Goal: Task Accomplishment & Management: Manage account settings

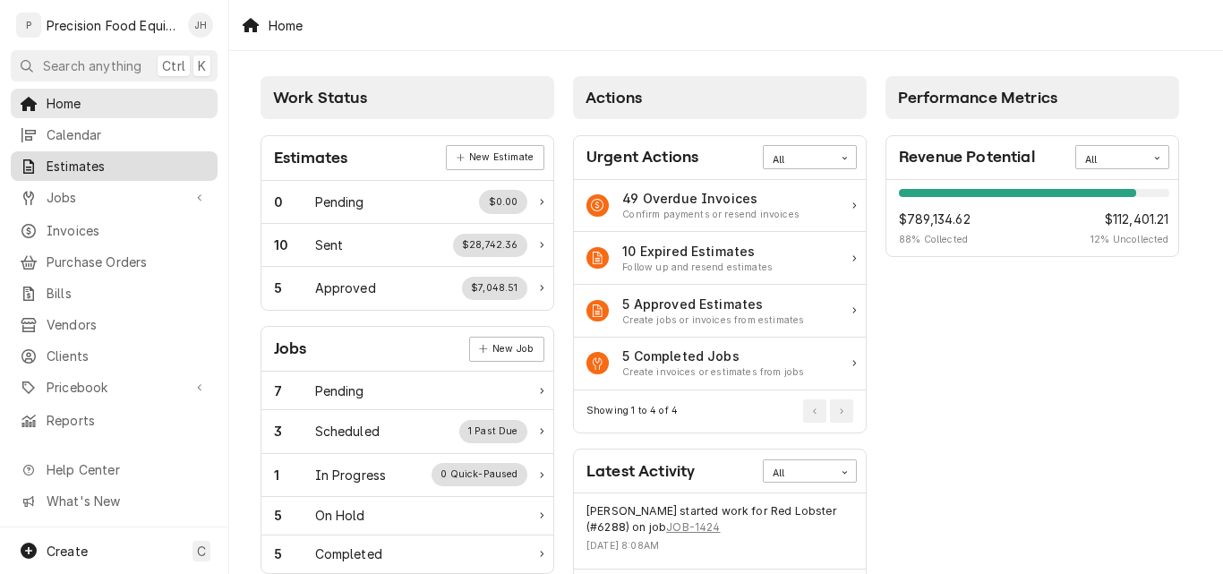
click at [96, 166] on span "Estimates" at bounding box center [128, 166] width 162 height 19
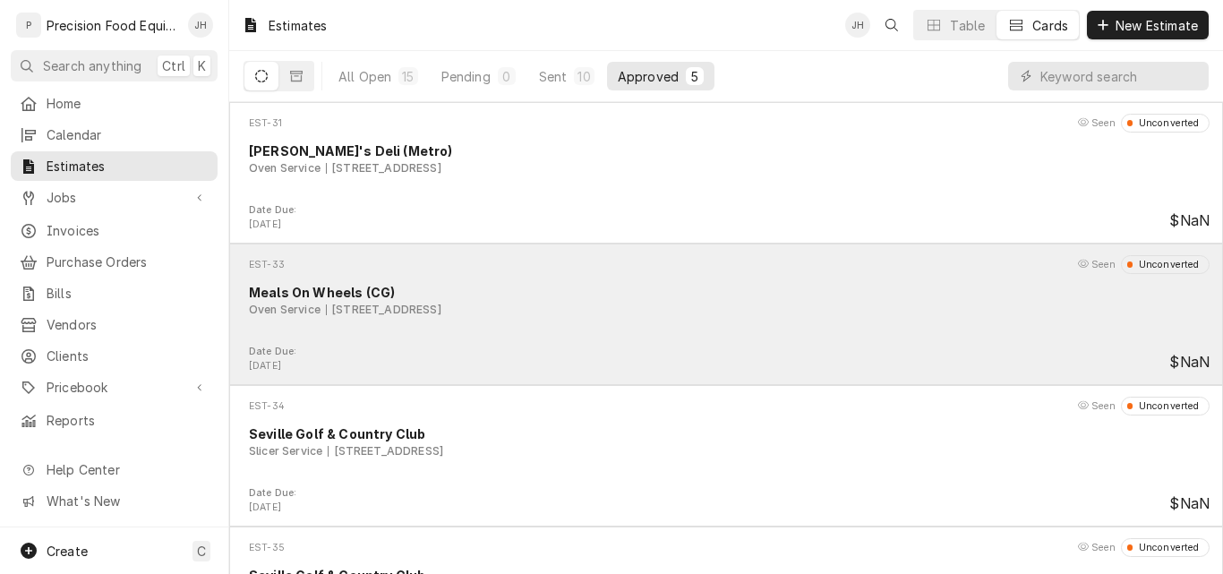
click at [722, 309] on div "Oven Service [STREET_ADDRESS]" at bounding box center [729, 310] width 960 height 16
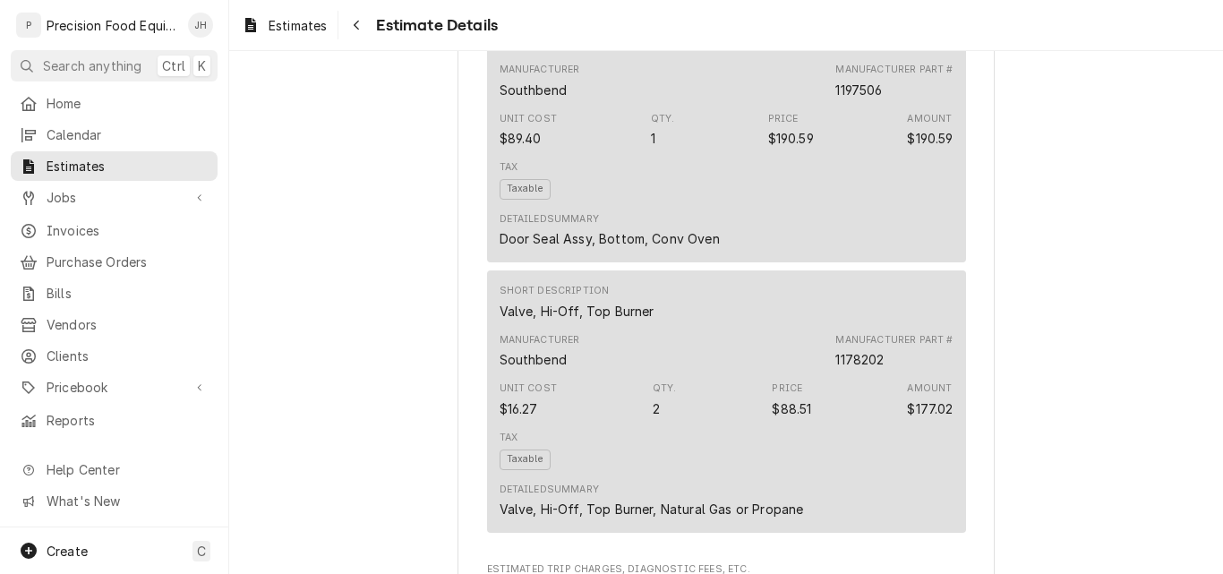
scroll to position [1163, 0]
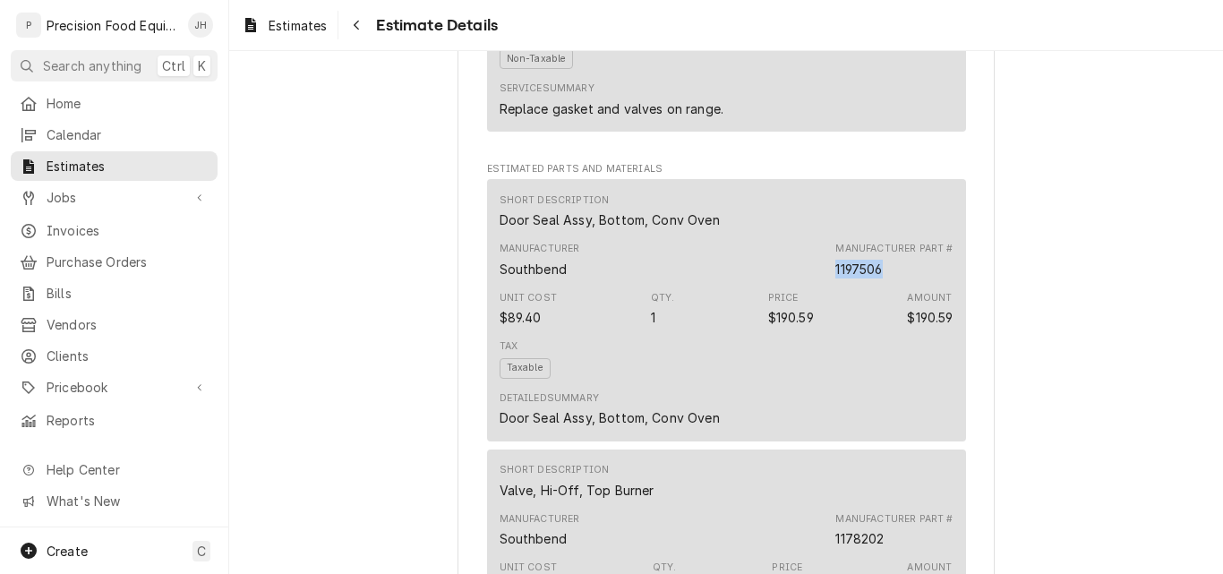
drag, startPoint x: 876, startPoint y: 328, endPoint x: 825, endPoint y: 328, distance: 51.0
click at [825, 284] on div "Manufacturer Southbend Manufacturer Part # 1197506" at bounding box center [726, 259] width 454 height 48
copy div "1197506"
click at [88, 378] on span "Pricebook" at bounding box center [114, 387] width 135 height 19
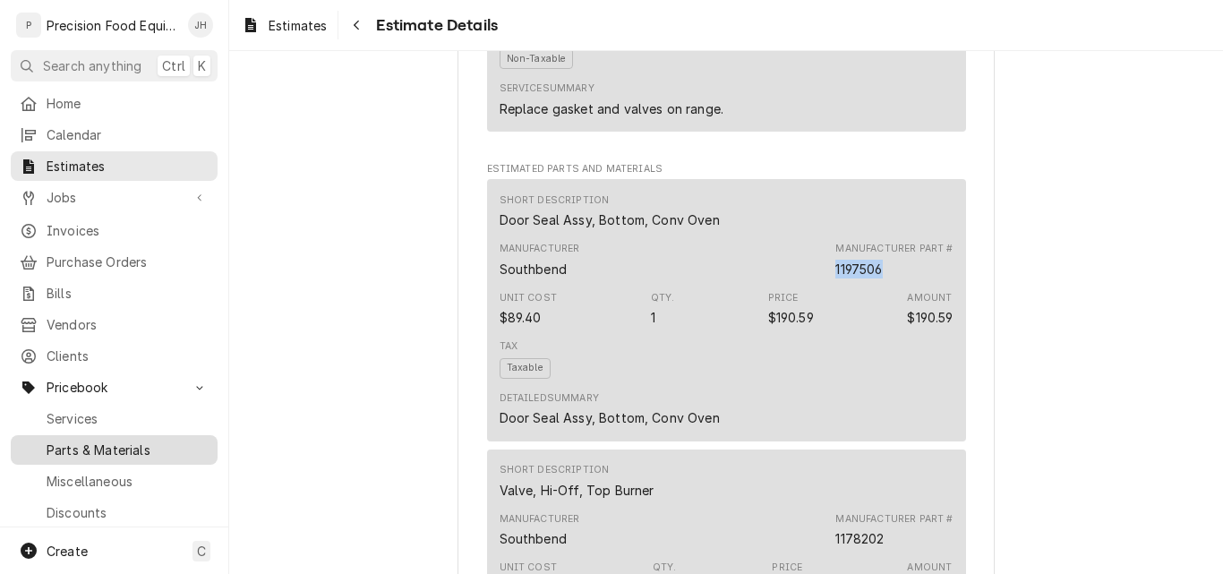
click at [107, 440] on span "Parts & Materials" at bounding box center [128, 449] width 162 height 19
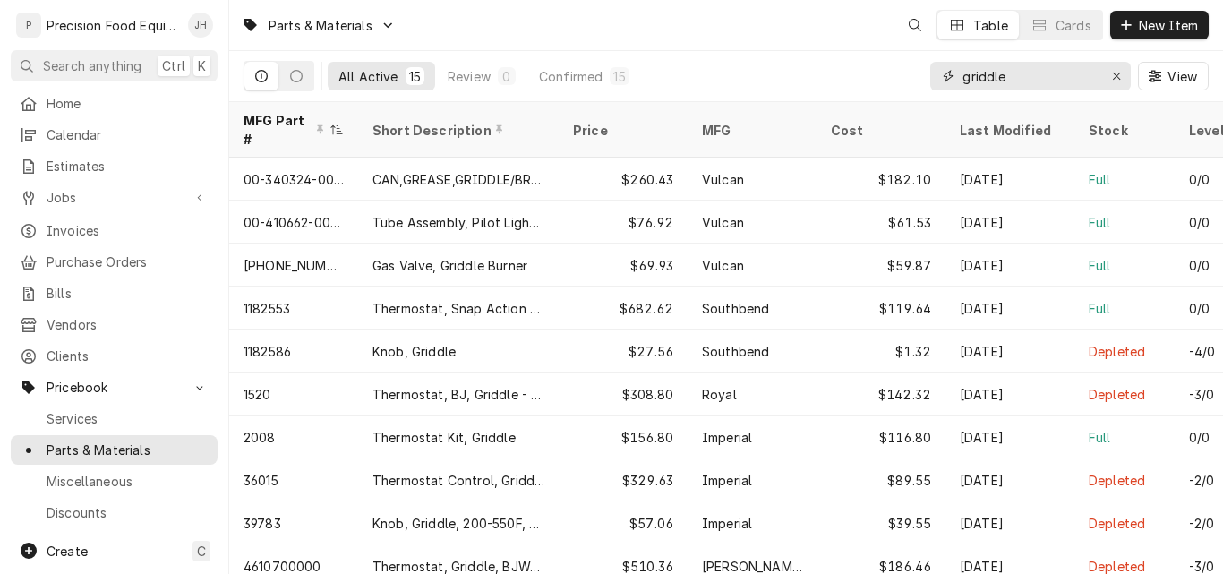
drag, startPoint x: 1014, startPoint y: 76, endPoint x: 867, endPoint y: 79, distance: 146.8
click at [867, 79] on div "All Active 15 Review 0 Confirmed 15 griddle View" at bounding box center [725, 76] width 965 height 50
paste input "1197506"
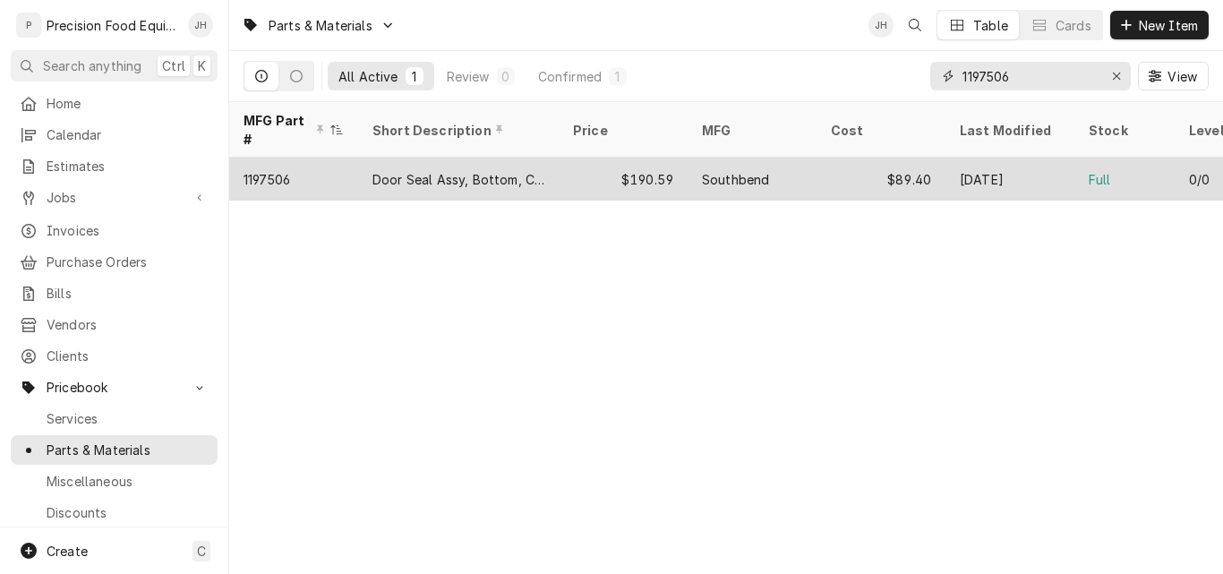
type input "1197506"
click at [597, 158] on div "$190.59" at bounding box center [622, 179] width 129 height 43
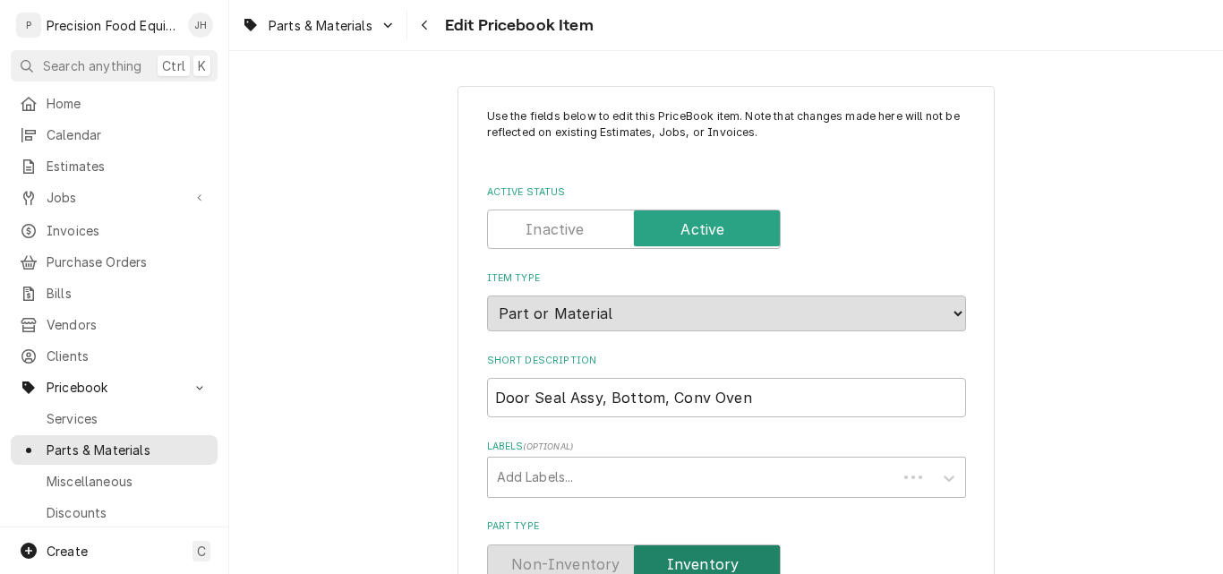
type textarea "x"
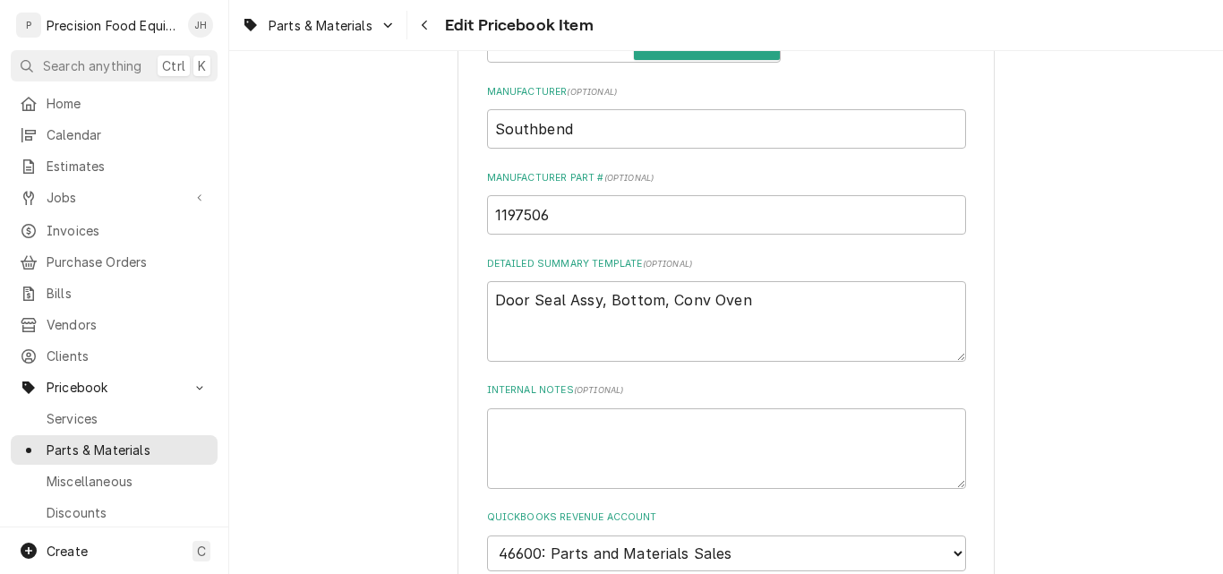
scroll to position [626, 0]
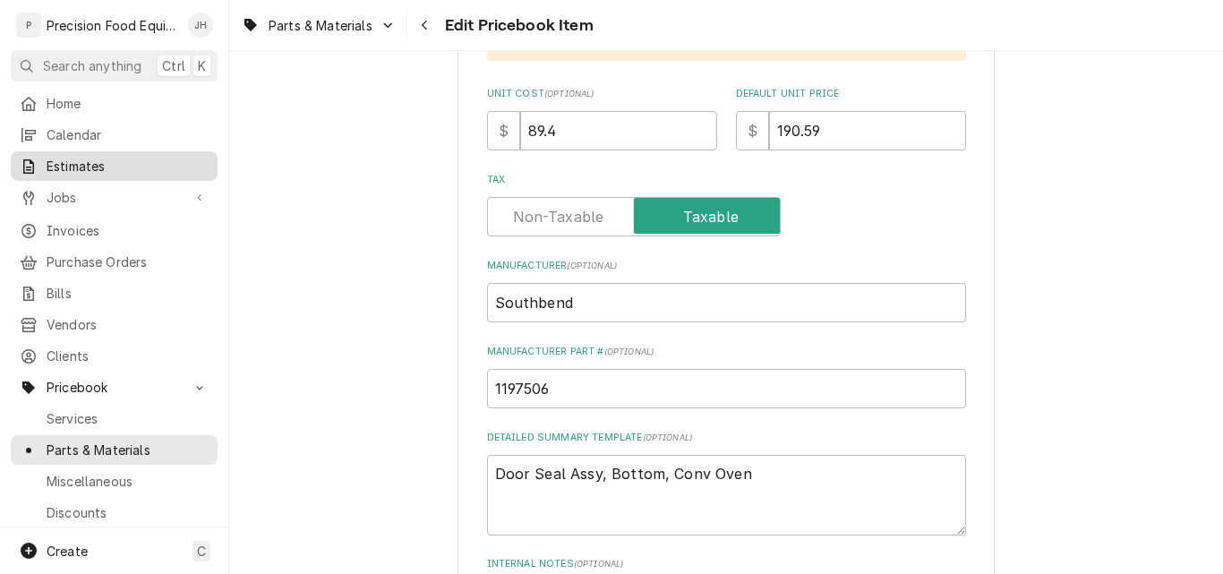
click at [70, 162] on span "Estimates" at bounding box center [128, 166] width 162 height 19
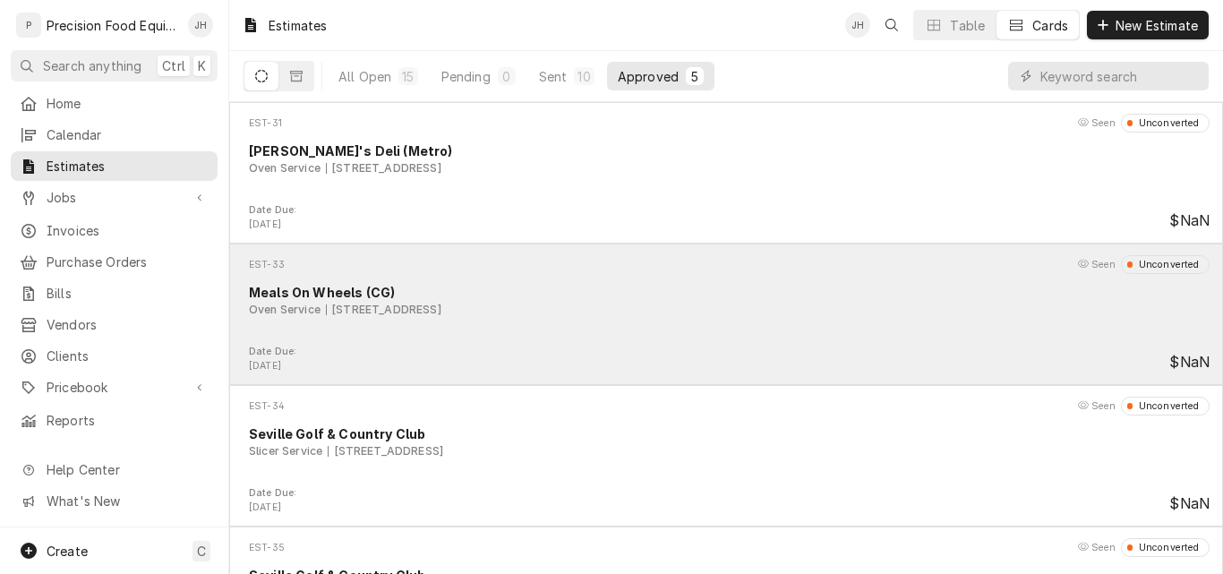
click at [550, 333] on div "EST-33 Seen Unconverted Meals On Wheels (CG) Oven Service 2300 E Tanger Dr, Cas…" at bounding box center [725, 299] width 979 height 89
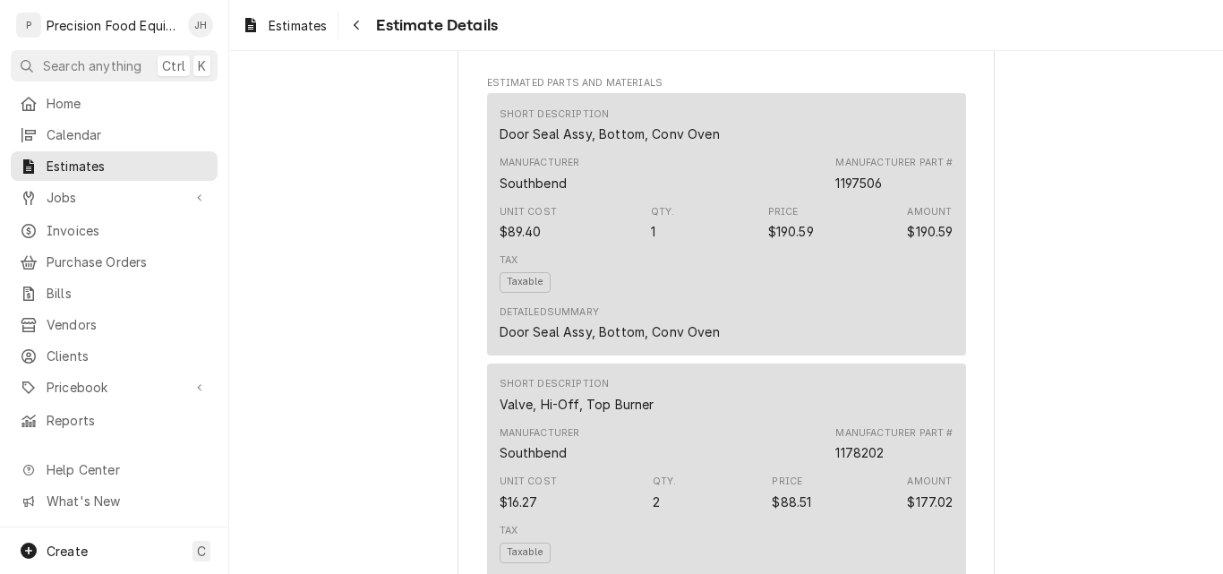
scroll to position [1253, 0]
click at [741, 295] on div "Tax Taxable" at bounding box center [726, 269] width 454 height 52
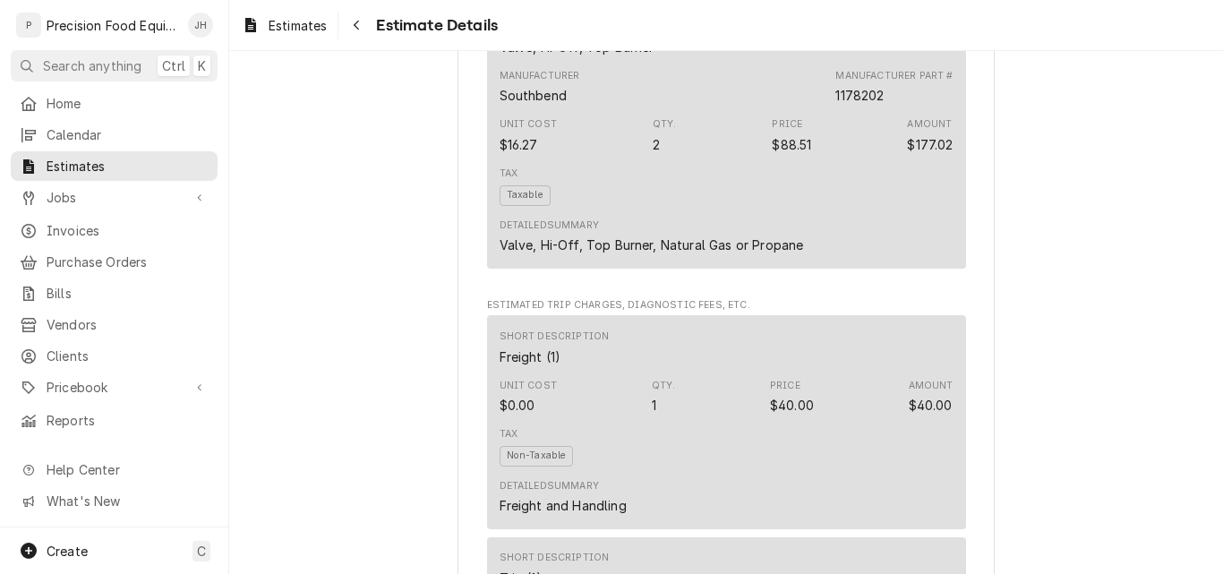
scroll to position [1611, 0]
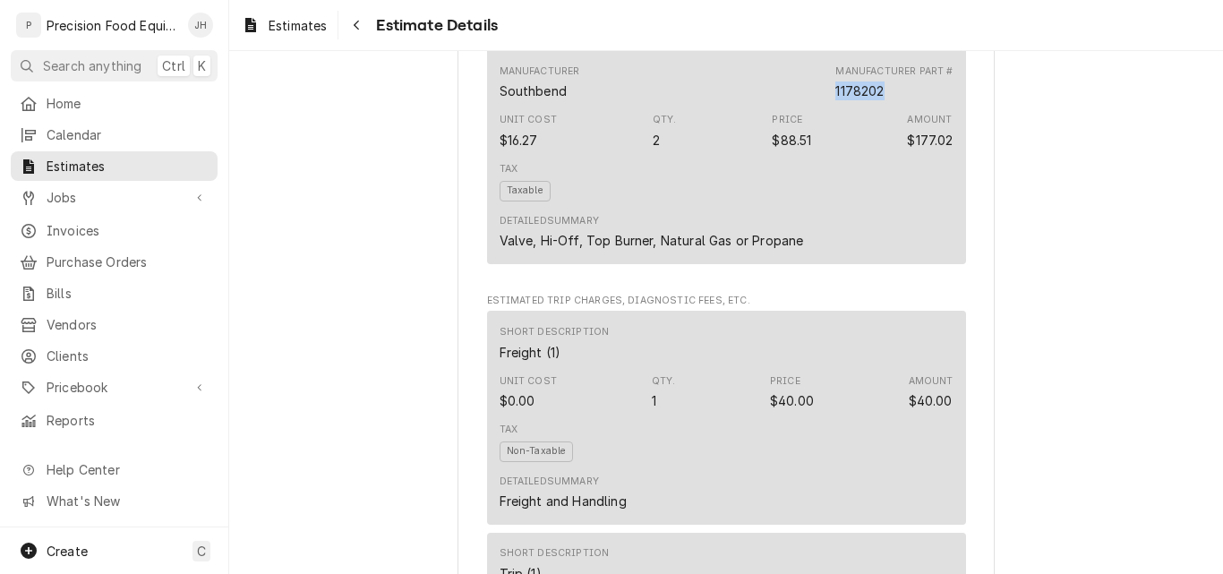
drag, startPoint x: 882, startPoint y: 151, endPoint x: 829, endPoint y: 148, distance: 52.9
click at [829, 107] on div "Manufacturer Southbend Manufacturer Part # 1178202" at bounding box center [726, 82] width 454 height 48
copy div "1178202"
drag, startPoint x: 77, startPoint y: 372, endPoint x: 127, endPoint y: 370, distance: 50.2
click at [80, 378] on span "Pricebook" at bounding box center [114, 387] width 135 height 19
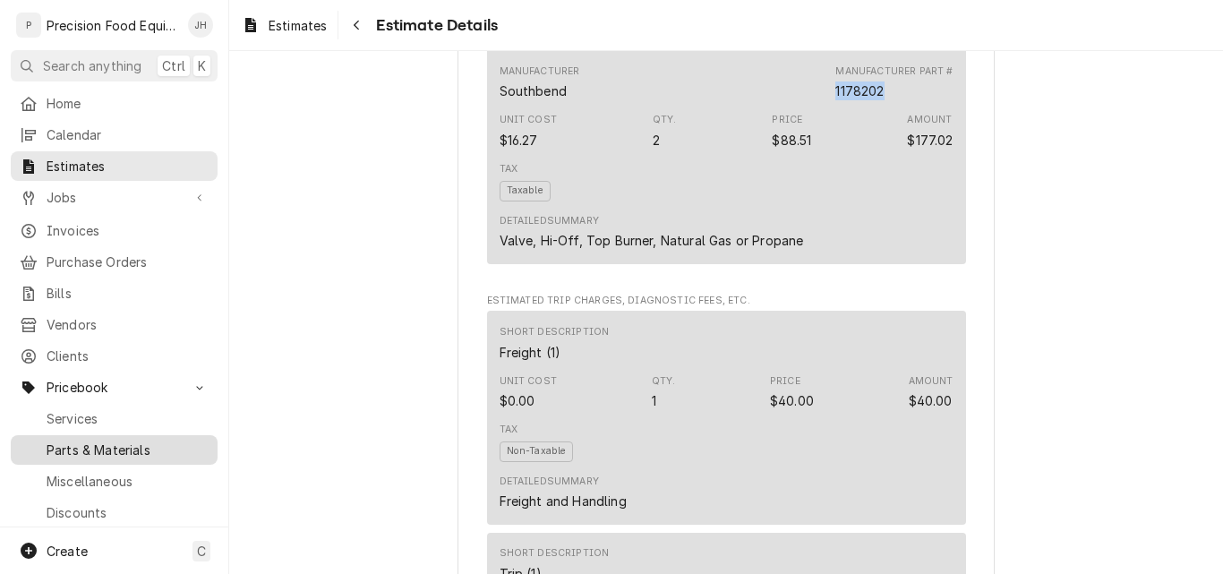
click at [57, 440] on span "Parts & Materials" at bounding box center [128, 449] width 162 height 19
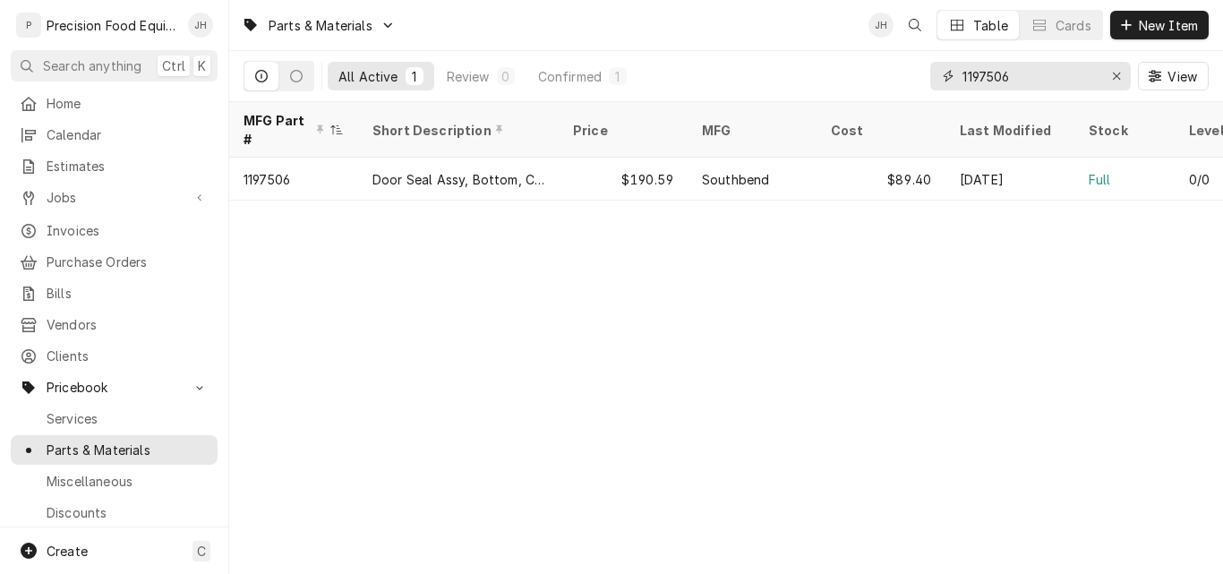
drag, startPoint x: 1017, startPoint y: 81, endPoint x: 884, endPoint y: 81, distance: 132.5
click at [884, 81] on div "All Active 1 Review 0 Confirmed 1 1197506 View" at bounding box center [725, 76] width 965 height 50
paste input "78202"
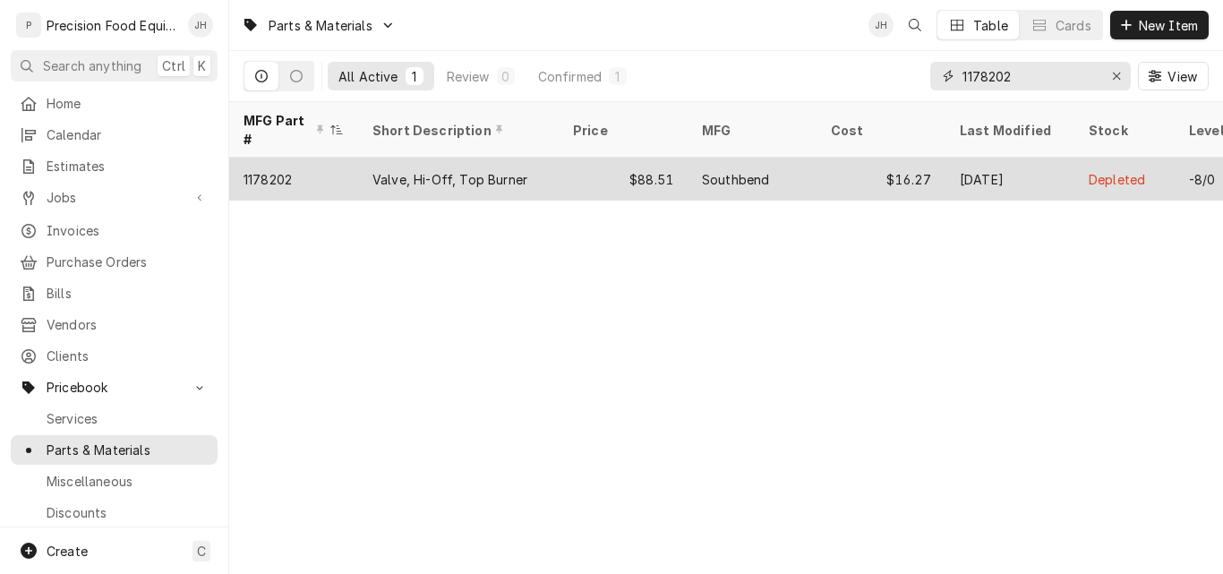
type input "1178202"
click at [659, 158] on div "$88.51" at bounding box center [622, 179] width 129 height 43
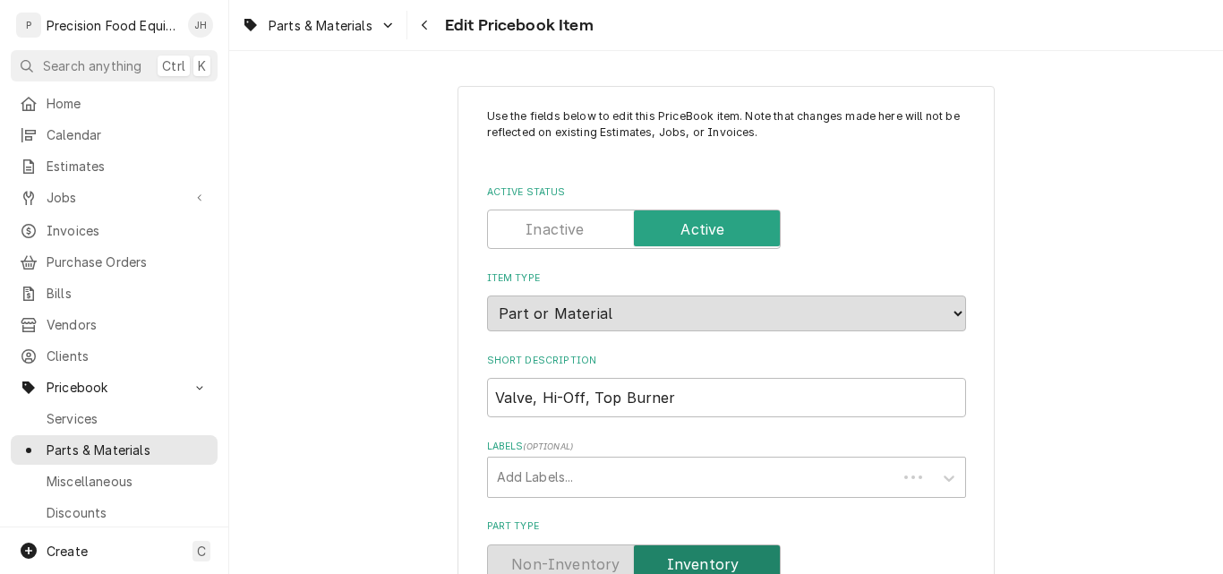
type textarea "x"
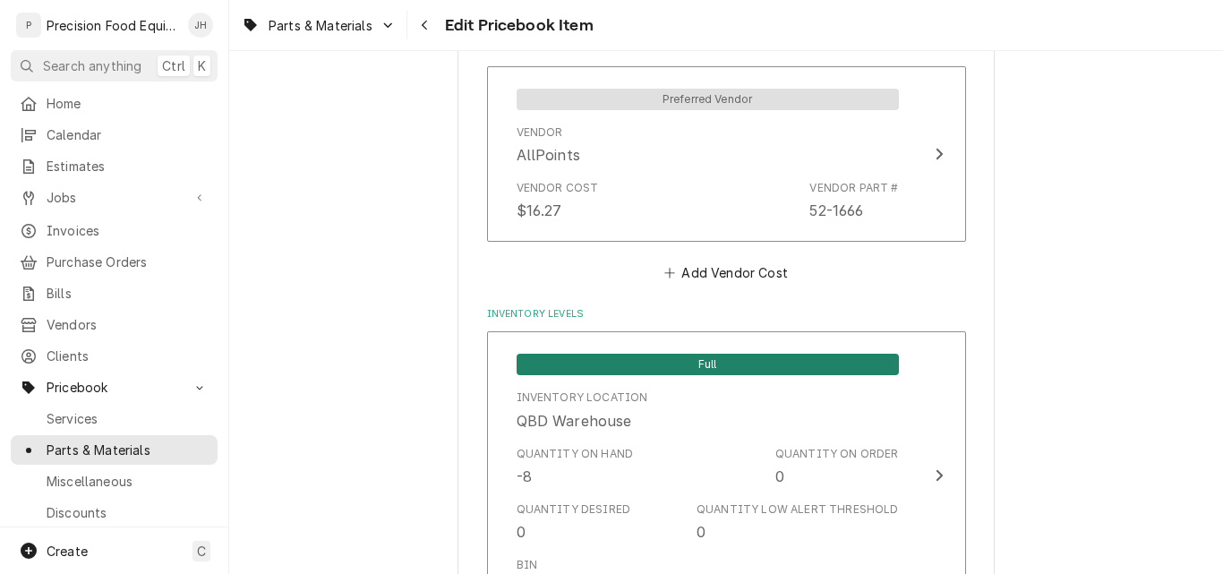
scroll to position [1521, 0]
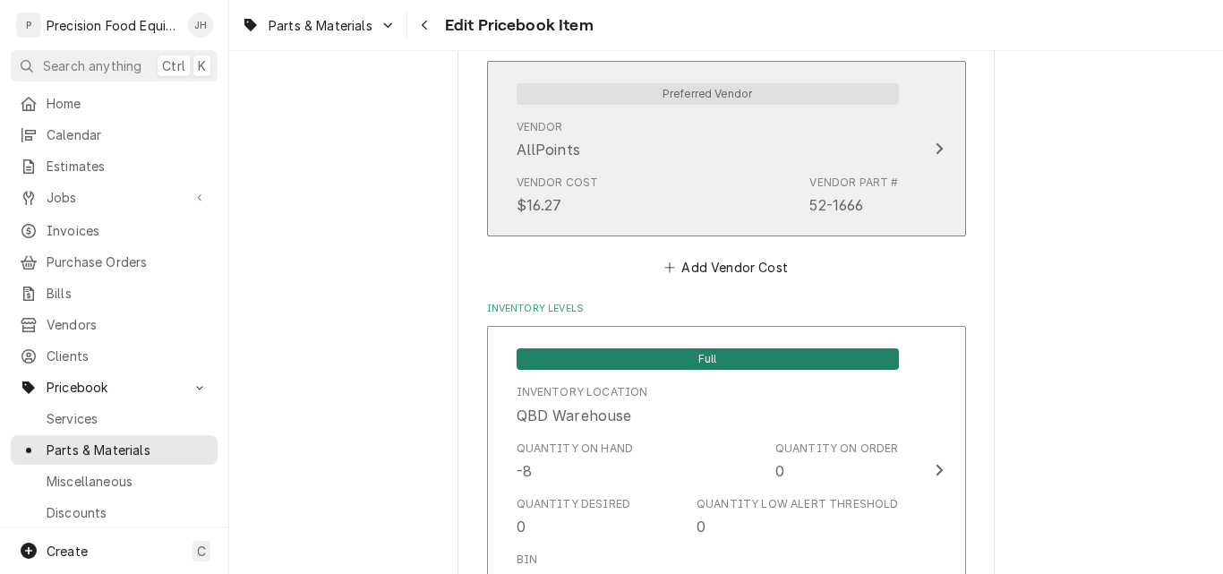
click at [656, 166] on div "Vendor AllPoints" at bounding box center [707, 139] width 382 height 55
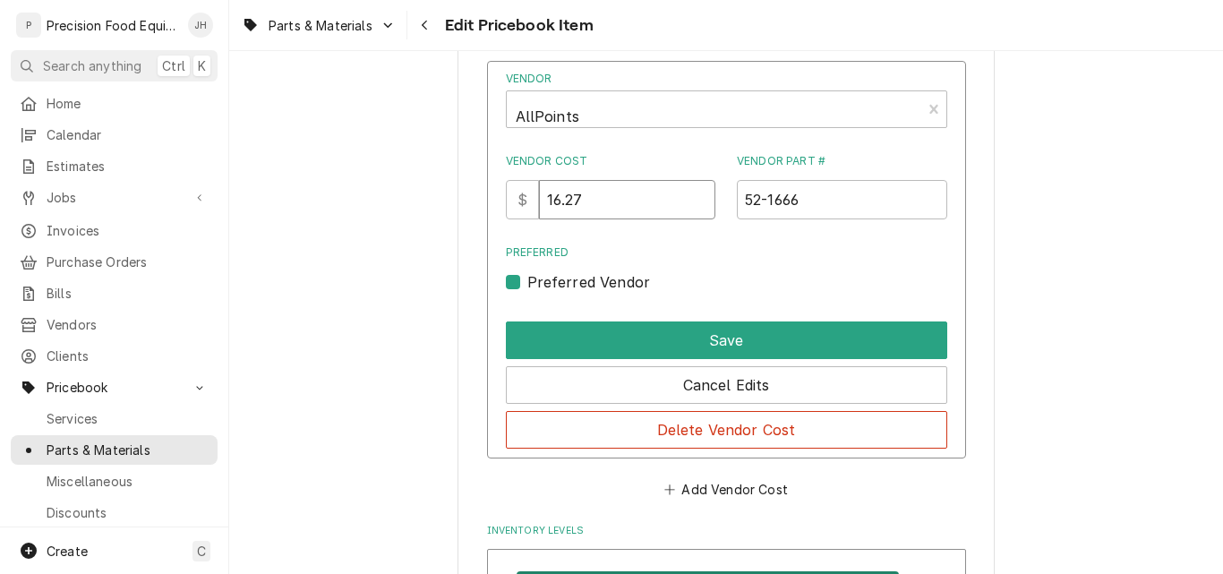
drag, startPoint x: 614, startPoint y: 204, endPoint x: 471, endPoint y: 204, distance: 143.2
type input "36.50"
drag, startPoint x: 776, startPoint y: 200, endPoint x: 900, endPoint y: 176, distance: 126.7
click at [900, 176] on div "Vendor Part # 52-1666" at bounding box center [842, 186] width 210 height 66
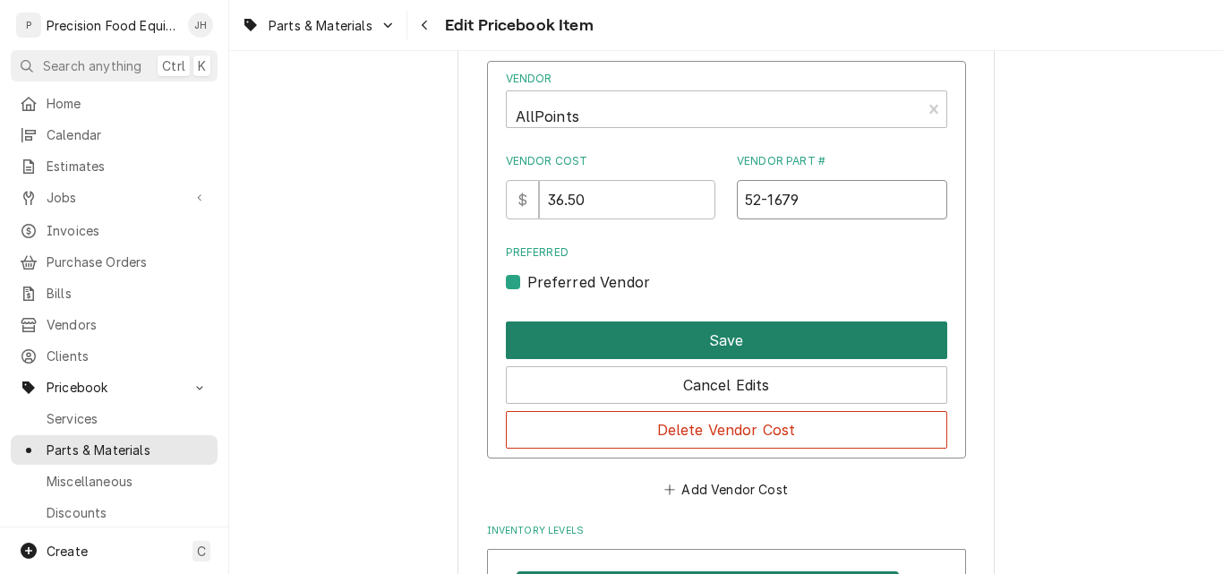
type input "52-1679"
click at [738, 337] on button "Save" at bounding box center [726, 340] width 441 height 38
type textarea "x"
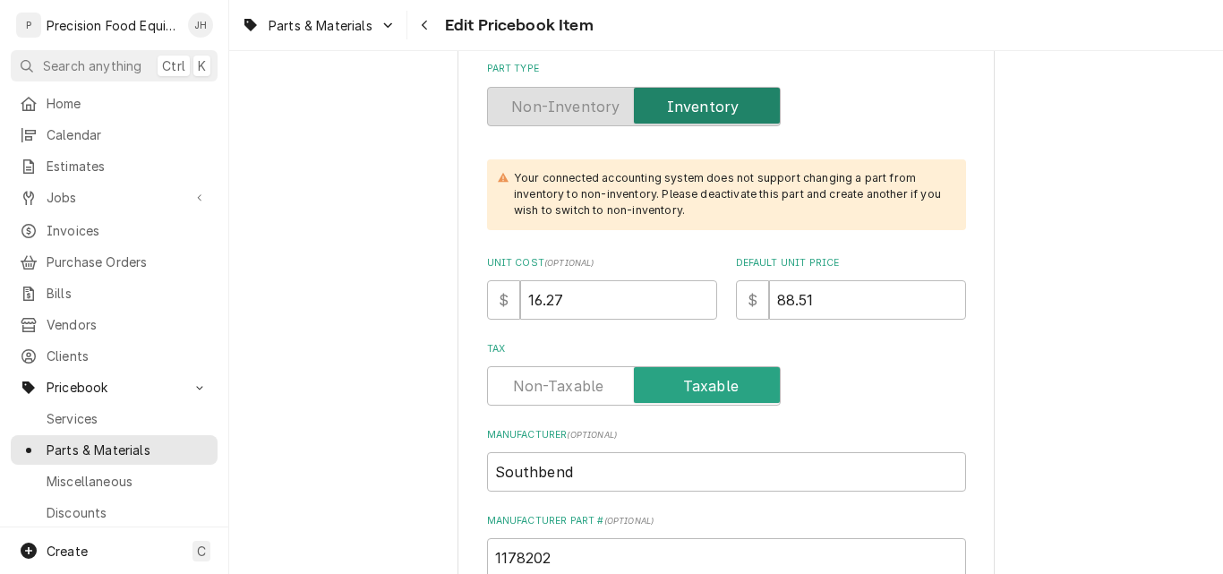
scroll to position [447, 0]
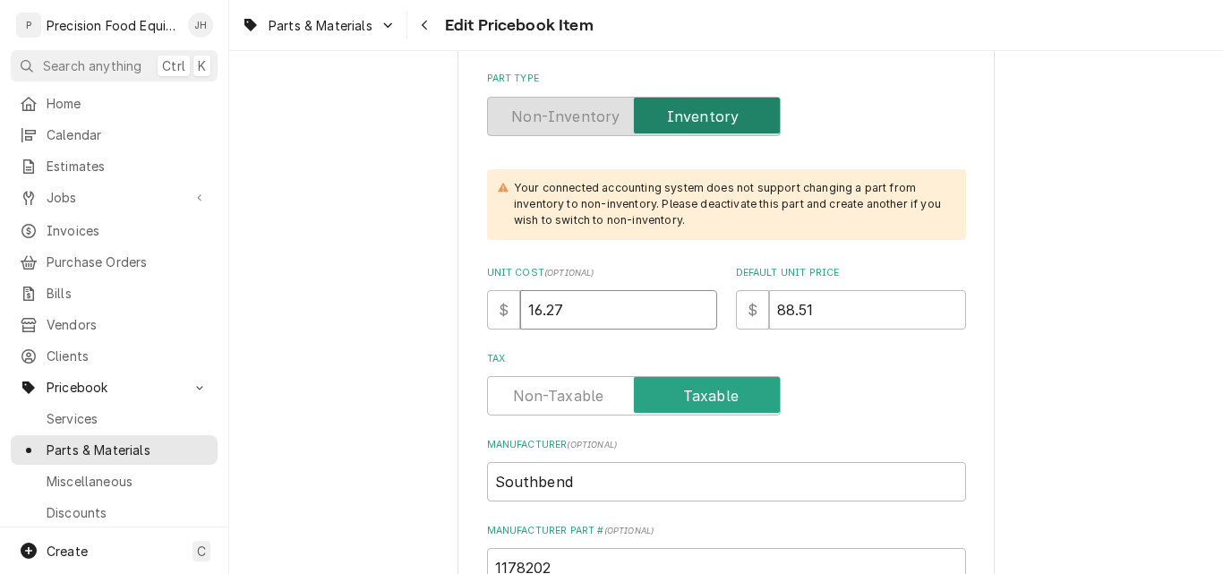
drag, startPoint x: 554, startPoint y: 314, endPoint x: 507, endPoint y: 320, distance: 47.0
click at [507, 320] on div "$ 16.27" at bounding box center [602, 309] width 230 height 39
type input "3"
type textarea "x"
type input "36"
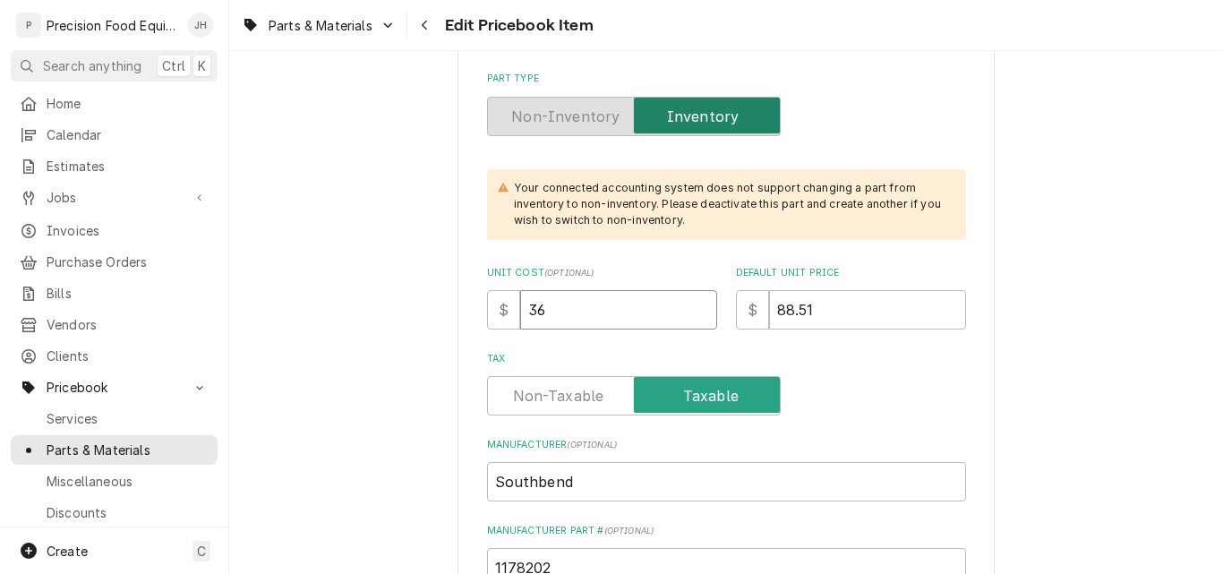
type textarea "x"
type input "36.5"
type textarea "x"
type input "36.50"
drag, startPoint x: 813, startPoint y: 308, endPoint x: 703, endPoint y: 314, distance: 109.4
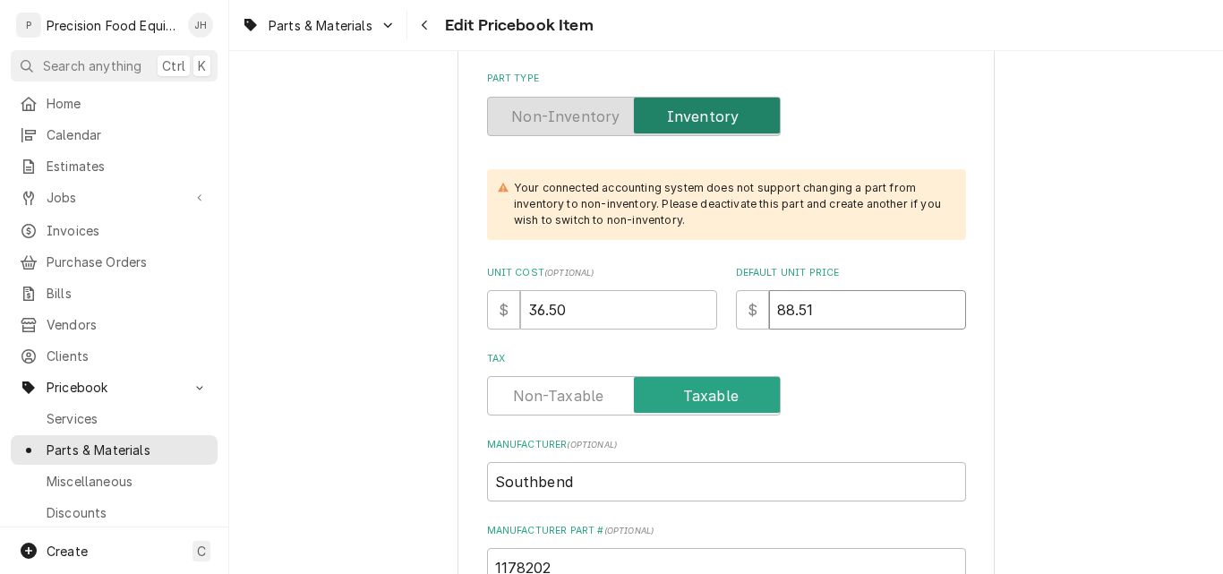
click at [703, 314] on div "Unit Cost ( optional ) $ 36.50 Default Unit Price $ 88.51" at bounding box center [726, 298] width 479 height 64
type textarea "x"
type input "9"
type textarea "x"
type input "92"
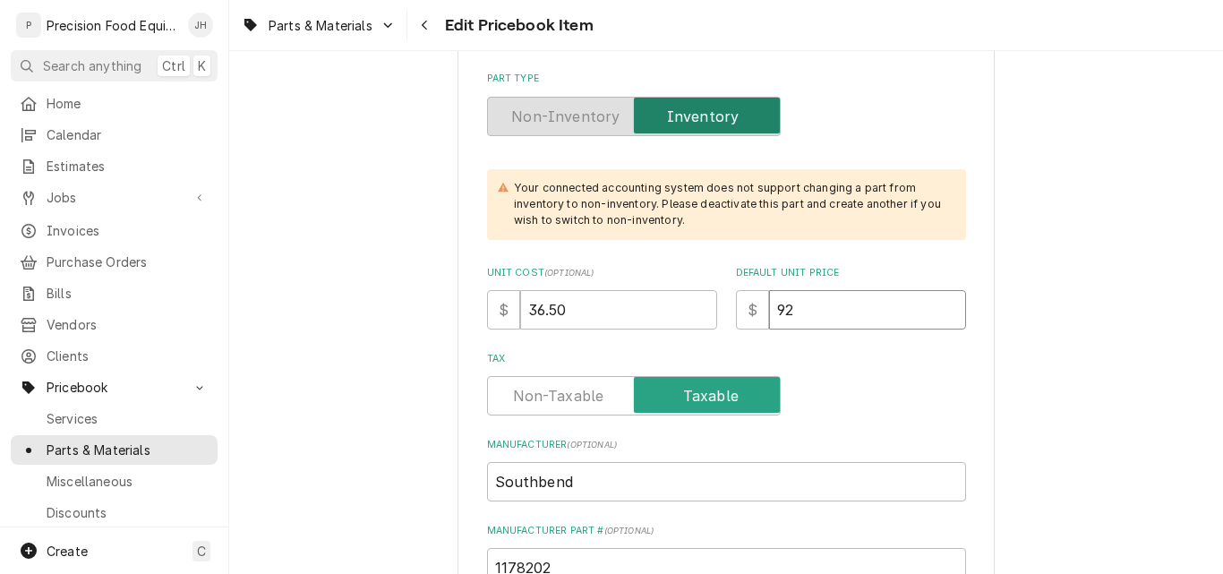
type textarea "x"
type input "92.9"
type textarea "x"
type input "92.94"
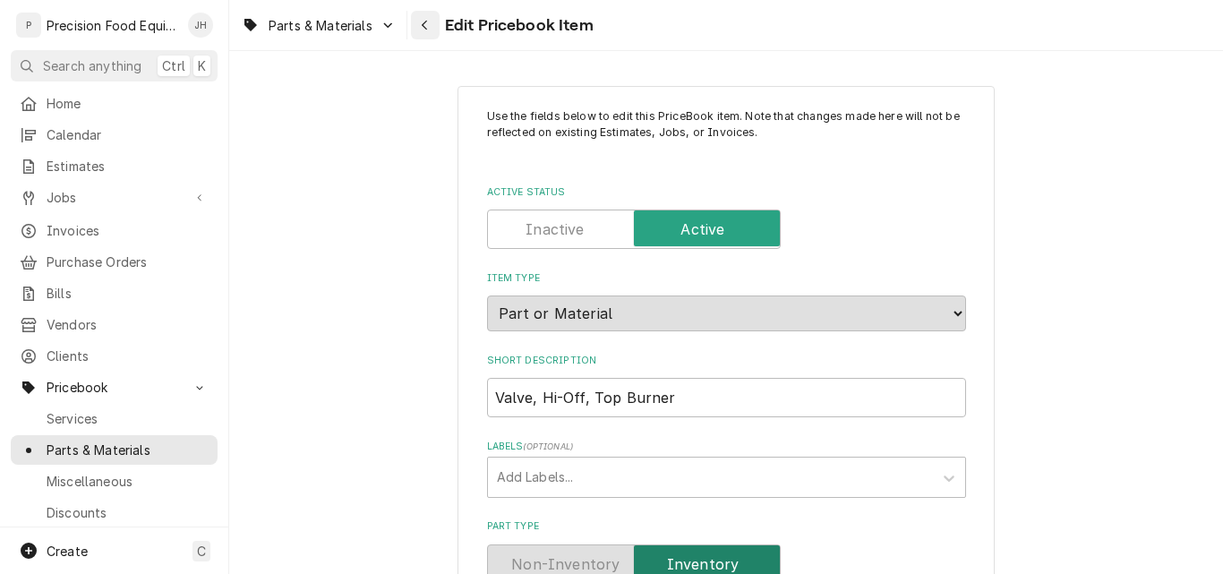
click at [427, 27] on icon "Navigate back" at bounding box center [425, 25] width 8 height 13
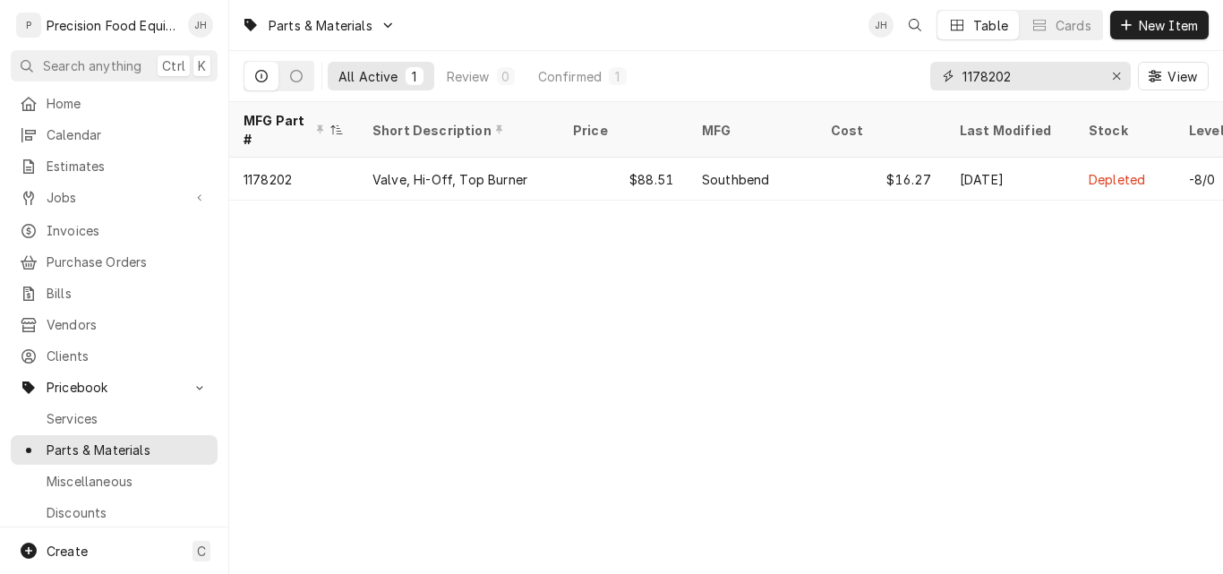
drag, startPoint x: 1024, startPoint y: 81, endPoint x: 922, endPoint y: 71, distance: 102.6
click at [922, 71] on div "All Active 1 Review 0 Confirmed 1 1178202 View" at bounding box center [725, 76] width 965 height 50
click at [982, 76] on input "91506" at bounding box center [1029, 76] width 134 height 29
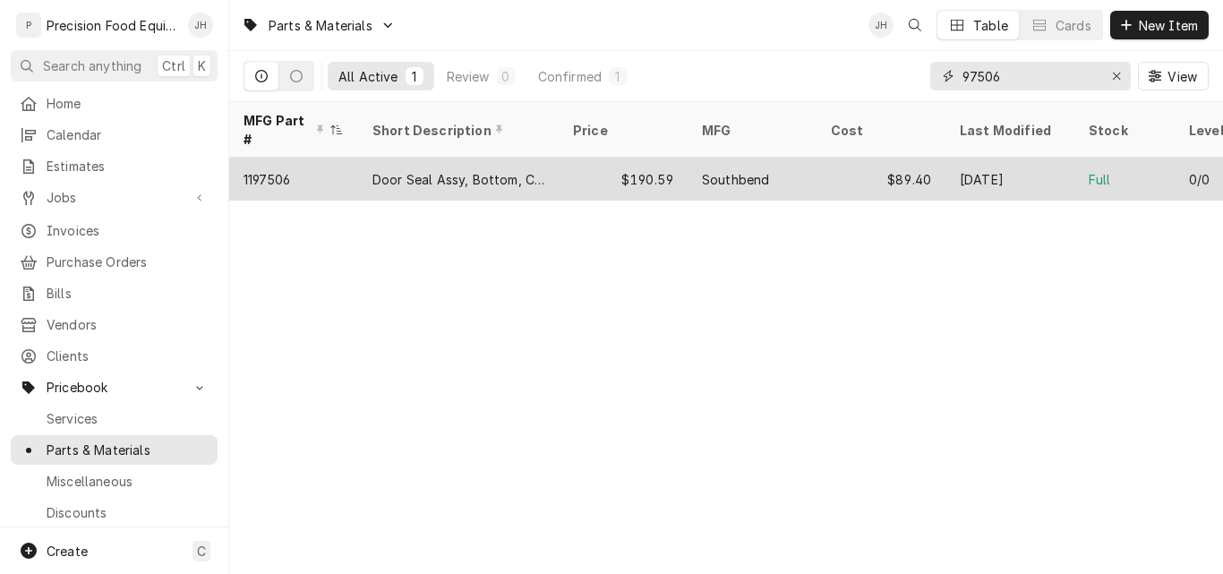
type input "97506"
click at [526, 170] on div "Door Seal Assy, Bottom, Conv Oven" at bounding box center [458, 179] width 172 height 19
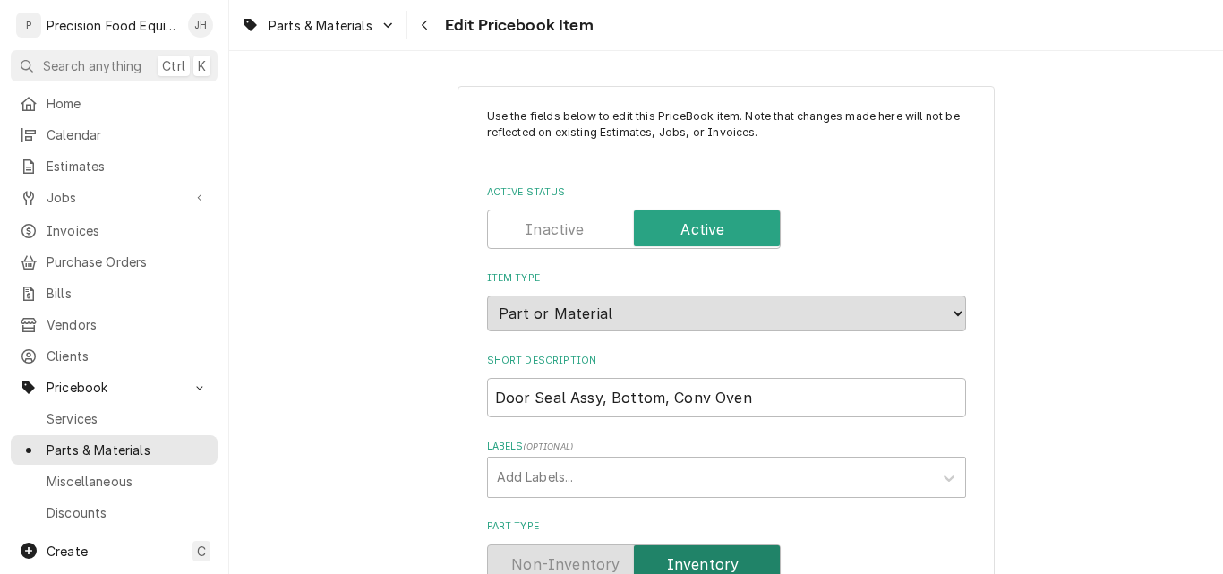
scroll to position [447, 0]
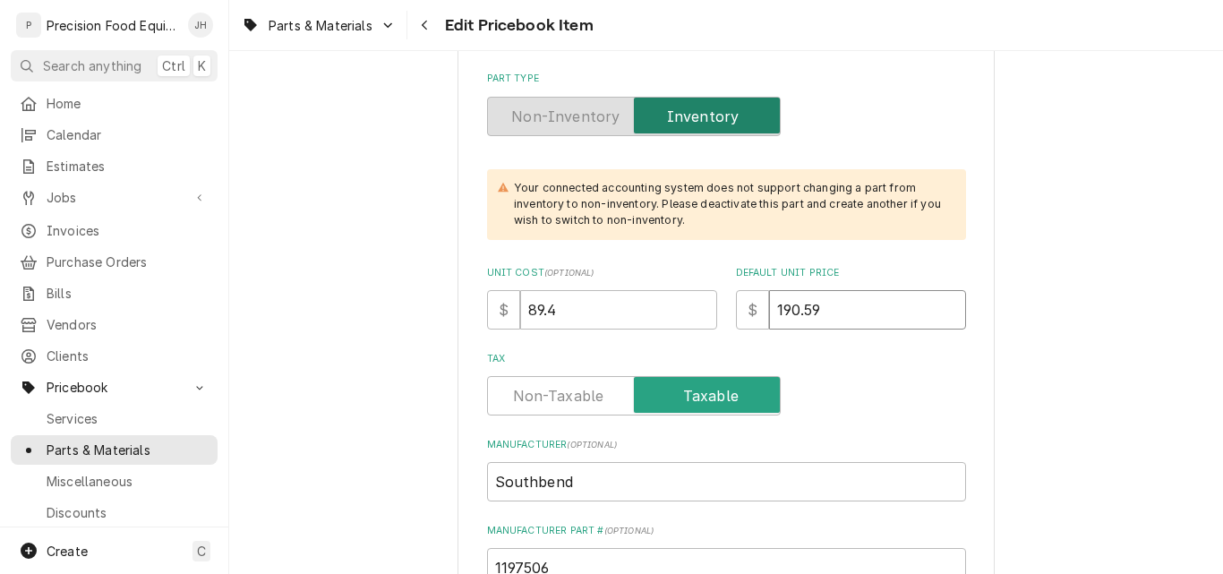
drag, startPoint x: 825, startPoint y: 307, endPoint x: 704, endPoint y: 307, distance: 120.8
click at [704, 307] on div "Unit Cost ( optional ) $ 89.4 Default Unit Price $ 190.59" at bounding box center [726, 298] width 479 height 64
type textarea "x"
type input "2"
type textarea "x"
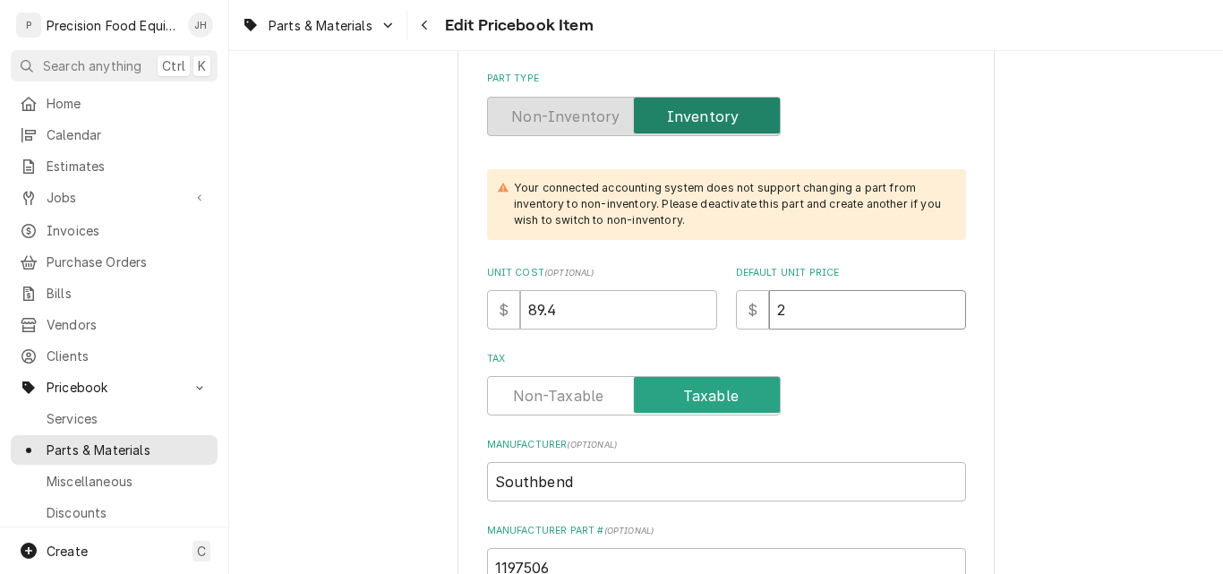
type input "20"
type textarea "x"
type input "200"
type textarea "x"
type input "200.1"
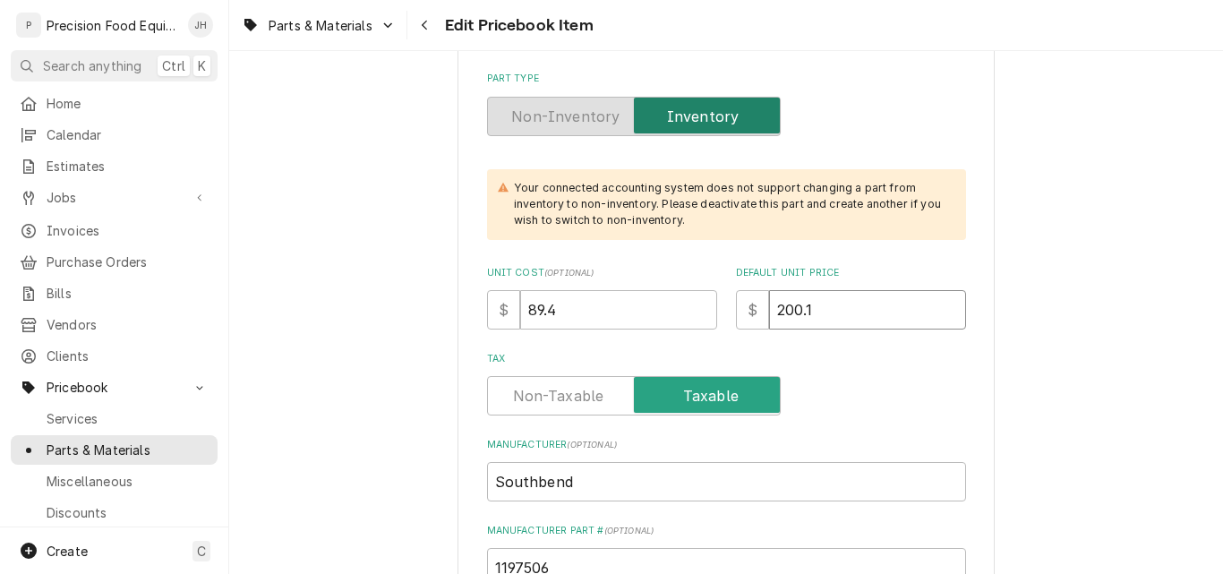
type textarea "x"
type input "200.12"
drag, startPoint x: 591, startPoint y: 312, endPoint x: 386, endPoint y: 317, distance: 205.0
type textarea "x"
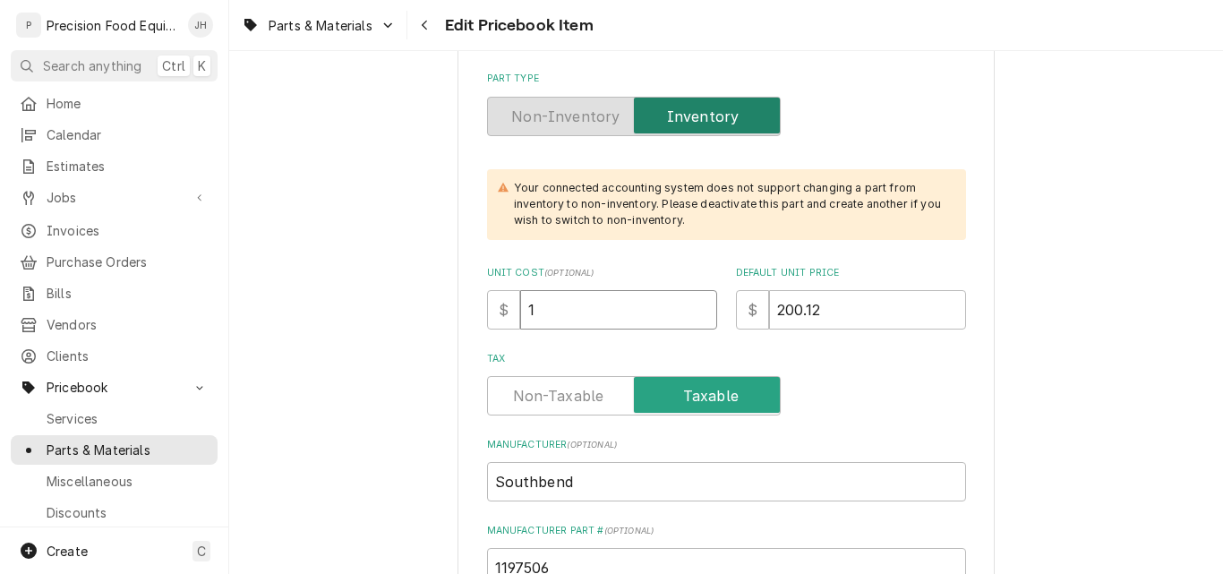
type input "16"
type textarea "x"
type input "166"
type textarea "x"
type input "166.1"
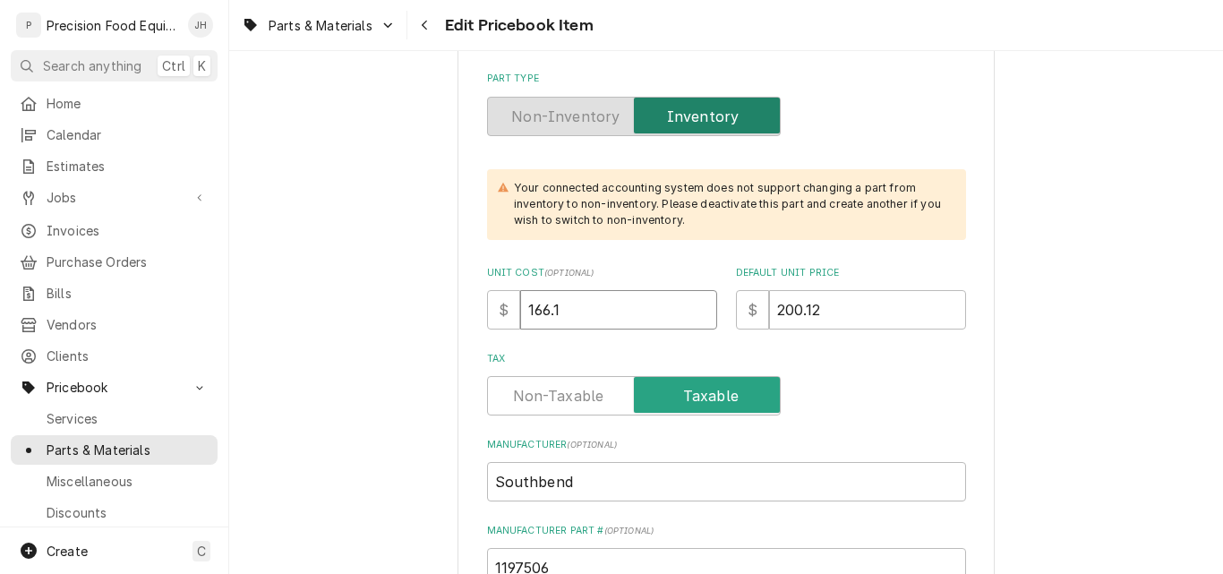
type textarea "x"
type input "166.10"
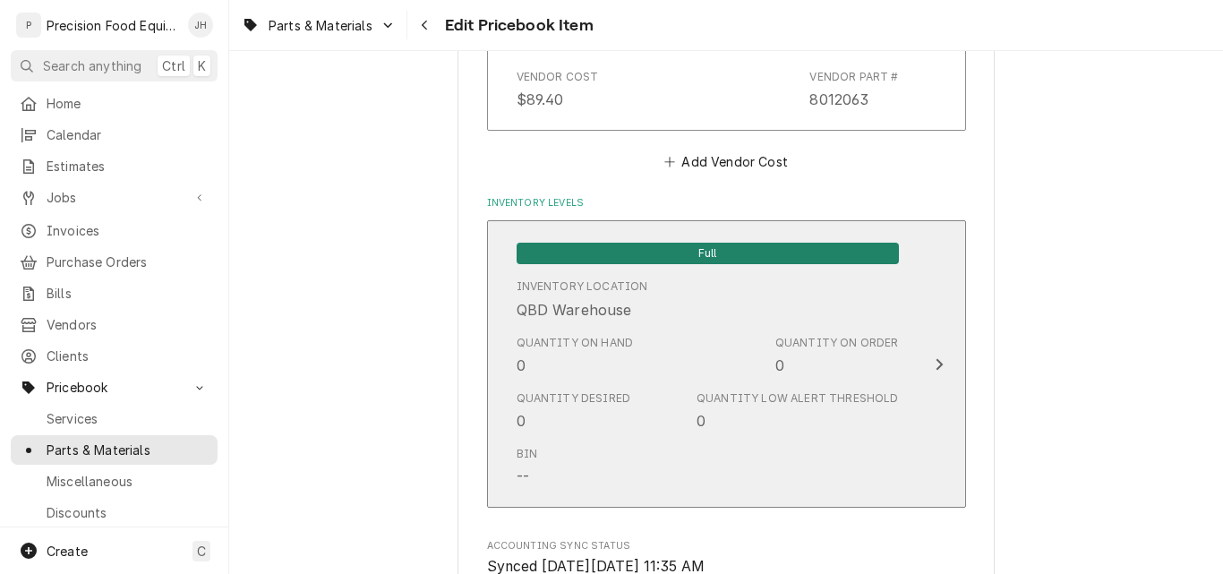
scroll to position [1611, 0]
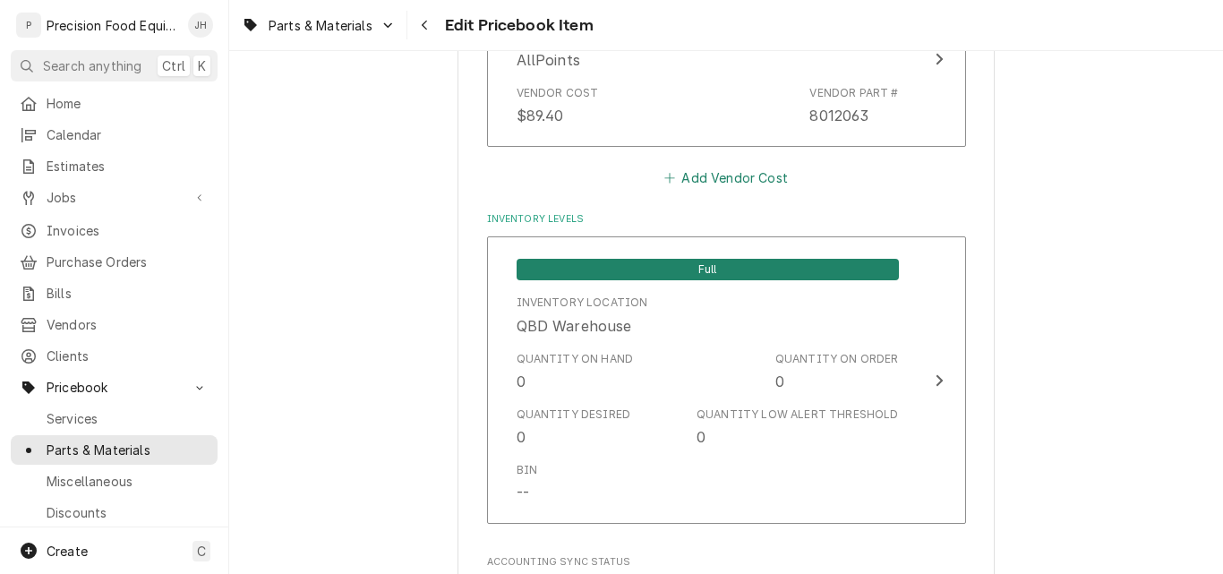
click at [716, 179] on button "Add Vendor Cost" at bounding box center [726, 177] width 130 height 25
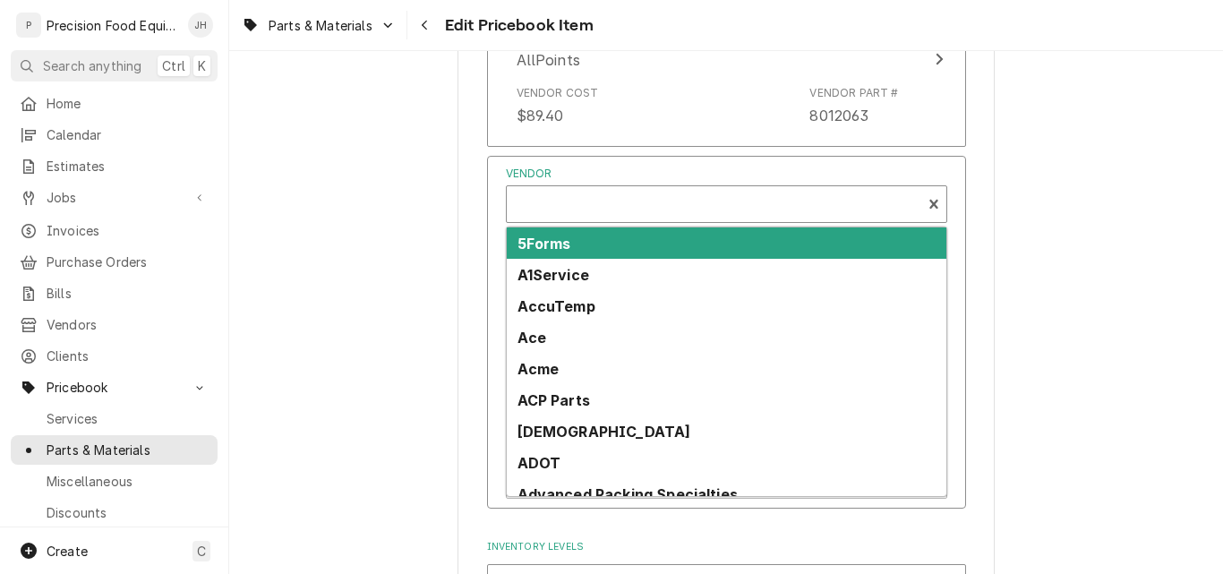
type textarea "x"
click at [595, 189] on div "Vendor" at bounding box center [714, 204] width 414 height 36
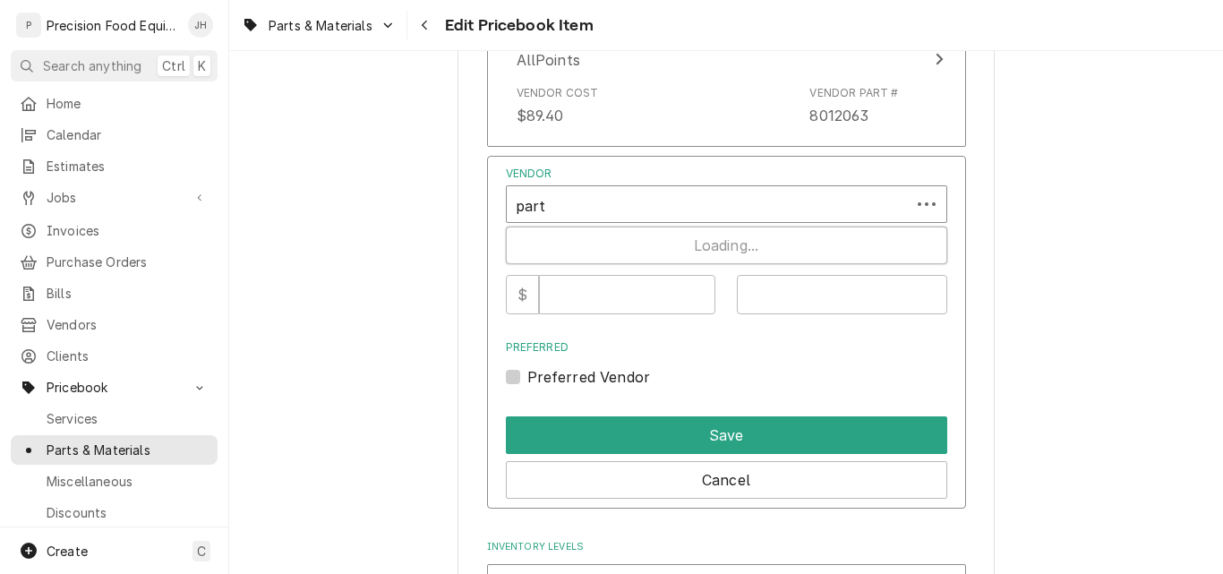
type input "parts"
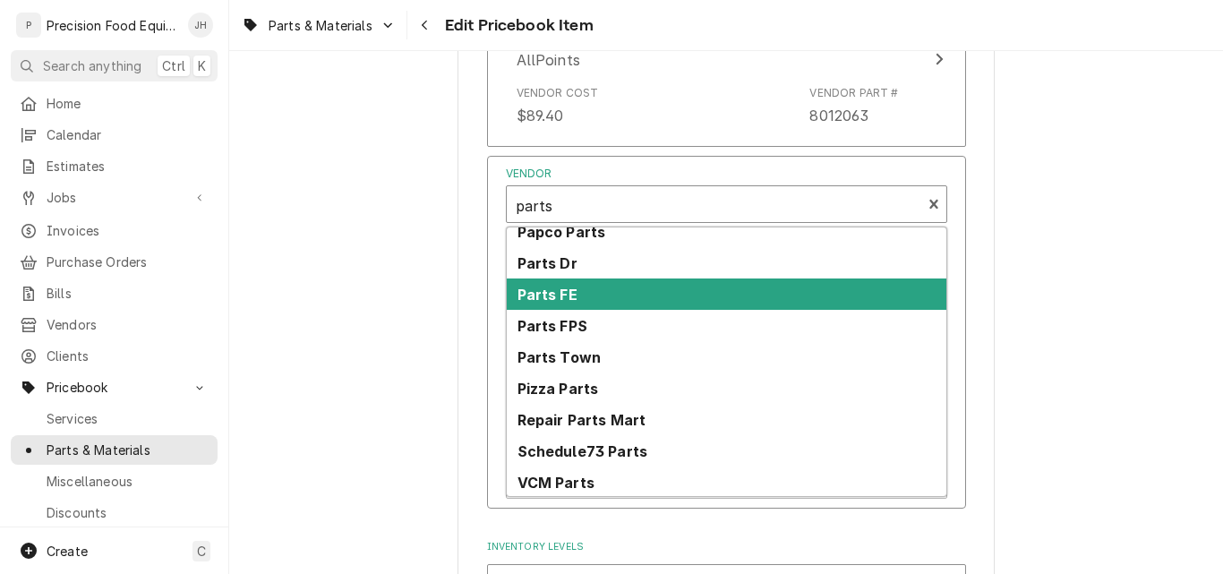
scroll to position [483, 0]
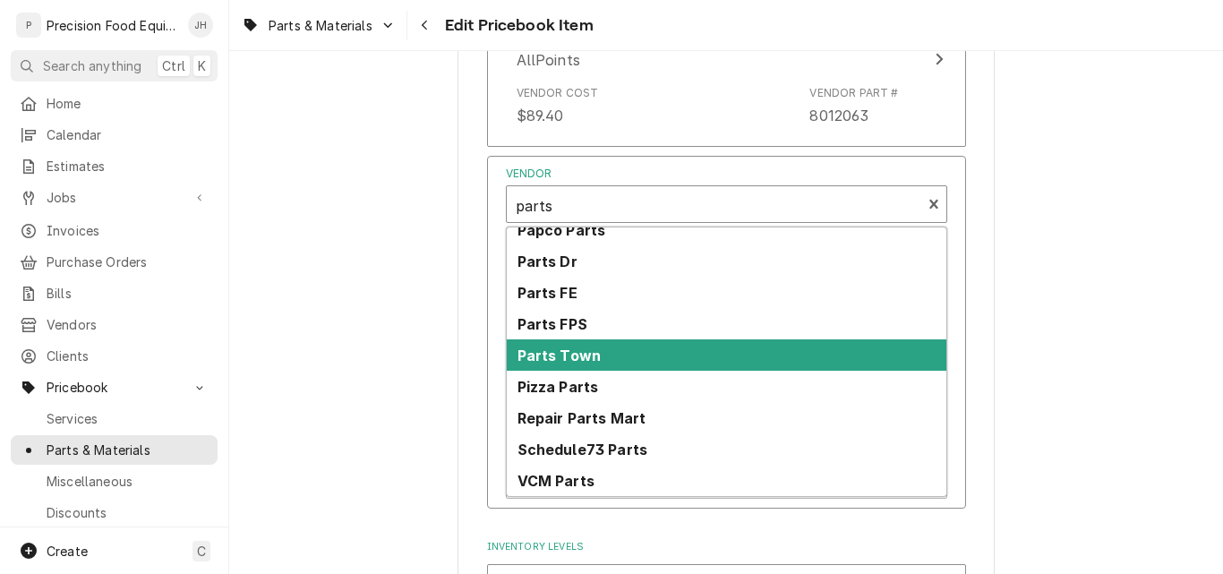
click at [584, 367] on div "Parts Town" at bounding box center [726, 354] width 439 height 31
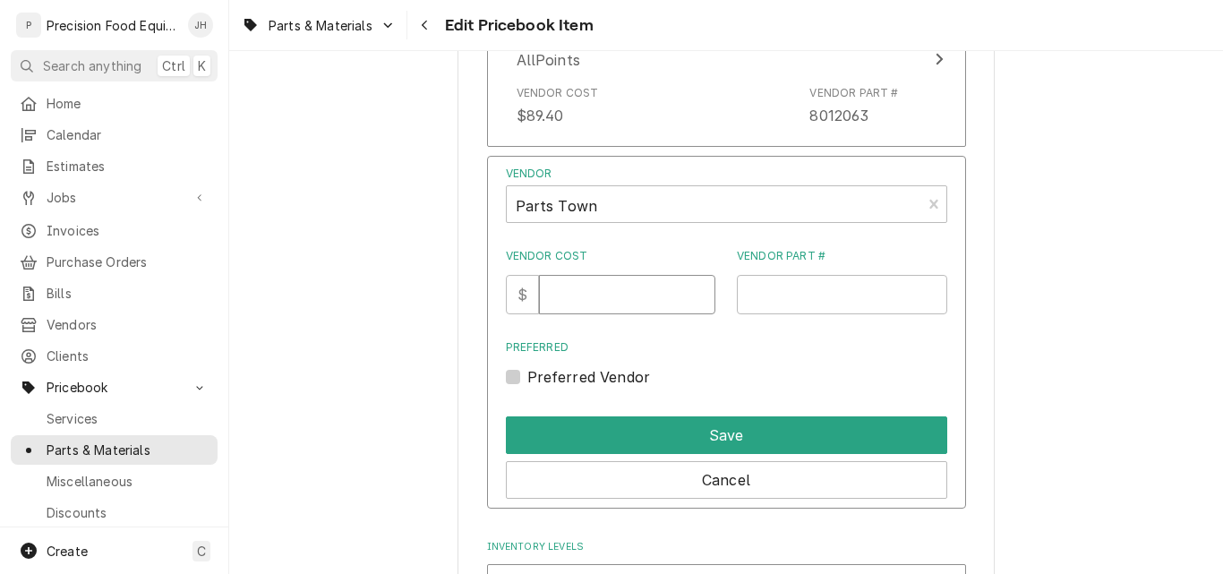
click at [590, 294] on input "Vendor Cost" at bounding box center [627, 294] width 176 height 39
type input "166.10"
paste input "1178202"
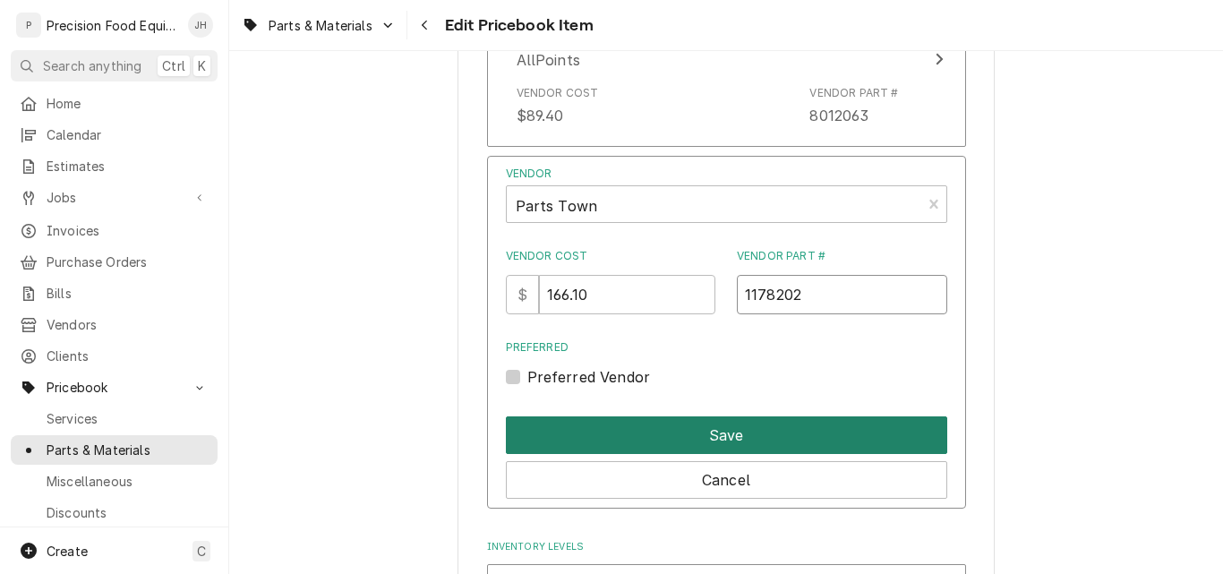
type input "1178202"
click at [722, 430] on button "Save" at bounding box center [726, 435] width 441 height 38
type textarea "x"
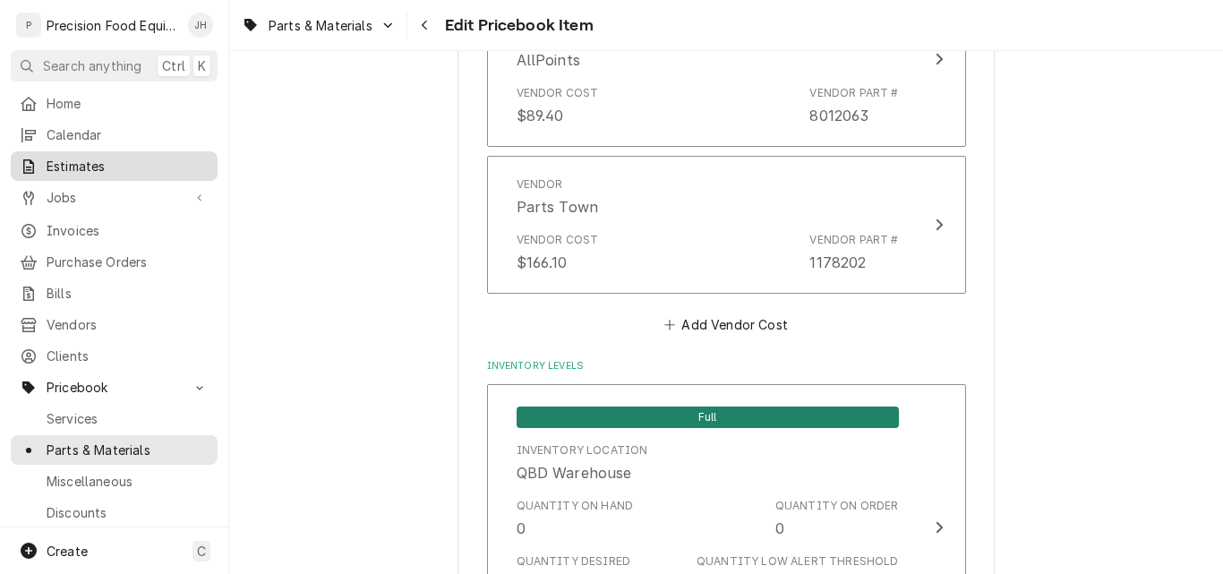
click at [82, 162] on span "Estimates" at bounding box center [128, 166] width 162 height 19
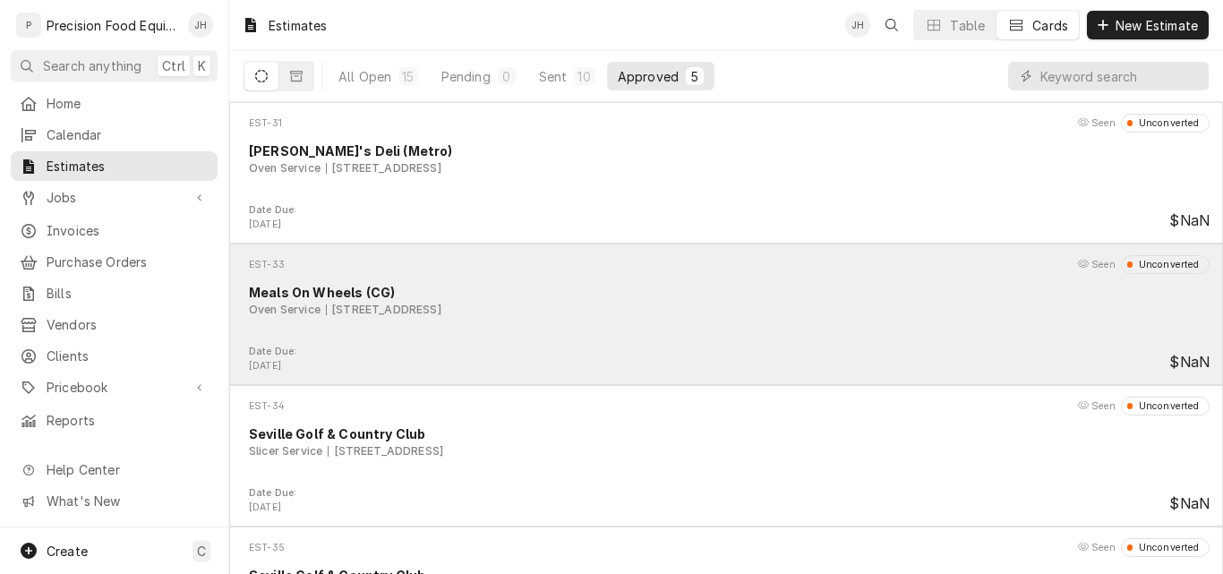
click at [720, 336] on div "EST-33 Seen Unconverted Meals On Wheels (CG) Oven Service [STREET_ADDRESS]" at bounding box center [725, 299] width 979 height 89
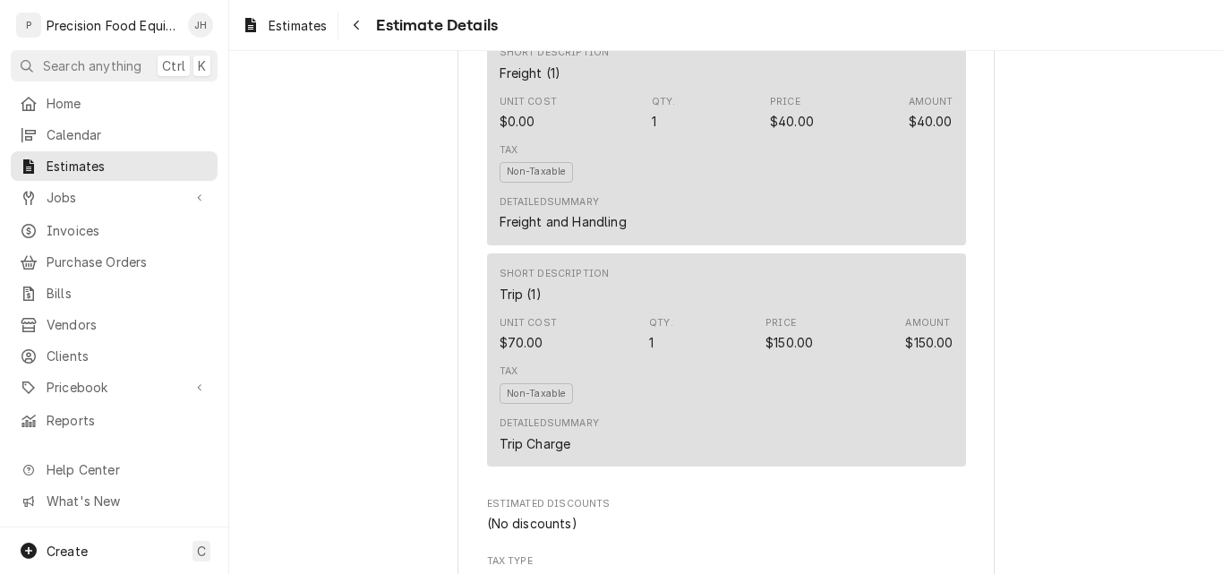
scroll to position [1882, 0]
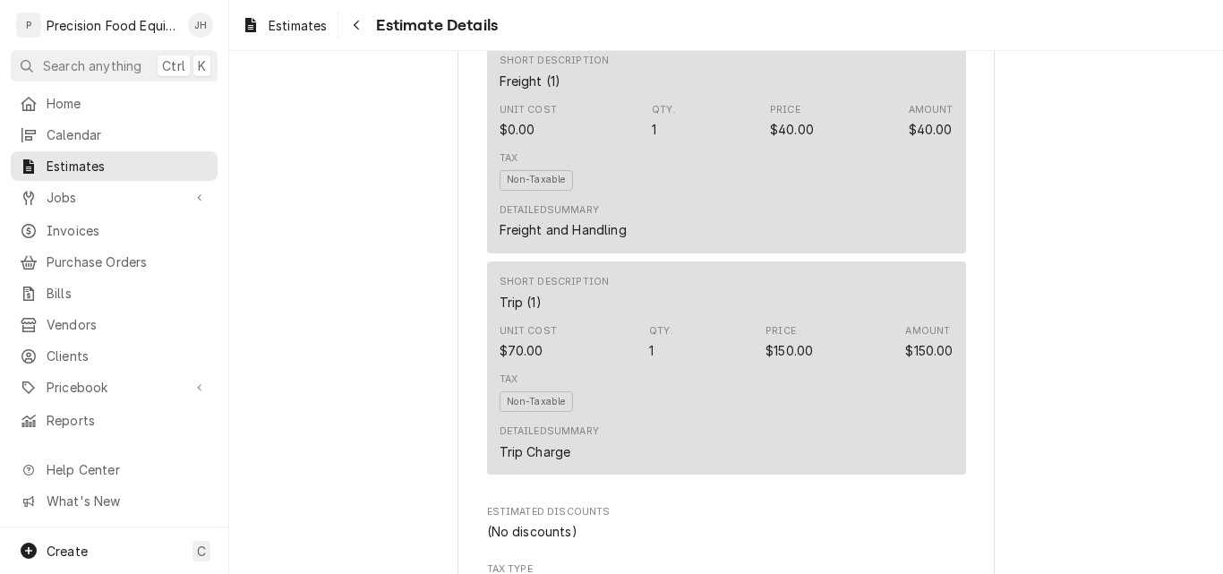
click at [780, 197] on div "Tax Non-Taxable" at bounding box center [726, 171] width 454 height 52
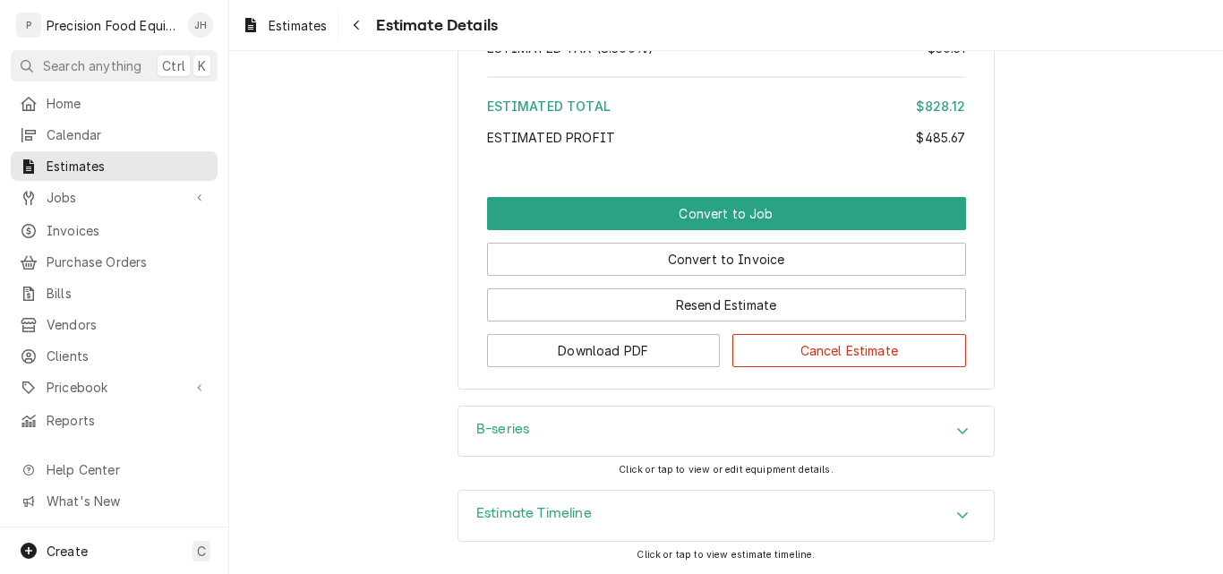
scroll to position [2688, 0]
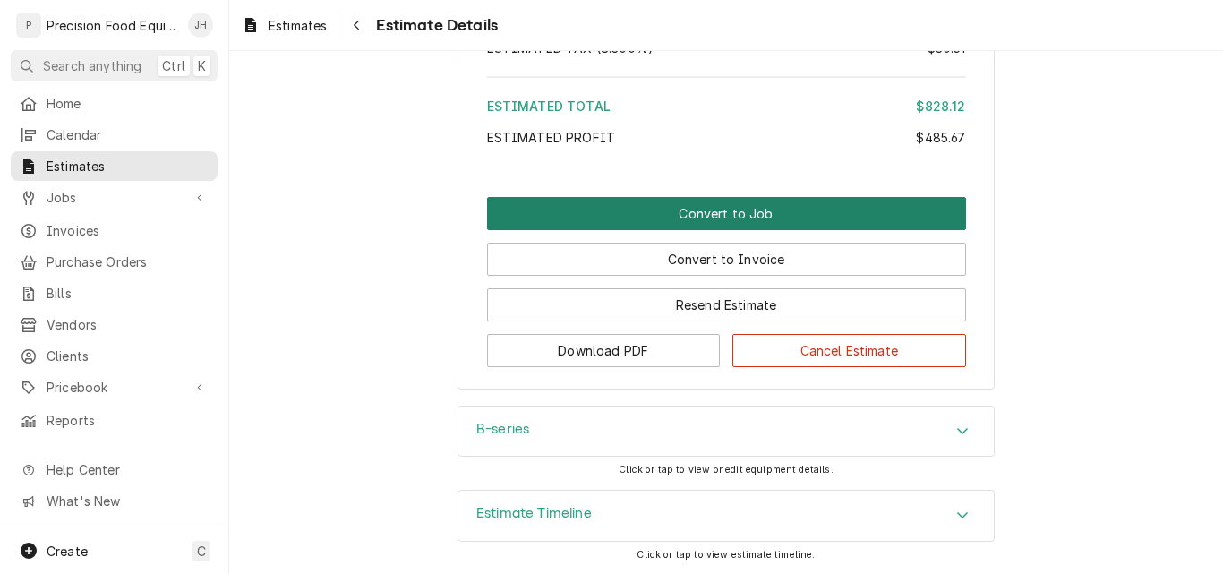
click at [752, 215] on button "Convert to Job" at bounding box center [726, 213] width 479 height 33
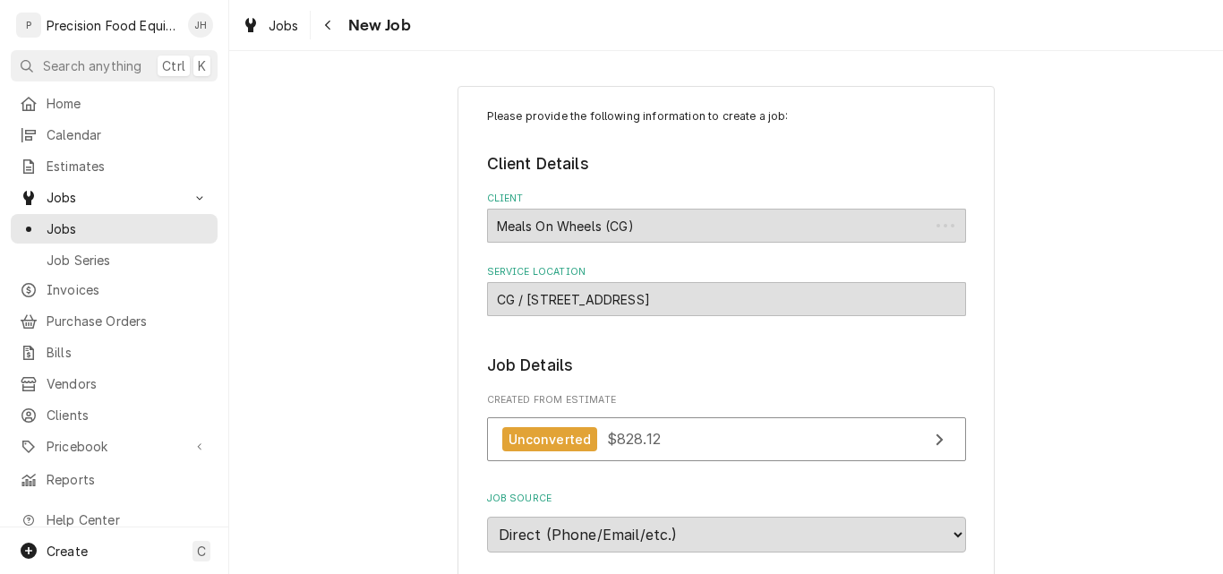
type textarea "x"
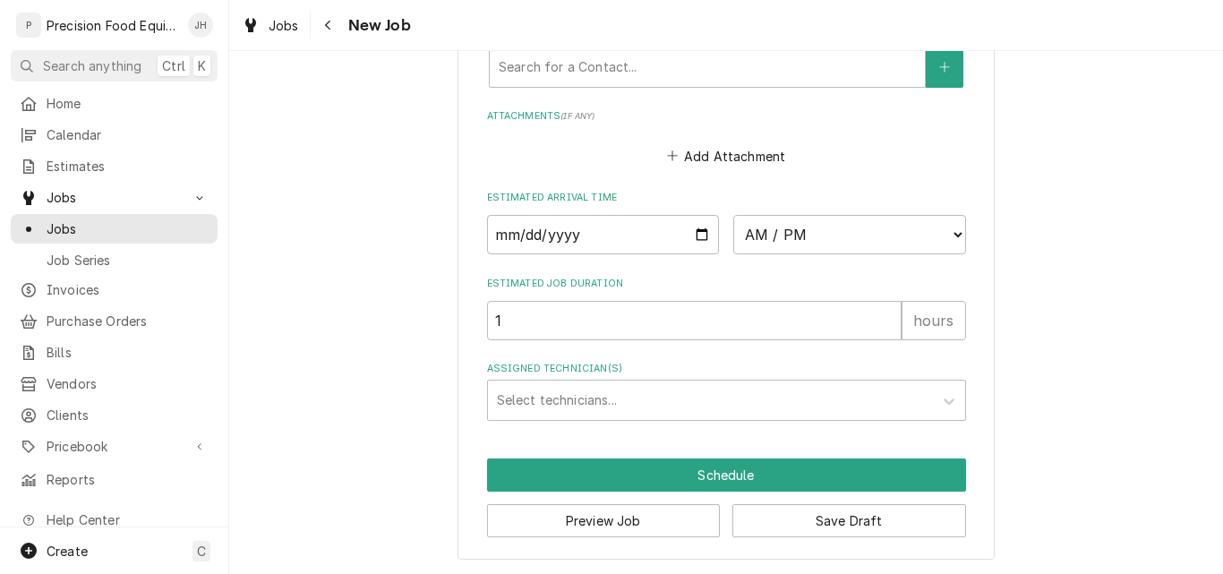
scroll to position [1490, 0]
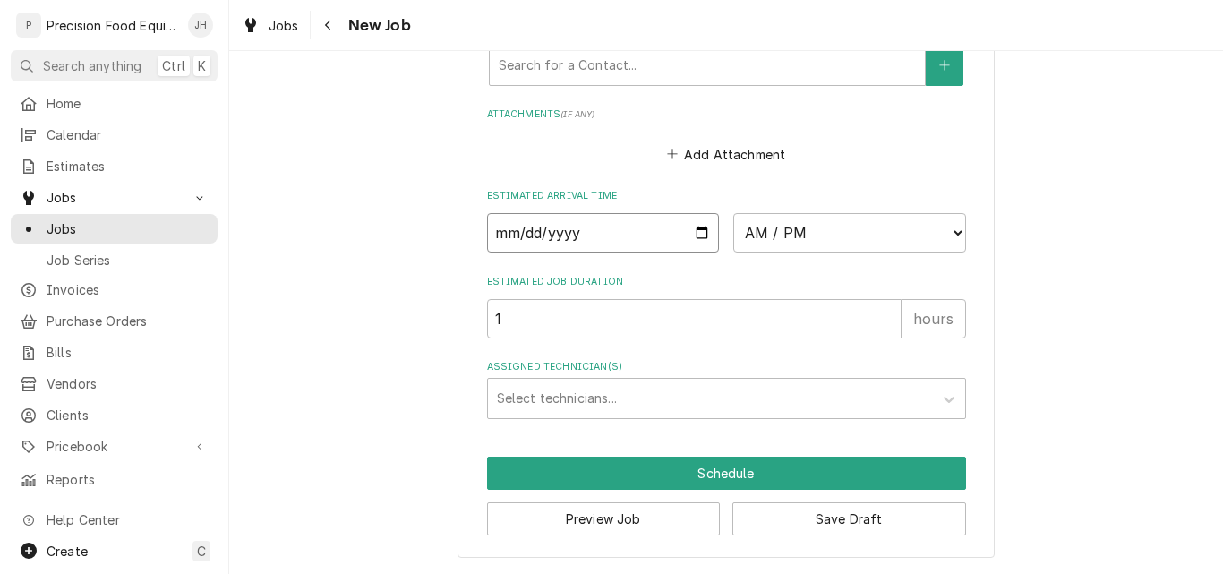
click at [689, 236] on input "Date" at bounding box center [603, 232] width 233 height 39
type input "[DATE]"
click at [823, 236] on select "AM / PM 6:00 AM 6:15 AM 6:30 AM 6:45 AM 7:00 AM 7:15 AM 7:30 AM 7:45 AM 8:00 AM…" at bounding box center [849, 232] width 233 height 39
type textarea "x"
select select "08:00:00"
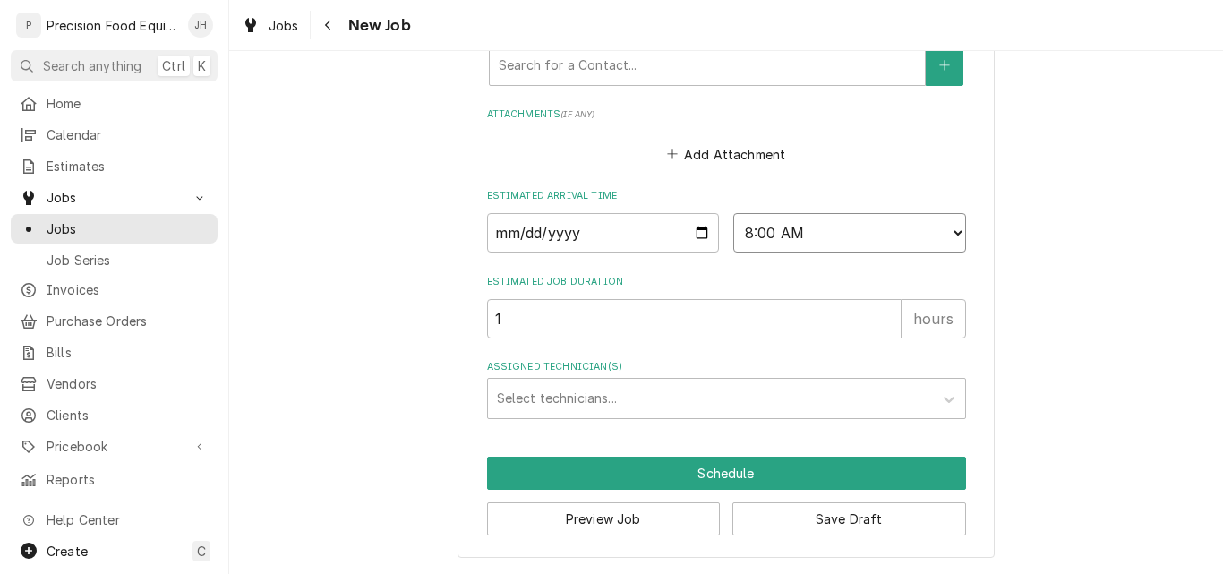
click at [733, 213] on select "AM / PM 6:00 AM 6:15 AM 6:30 AM 6:45 AM 7:00 AM 7:15 AM 7:30 AM 7:45 AM 8:00 AM…" at bounding box center [849, 232] width 233 height 39
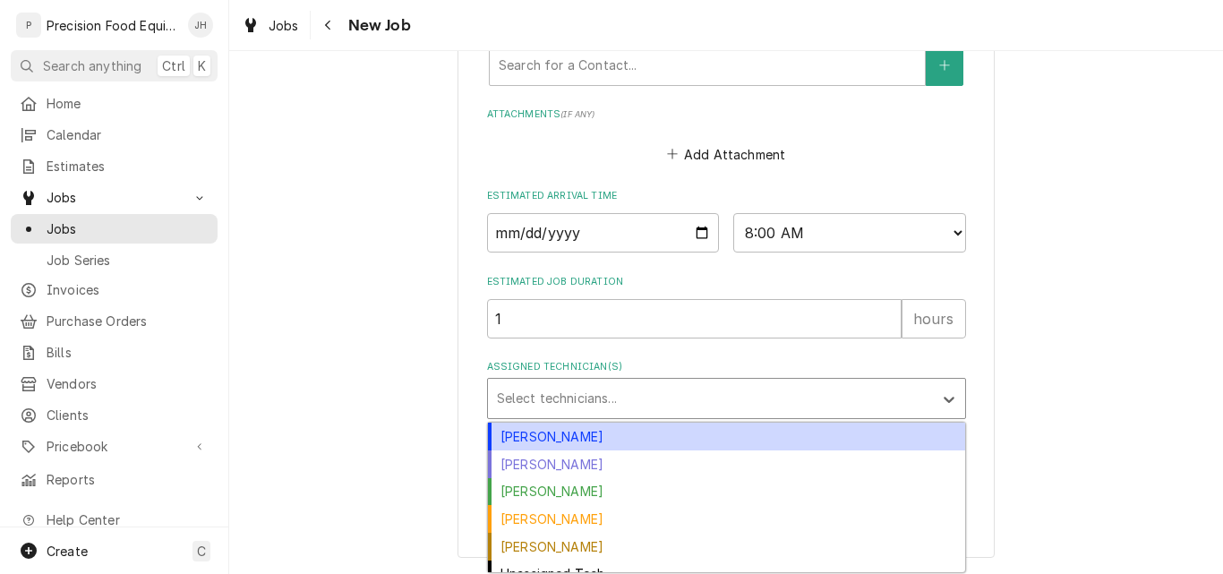
click at [577, 391] on div "Assigned Technician(s)" at bounding box center [710, 398] width 427 height 32
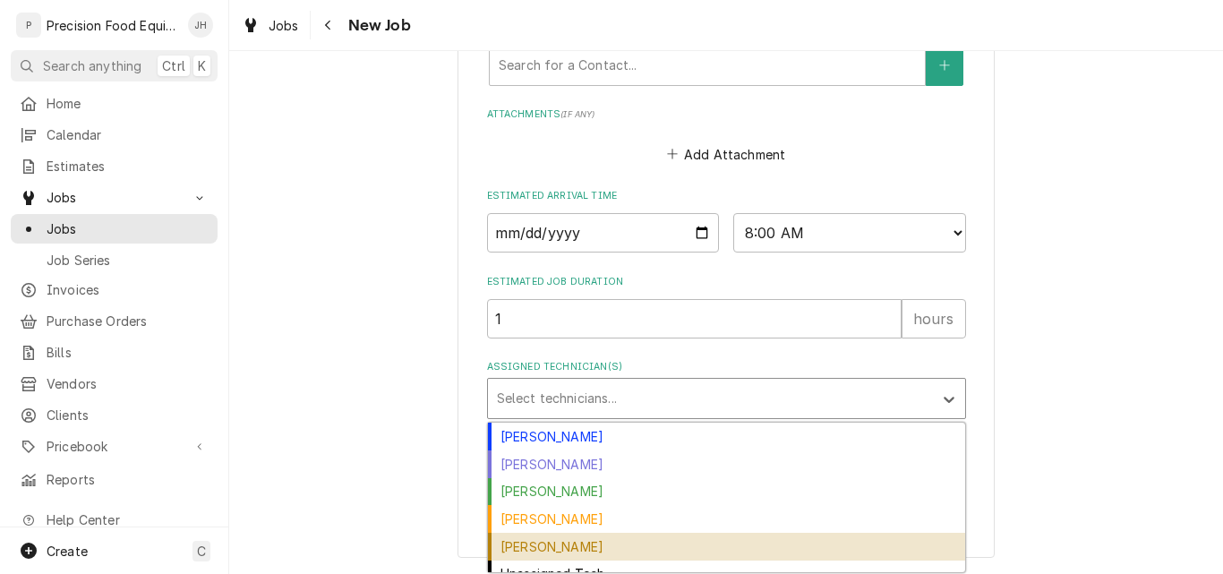
click at [562, 544] on div "[PERSON_NAME]" at bounding box center [726, 547] width 477 height 28
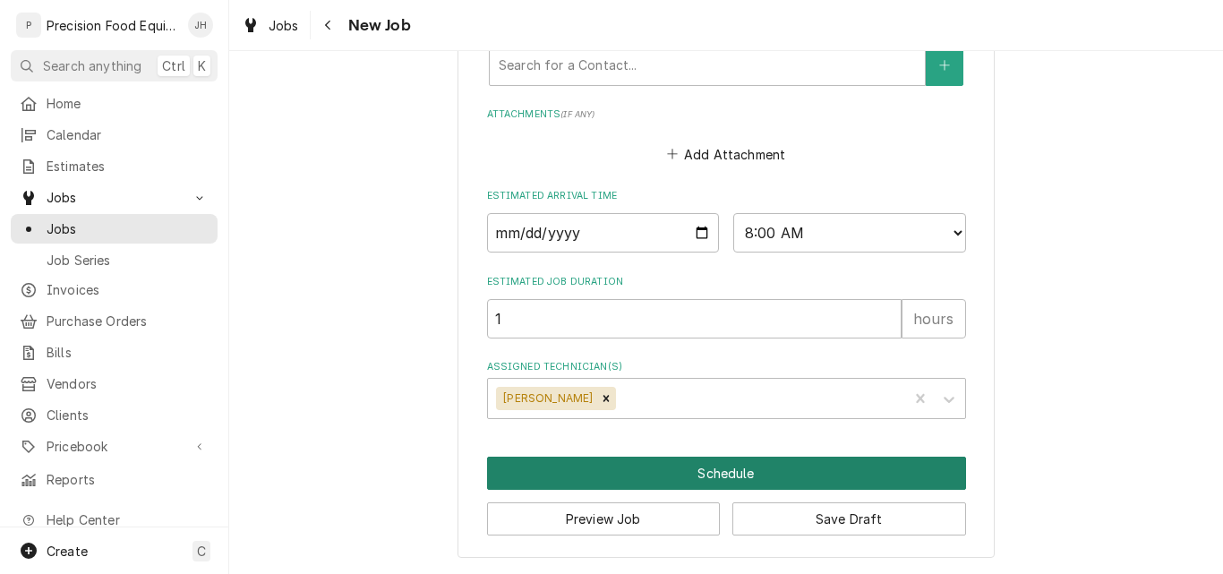
click at [736, 468] on button "Schedule" at bounding box center [726, 472] width 479 height 33
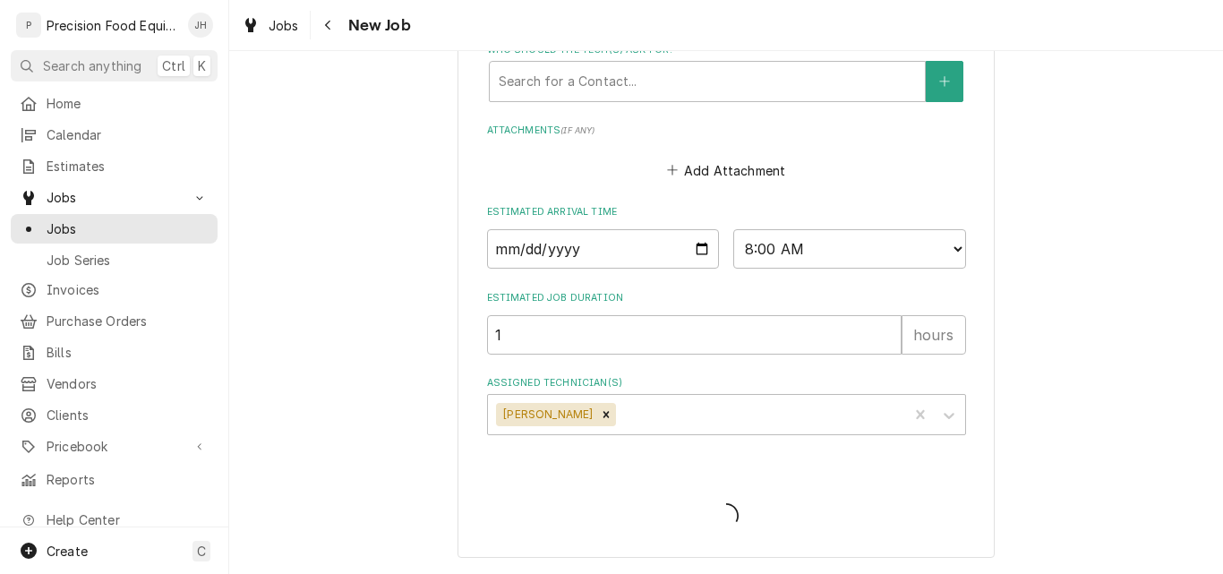
scroll to position [1474, 0]
type textarea "x"
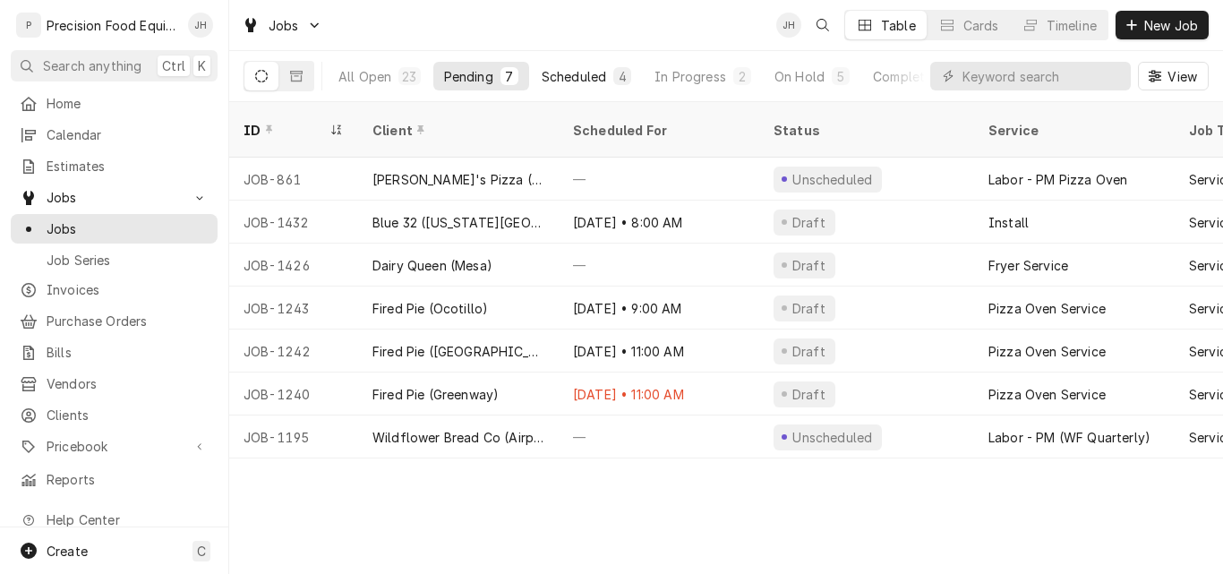
click at [559, 77] on div "Scheduled" at bounding box center [573, 76] width 64 height 19
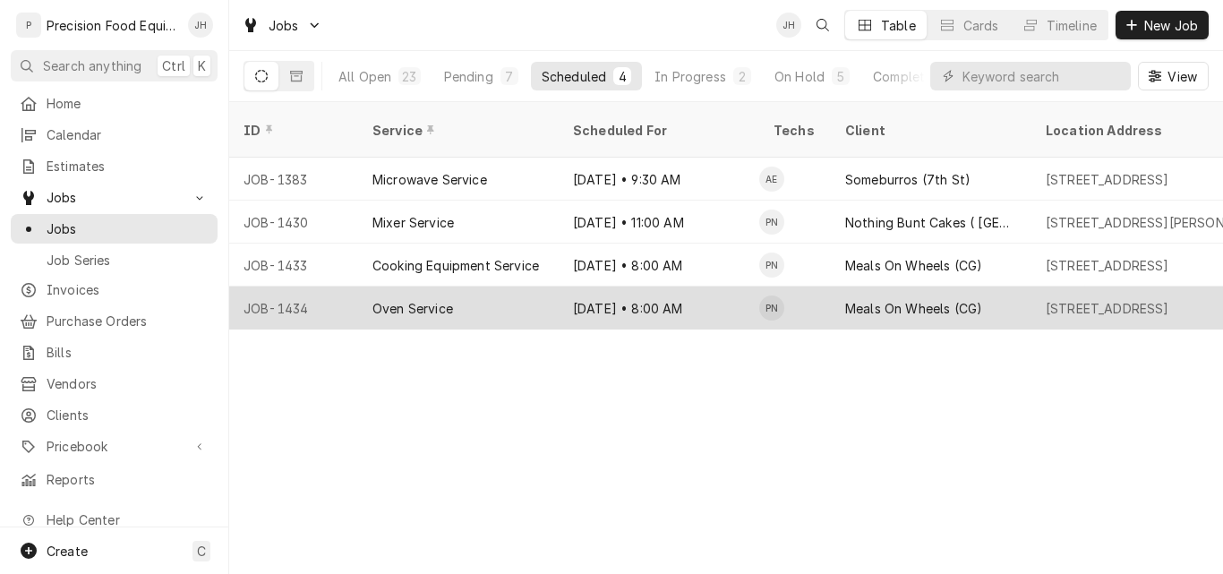
click at [507, 286] on div "Oven Service" at bounding box center [458, 307] width 200 height 43
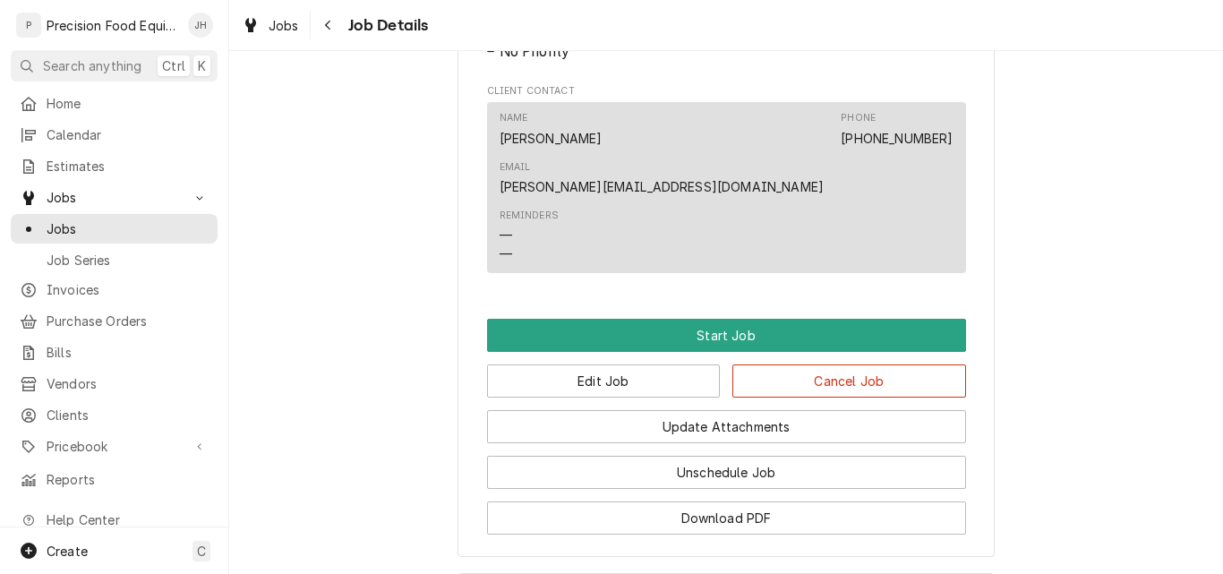
scroll to position [1200, 0]
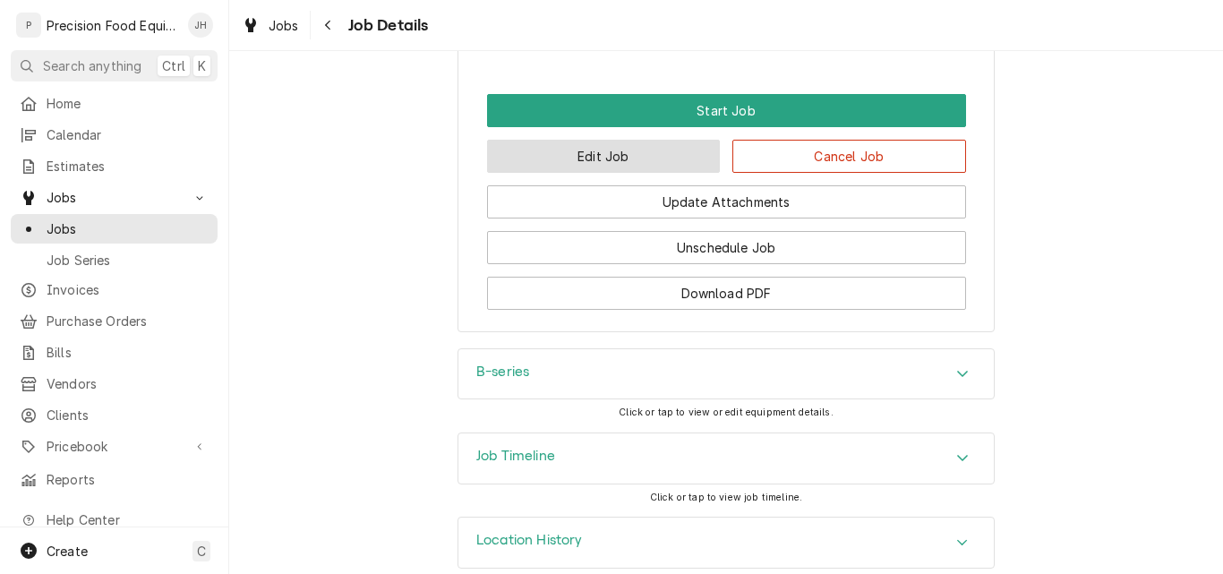
click at [623, 140] on button "Edit Job" at bounding box center [604, 156] width 234 height 33
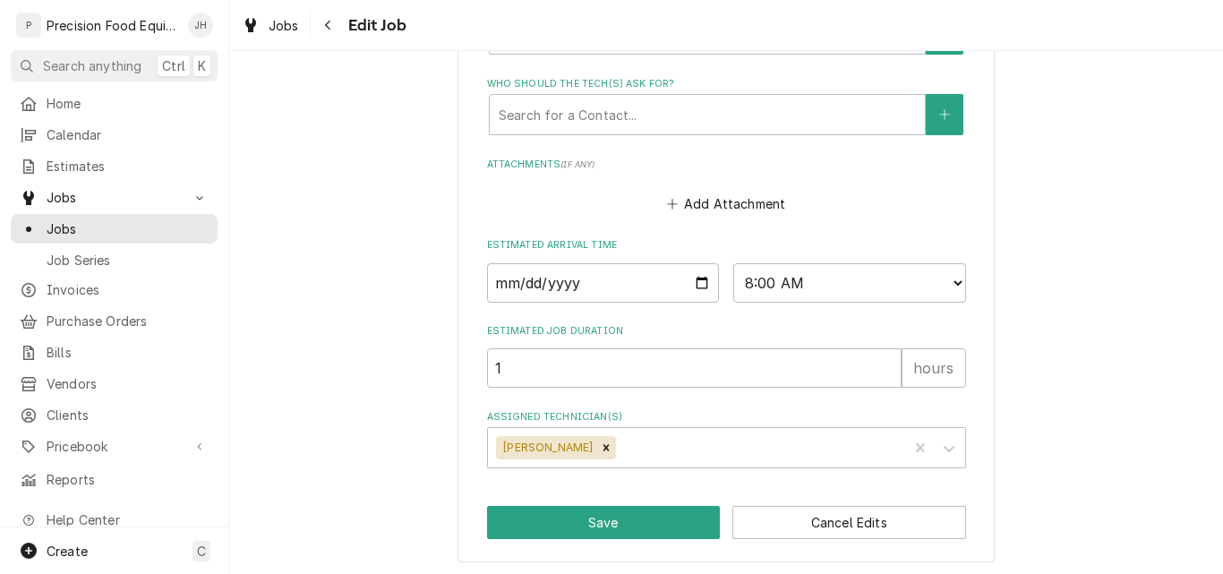
scroll to position [1345, 0]
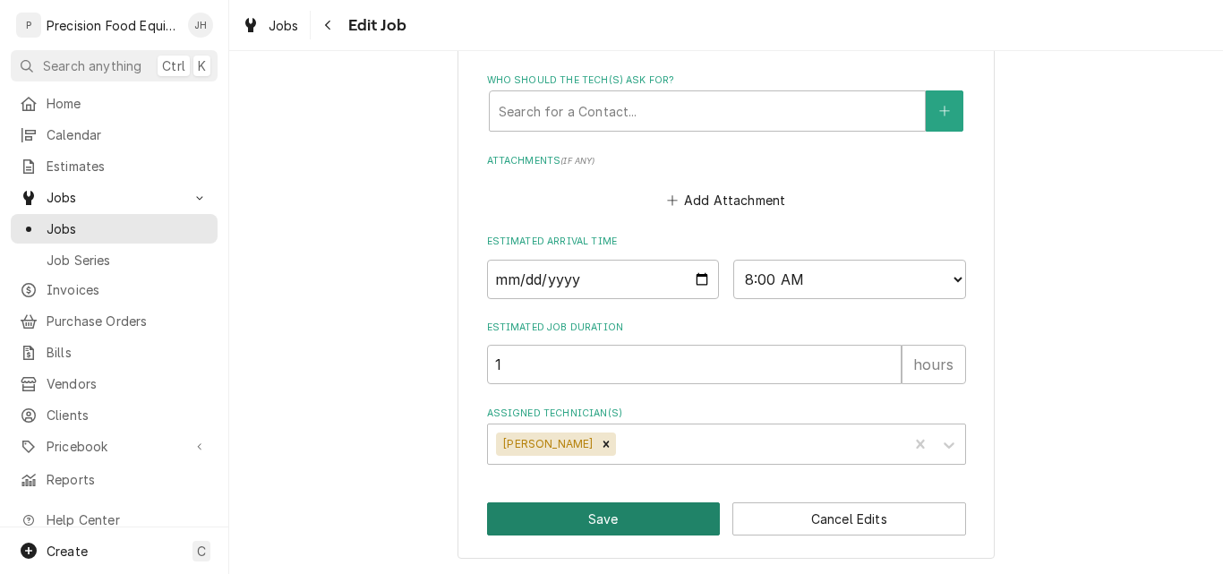
click at [656, 525] on button "Save" at bounding box center [604, 518] width 234 height 33
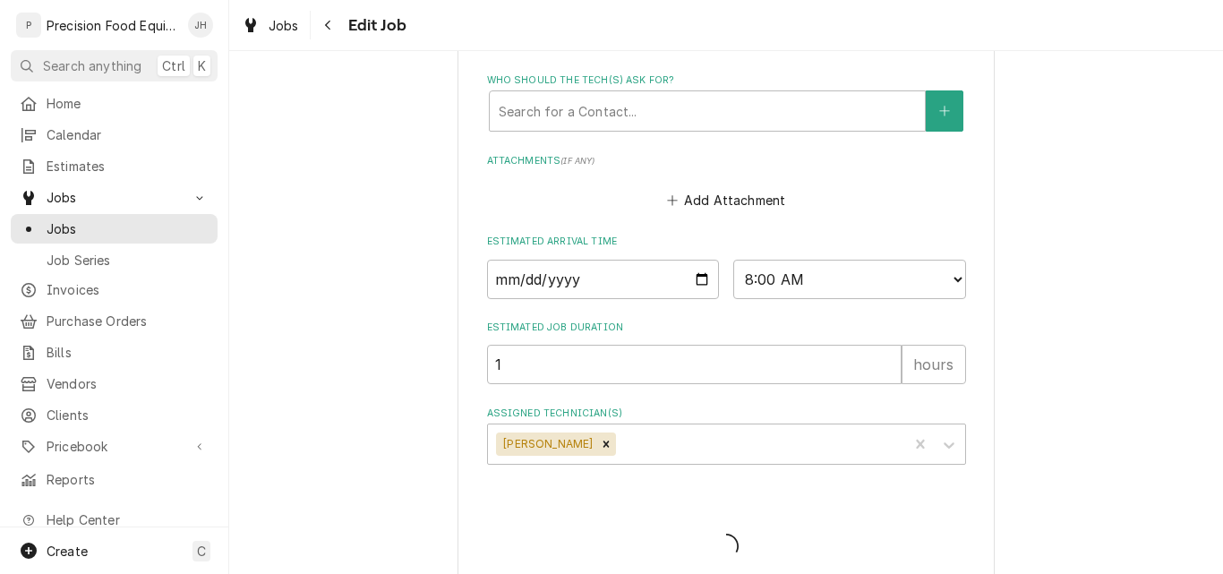
type textarea "x"
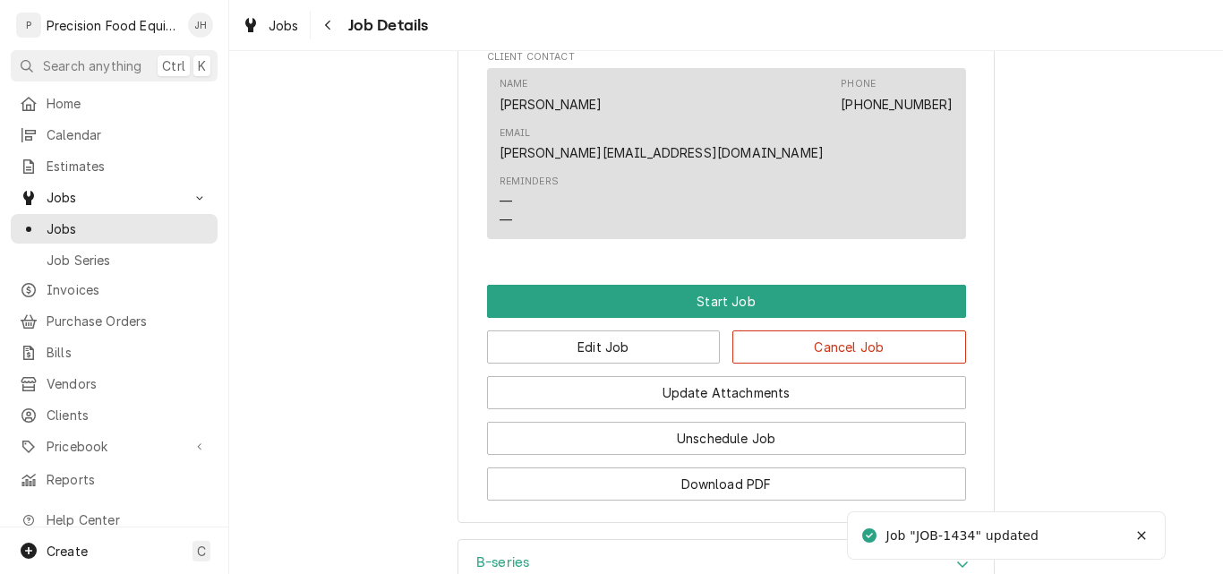
scroll to position [1074, 0]
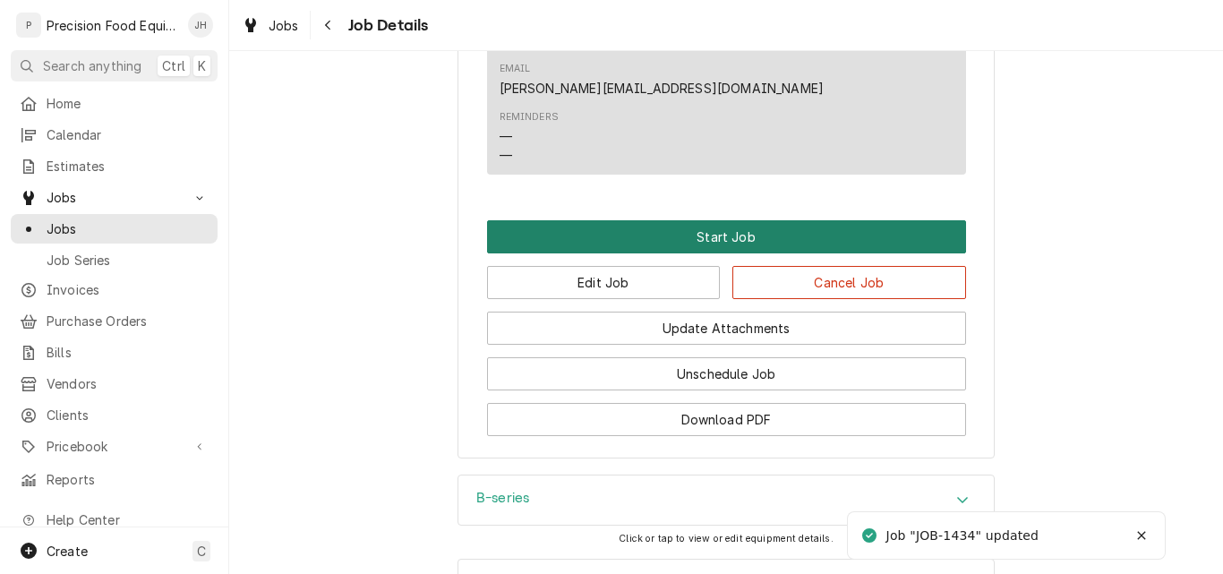
click at [735, 220] on button "Start Job" at bounding box center [726, 236] width 479 height 33
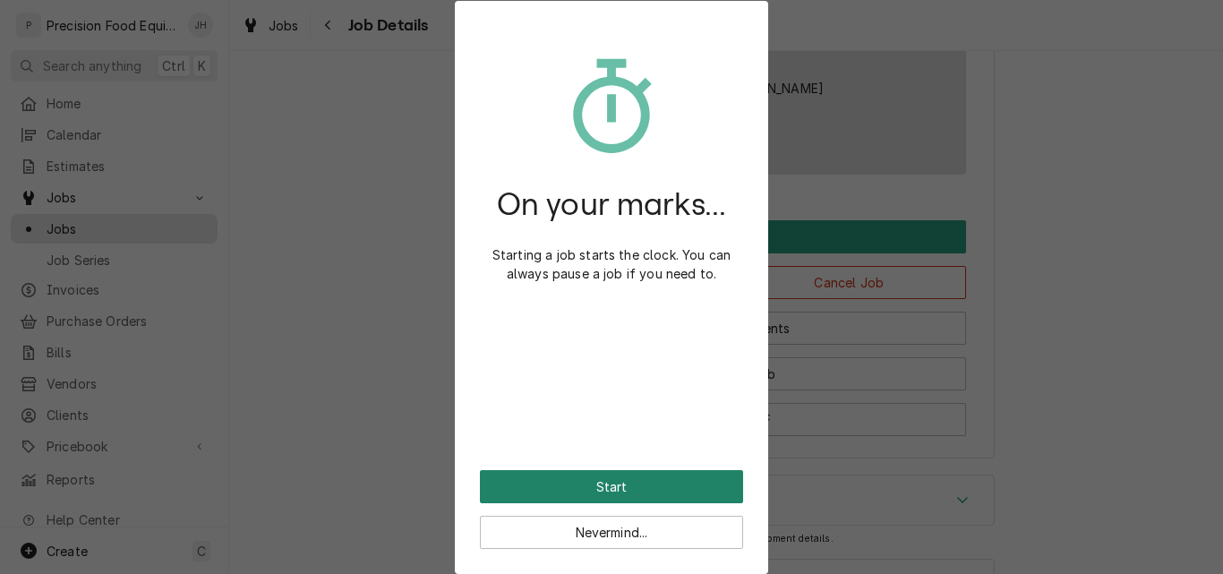
click at [598, 487] on button "Start" at bounding box center [611, 486] width 263 height 33
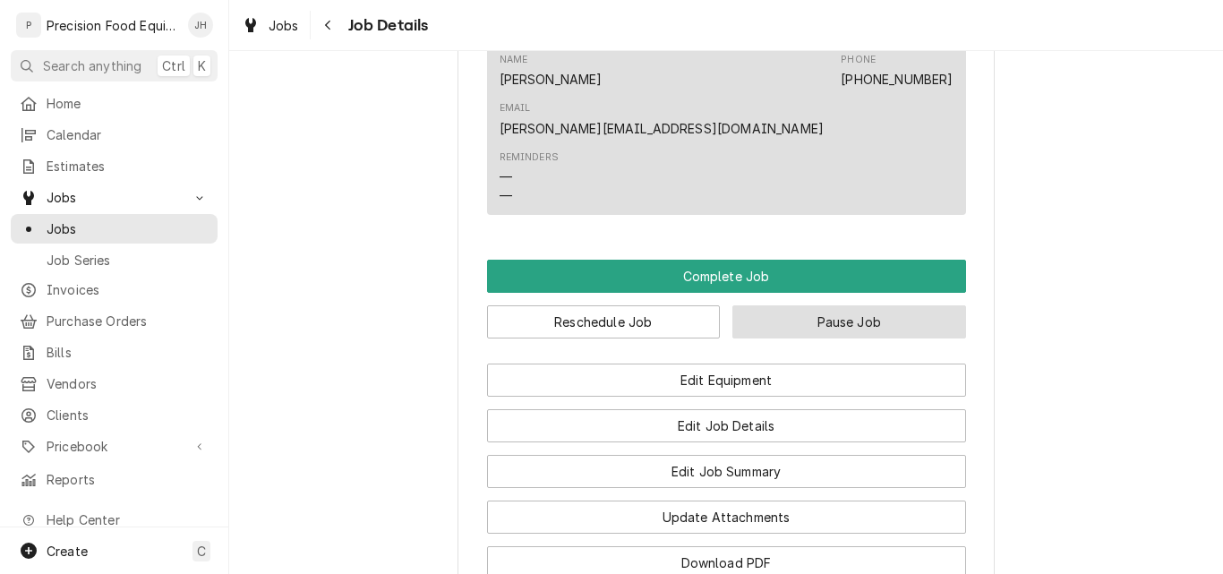
scroll to position [1251, 0]
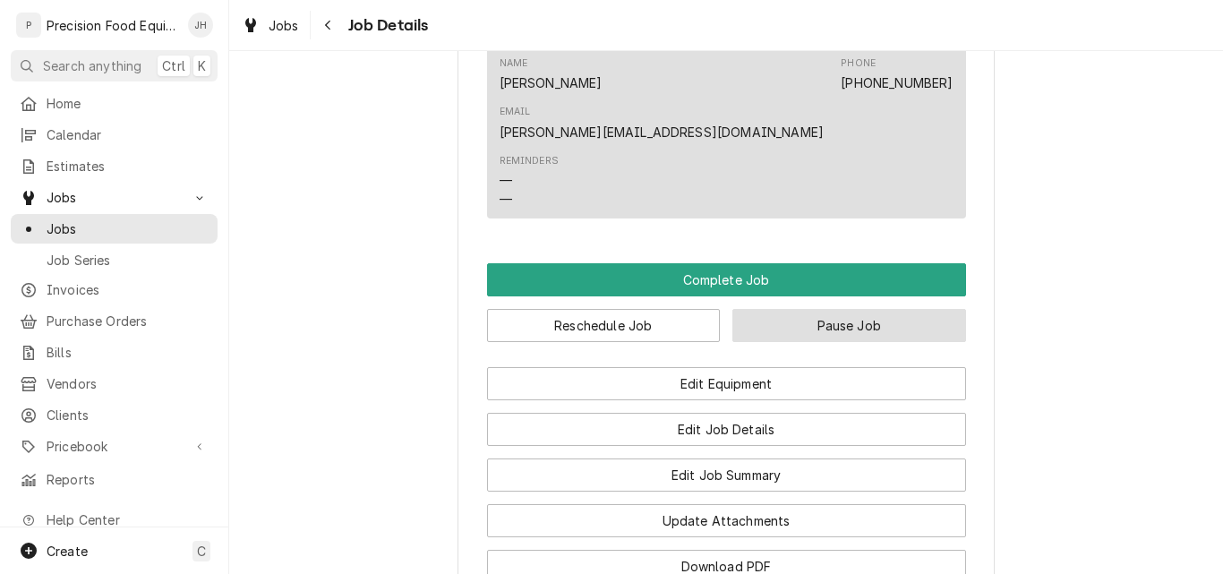
click at [837, 309] on button "Pause Job" at bounding box center [849, 325] width 234 height 33
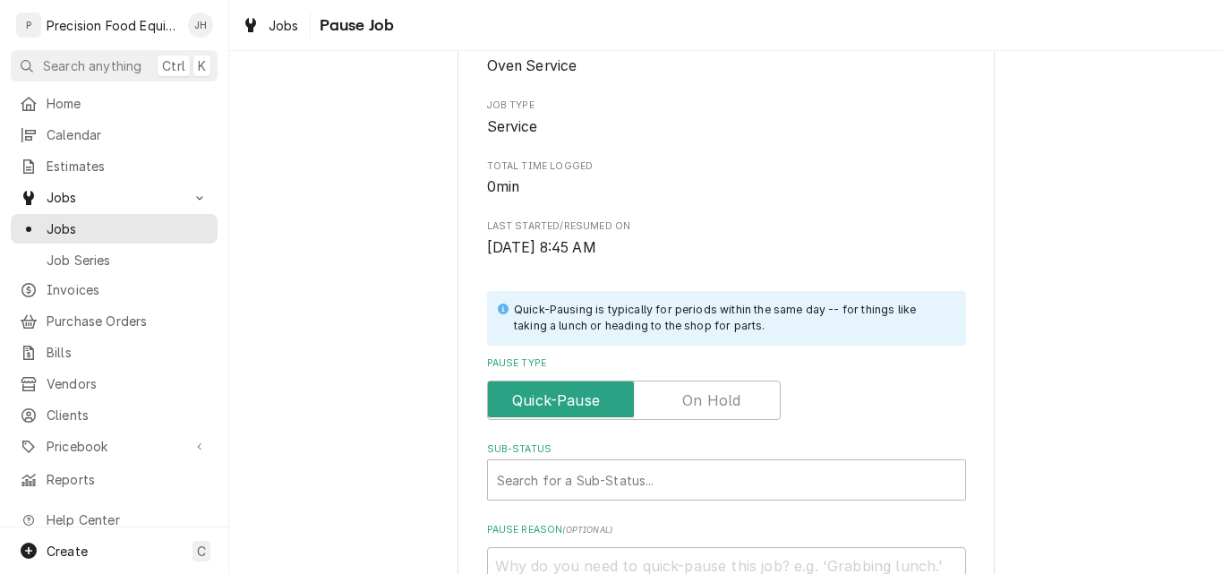
scroll to position [429, 0]
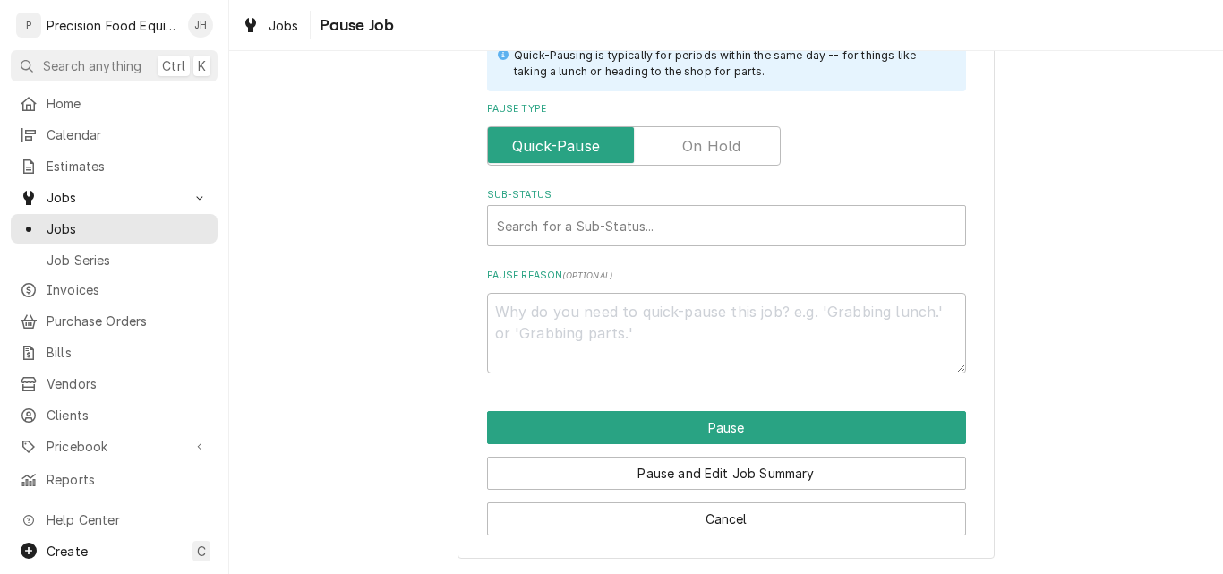
click at [722, 149] on label "Pause Type" at bounding box center [634, 145] width 294 height 39
click at [722, 149] on input "Pause Type" at bounding box center [633, 145] width 277 height 39
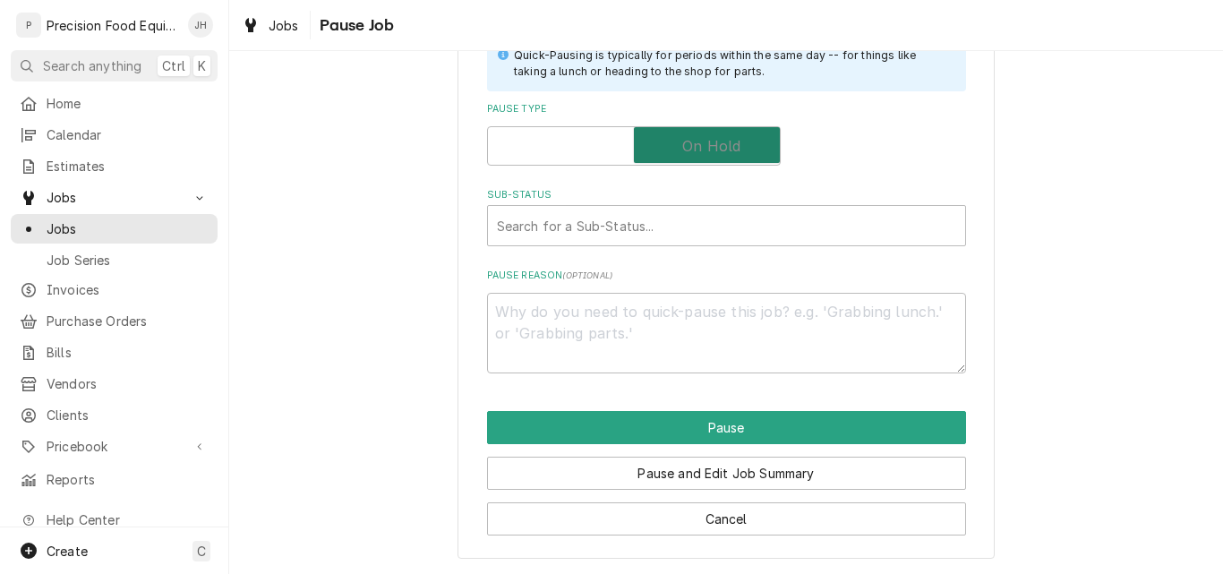
checkbox input "true"
click at [634, 227] on div "Sub-Status" at bounding box center [726, 225] width 459 height 32
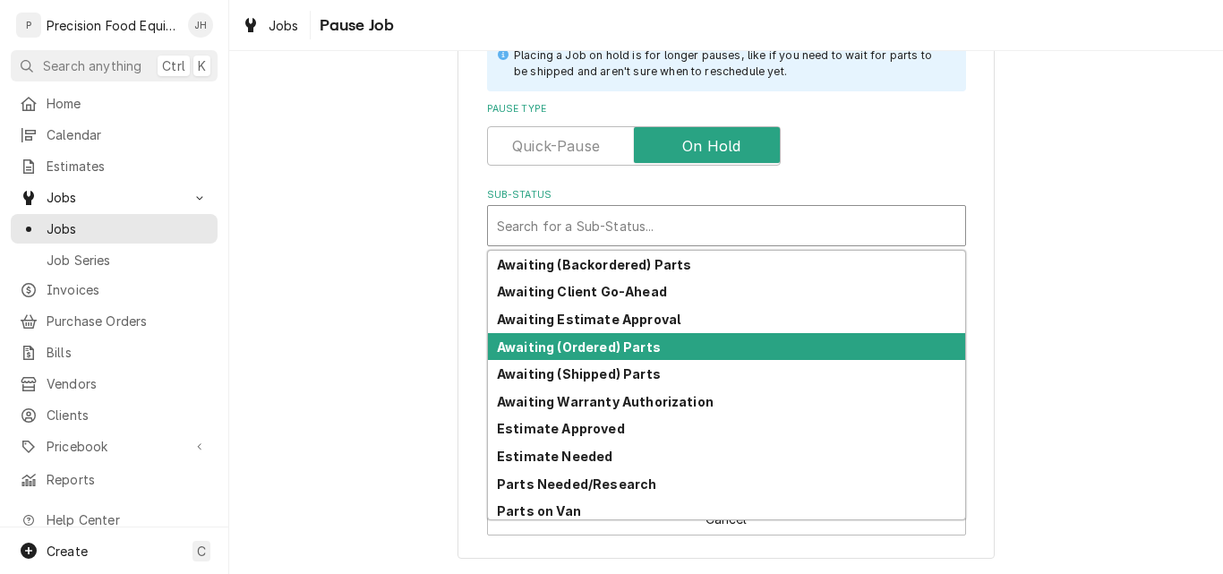
click at [590, 350] on strong "Awaiting (Ordered) Parts" at bounding box center [579, 346] width 164 height 15
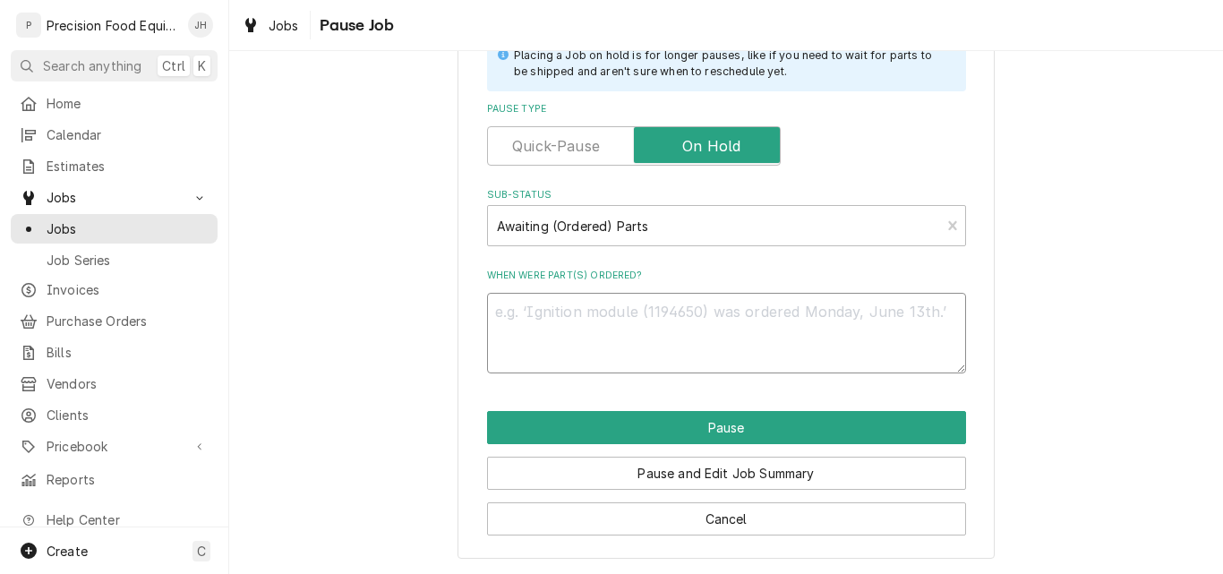
click at [568, 325] on textarea "When were part(s) ordered?" at bounding box center [726, 333] width 479 height 81
type textarea "x"
type textarea "0"
type textarea "x"
type textarea "09"
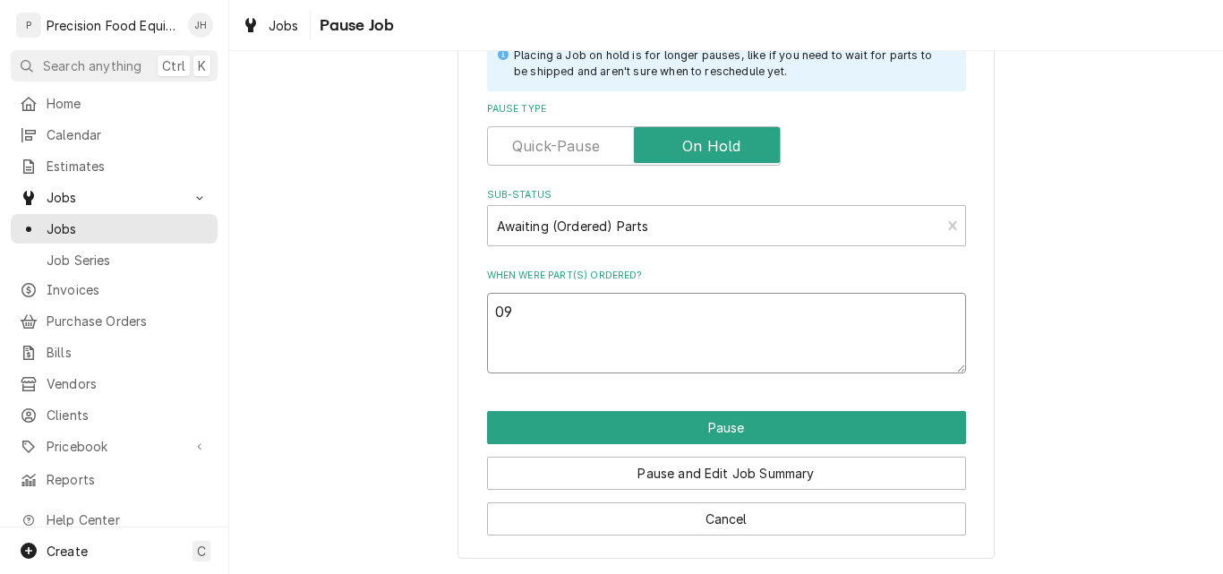
type textarea "x"
type textarea "09/"
type textarea "x"
type textarea "09/0"
type textarea "x"
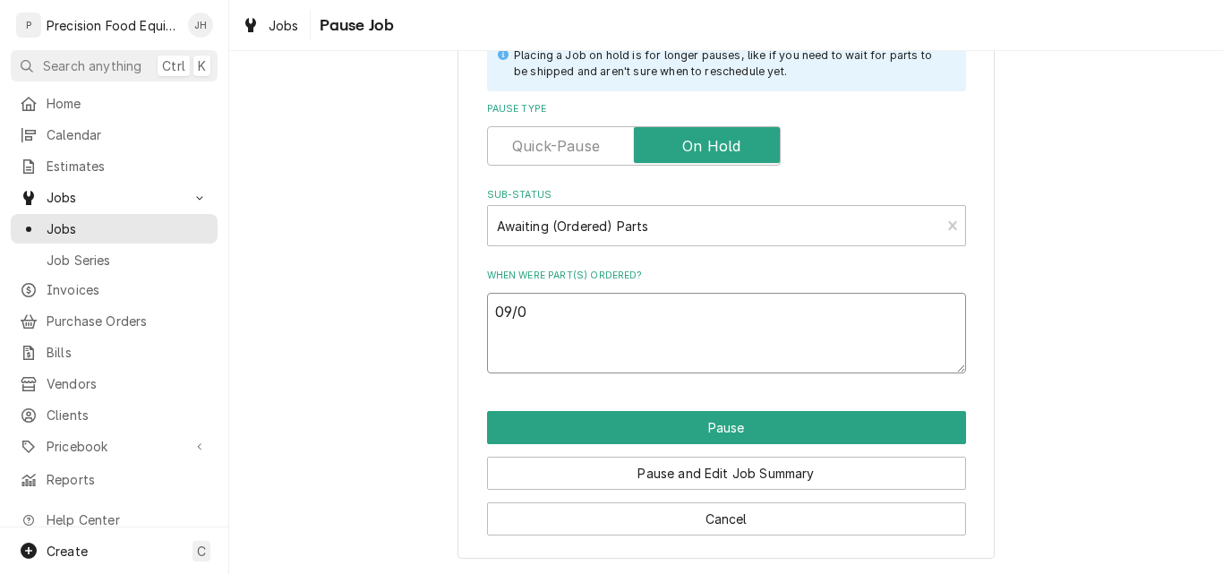
type textarea "09/04"
type textarea "x"
type textarea "09/04/"
type textarea "x"
type textarea "09/04/2"
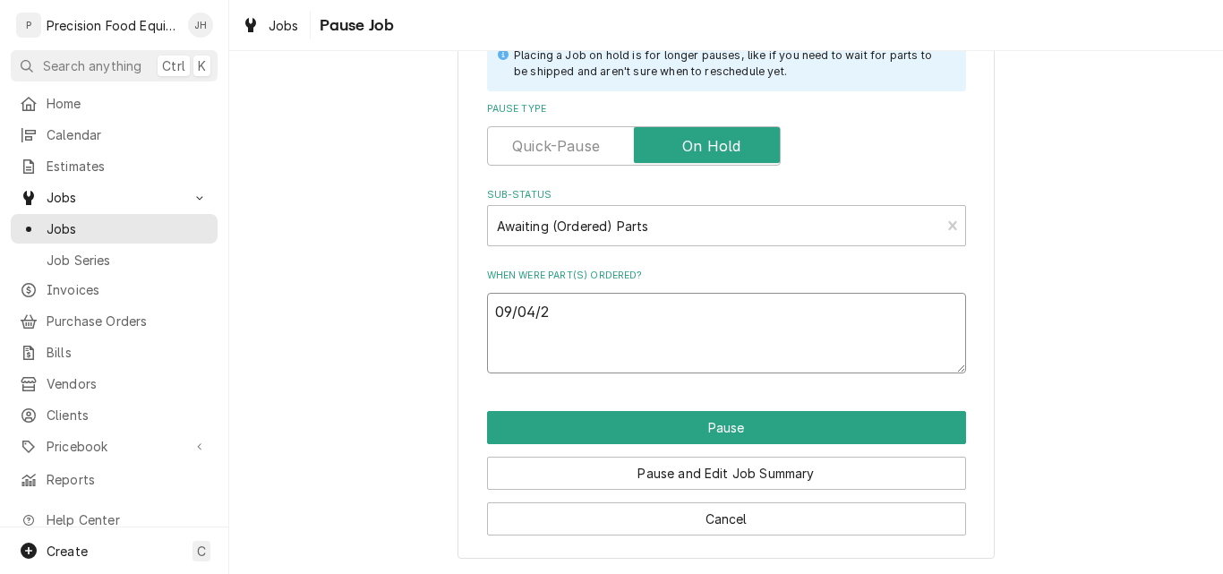
type textarea "x"
type textarea "09/04/25"
type textarea "x"
type textarea "09/04/25"
type textarea "x"
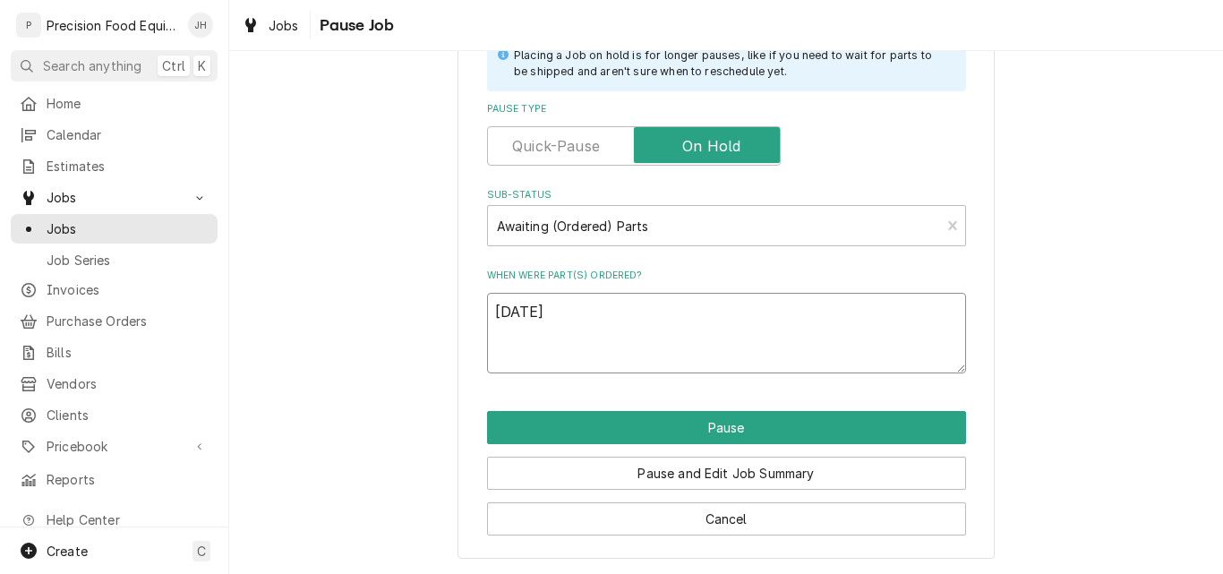
type textarea "09/04/25 A"
type textarea "x"
type textarea "09/04/25 AP"
type textarea "x"
type textarea "09/04/25 AP"
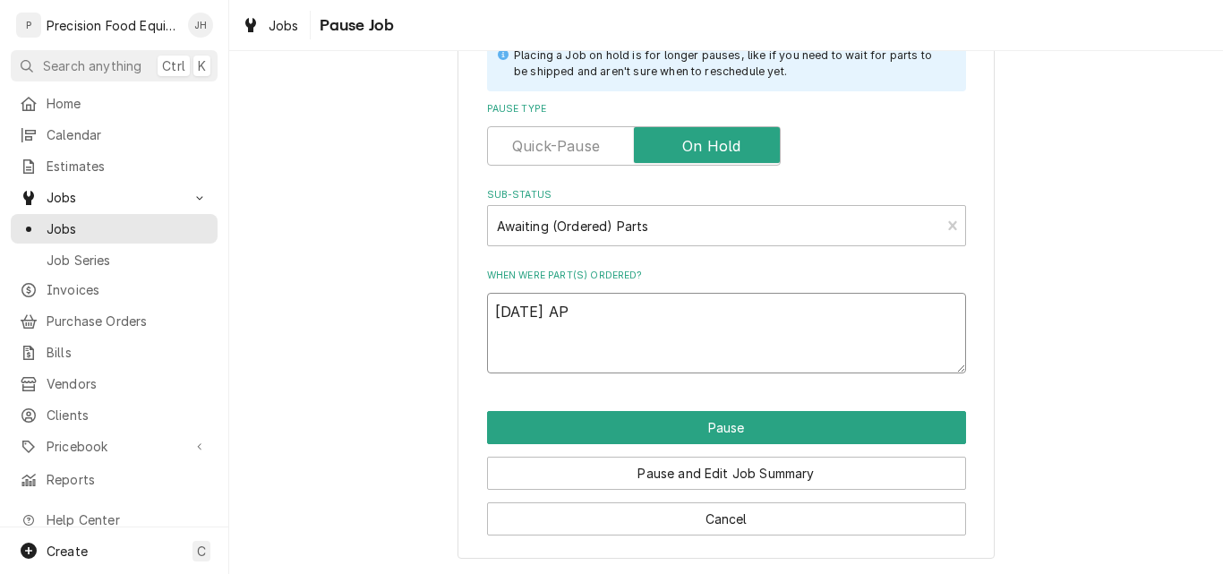
type textarea "x"
type textarea "09/04/25 AP /"
type textarea "x"
type textarea "09/04/25 AP /"
type textarea "x"
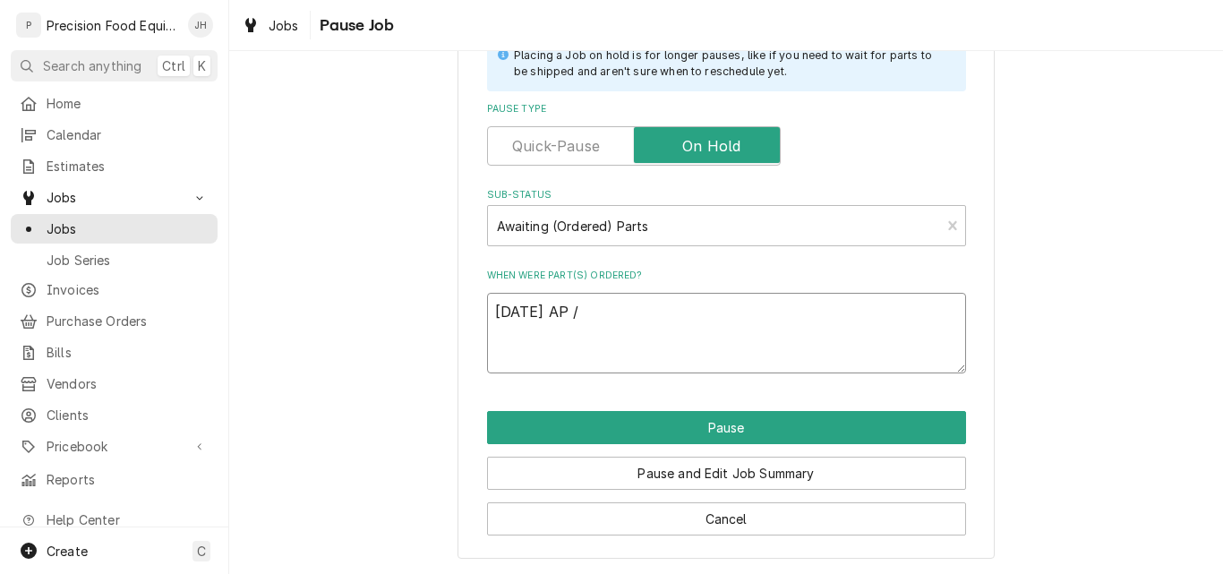
type textarea "09/04/25 AP / P"
type textarea "x"
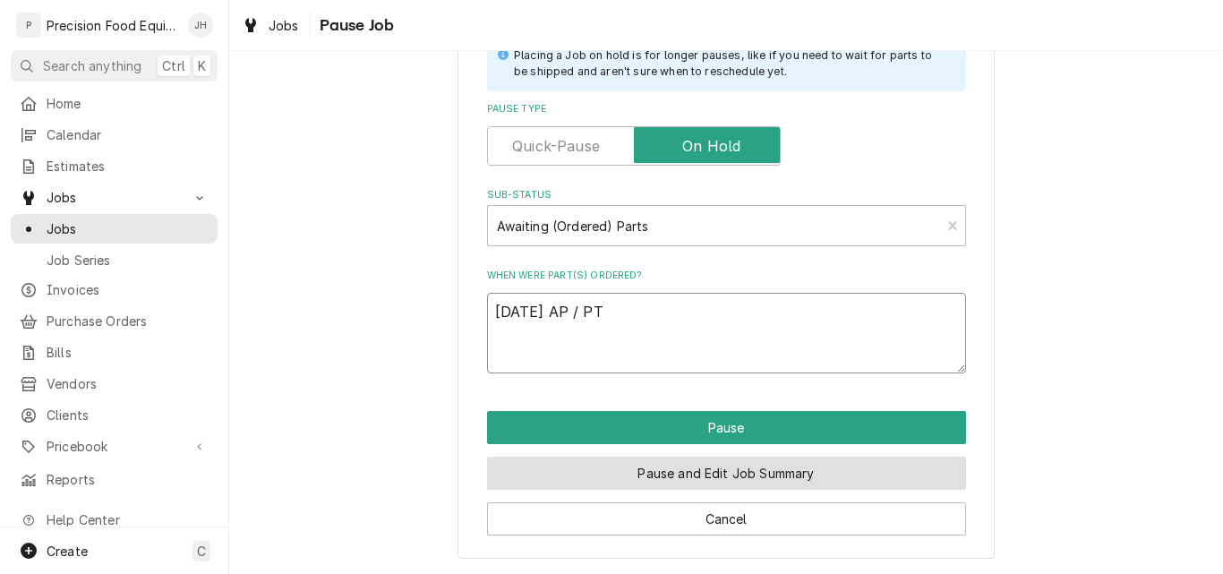
type textarea "09/04/25 AP / PT"
click at [721, 473] on button "Pause and Edit Job Summary" at bounding box center [726, 472] width 479 height 33
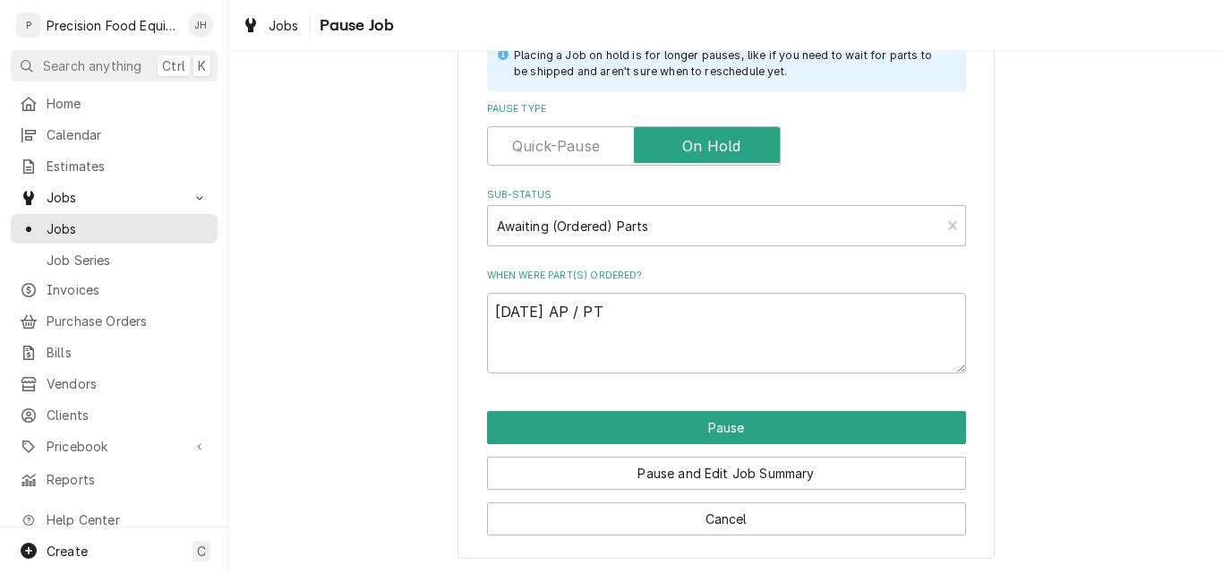
type textarea "x"
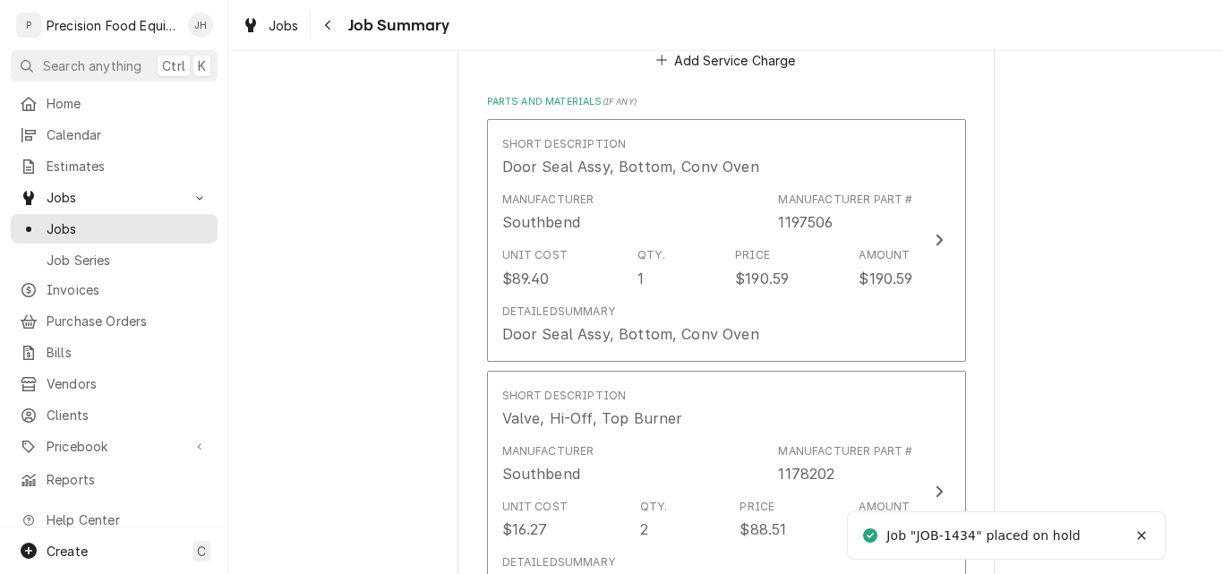
scroll to position [805, 0]
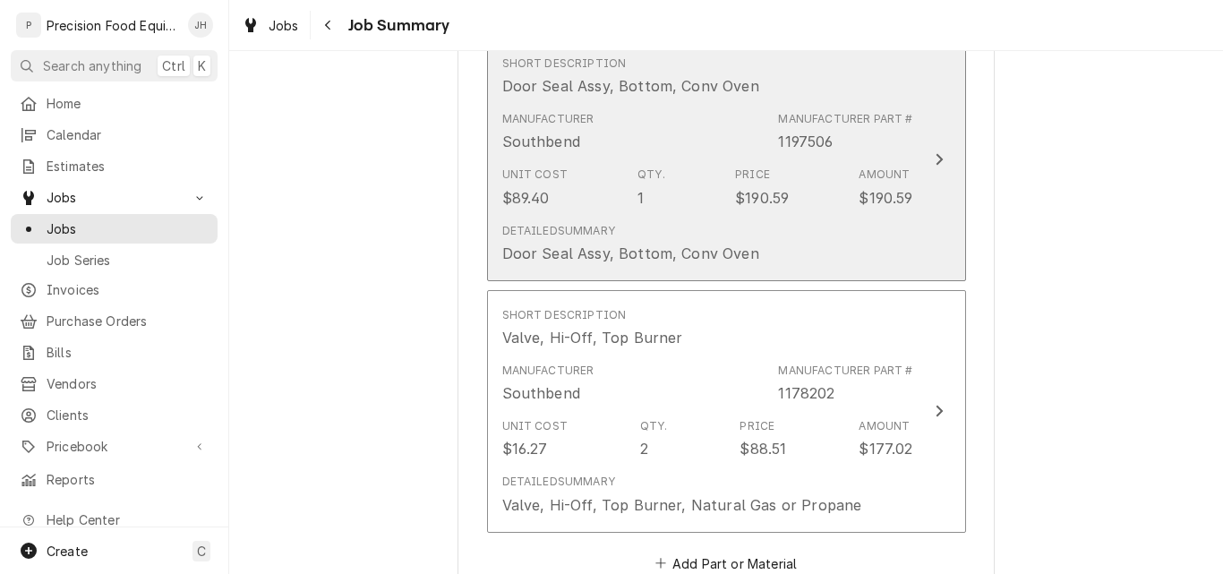
click at [829, 162] on div "Unit Cost $89.40 Qty. 1 Price $190.59 Amount $190.59" at bounding box center [707, 186] width 411 height 55
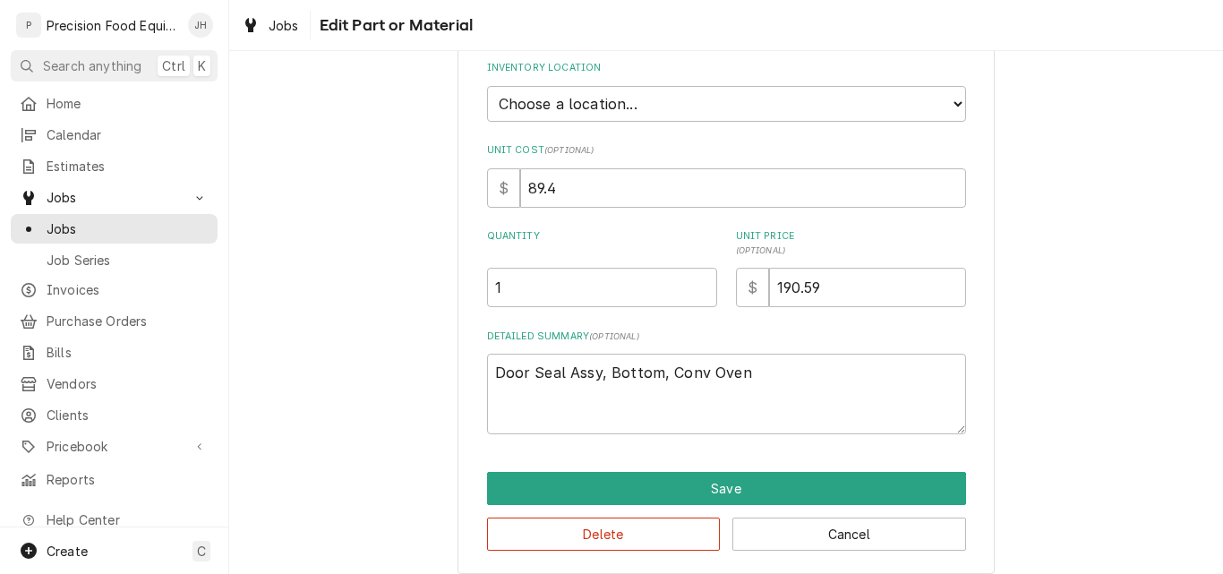
scroll to position [268, 0]
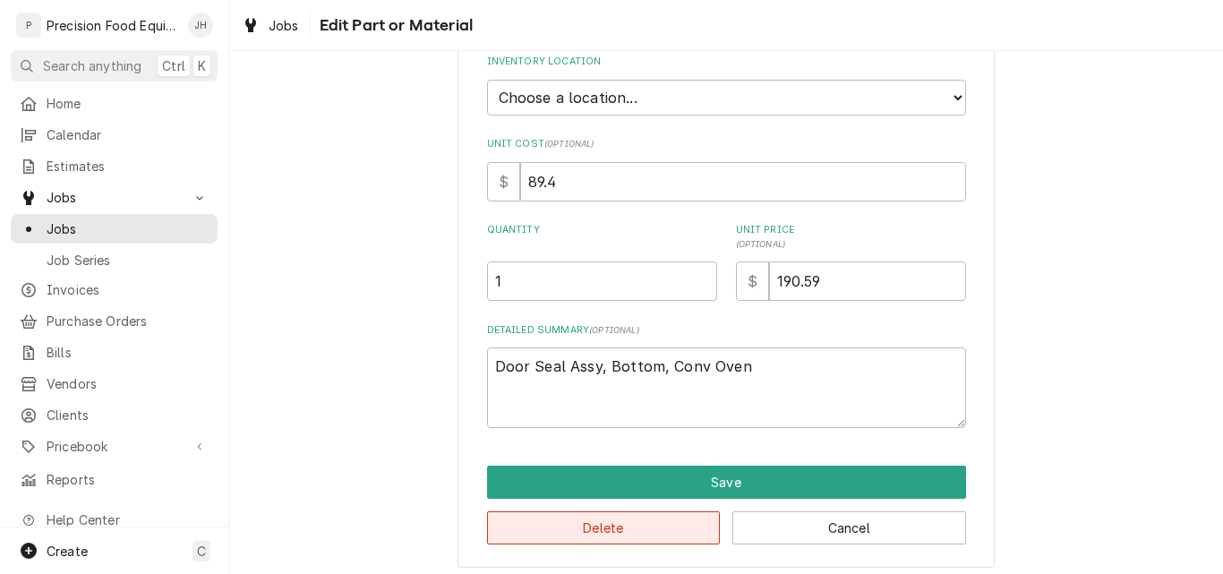
click at [632, 528] on button "Delete" at bounding box center [604, 527] width 234 height 33
type textarea "x"
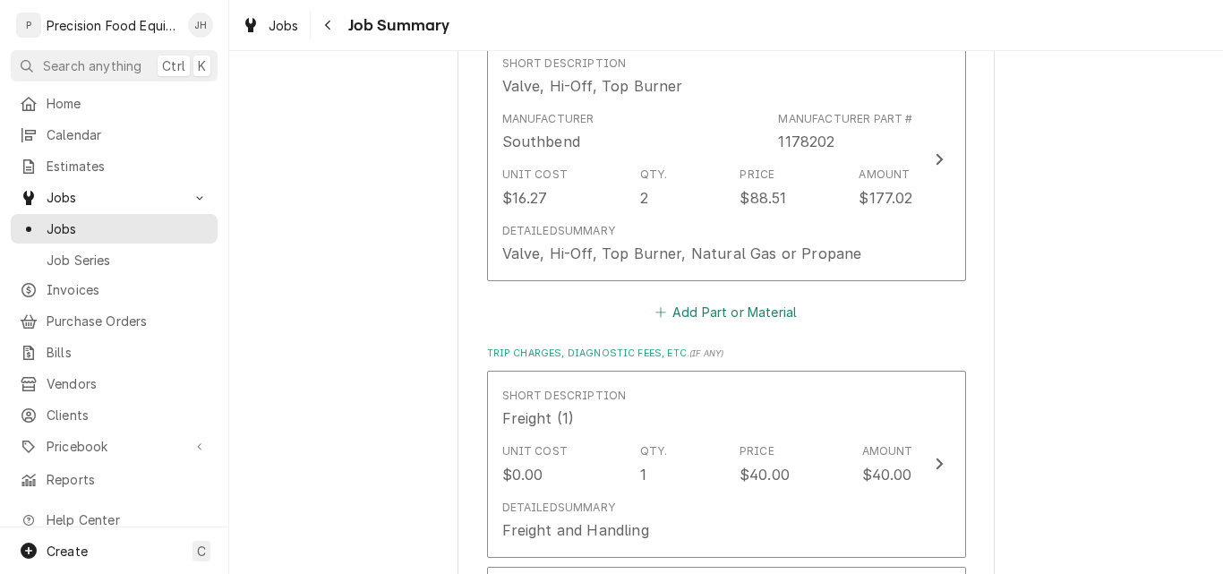
click at [737, 313] on button "Add Part or Material" at bounding box center [726, 311] width 148 height 25
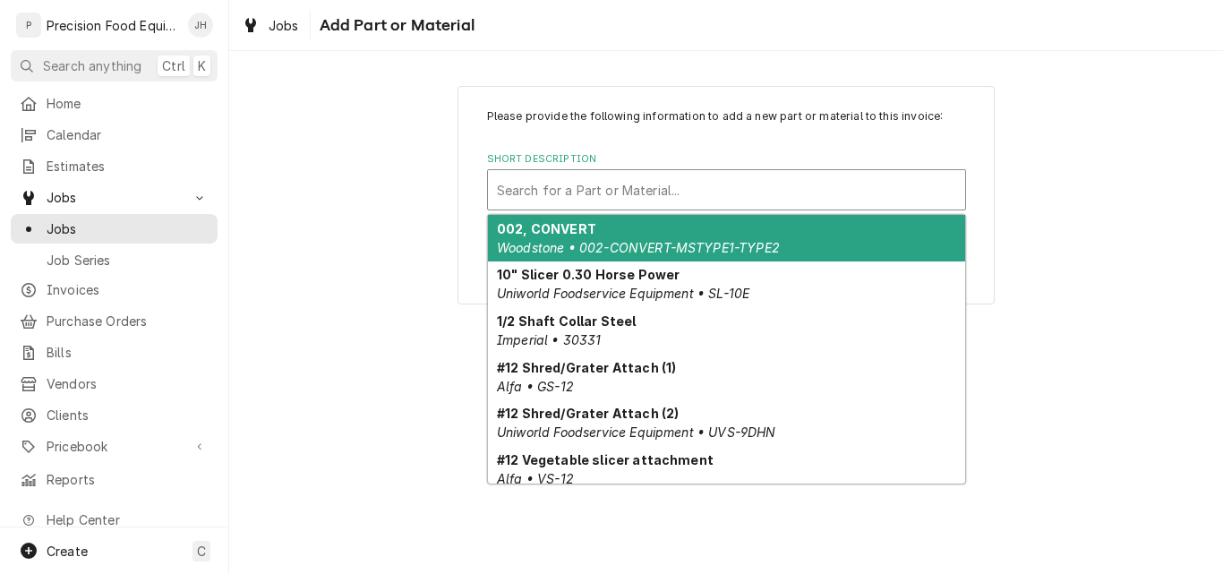
click at [585, 200] on div "Short Description" at bounding box center [726, 190] width 459 height 32
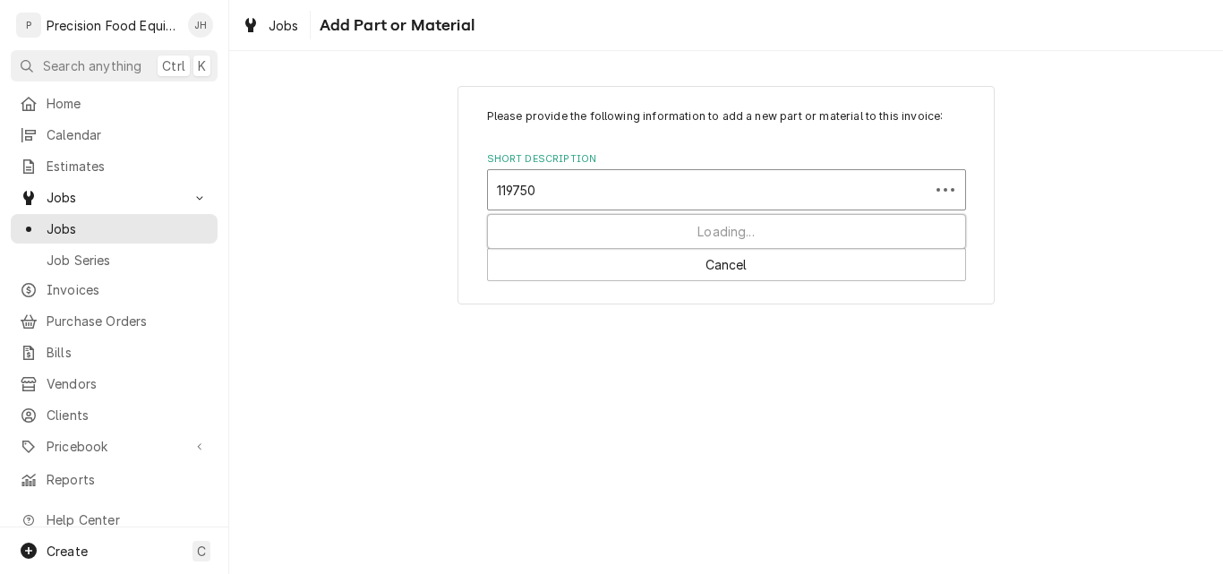
type input "1197506"
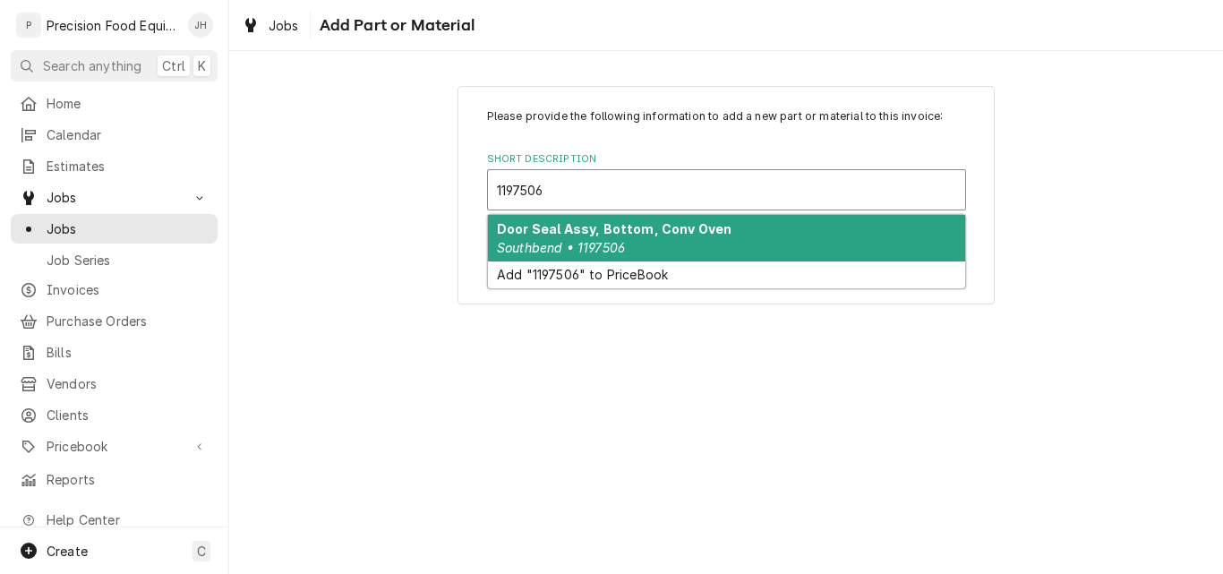
click at [605, 232] on strong "Door Seal Assy, Bottom, Conv Oven" at bounding box center [614, 228] width 234 height 15
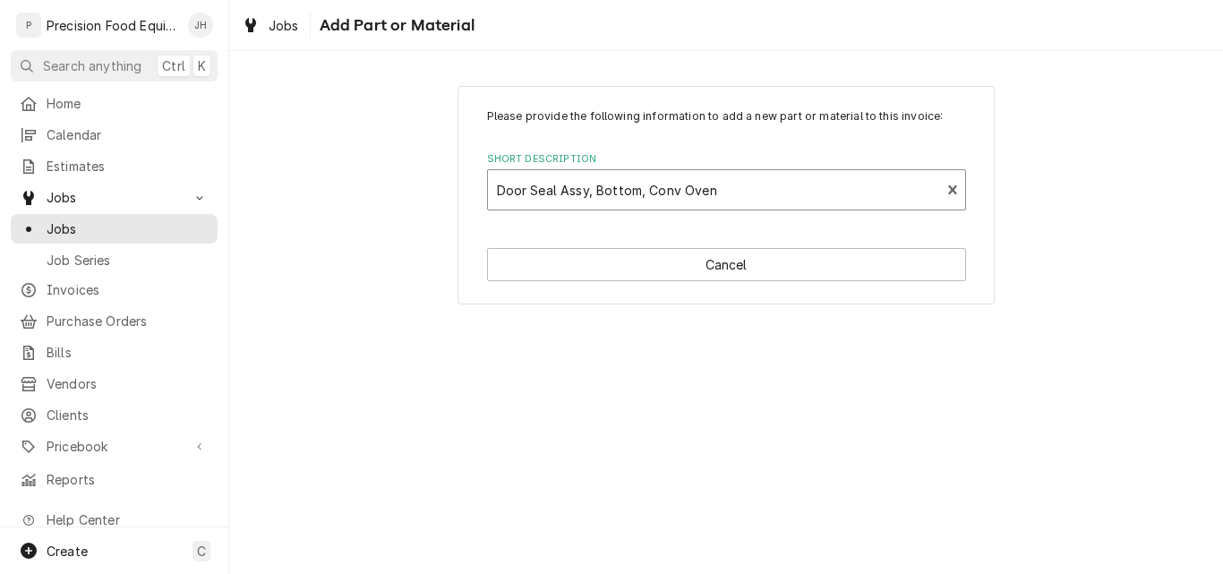
type textarea "x"
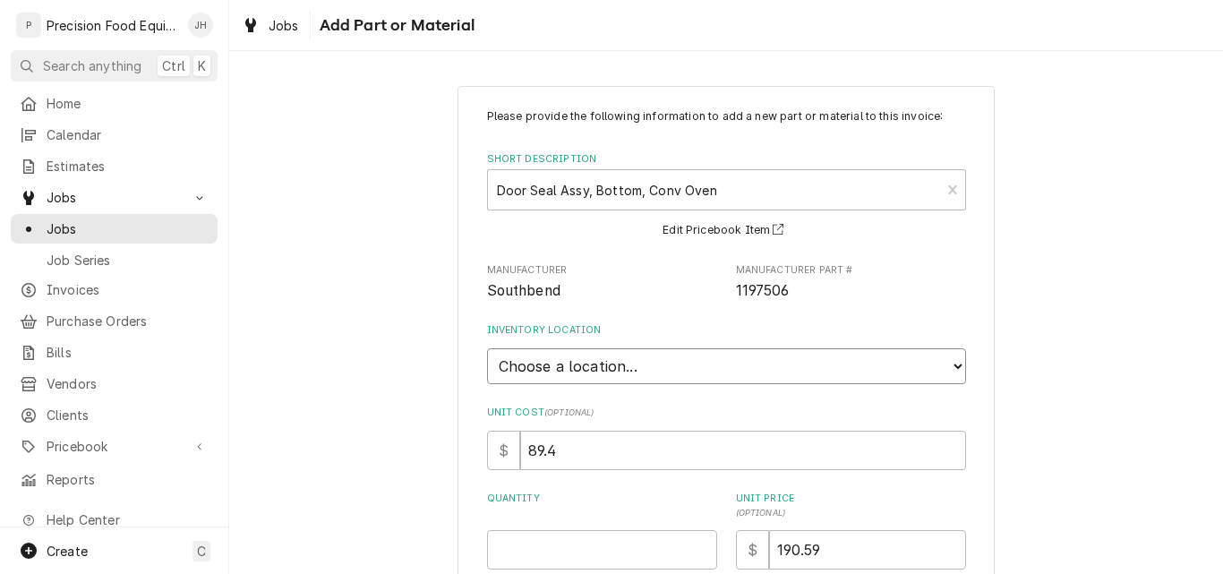
click at [628, 367] on select "Choose a location... QBD Warehouse" at bounding box center [726, 366] width 479 height 36
select select "417"
click at [487, 348] on select "Choose a location... QBD Warehouse" at bounding box center [726, 366] width 479 height 36
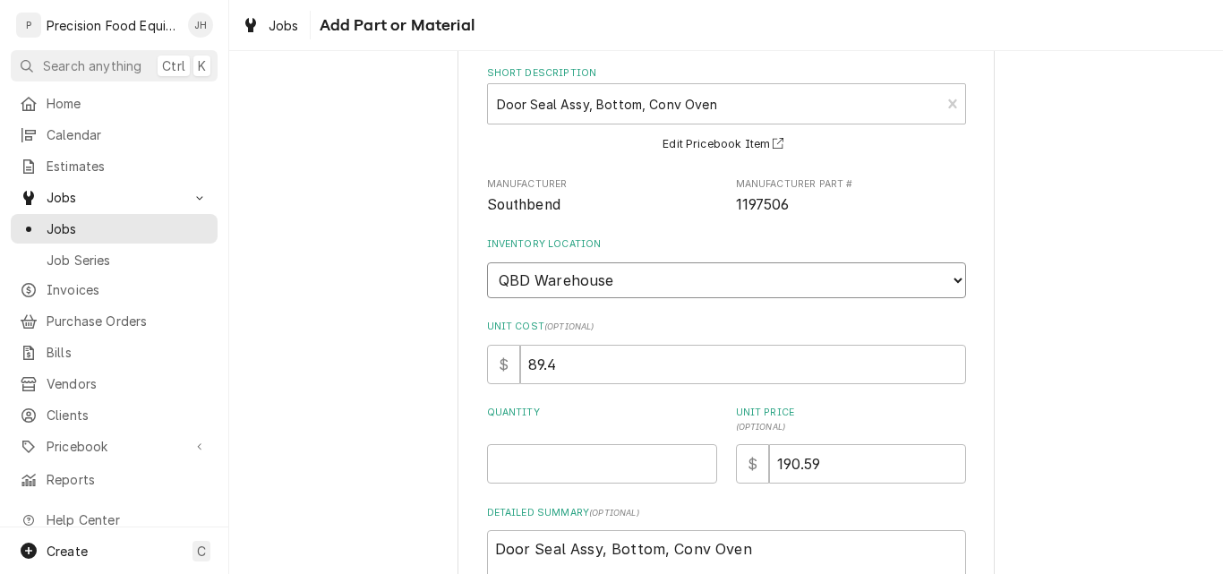
scroll to position [232, 0]
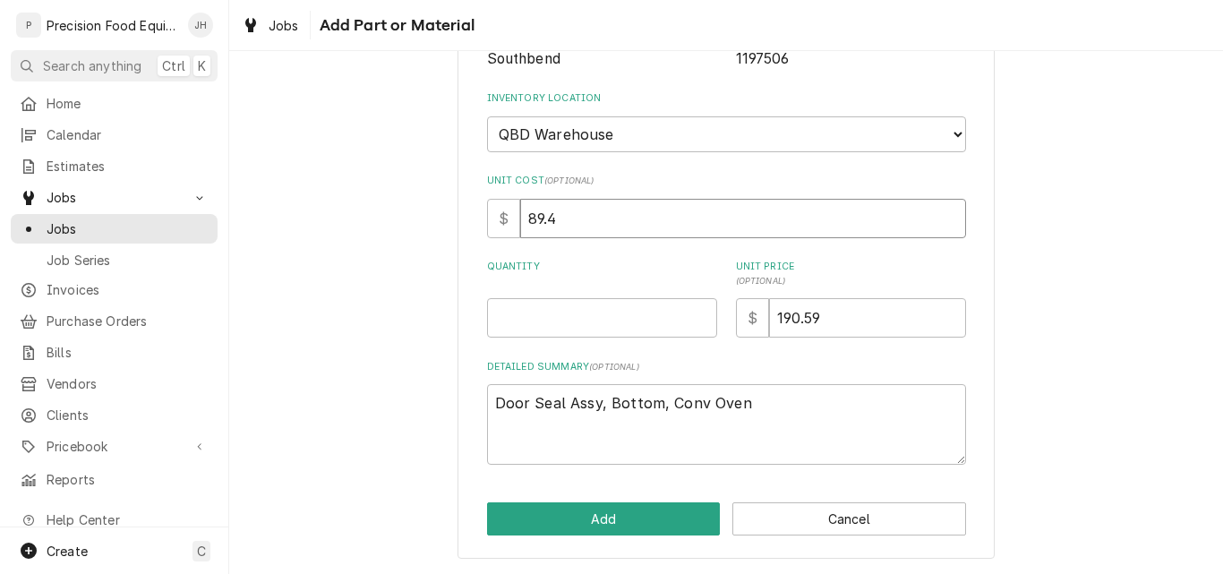
drag, startPoint x: 581, startPoint y: 222, endPoint x: 494, endPoint y: 222, distance: 86.8
click at [494, 222] on div "$ 89.4" at bounding box center [726, 218] width 479 height 39
type textarea "x"
type input "1"
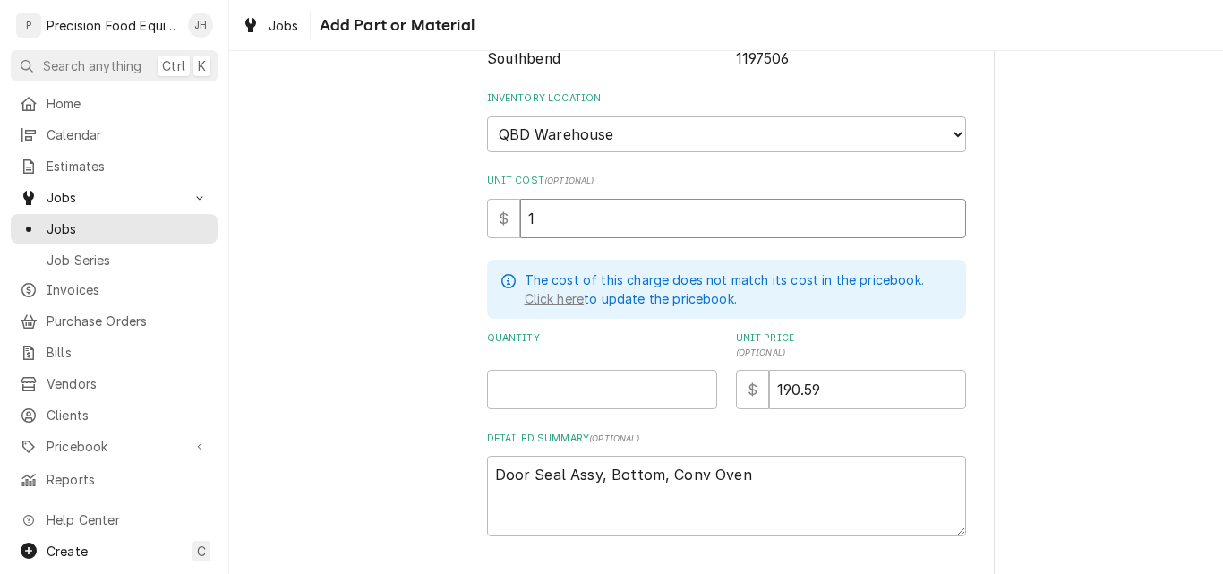
type textarea "x"
type input "16"
type textarea "x"
type input "166"
type textarea "x"
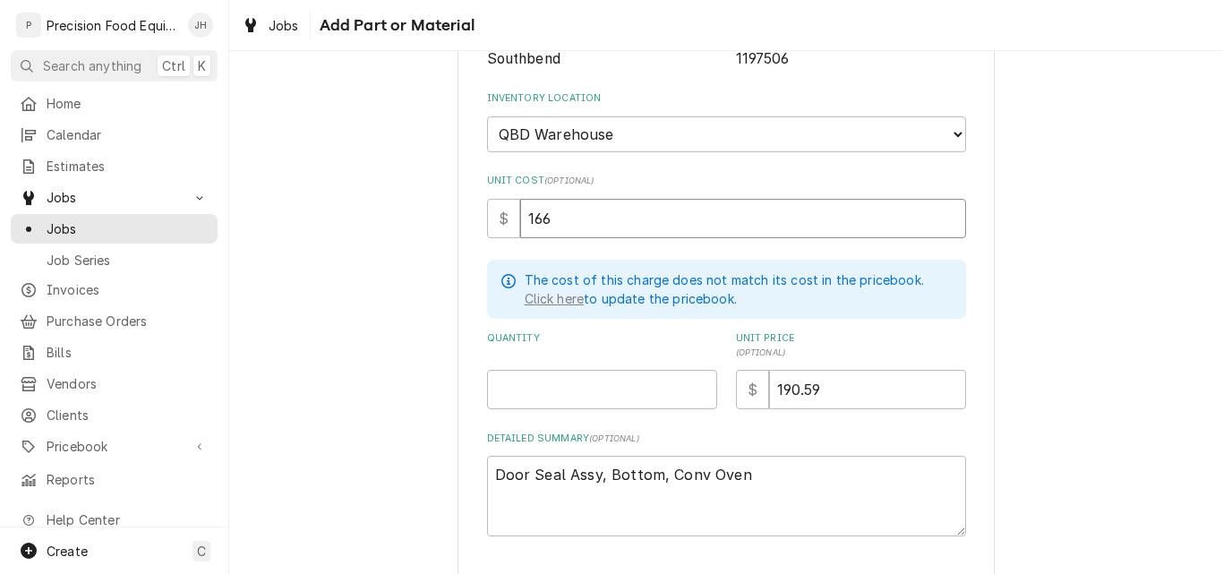
type input "166.1"
type textarea "x"
type input "166.10"
click at [567, 299] on link "Click here" at bounding box center [554, 298] width 60 height 19
type textarea "x"
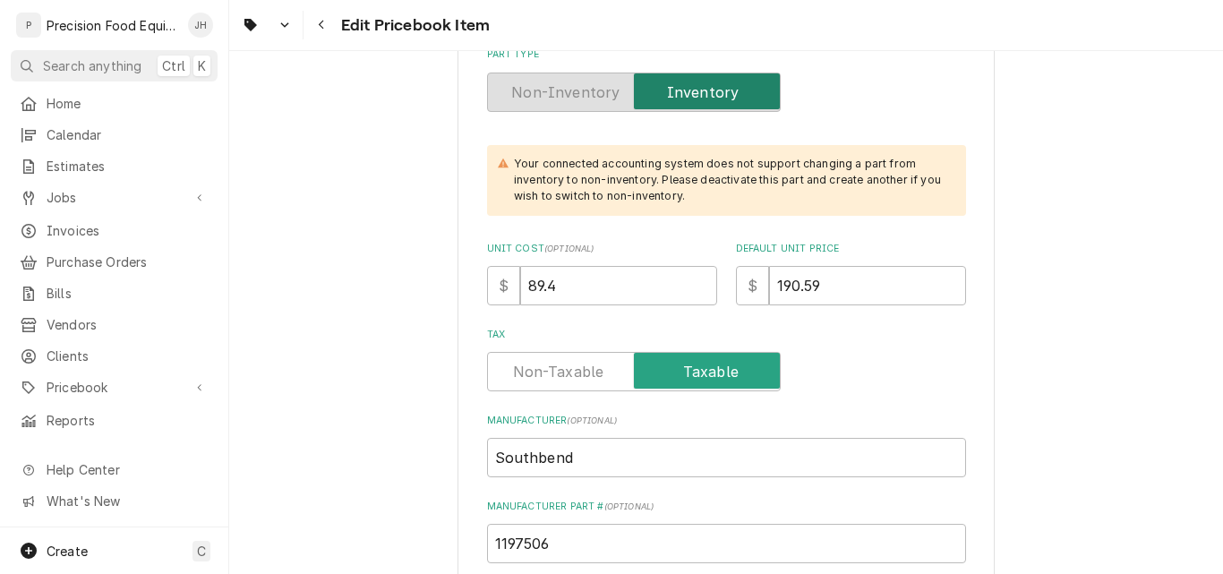
scroll to position [268, 0]
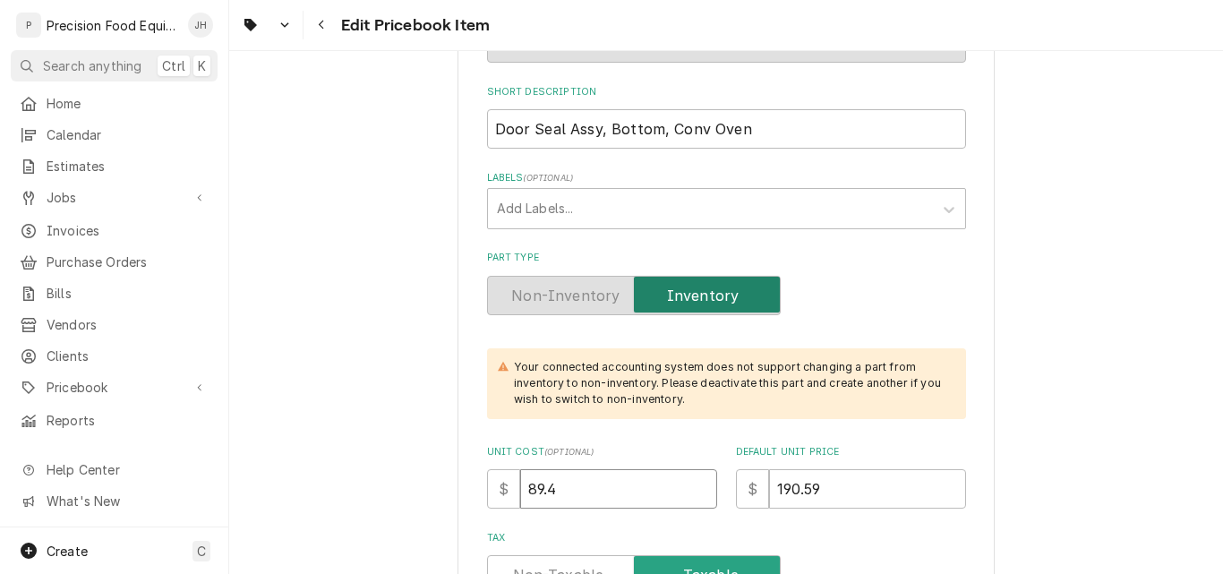
drag, startPoint x: 583, startPoint y: 473, endPoint x: 413, endPoint y: 473, distance: 170.0
type textarea "x"
type input "1"
type textarea "x"
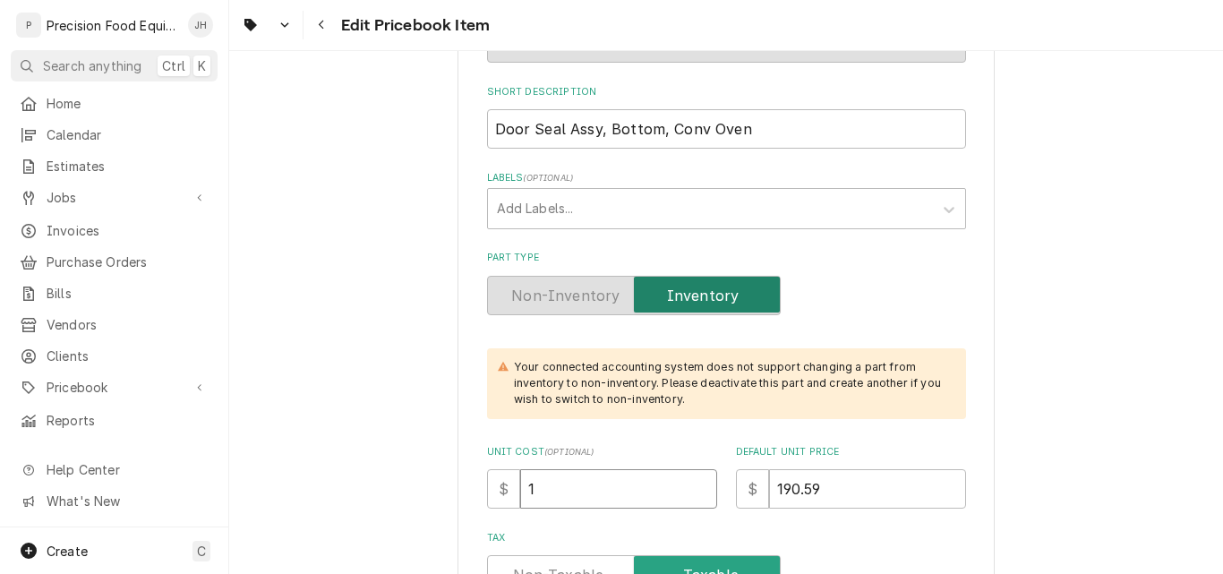
type input "16"
type textarea "x"
type input "166"
type textarea "x"
type input "166.1"
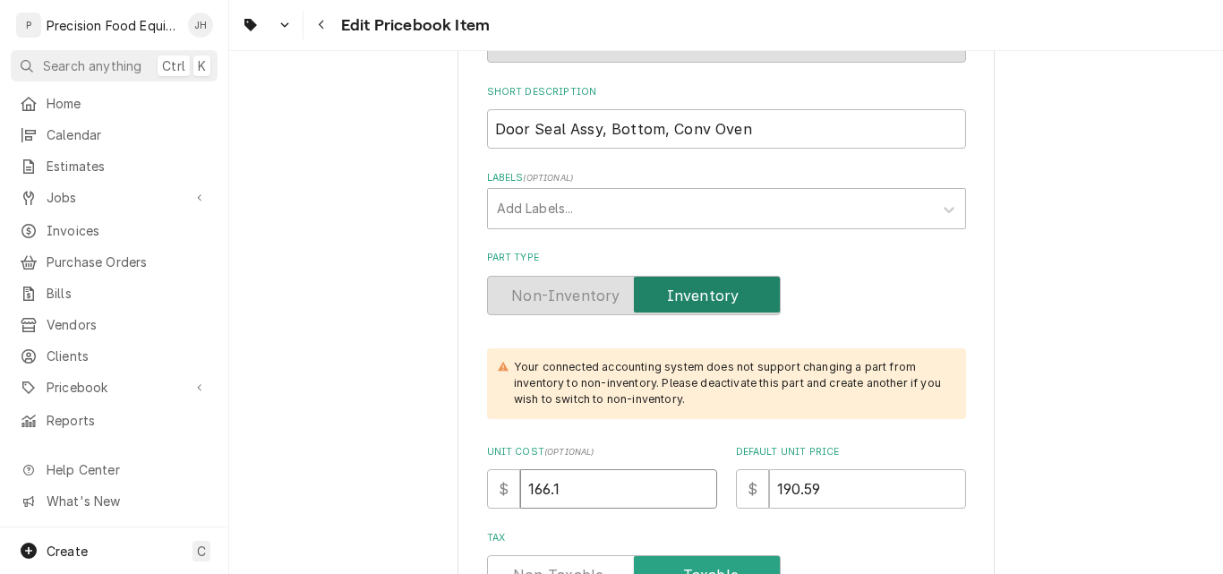
type textarea "x"
type input "166.10"
type textarea "x"
type input "2"
type textarea "x"
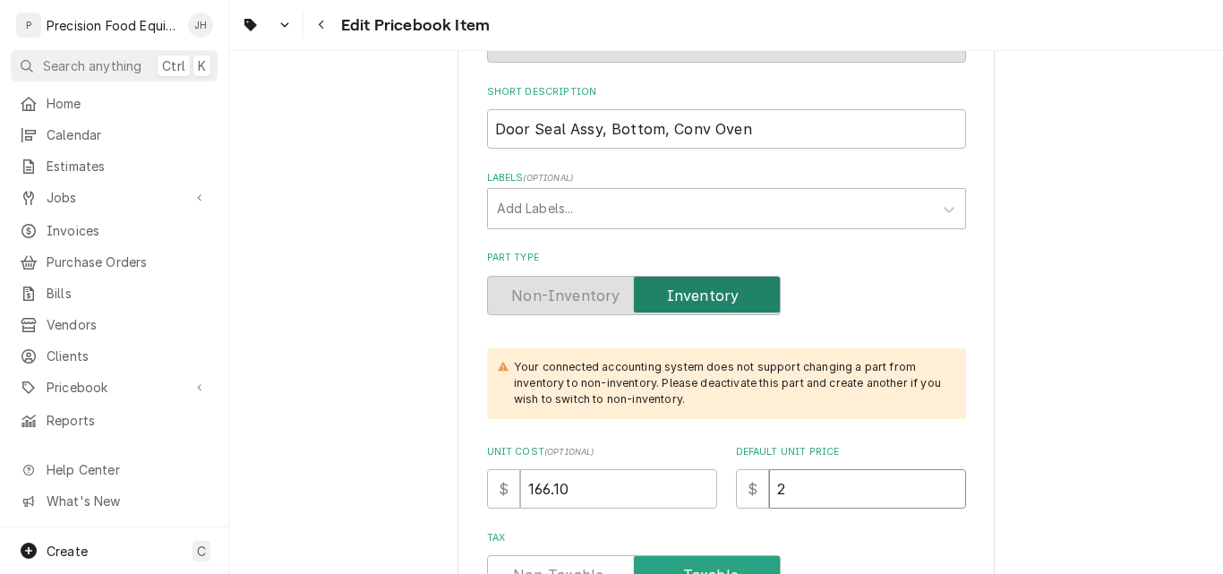
type input "20"
type textarea "x"
type input "200"
type textarea "x"
type input "200.1"
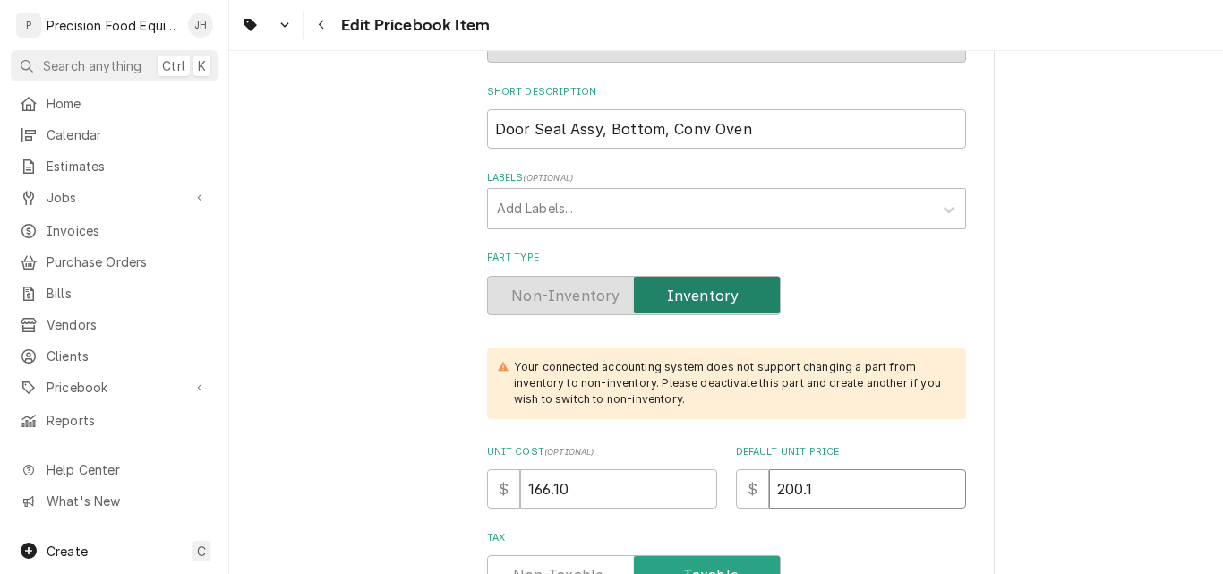
type textarea "x"
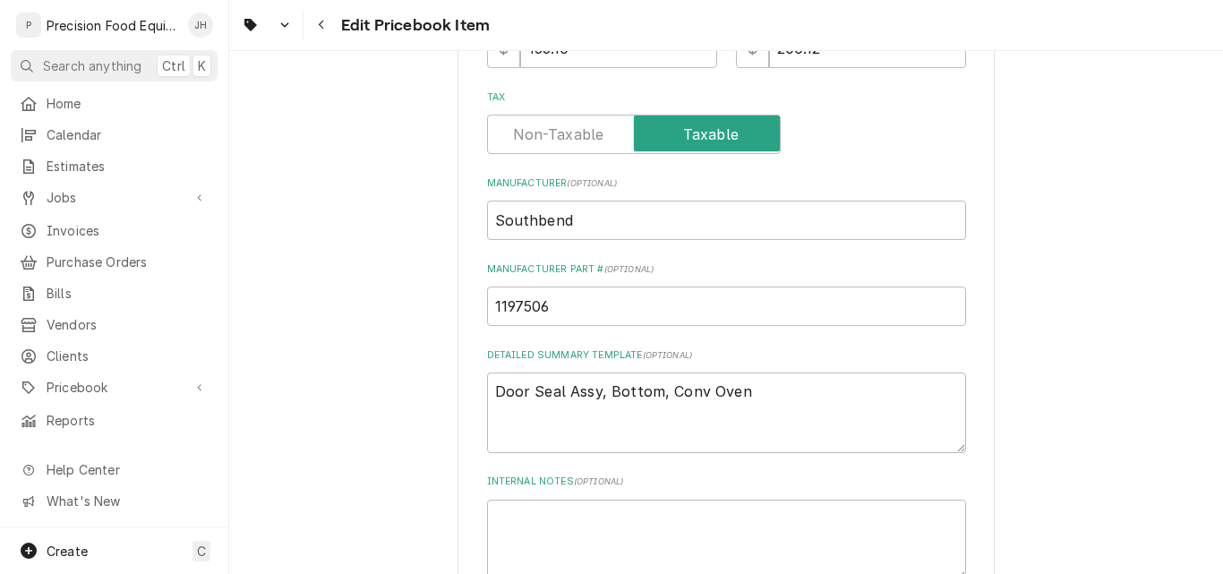
scroll to position [611, 0]
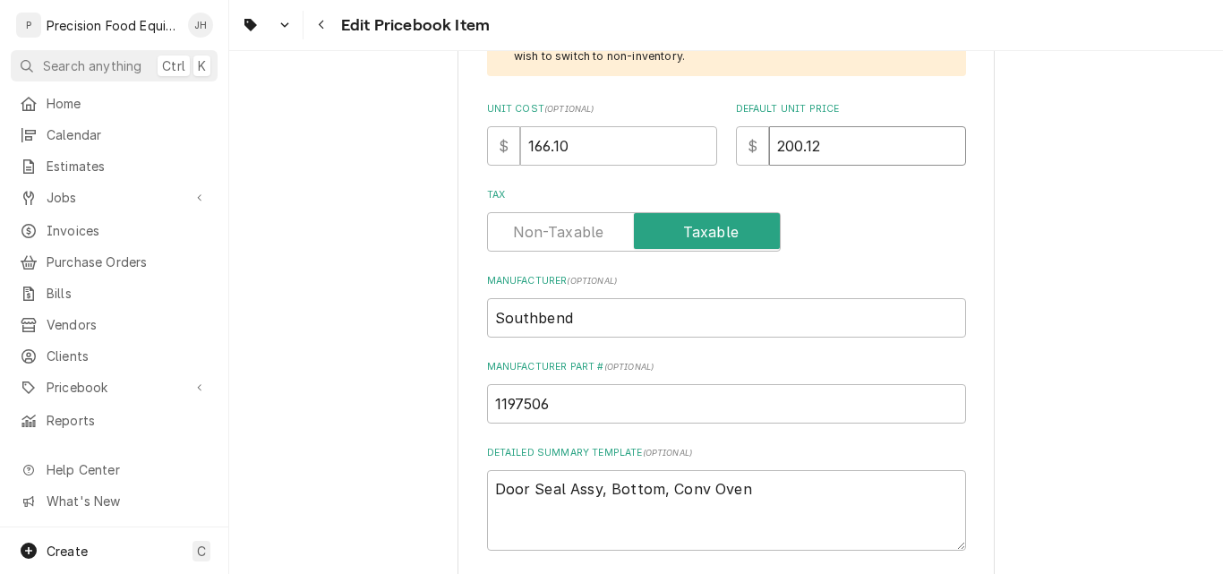
drag, startPoint x: 779, startPoint y: 145, endPoint x: 795, endPoint y: 147, distance: 16.2
click at [795, 147] on input "200.12" at bounding box center [867, 145] width 197 height 39
type input "21.12"
type textarea "x"
type input "216.12"
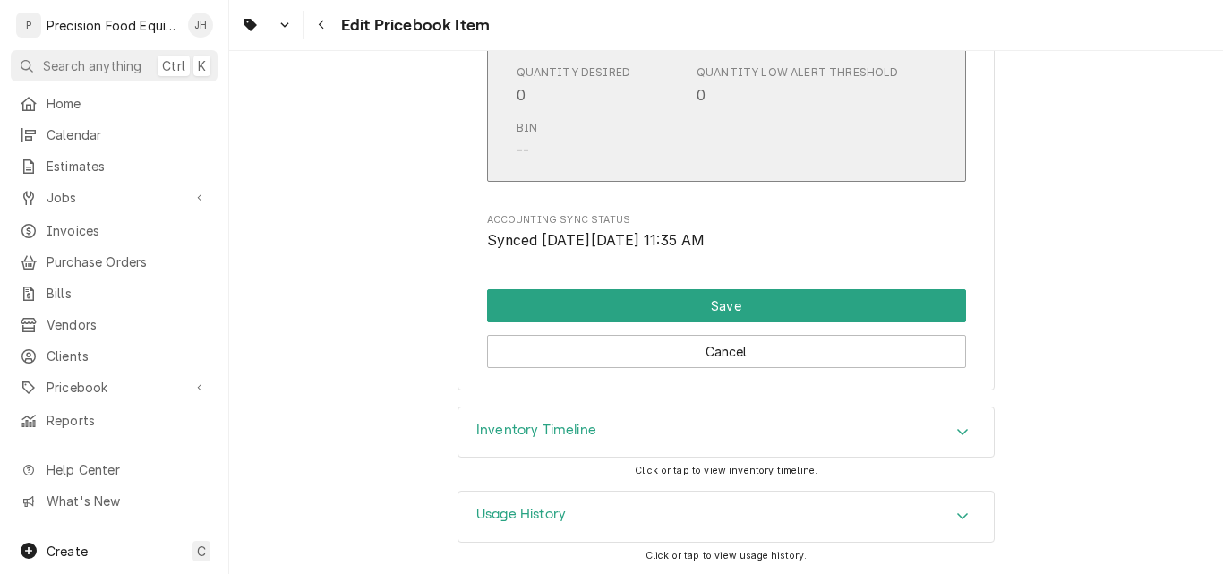
scroll to position [1954, 0]
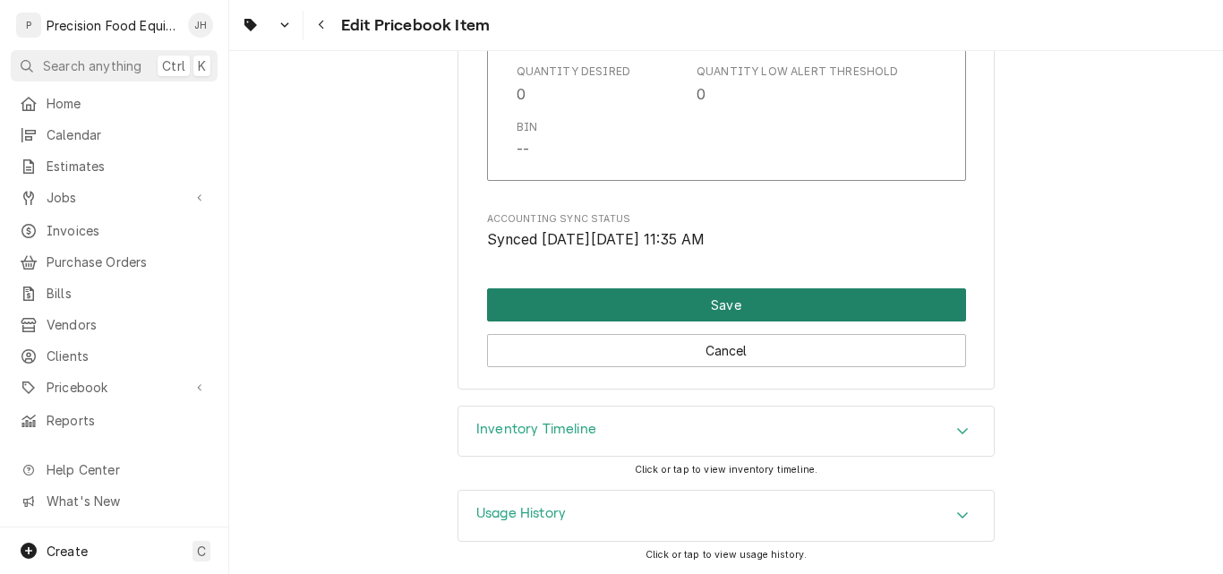
click at [752, 302] on button "Save" at bounding box center [726, 304] width 479 height 33
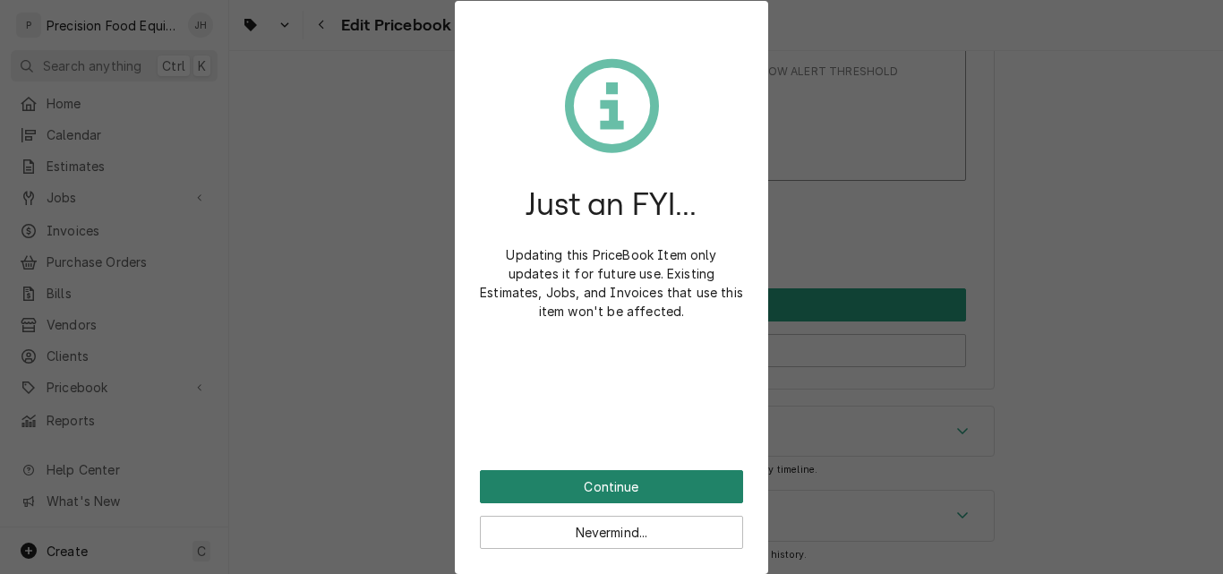
click at [609, 482] on button "Continue" at bounding box center [611, 486] width 263 height 33
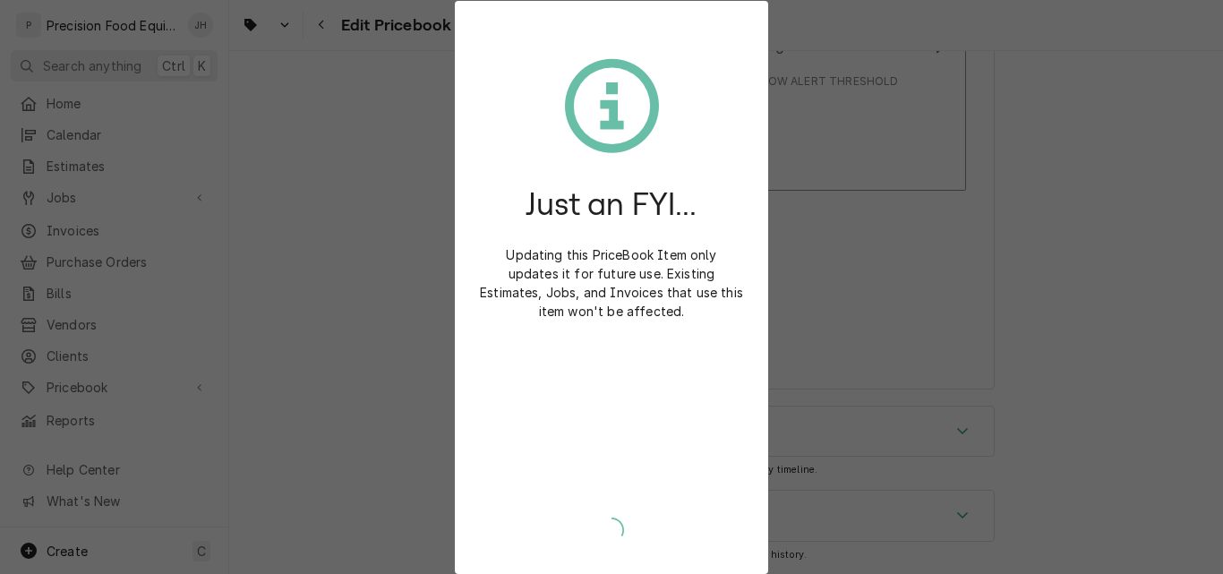
scroll to position [1944, 0]
type textarea "x"
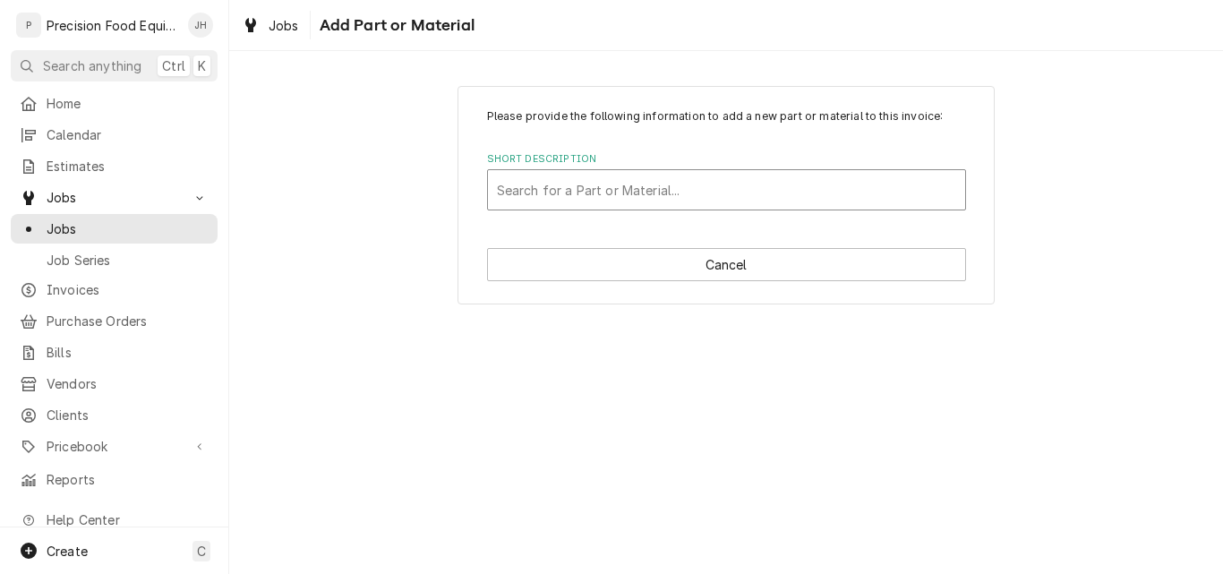
click at [637, 191] on div "Short Description" at bounding box center [726, 190] width 459 height 32
type input "door seal"
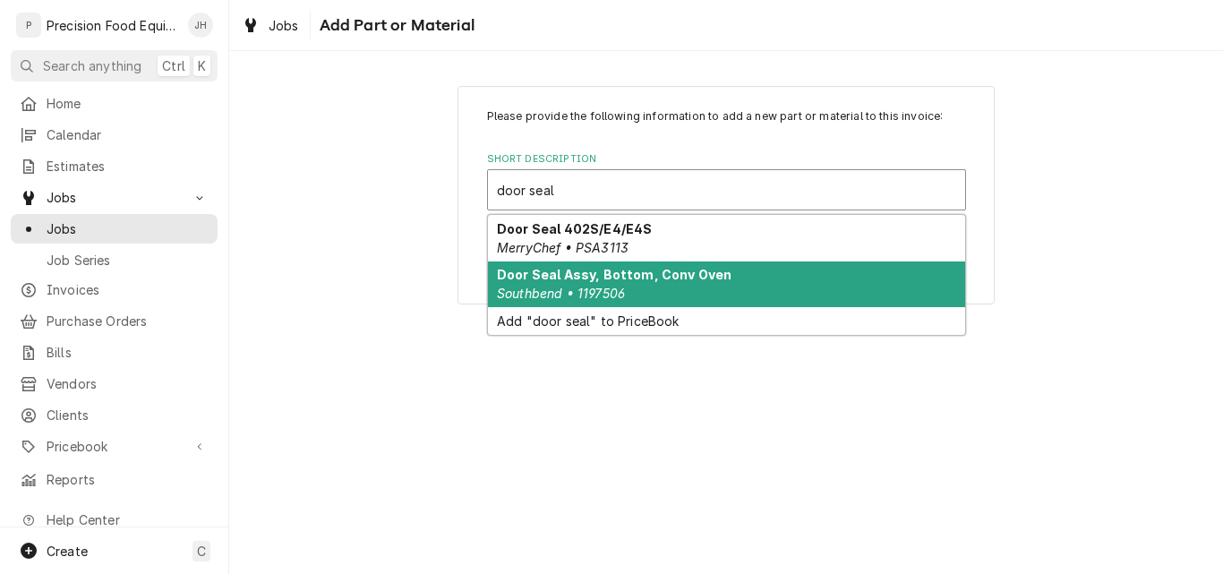
click at [633, 285] on div "Door Seal Assy, Bottom, Conv Oven Southbend • 1197506" at bounding box center [726, 284] width 477 height 47
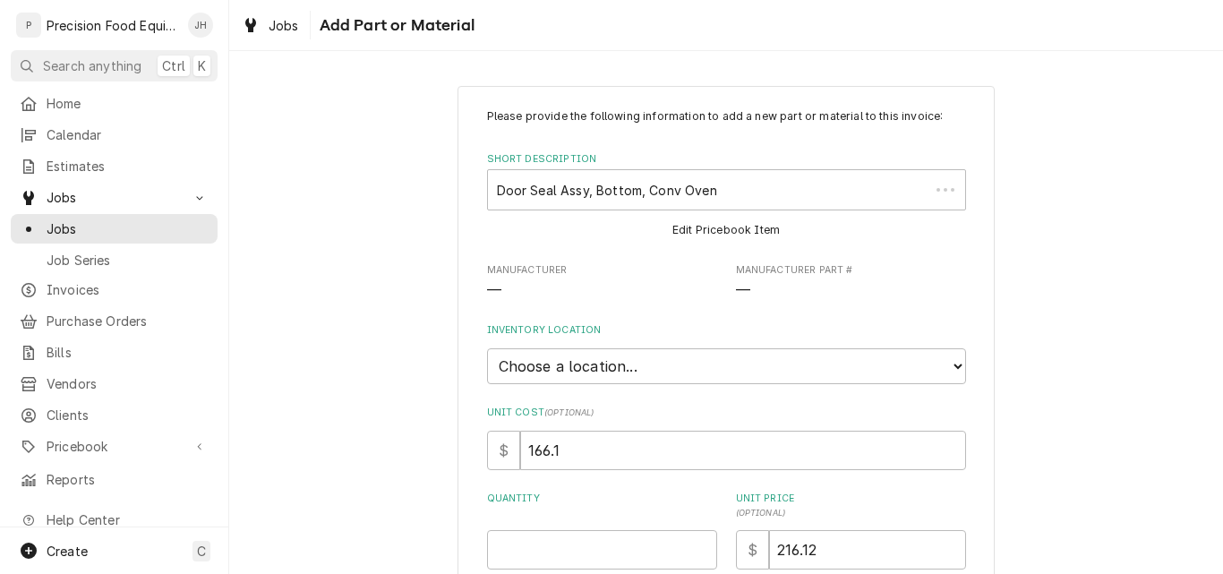
type textarea "x"
click at [648, 365] on select "Choose a location... QBD Warehouse" at bounding box center [726, 366] width 479 height 36
select select "417"
click at [487, 348] on select "Choose a location... QBD Warehouse" at bounding box center [726, 366] width 479 height 36
click at [541, 555] on input "Quantity" at bounding box center [602, 549] width 230 height 39
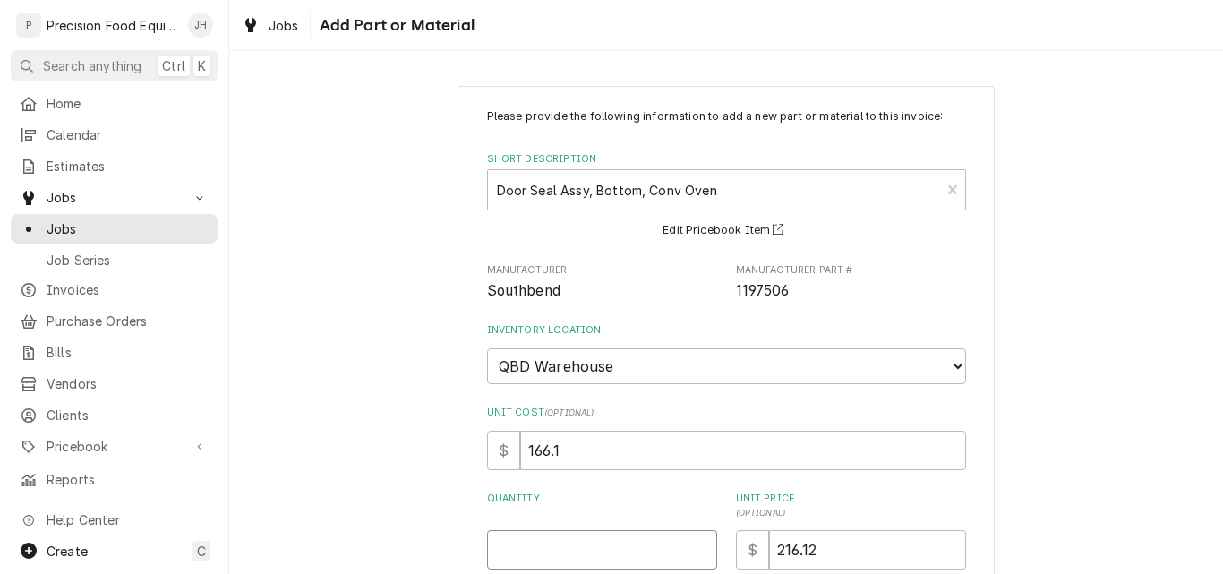
type textarea "x"
type input "1"
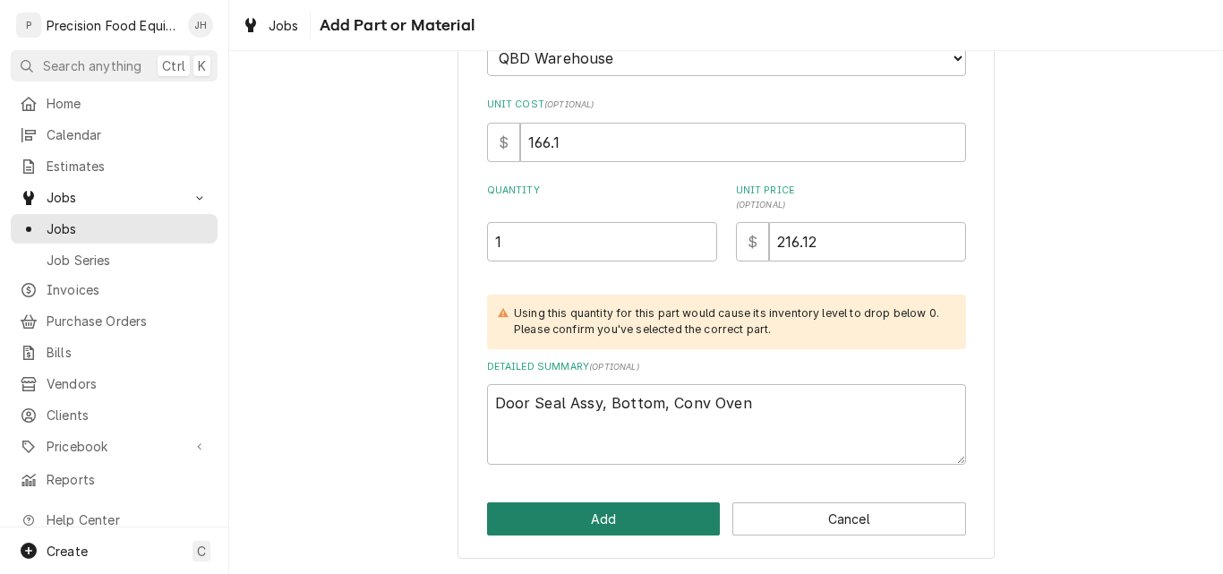
click at [620, 520] on button "Add" at bounding box center [604, 518] width 234 height 33
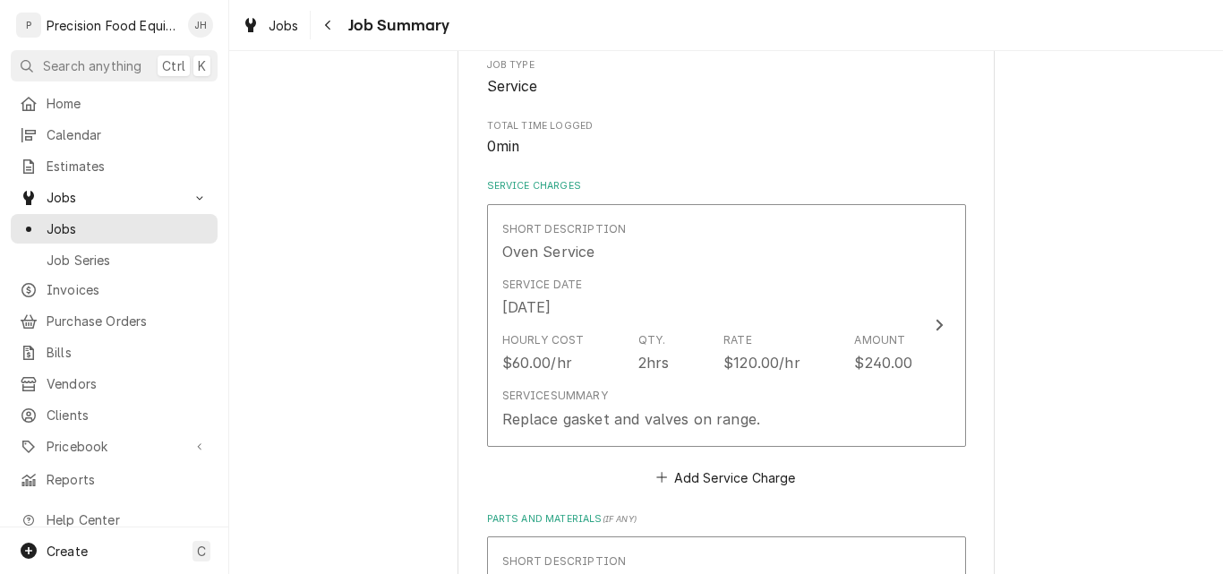
scroll to position [805, 0]
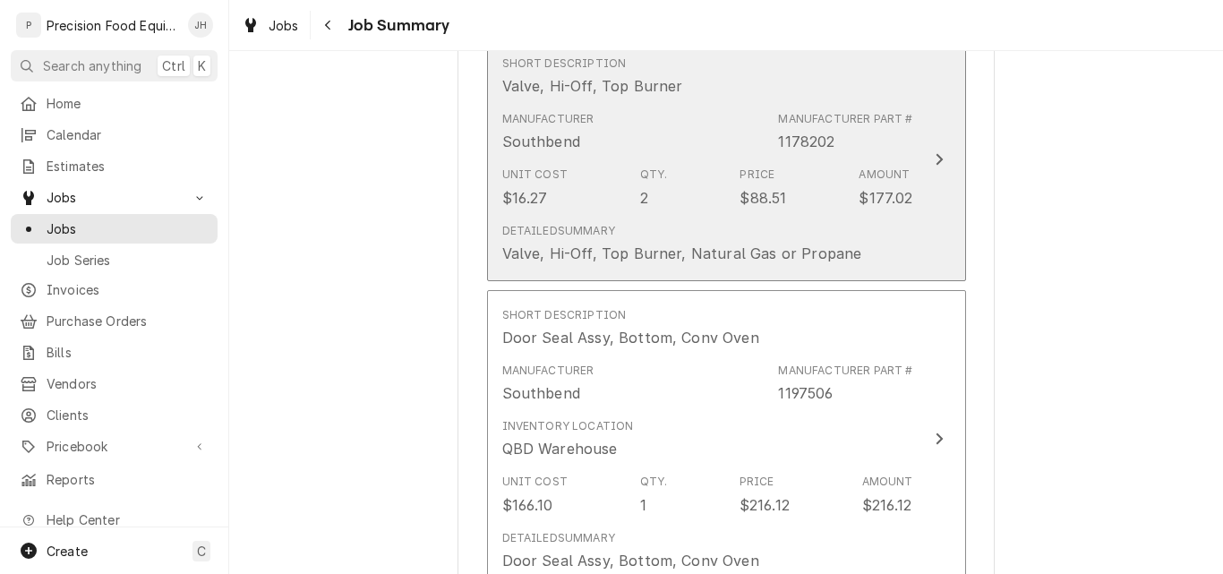
click at [694, 212] on div "Unit Cost $16.27 Qty. 2 Price $88.51 Amount $177.02" at bounding box center [707, 186] width 411 height 55
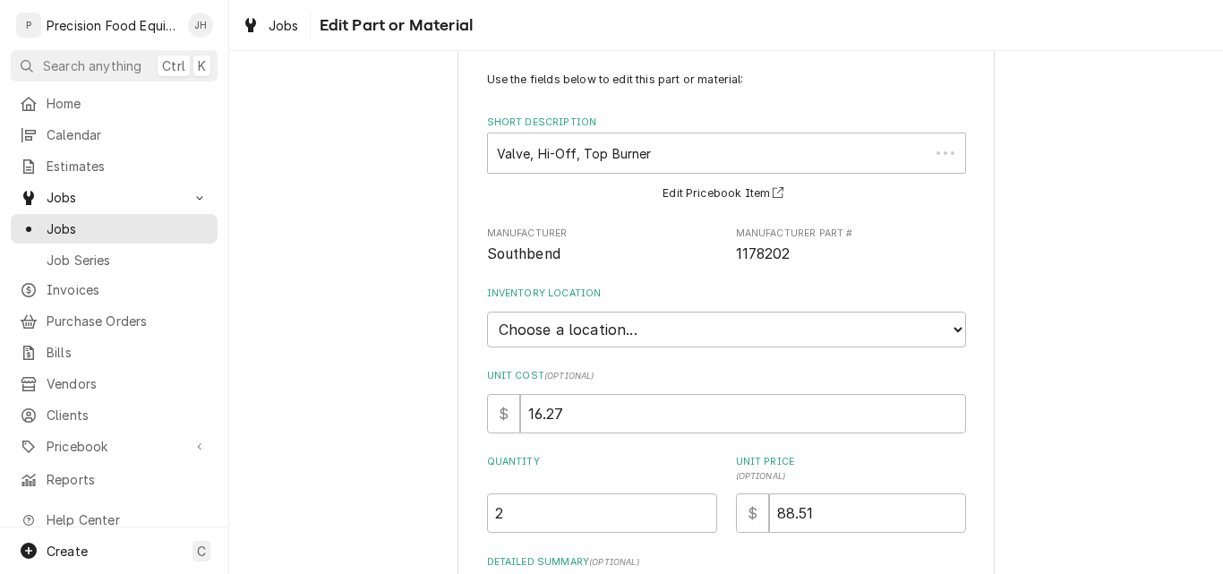
scroll to position [277, 0]
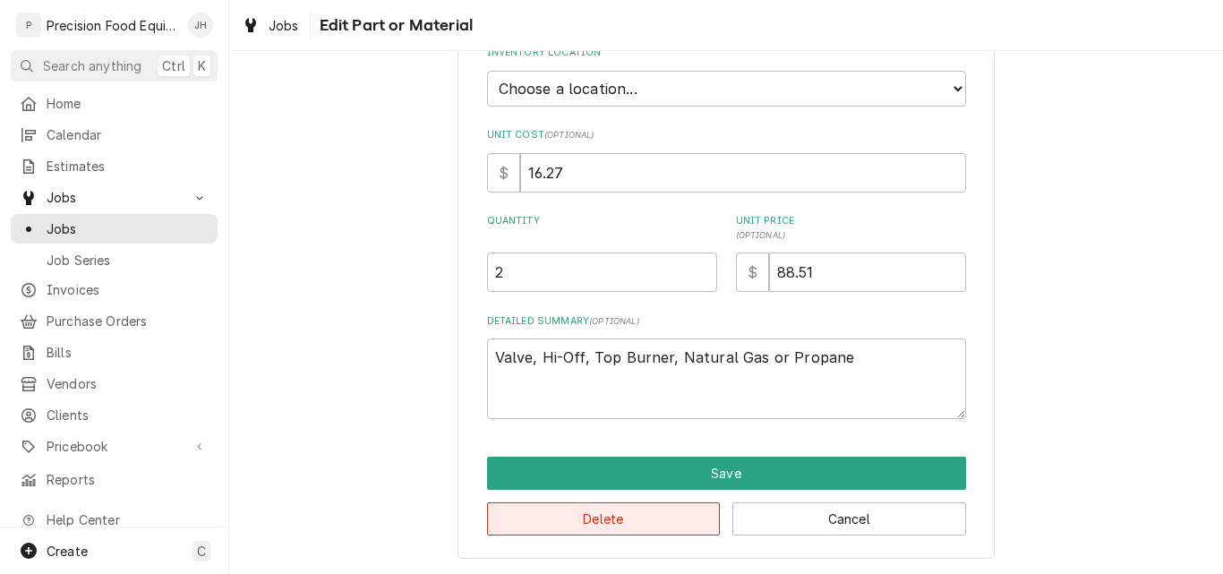
click at [623, 524] on button "Delete" at bounding box center [604, 518] width 234 height 33
type textarea "x"
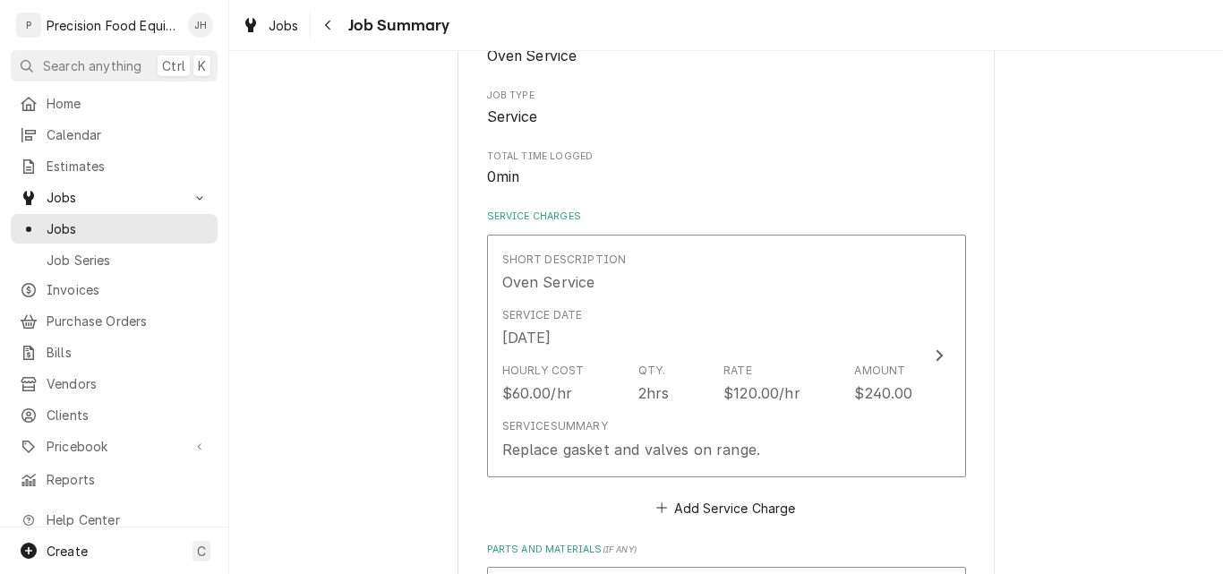
scroll to position [805, 0]
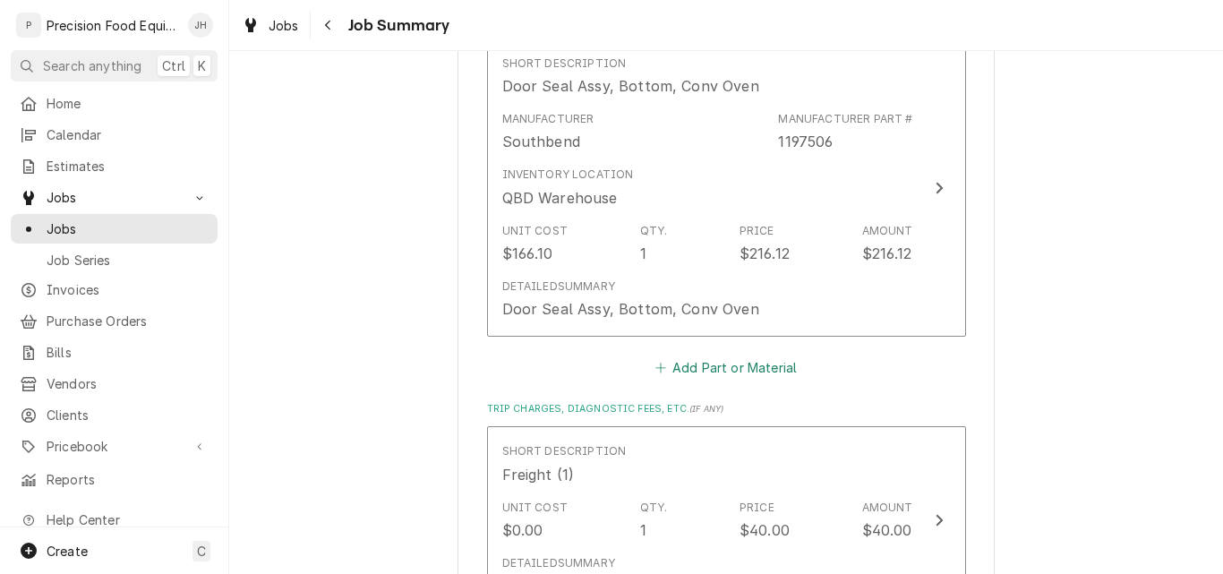
click at [680, 371] on button "Add Part or Material" at bounding box center [726, 366] width 148 height 25
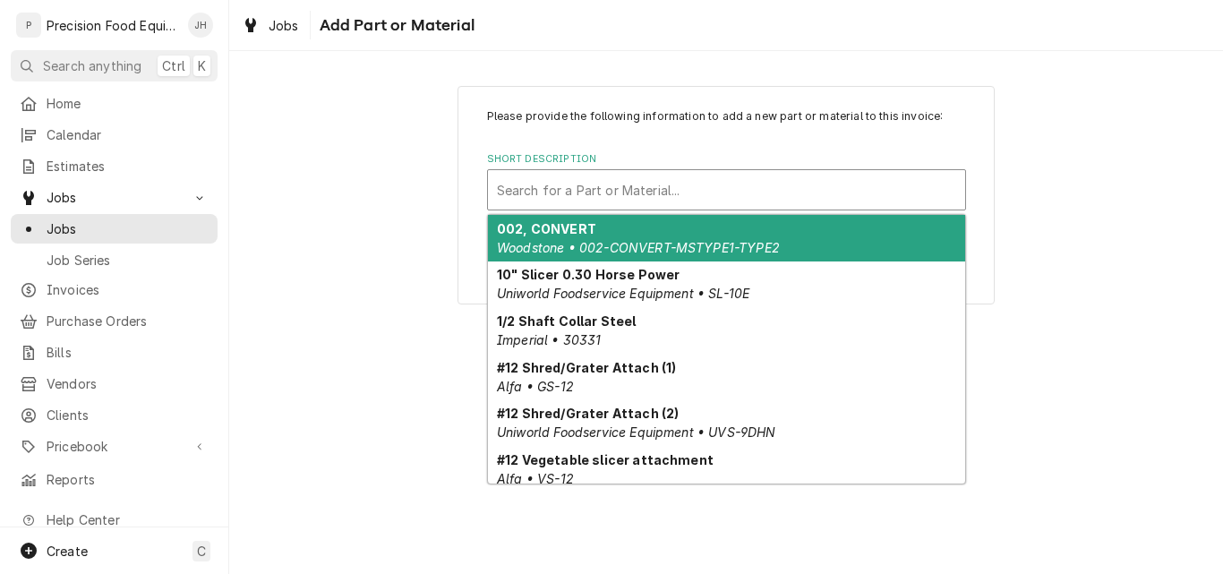
click at [585, 194] on div "Short Description" at bounding box center [726, 190] width 459 height 32
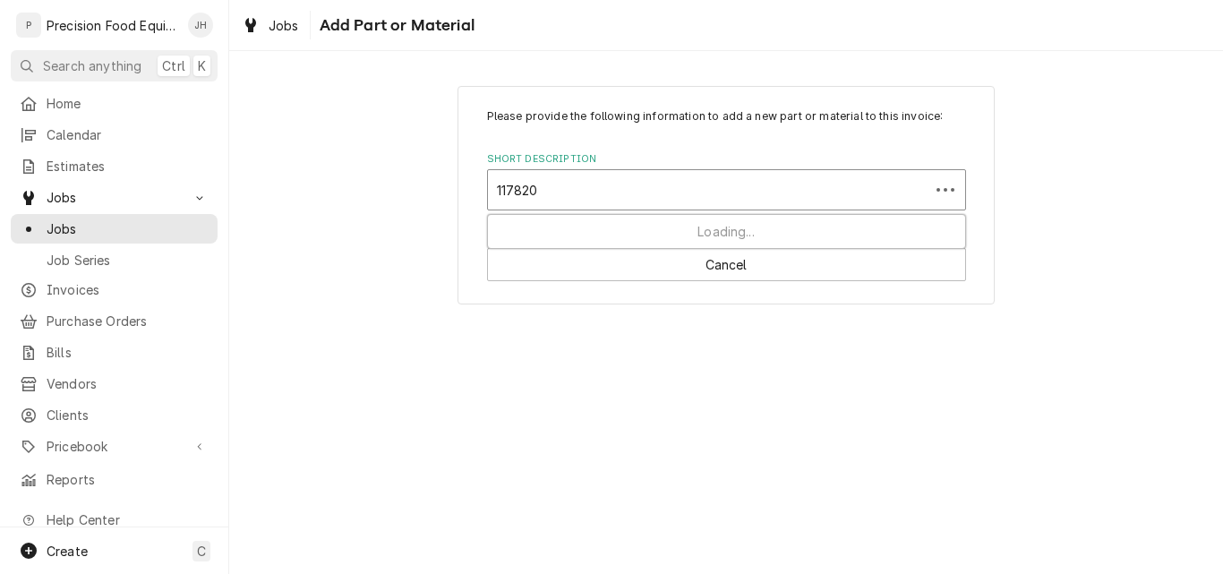
type input "1178202"
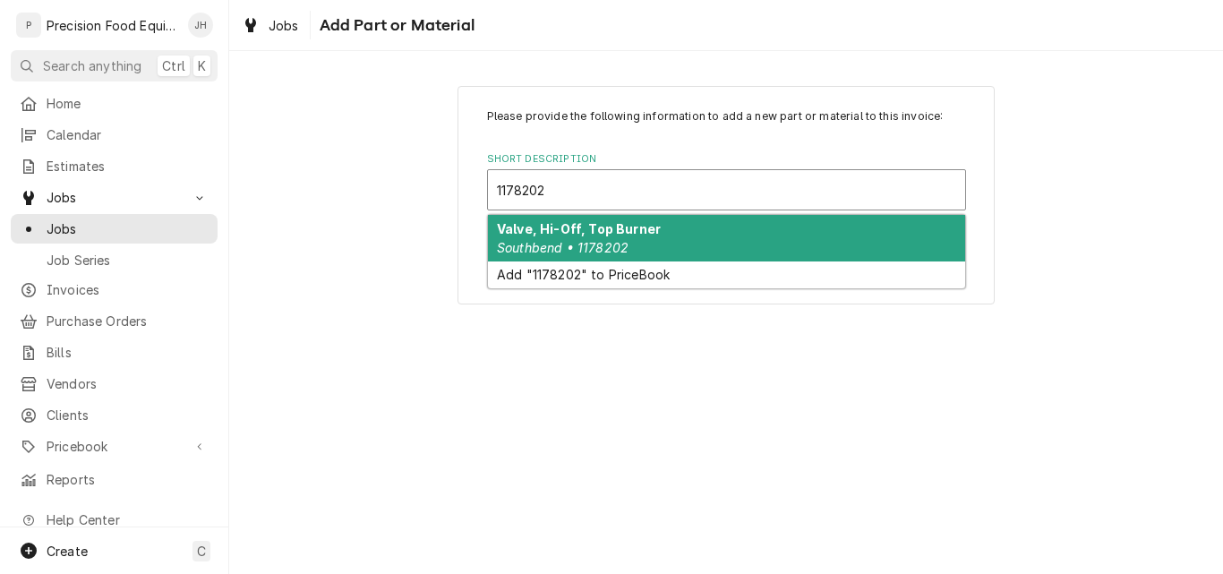
click at [666, 243] on div "Valve, Hi-Off, Top Burner Southbend • 1178202" at bounding box center [726, 238] width 477 height 47
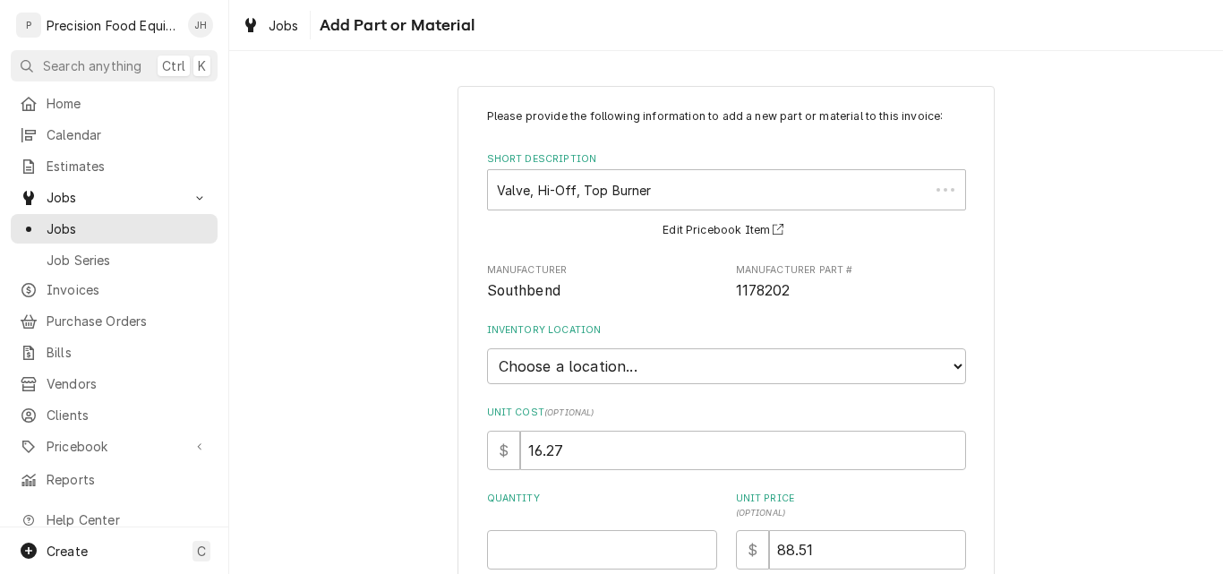
type textarea "x"
click at [677, 360] on select "Choose a location... QBD Warehouse" at bounding box center [726, 366] width 479 height 36
select select "417"
click at [487, 348] on select "Choose a location... QBD Warehouse" at bounding box center [726, 366] width 479 height 36
drag, startPoint x: 584, startPoint y: 460, endPoint x: 430, endPoint y: 477, distance: 154.0
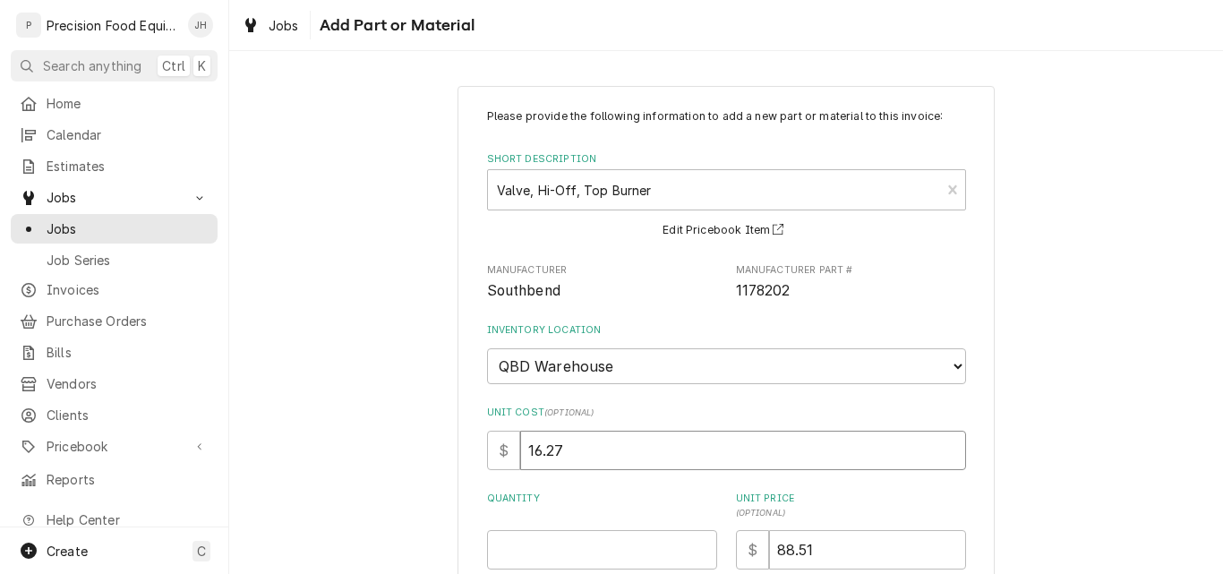
click at [430, 477] on div "Please provide the following information to add a new part or material to this …" at bounding box center [725, 438] width 993 height 736
type textarea "x"
type input "3"
type textarea "x"
type input "36"
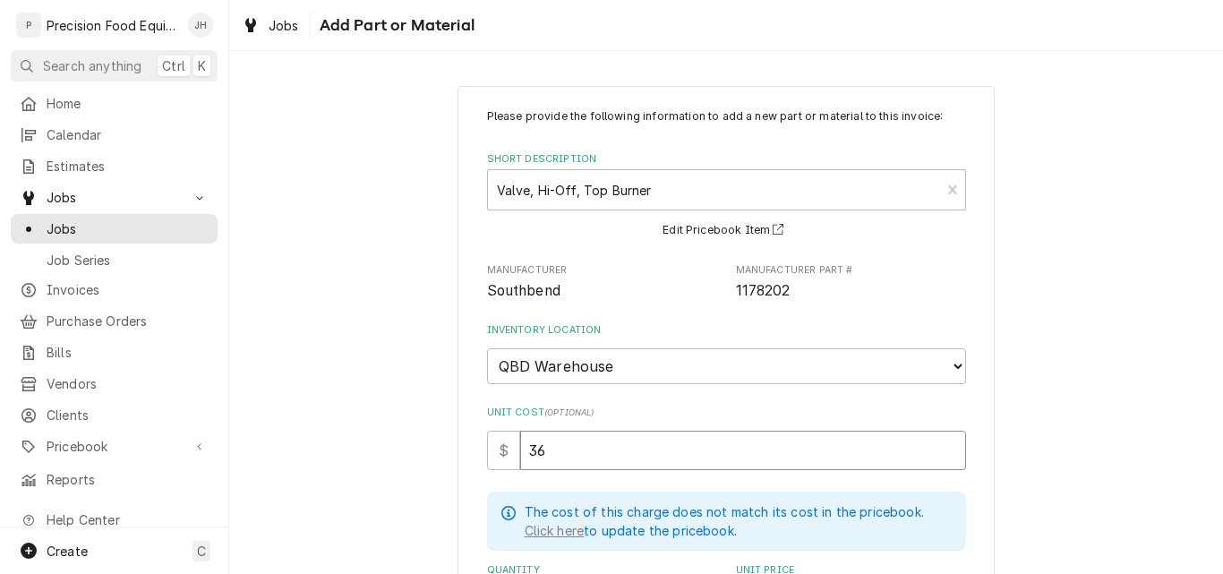
type textarea "x"
type input "36.50"
type textarea "x"
type input "36.50"
click at [544, 527] on link "Click here" at bounding box center [554, 530] width 60 height 19
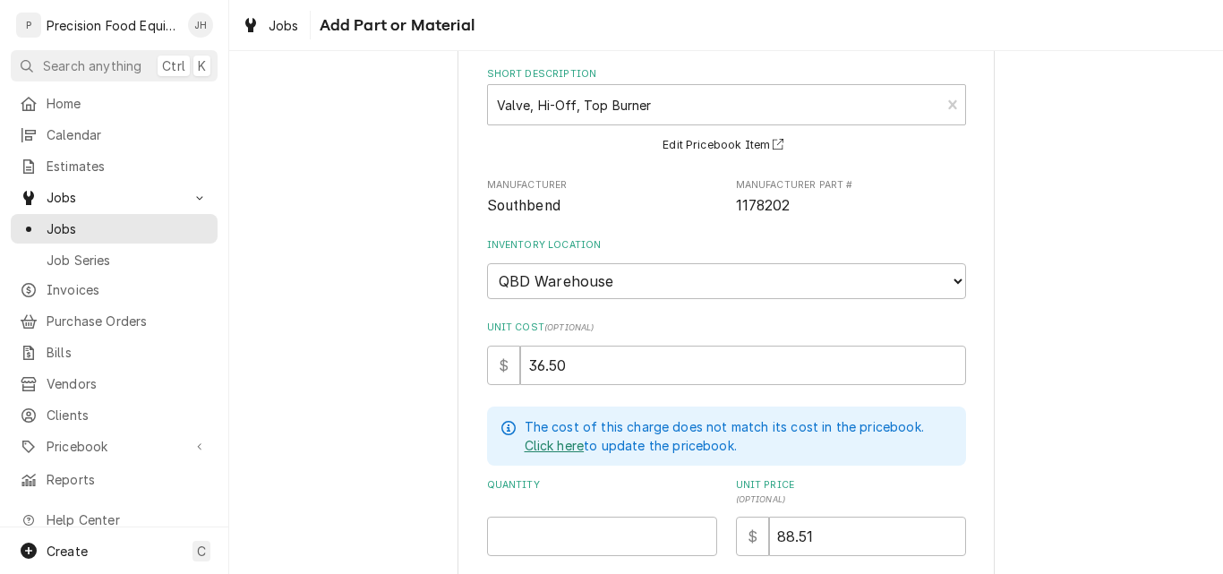
scroll to position [179, 0]
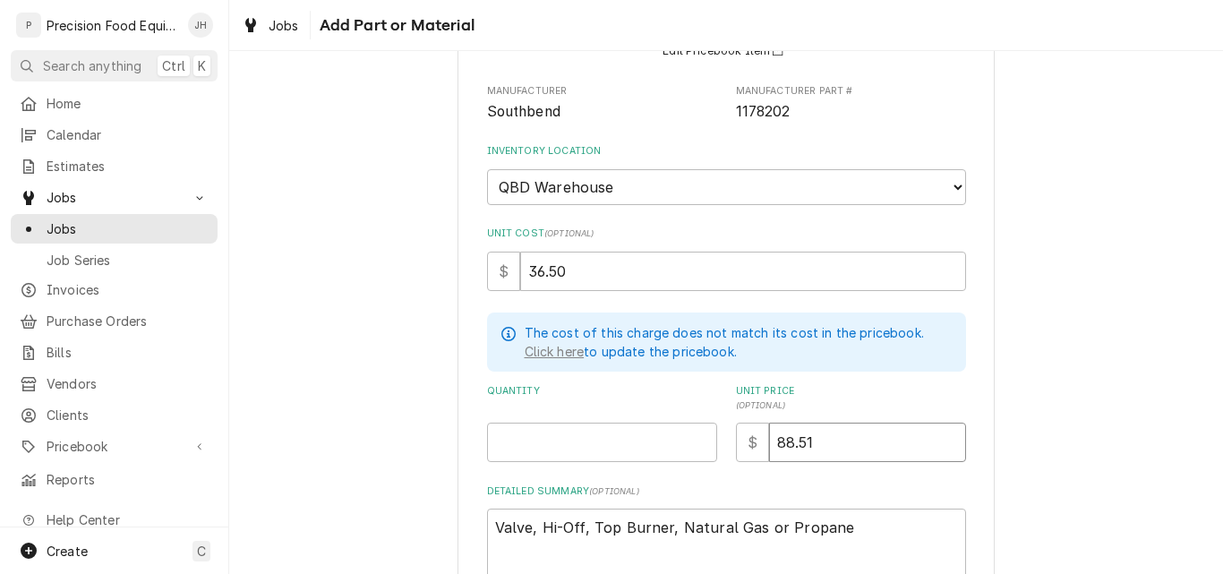
drag, startPoint x: 815, startPoint y: 439, endPoint x: 729, endPoint y: 442, distance: 86.0
click at [736, 442] on div "$ 88.51" at bounding box center [851, 441] width 230 height 39
type textarea "x"
type input "9"
type textarea "x"
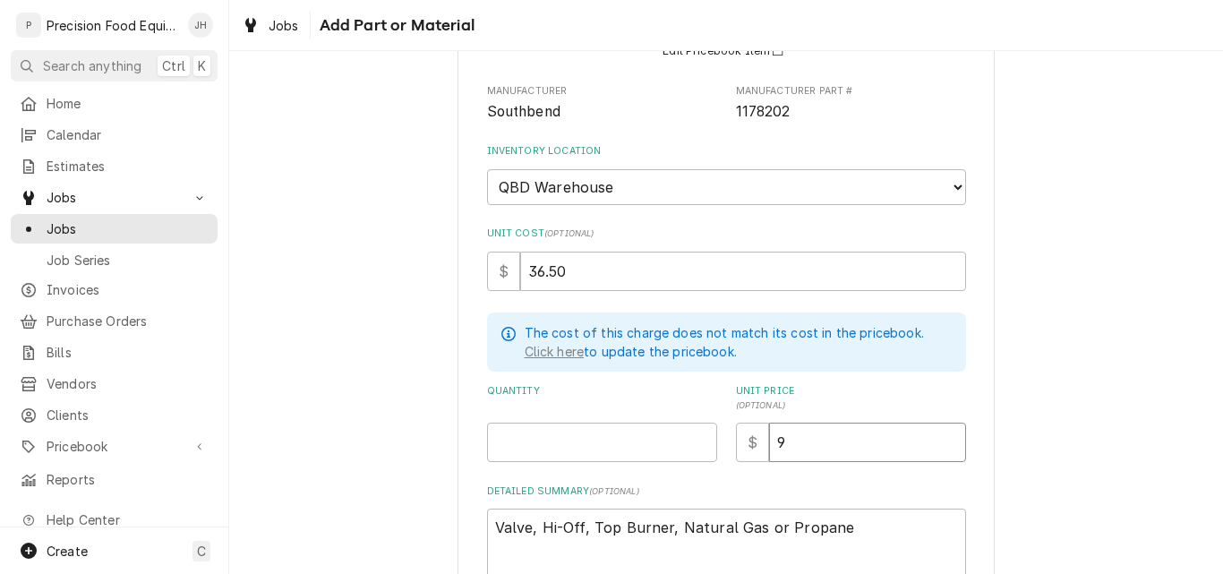
type input "92"
type textarea "x"
type input "92.9"
type textarea "x"
type input "92.94"
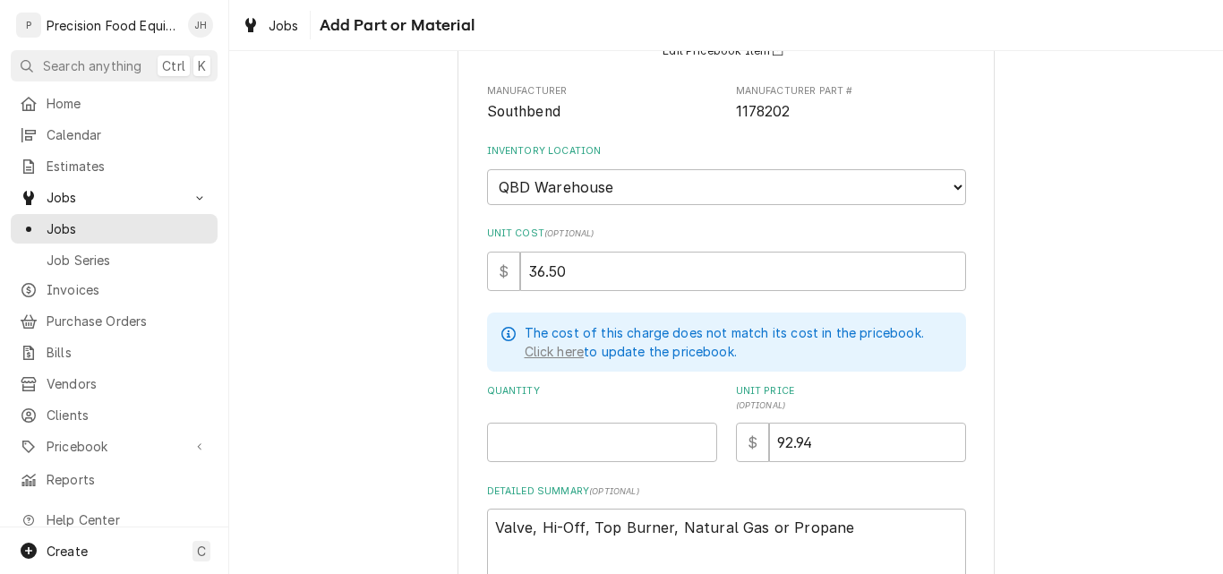
type textarea "x"
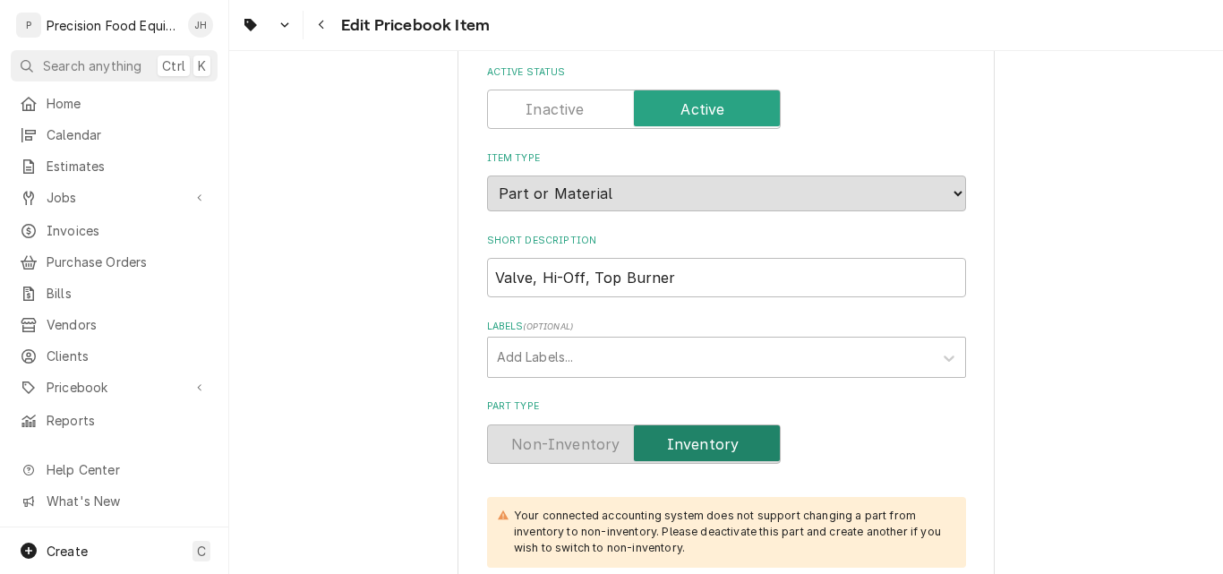
scroll to position [358, 0]
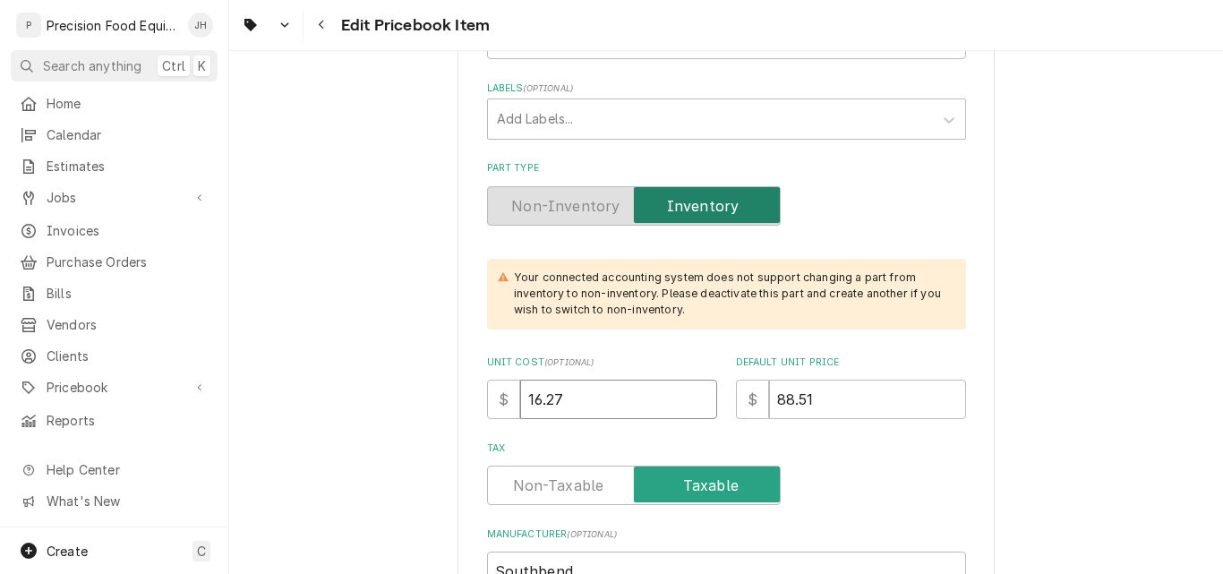
drag, startPoint x: 571, startPoint y: 398, endPoint x: 243, endPoint y: 362, distance: 329.6
type textarea "x"
type input "3"
type textarea "x"
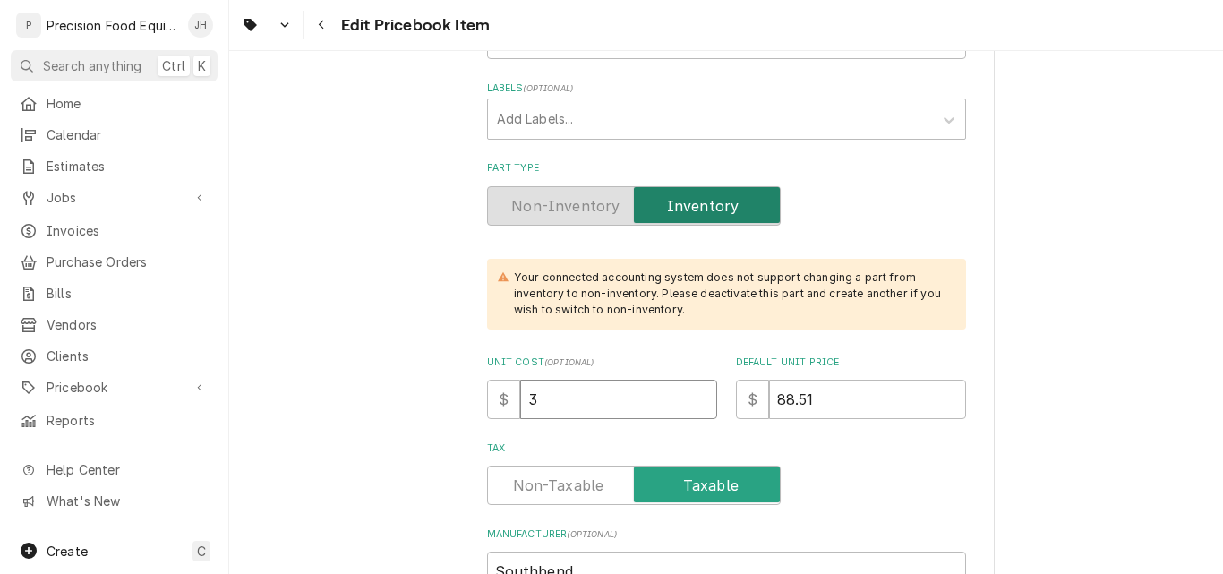
type input "36"
type textarea "x"
type input "36.50"
type textarea "x"
type input "36.50"
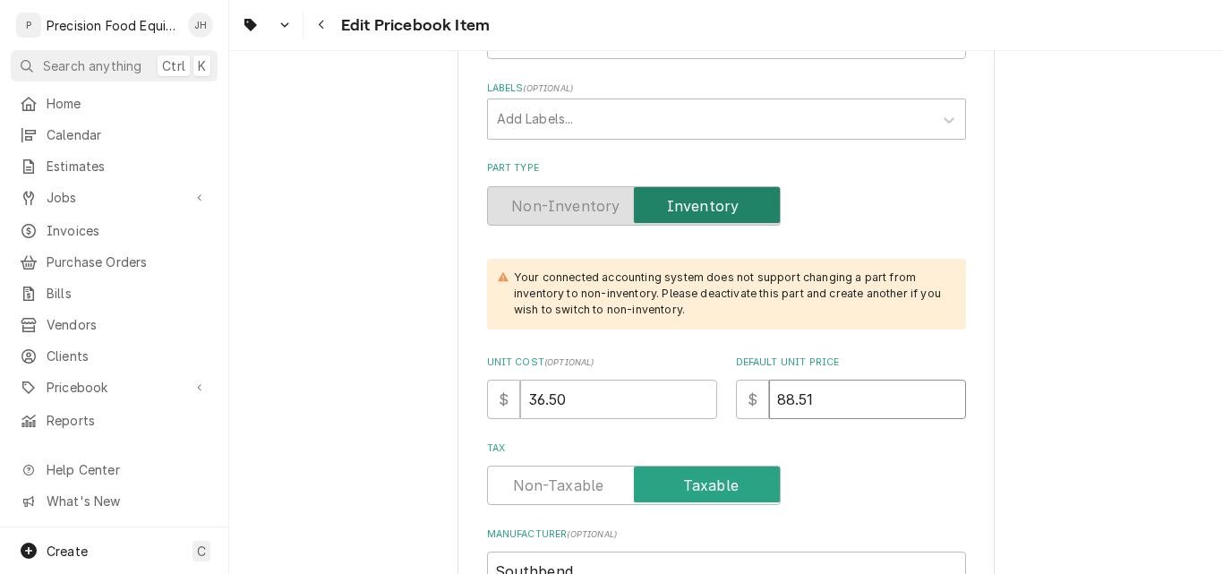
type textarea "x"
type input "6"
type textarea "x"
type input "60"
type textarea "x"
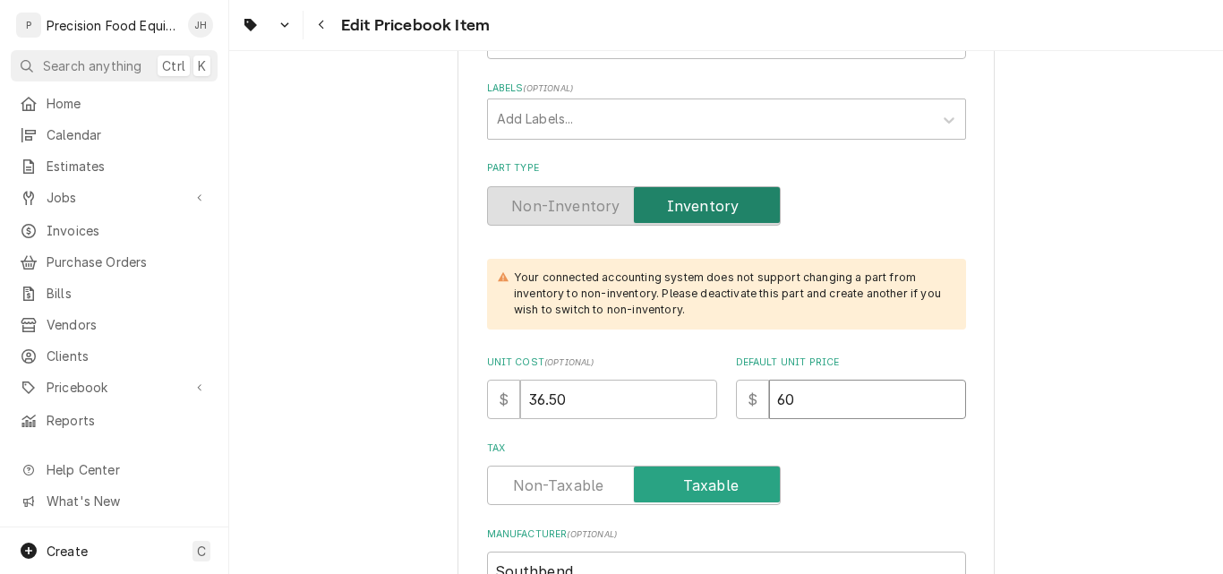
type input "6"
type textarea "x"
type input "90"
type textarea "x"
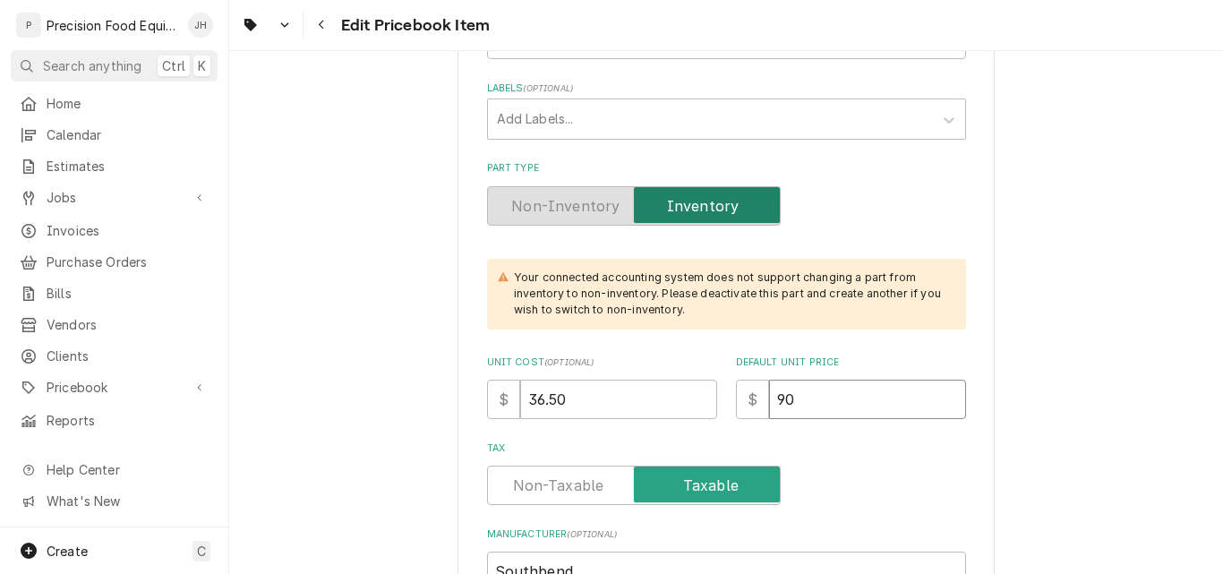
type input "90"
drag, startPoint x: 803, startPoint y: 391, endPoint x: 746, endPoint y: 399, distance: 57.8
click at [746, 407] on div "$ 90" at bounding box center [851, 398] width 230 height 39
type textarea "x"
type input "9"
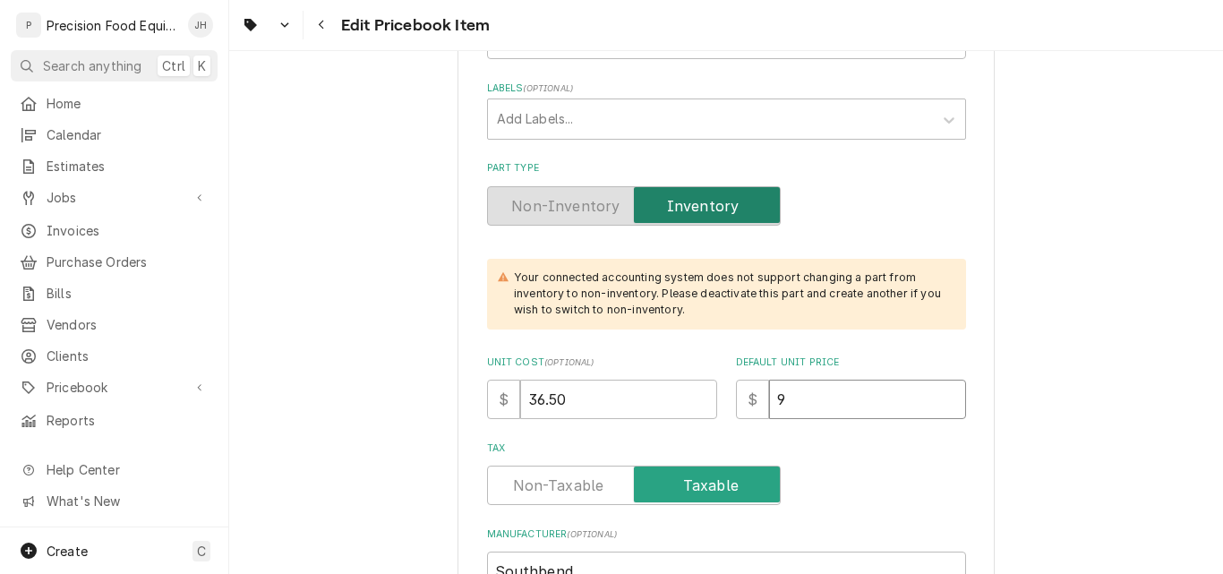
type textarea "x"
type input "92"
type textarea "x"
type input "92.9"
type textarea "x"
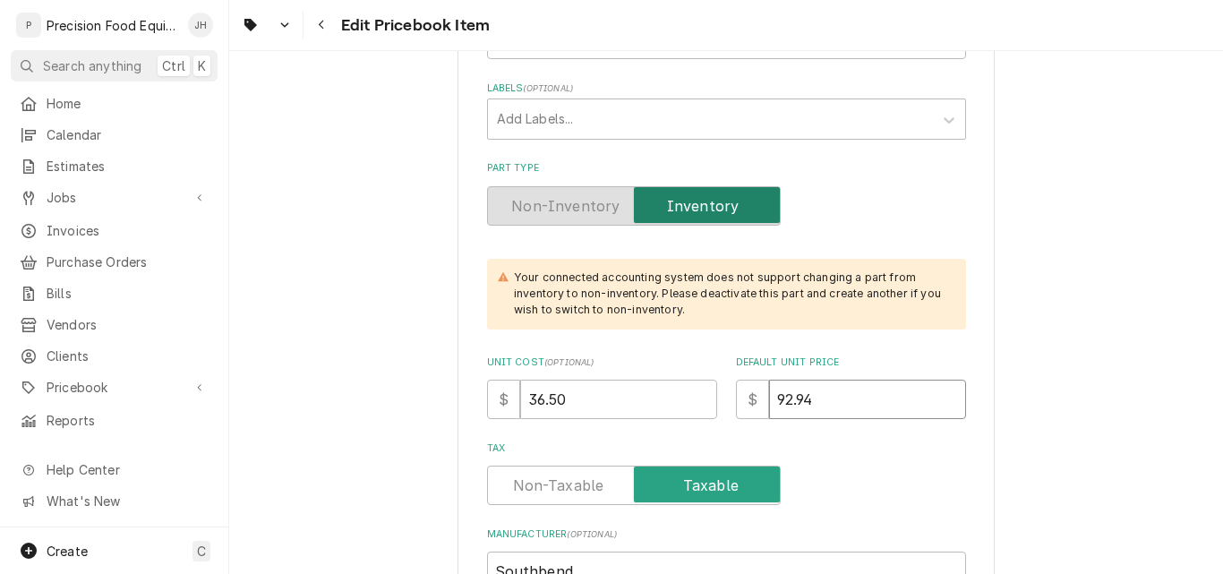
type input "92.94"
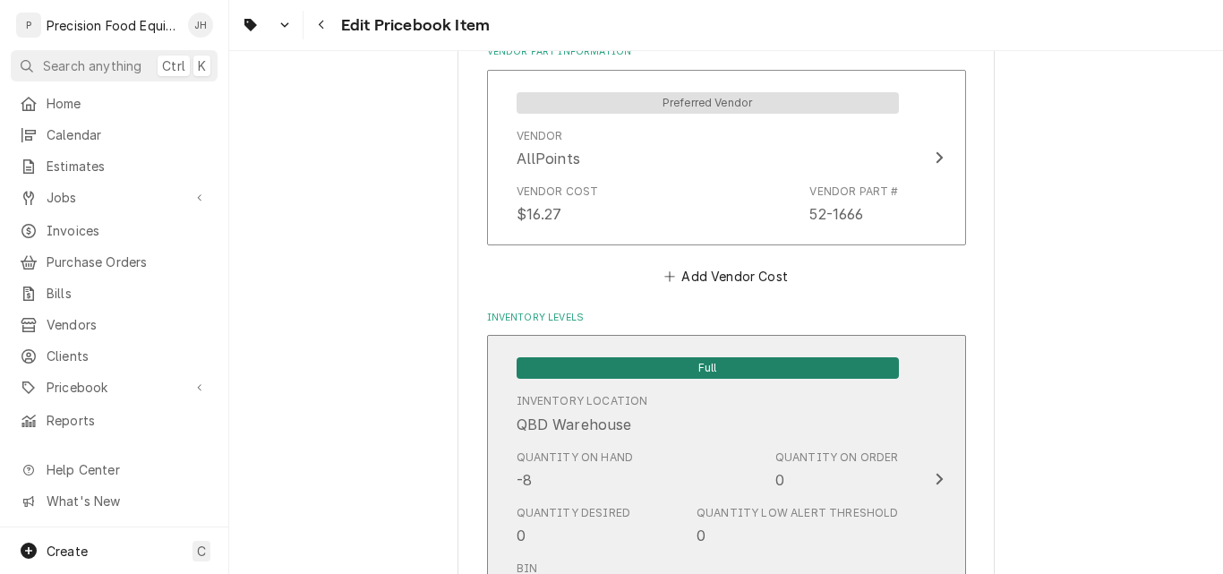
scroll to position [1521, 0]
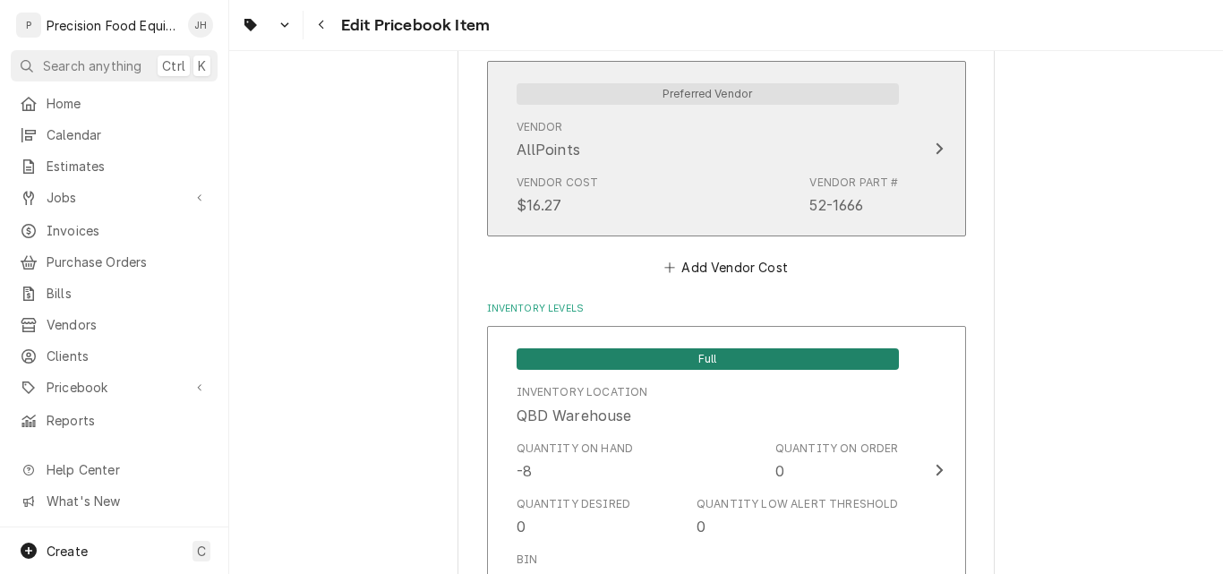
click at [712, 199] on div "Vendor Cost $16.27 Vendor Part # 52-1666" at bounding box center [707, 194] width 382 height 55
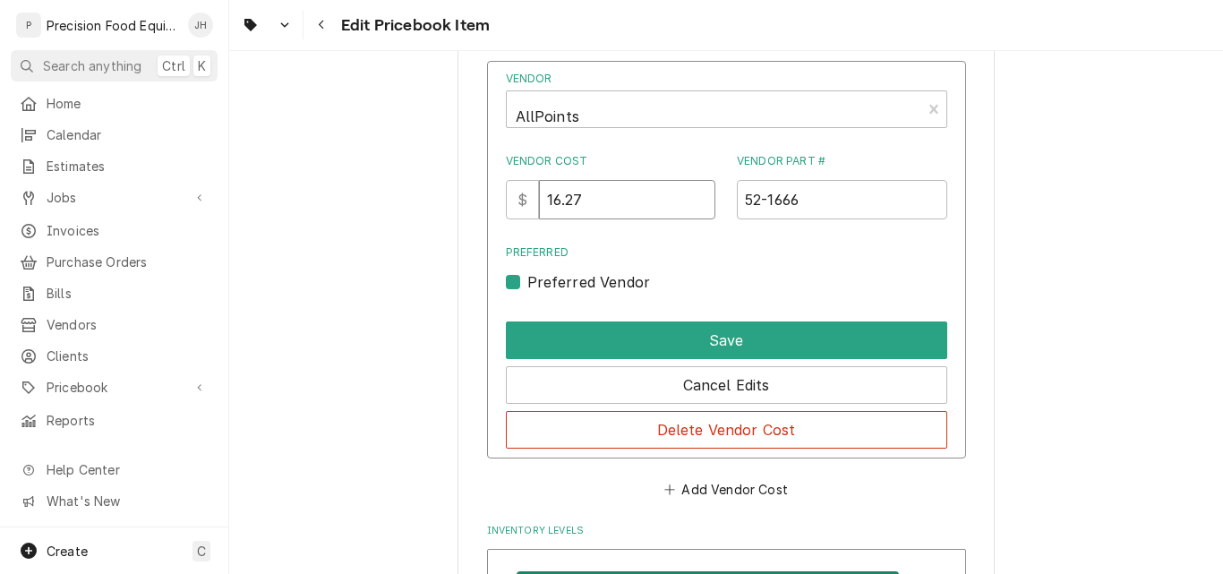
drag, startPoint x: 616, startPoint y: 206, endPoint x: 428, endPoint y: 211, distance: 188.0
type input "36.50"
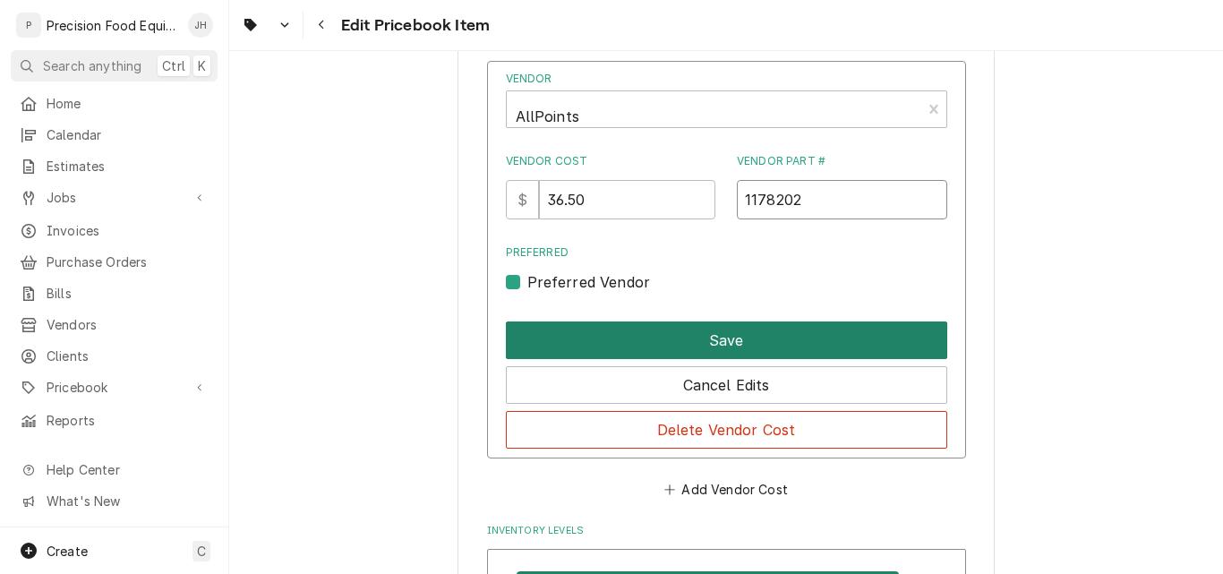
type input "1178202"
click at [751, 341] on button "Save" at bounding box center [726, 340] width 441 height 38
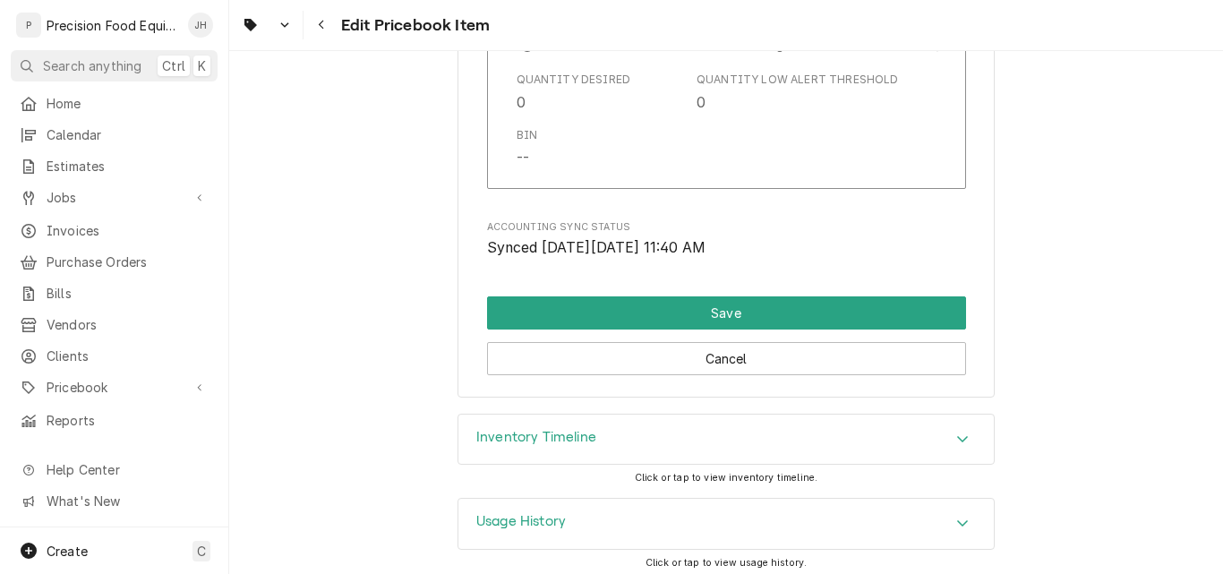
scroll to position [1954, 0]
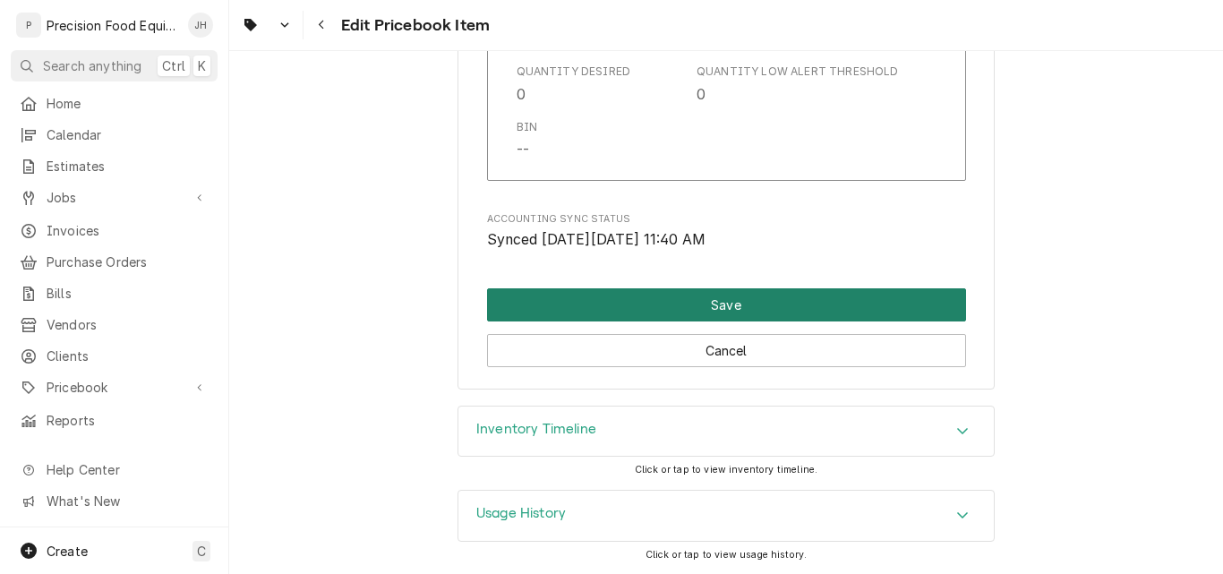
click at [700, 313] on button "Save" at bounding box center [726, 304] width 479 height 33
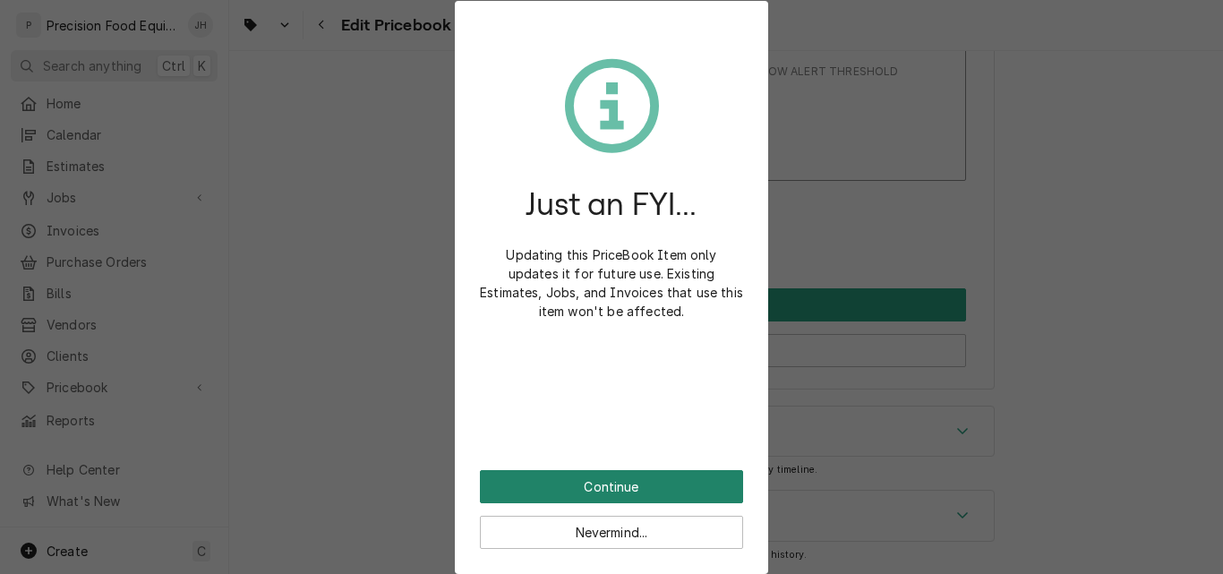
click at [610, 484] on button "Continue" at bounding box center [611, 486] width 263 height 33
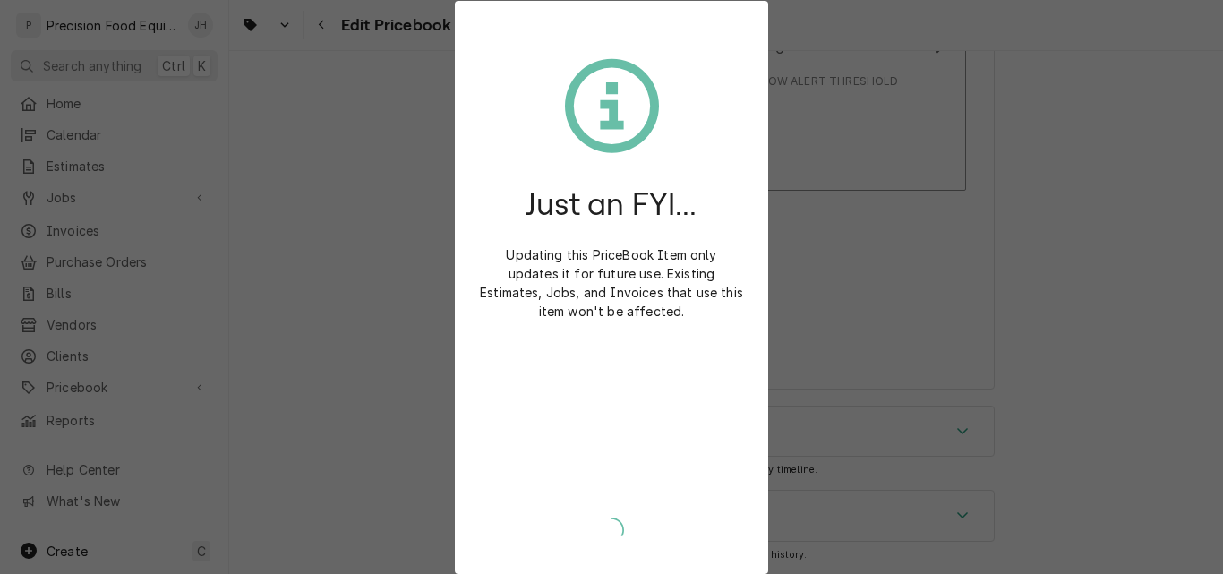
scroll to position [1944, 0]
type textarea "x"
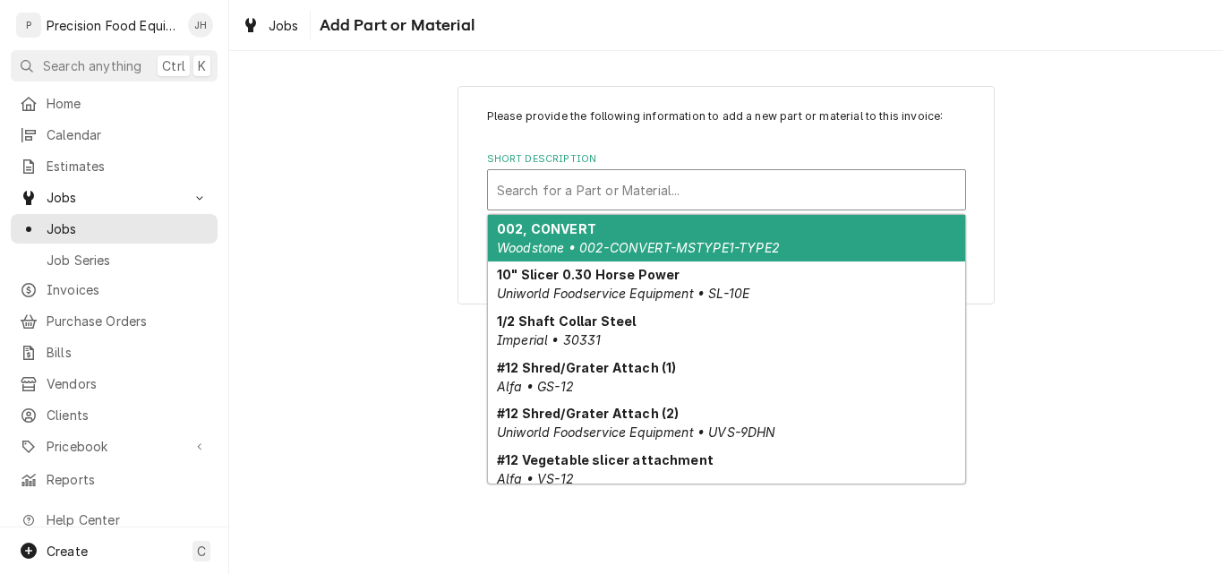
click at [688, 193] on div "Short Description" at bounding box center [726, 190] width 459 height 32
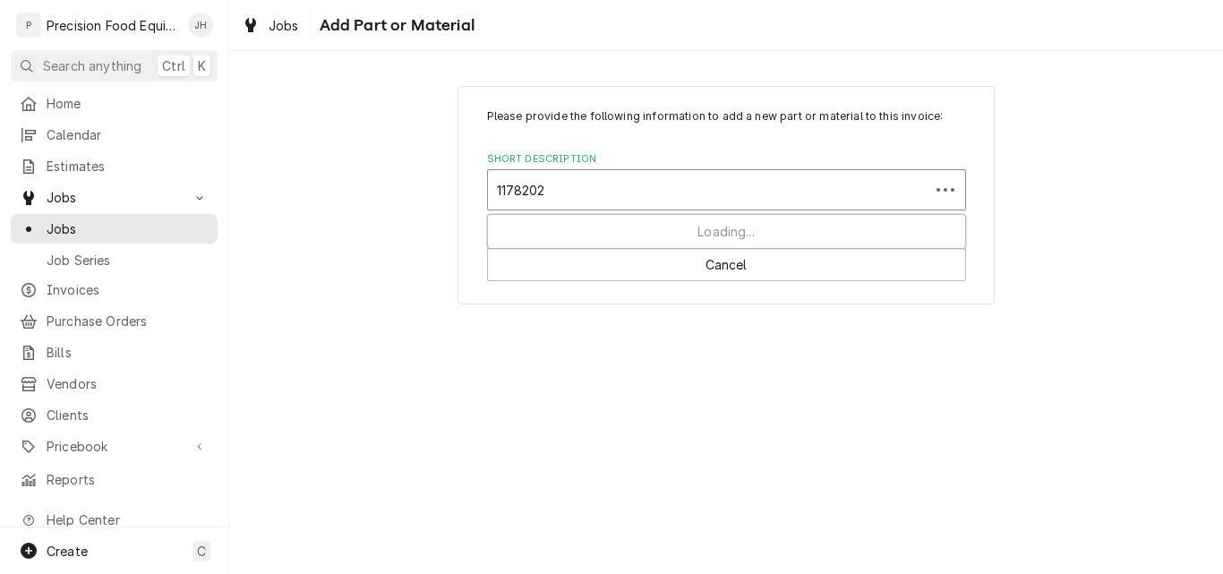
type input "1178202"
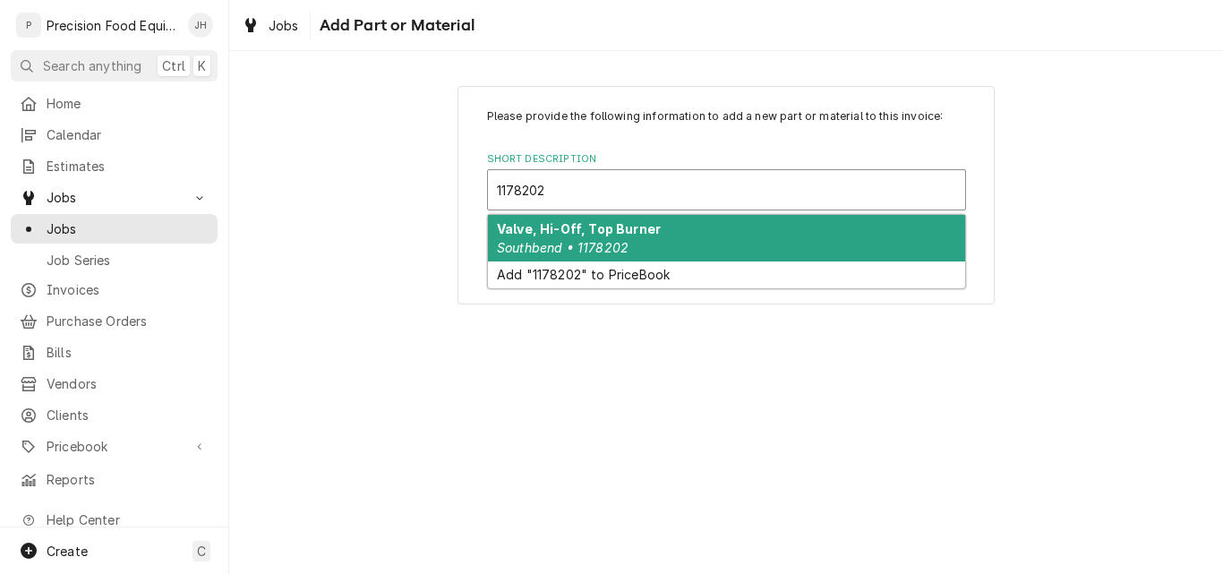
click at [672, 231] on div "Valve, Hi-Off, Top Burner Southbend • 1178202" at bounding box center [726, 238] width 477 height 47
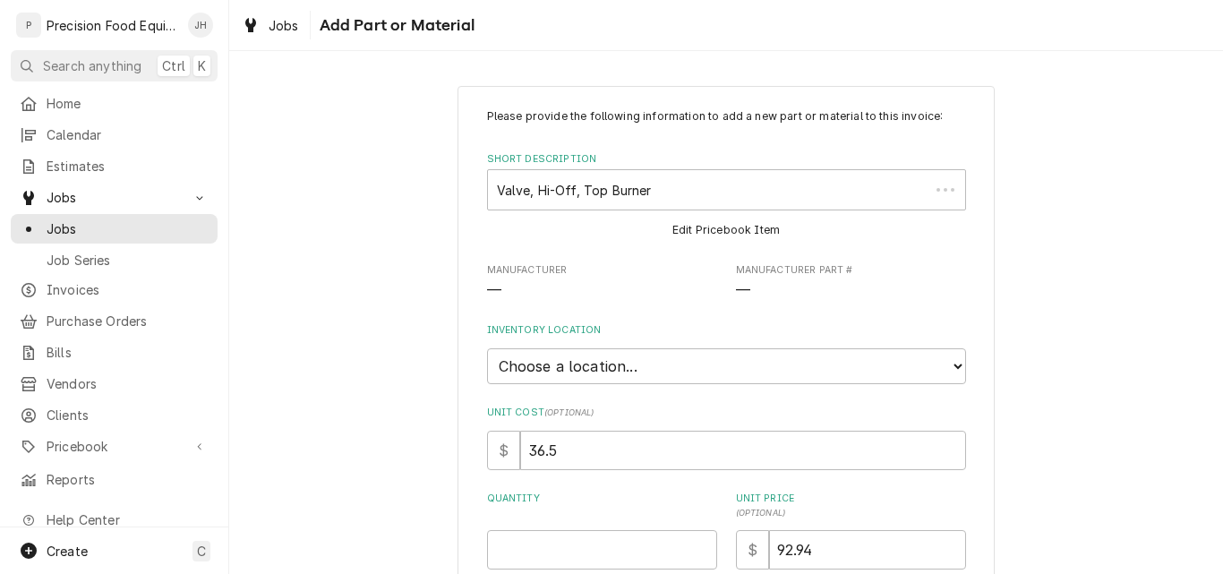
type textarea "x"
click at [537, 367] on select "Choose a location... QBD Warehouse" at bounding box center [726, 366] width 479 height 36
select select "417"
click at [487, 348] on select "Choose a location... QBD Warehouse" at bounding box center [726, 366] width 479 height 36
click at [550, 549] on input "Quantity" at bounding box center [602, 549] width 230 height 39
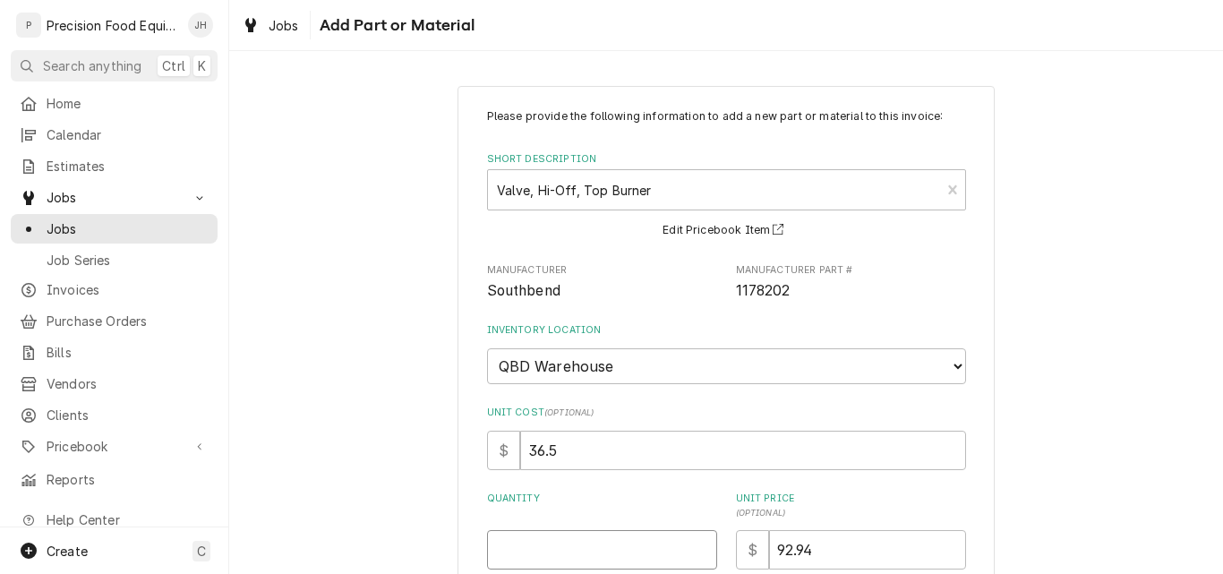
type textarea "x"
type input "2"
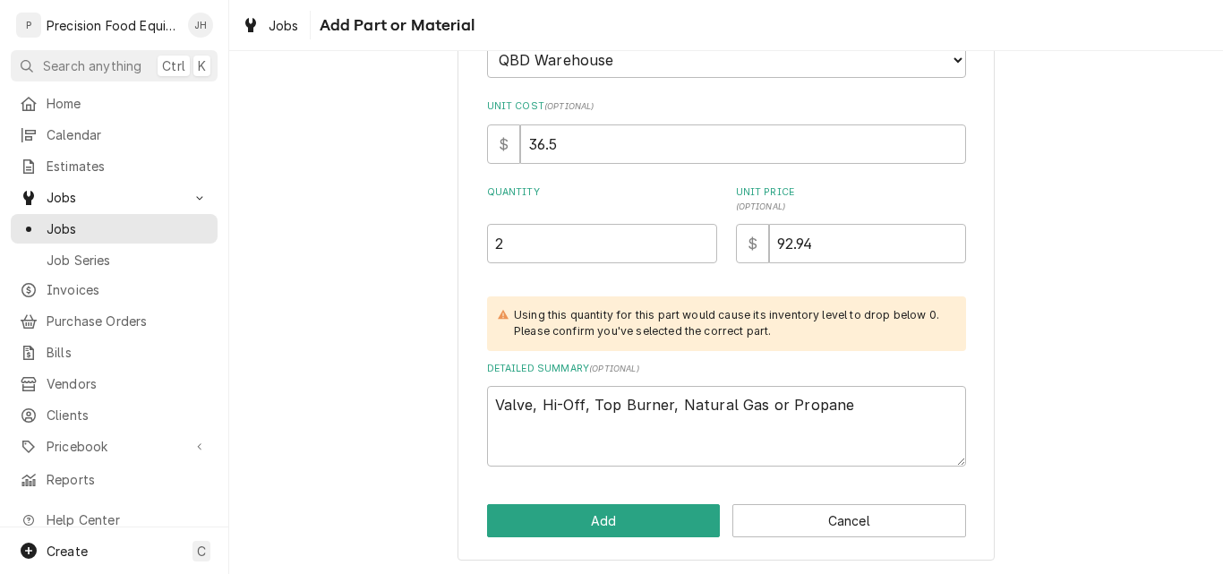
scroll to position [308, 0]
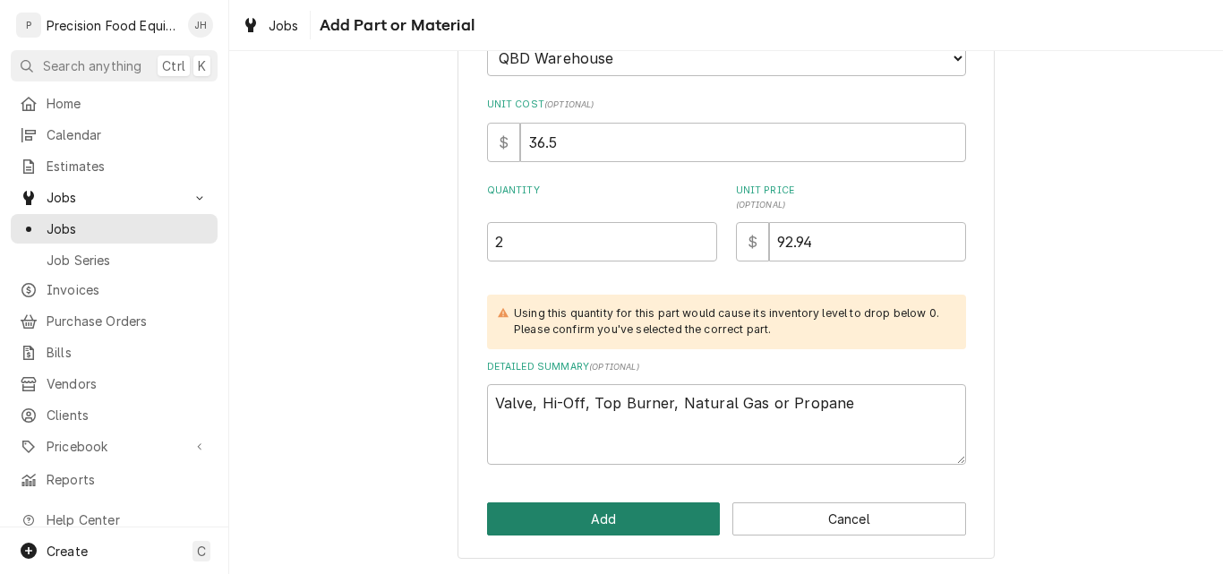
click at [618, 519] on button "Add" at bounding box center [604, 518] width 234 height 33
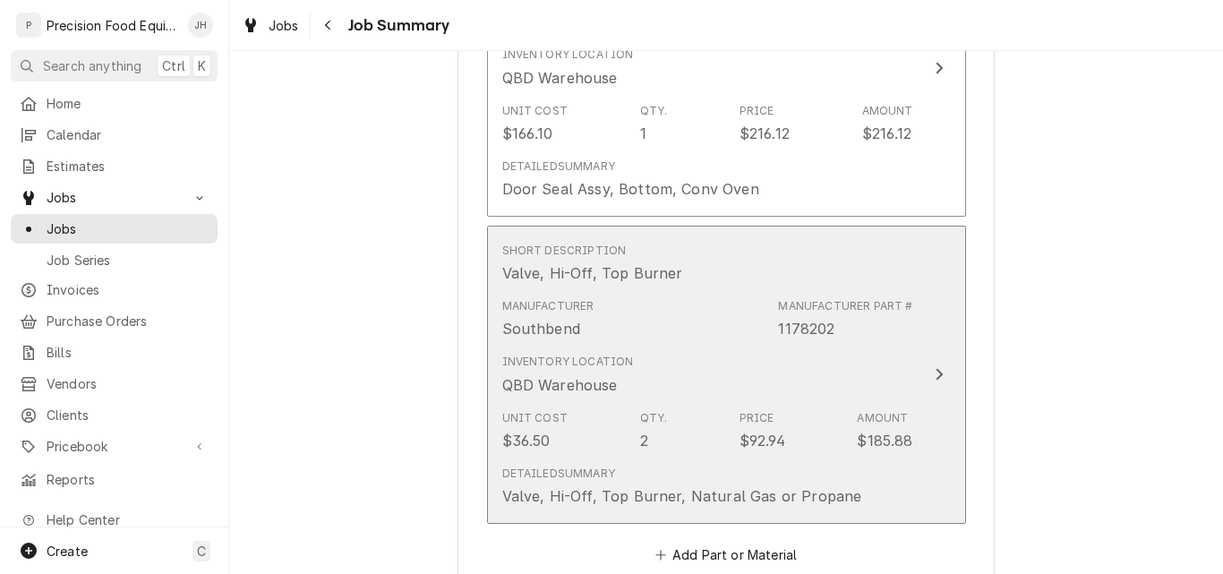
scroll to position [1253, 0]
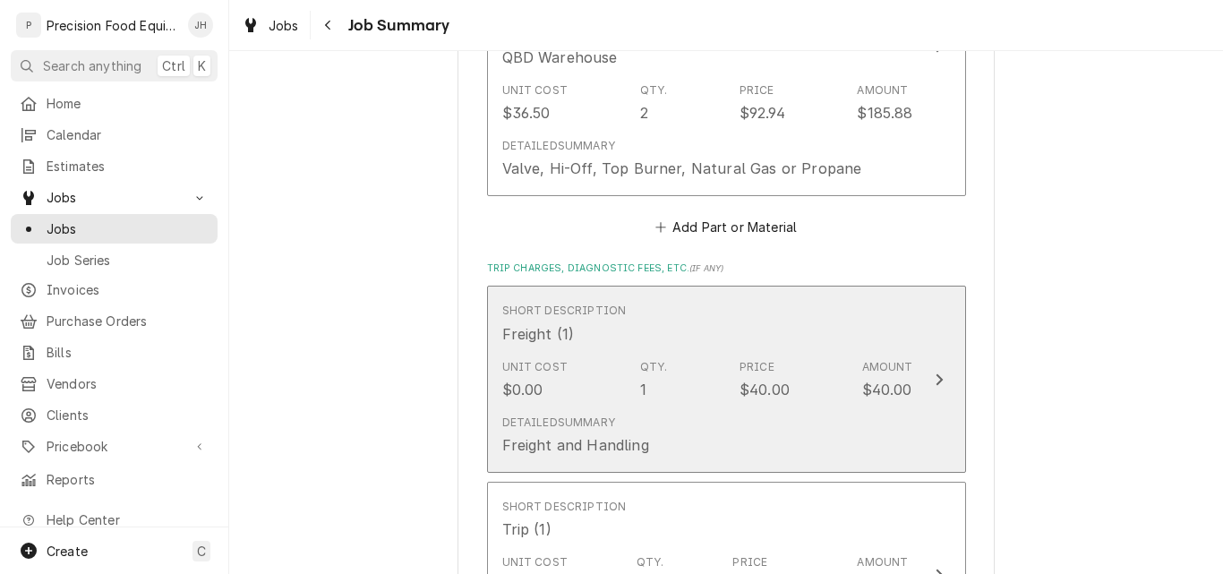
click at [891, 388] on div "$40.00" at bounding box center [887, 389] width 50 height 21
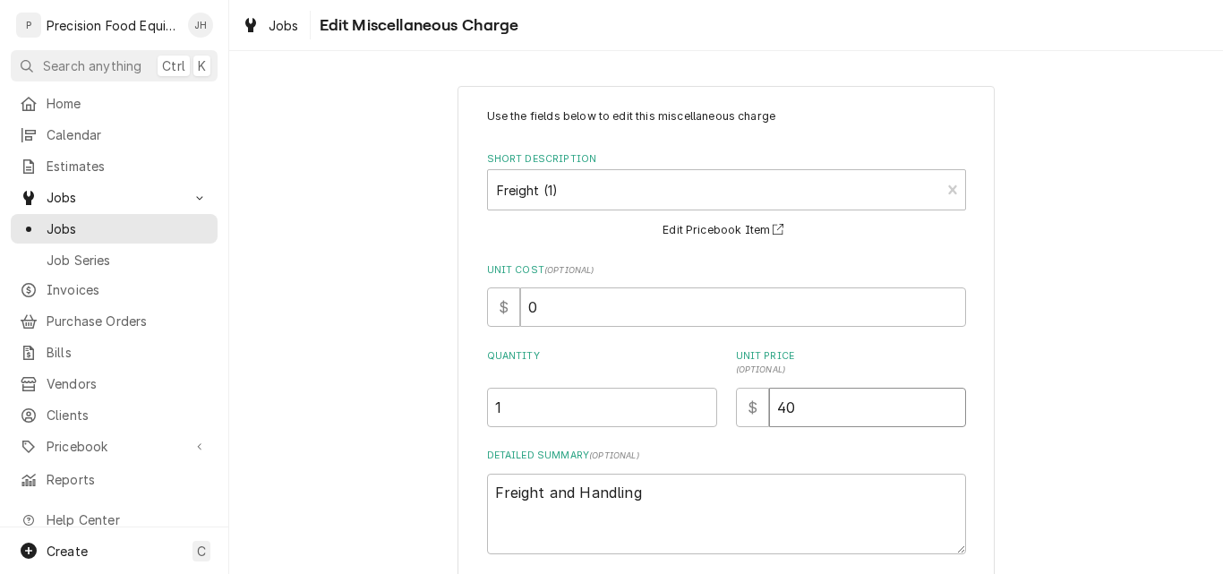
drag, startPoint x: 810, startPoint y: 414, endPoint x: 656, endPoint y: 361, distance: 163.0
click at [691, 414] on div "Quantity 1 Unit Price ( optional ) $ 40" at bounding box center [726, 388] width 479 height 78
type textarea "x"
type input "5"
type textarea "x"
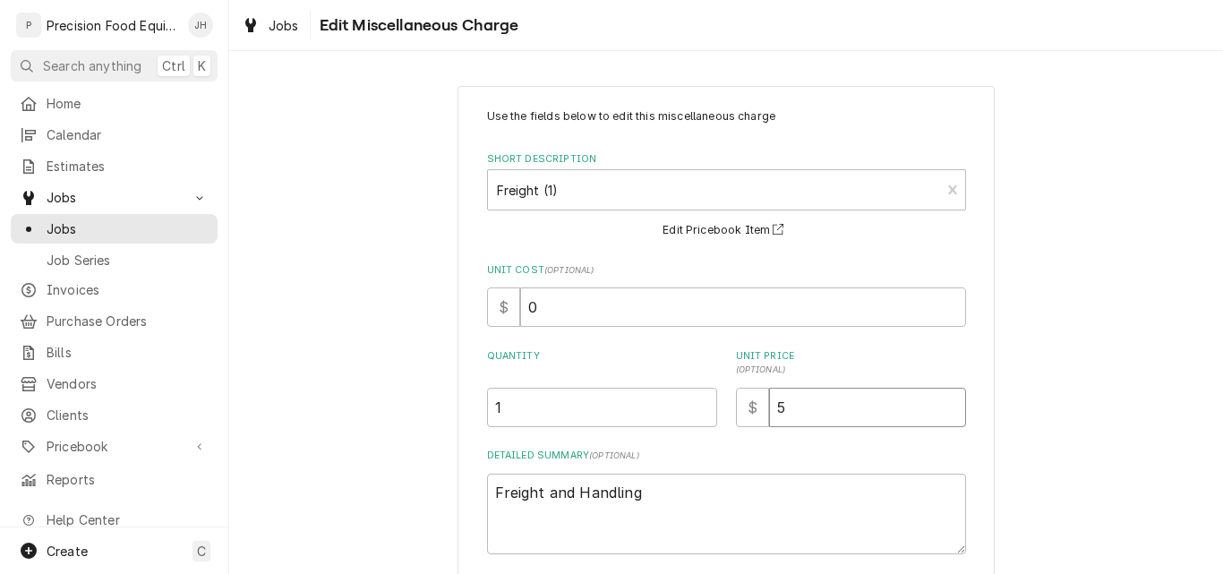
type input "54"
type textarea "x"
type input "54.71"
type textarea "x"
type input "54.71"
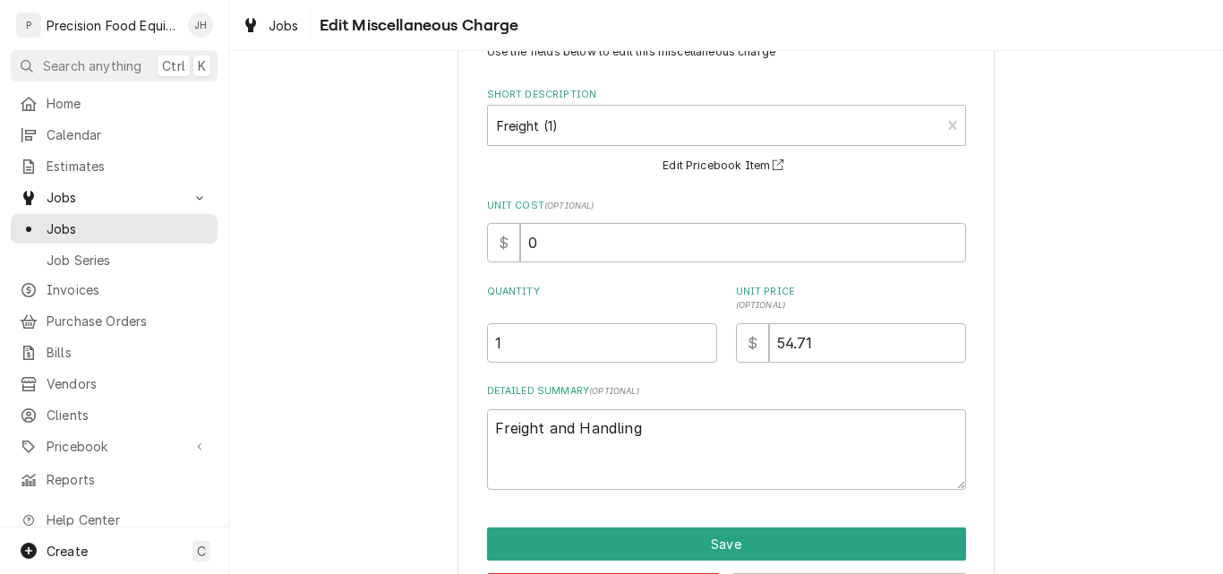
scroll to position [135, 0]
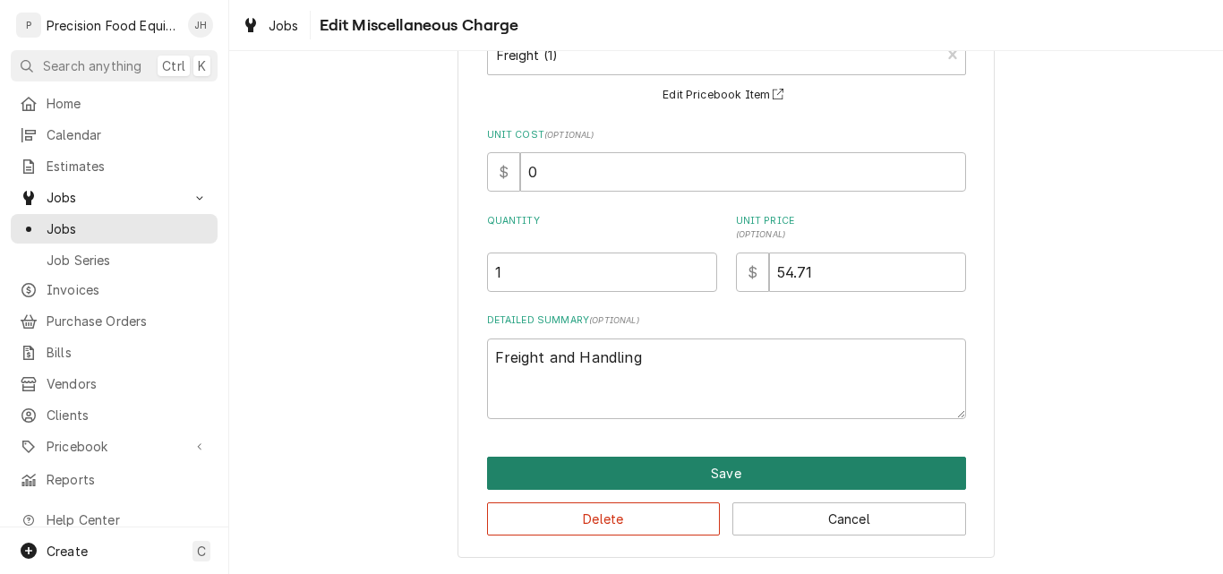
click at [720, 468] on button "Save" at bounding box center [726, 472] width 479 height 33
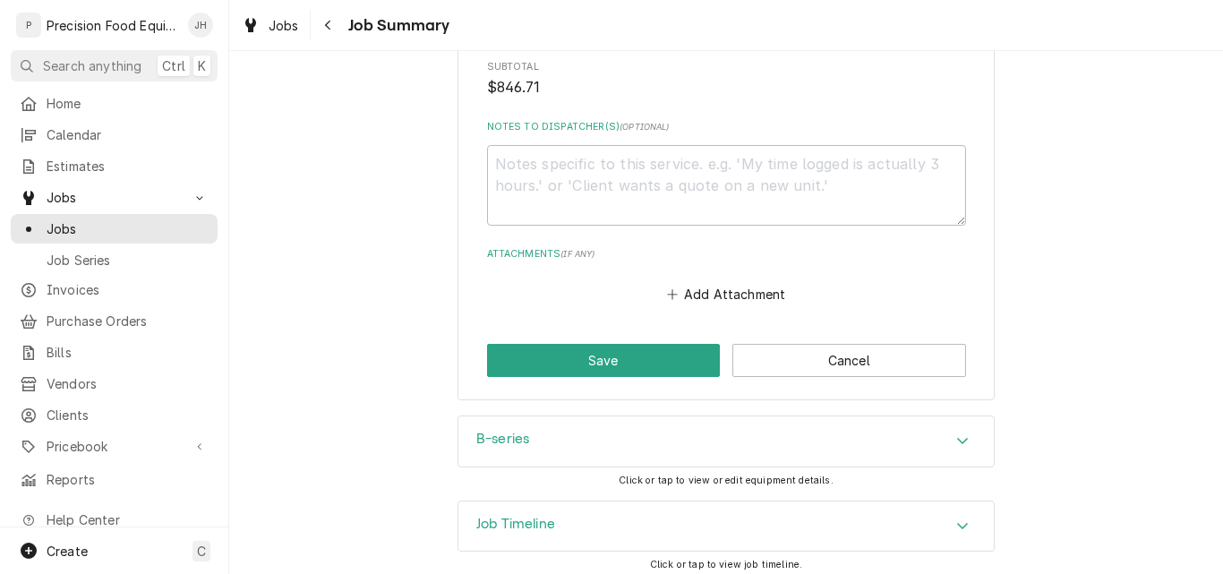
scroll to position [2018, 0]
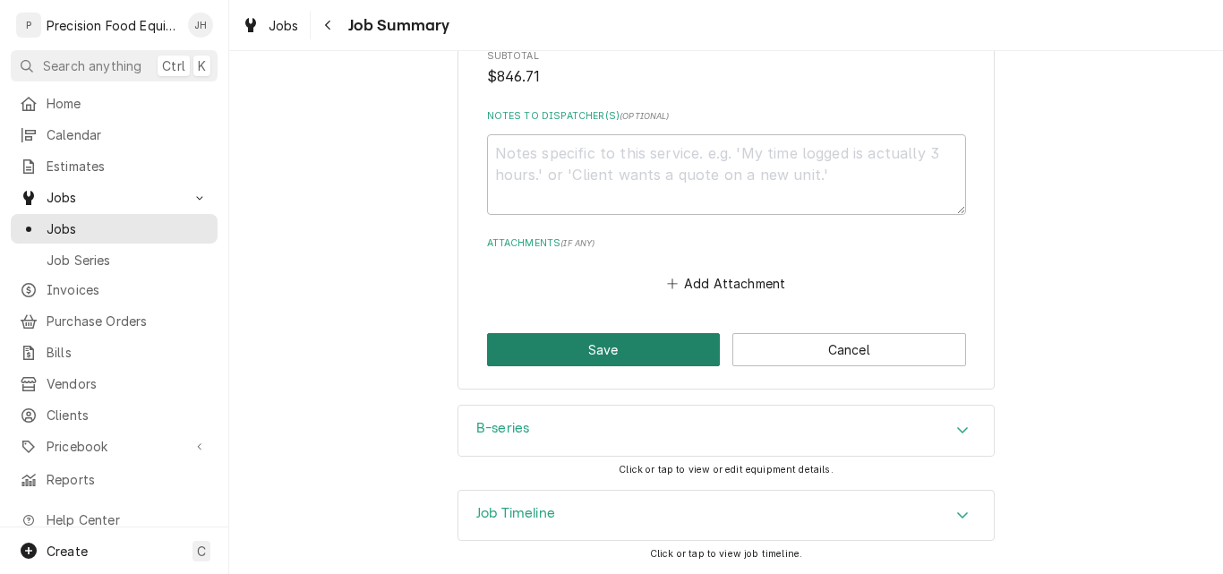
click at [622, 343] on button "Save" at bounding box center [604, 349] width 234 height 33
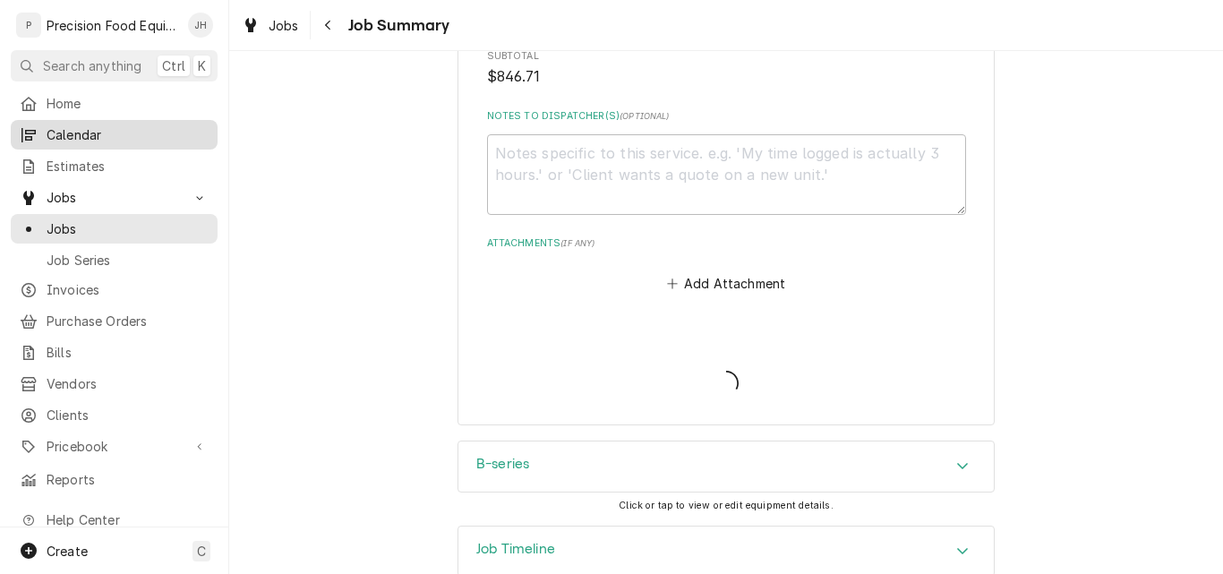
type textarea "x"
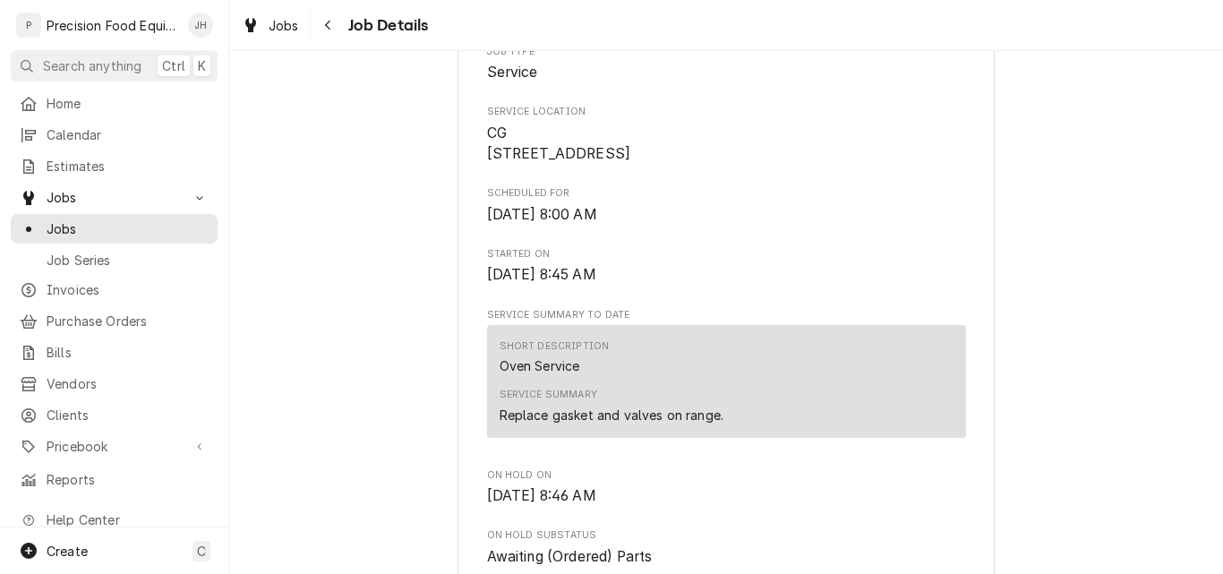
scroll to position [537, 0]
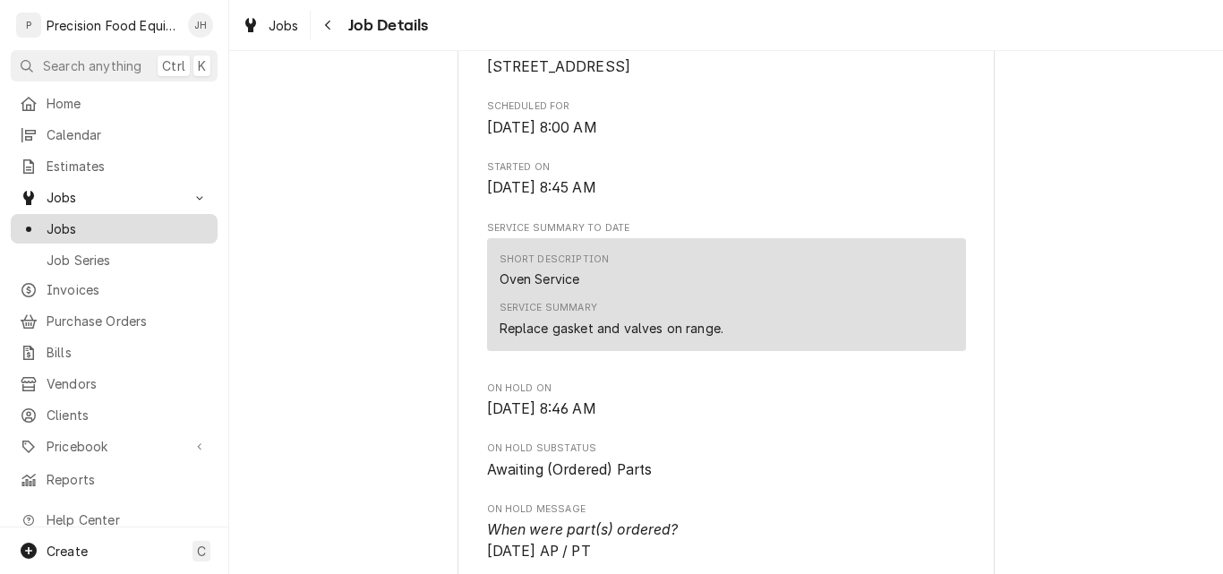
click at [57, 222] on span "Jobs" at bounding box center [128, 228] width 162 height 19
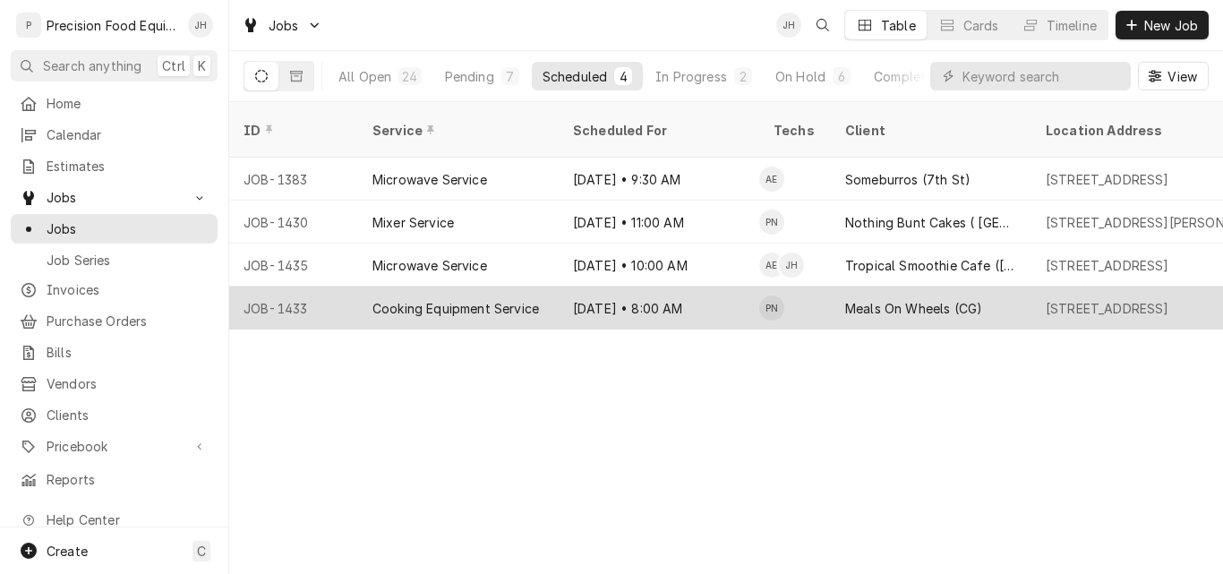
click at [673, 286] on div "[DATE] • 8:00 AM" at bounding box center [658, 307] width 200 height 43
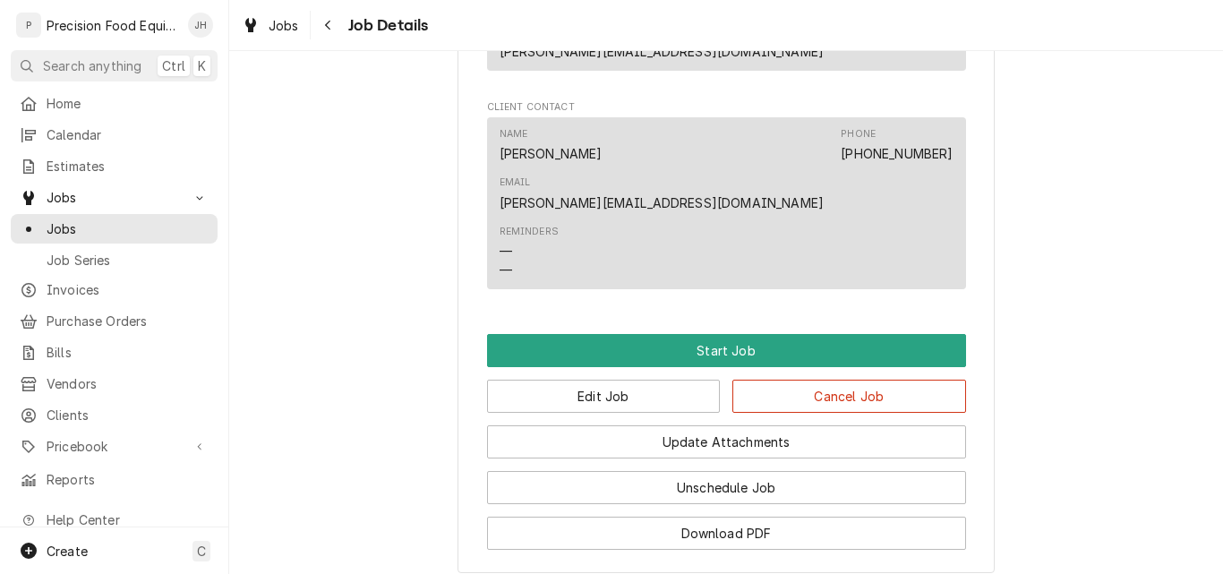
scroll to position [1163, 0]
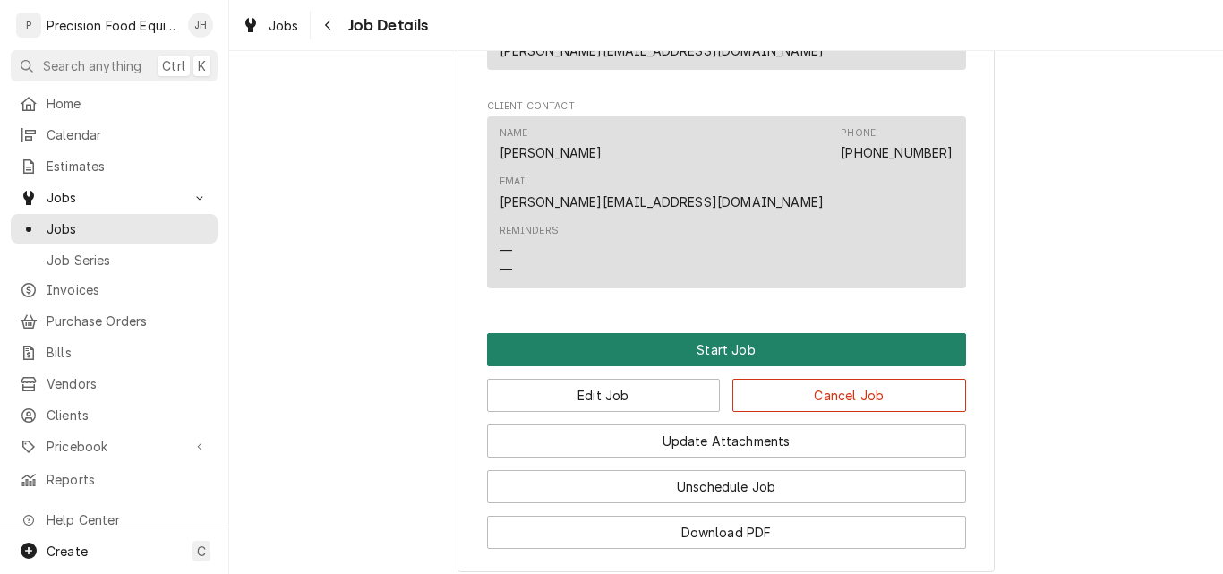
click at [714, 333] on button "Start Job" at bounding box center [726, 349] width 479 height 33
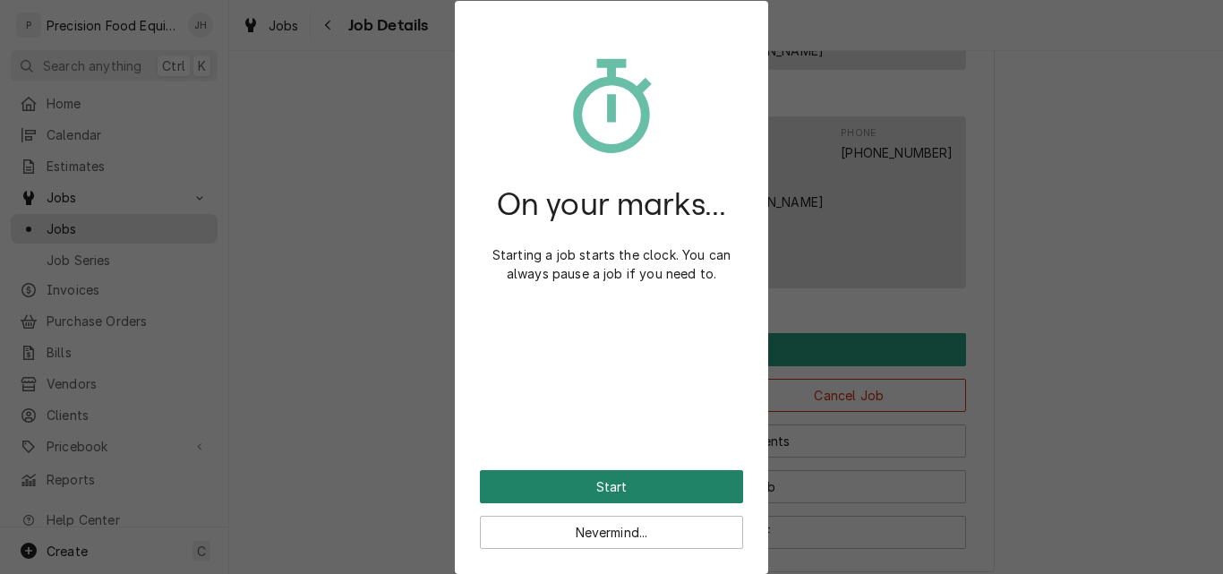
click at [604, 490] on button "Start" at bounding box center [611, 486] width 263 height 33
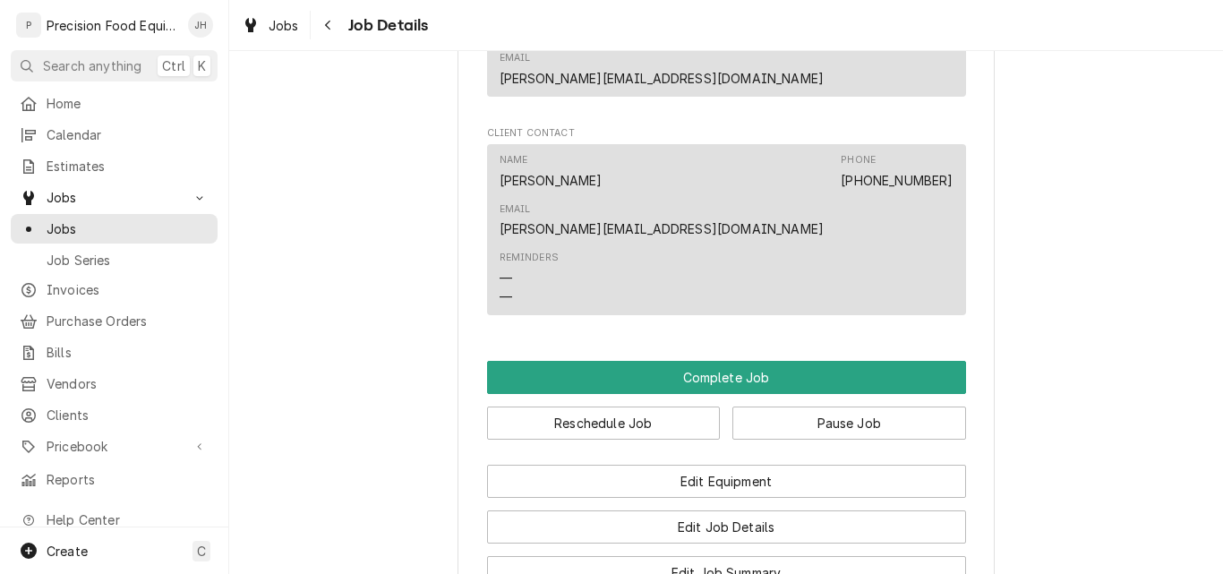
scroll to position [1253, 0]
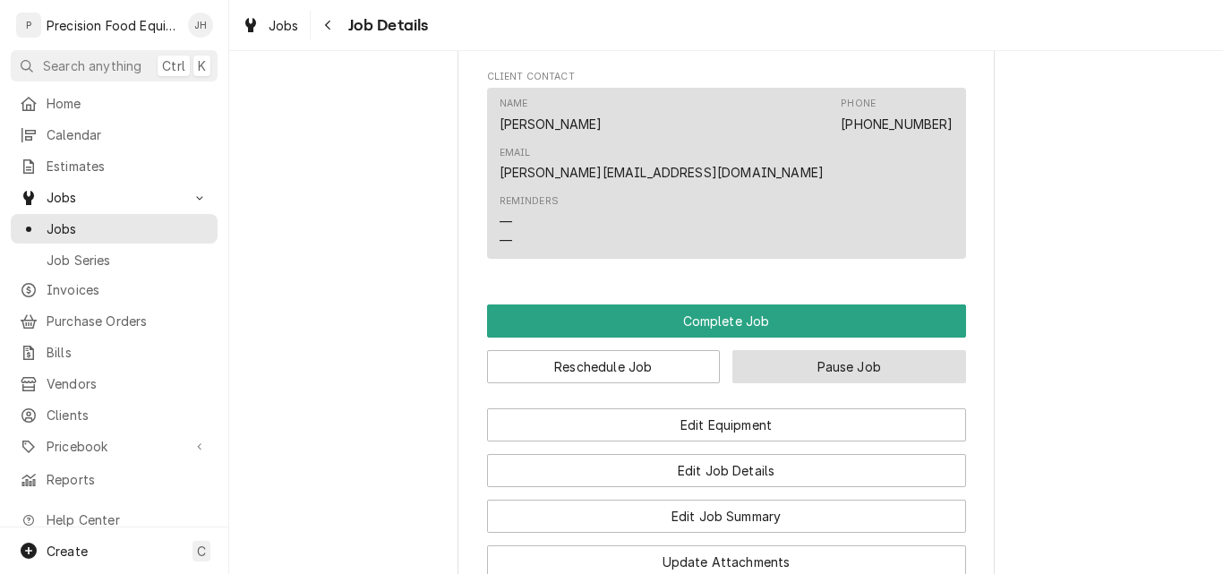
click at [814, 350] on button "Pause Job" at bounding box center [849, 366] width 234 height 33
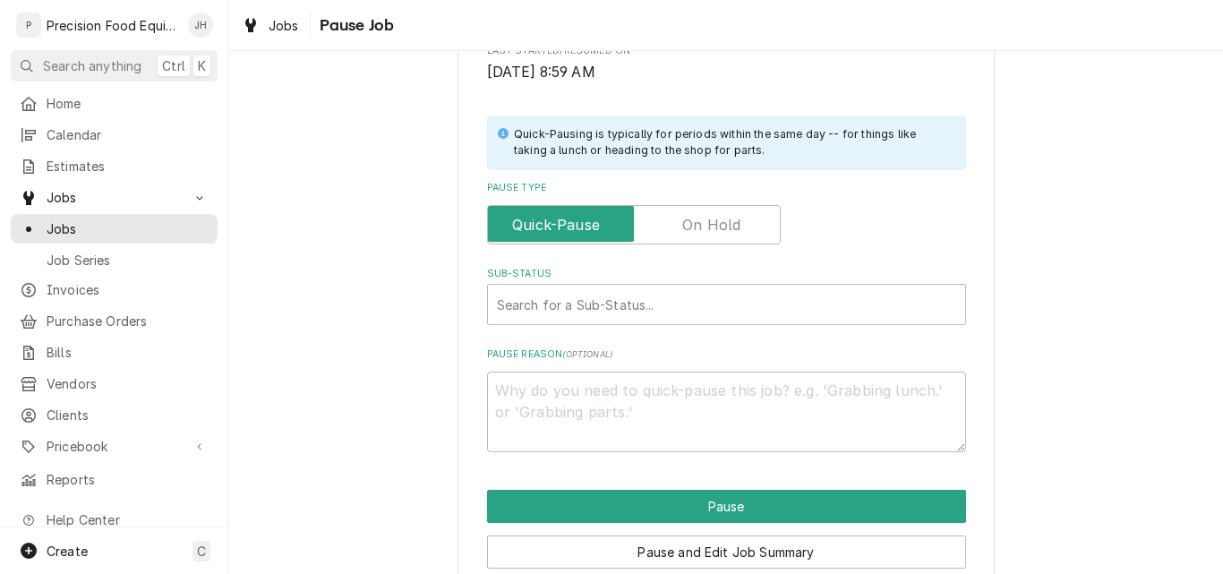
scroll to position [358, 0]
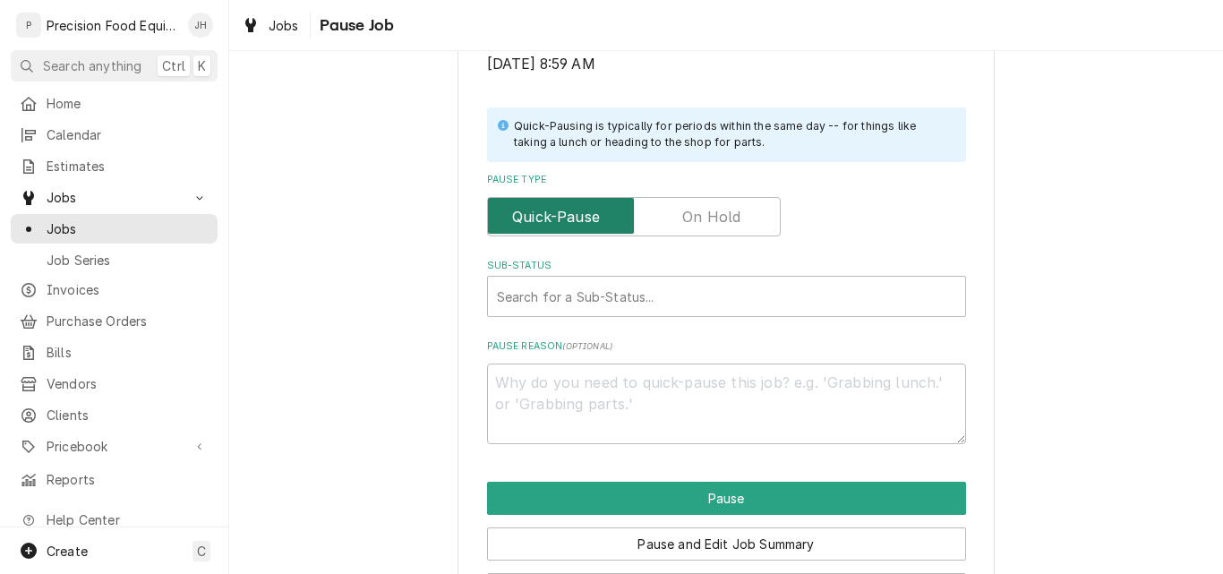
click at [703, 201] on input "Pause Type" at bounding box center [633, 216] width 277 height 39
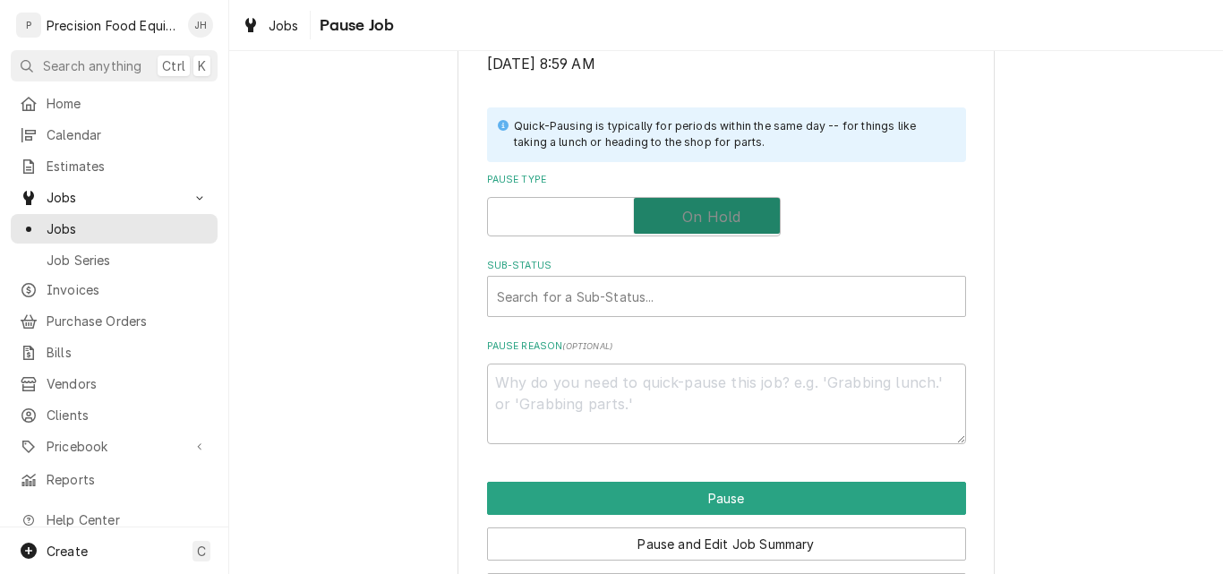
checkbox input "true"
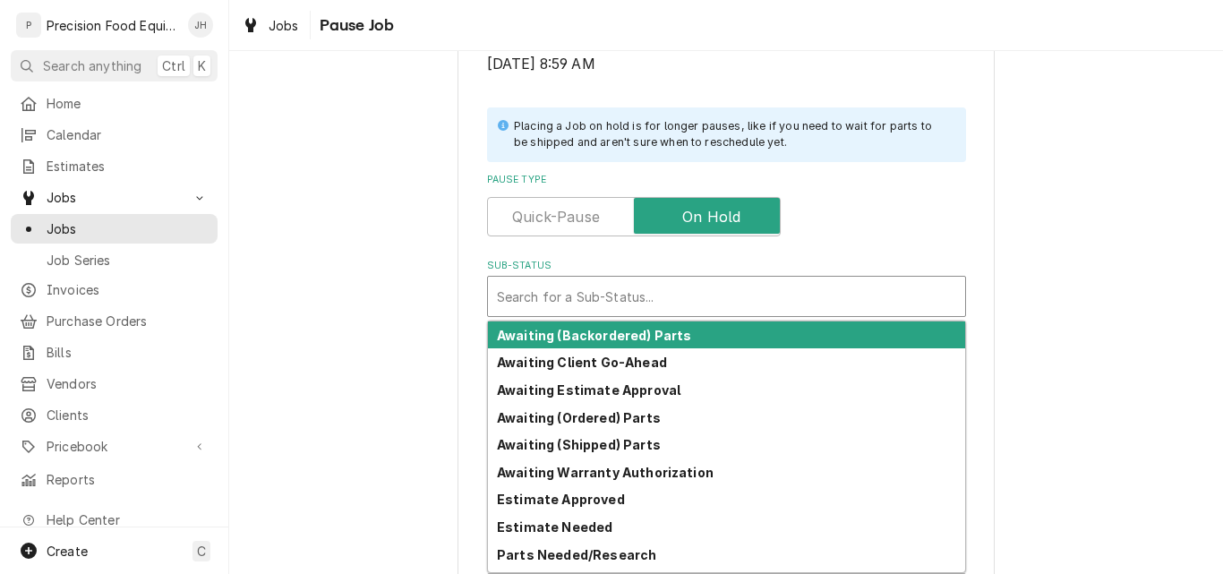
click at [639, 290] on div "Sub-Status" at bounding box center [726, 296] width 459 height 32
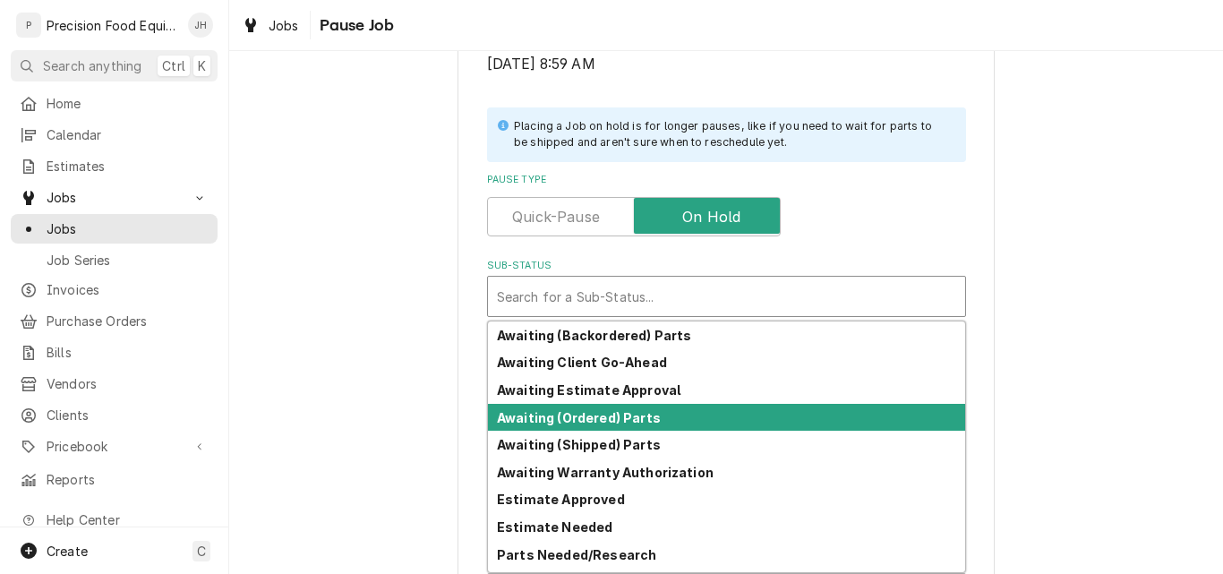
click at [604, 413] on strong "Awaiting (Ordered) Parts" at bounding box center [579, 417] width 164 height 15
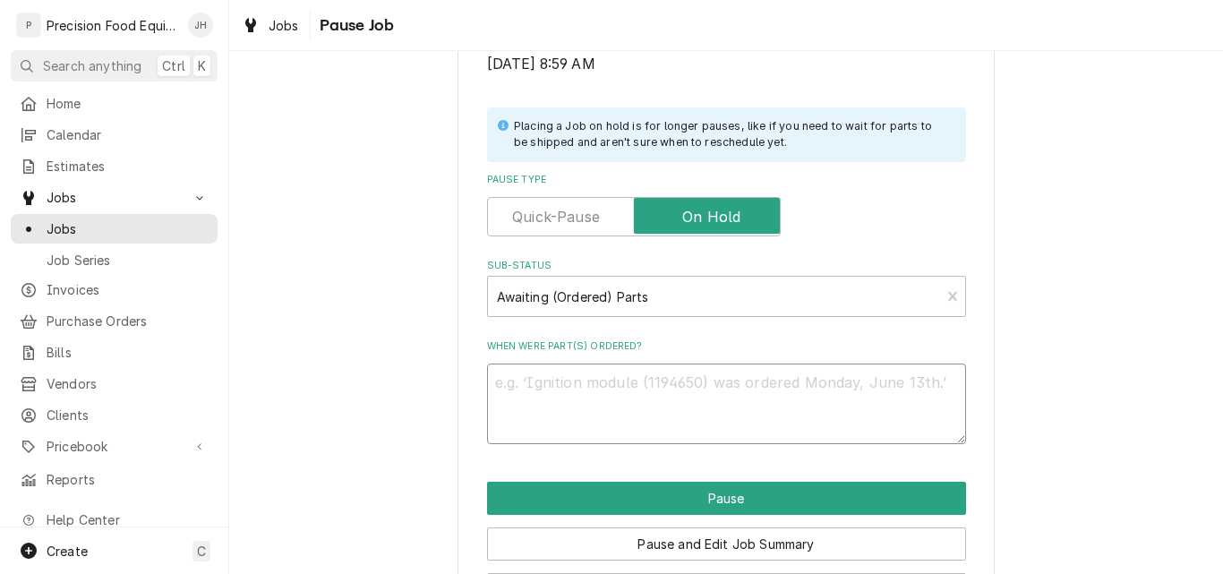
click at [644, 403] on textarea "When were part(s) ordered?" at bounding box center [726, 403] width 479 height 81
type textarea "x"
type textarea "0"
type textarea "x"
type textarea "09"
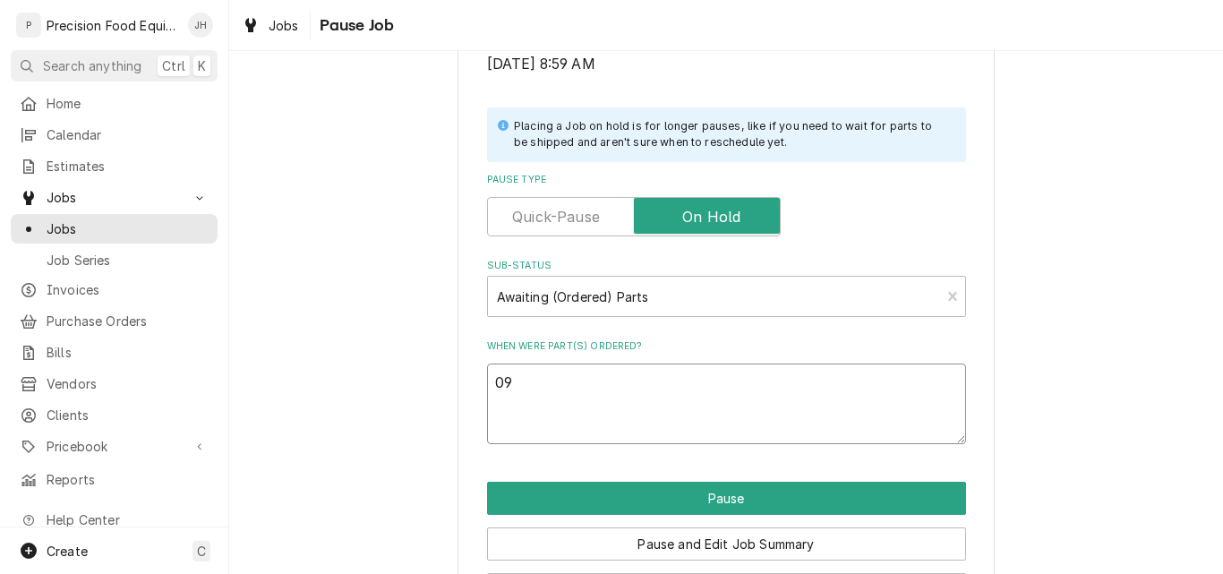
type textarea "x"
type textarea "09/"
type textarea "x"
type textarea "09/0"
type textarea "x"
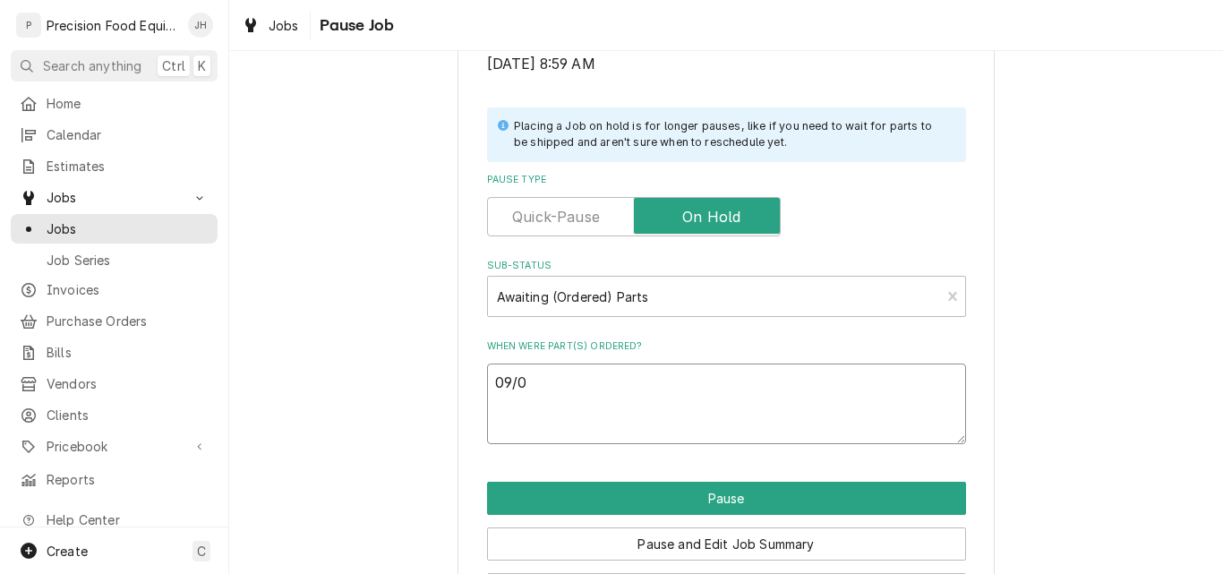
type textarea "09/04"
type textarea "x"
type textarea "09/04/"
type textarea "x"
type textarea "09/04/2"
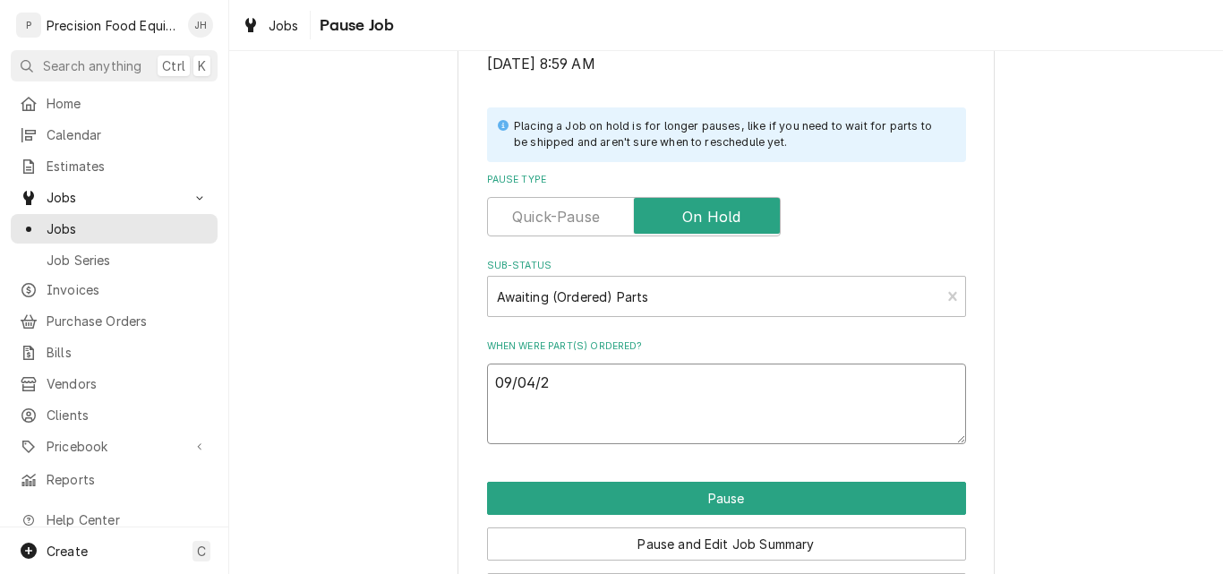
type textarea "x"
type textarea "09/04/25"
type textarea "x"
type textarea "09/04/25"
type textarea "x"
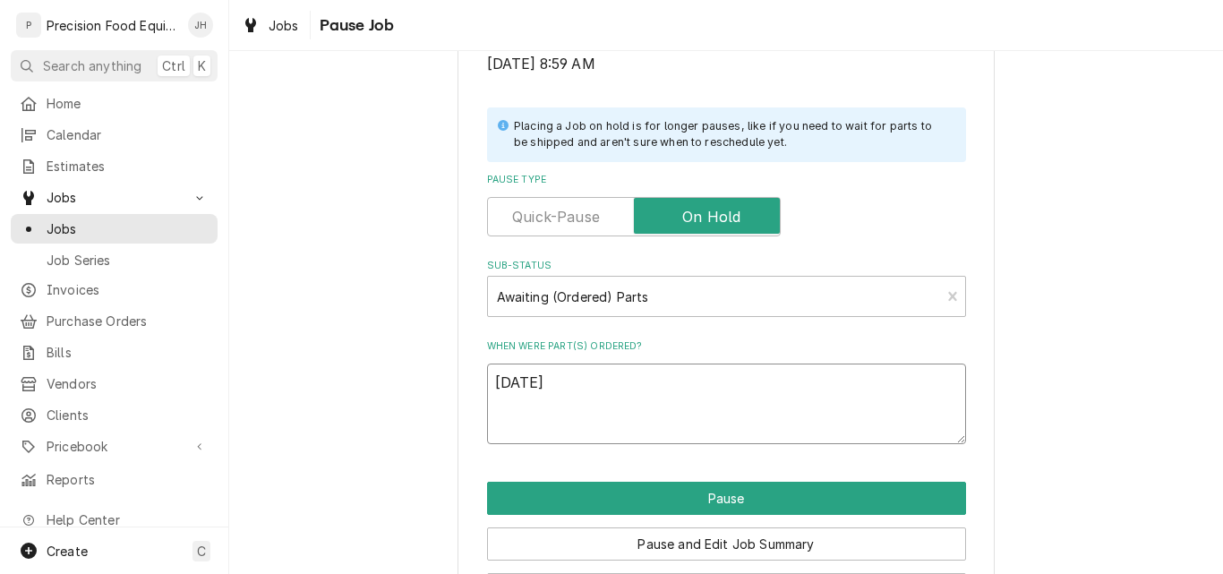
type textarea "09/04/25 P"
type textarea "x"
type textarea "09/04/25 PT"
type textarea "x"
type textarea "09/04/25 PT"
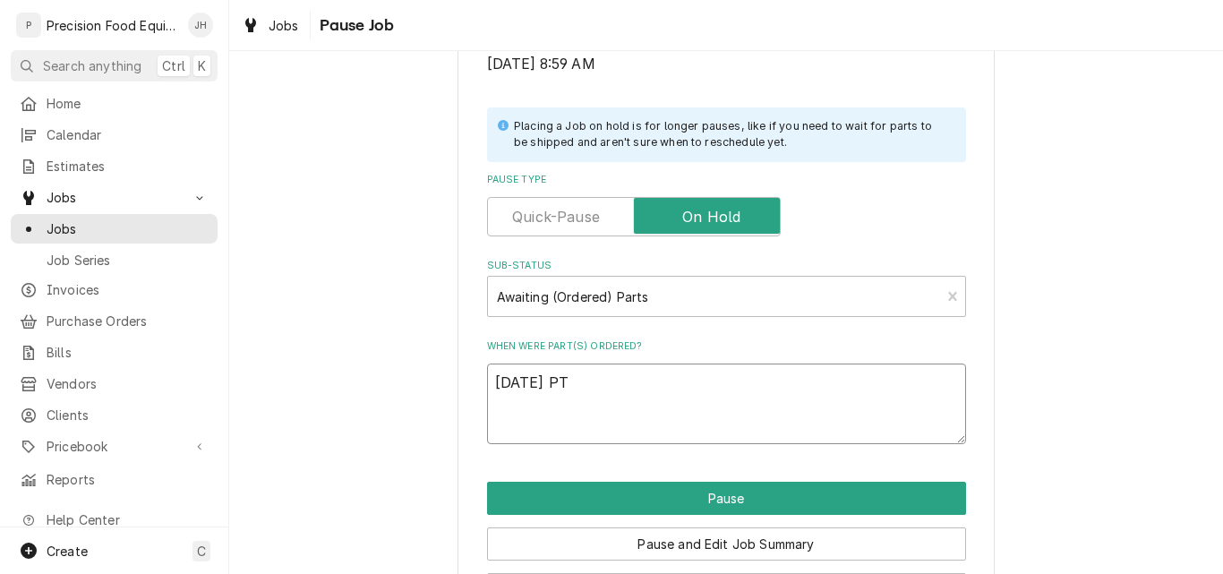
type textarea "x"
type textarea "09/04/25 PT /"
type textarea "x"
type textarea "09/04/25 PT /"
type textarea "x"
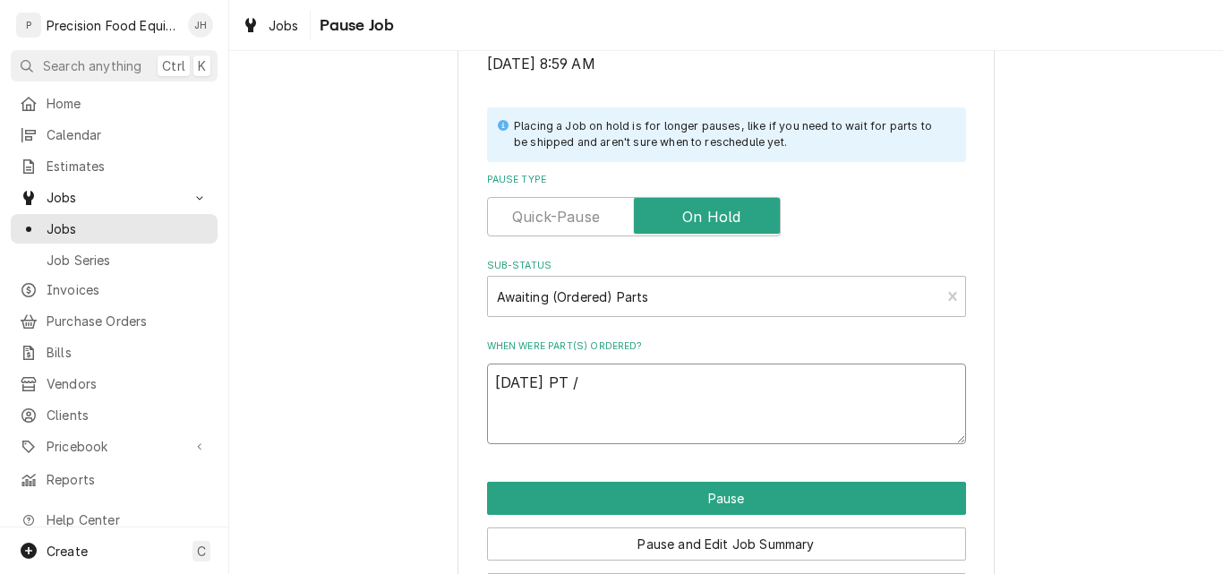
type textarea "09/04/25 PT / A"
type textarea "x"
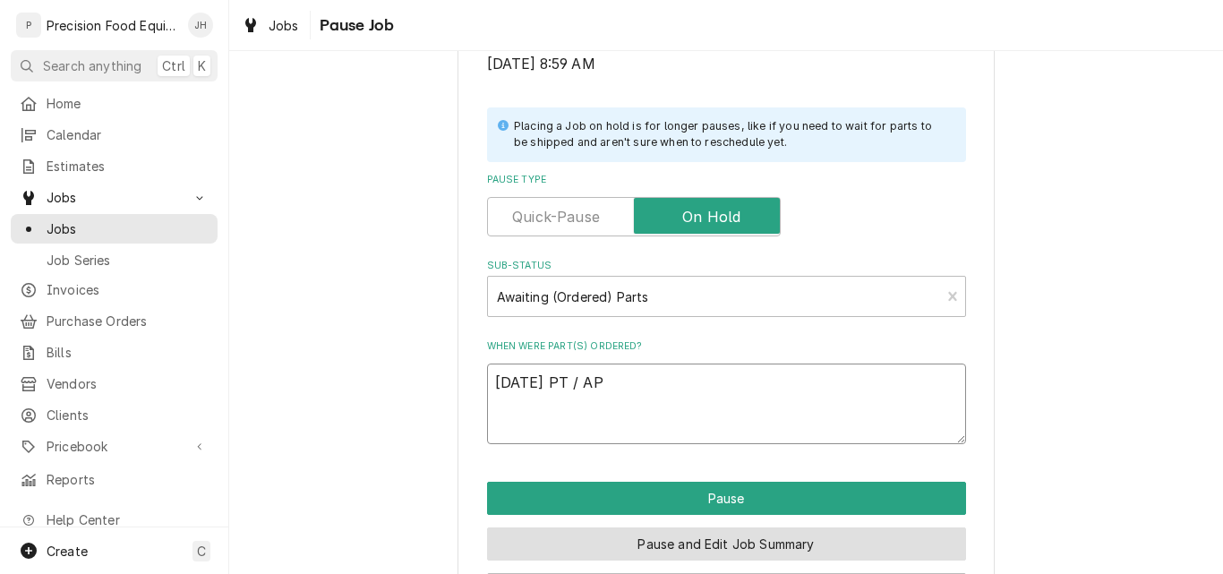
type textarea "09/04/25 PT / AP"
click at [720, 543] on button "Pause and Edit Job Summary" at bounding box center [726, 543] width 479 height 33
type textarea "x"
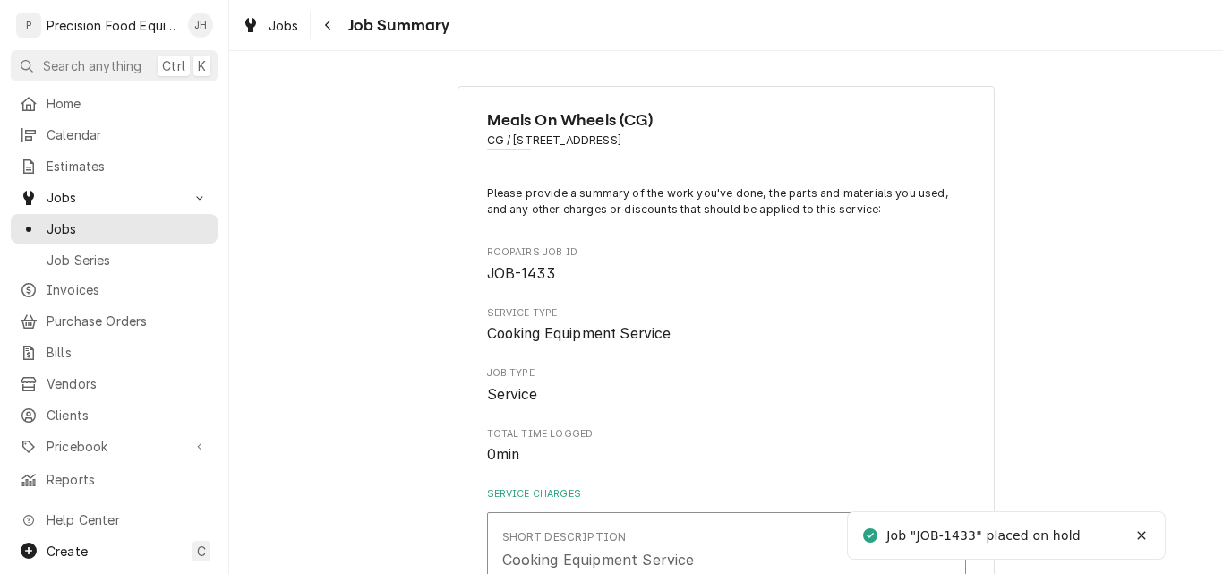
type textarea "x"
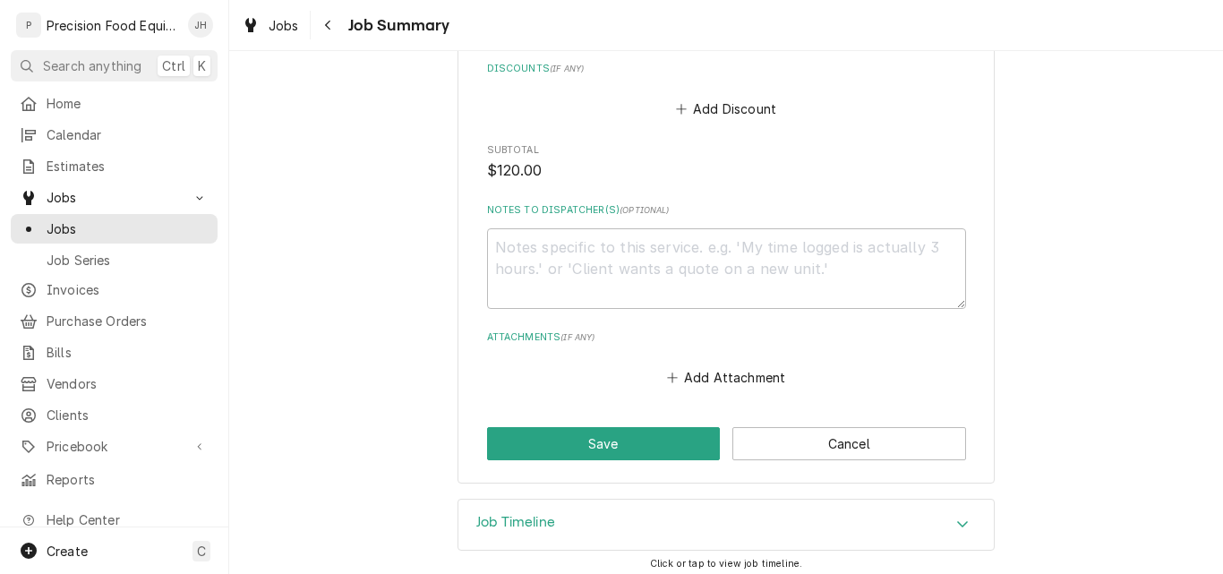
scroll to position [929, 0]
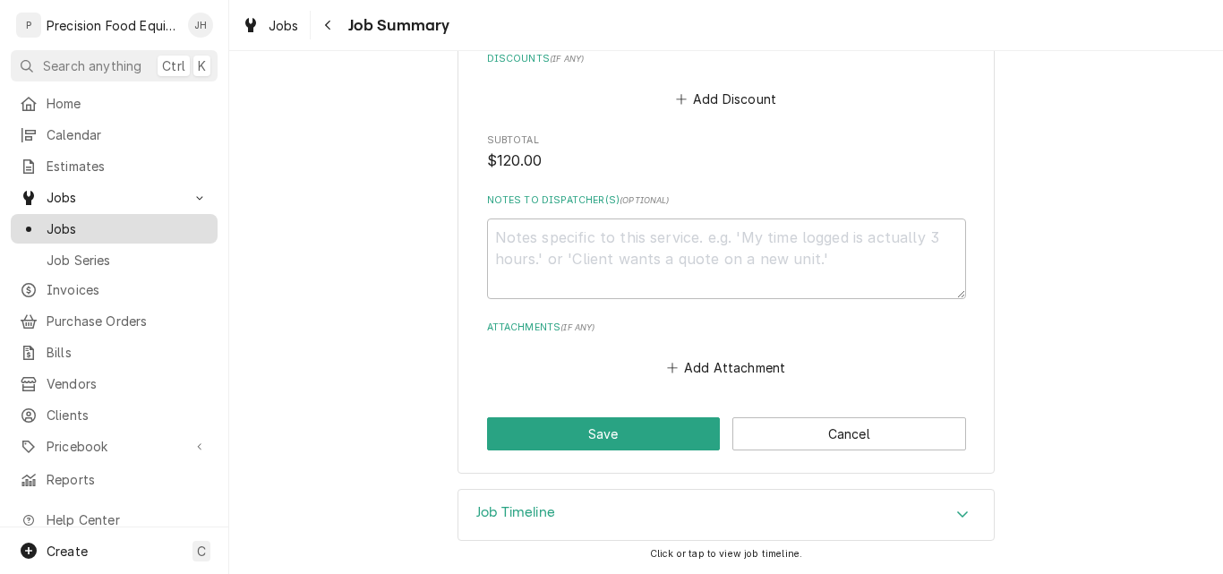
click at [72, 219] on span "Jobs" at bounding box center [128, 228] width 162 height 19
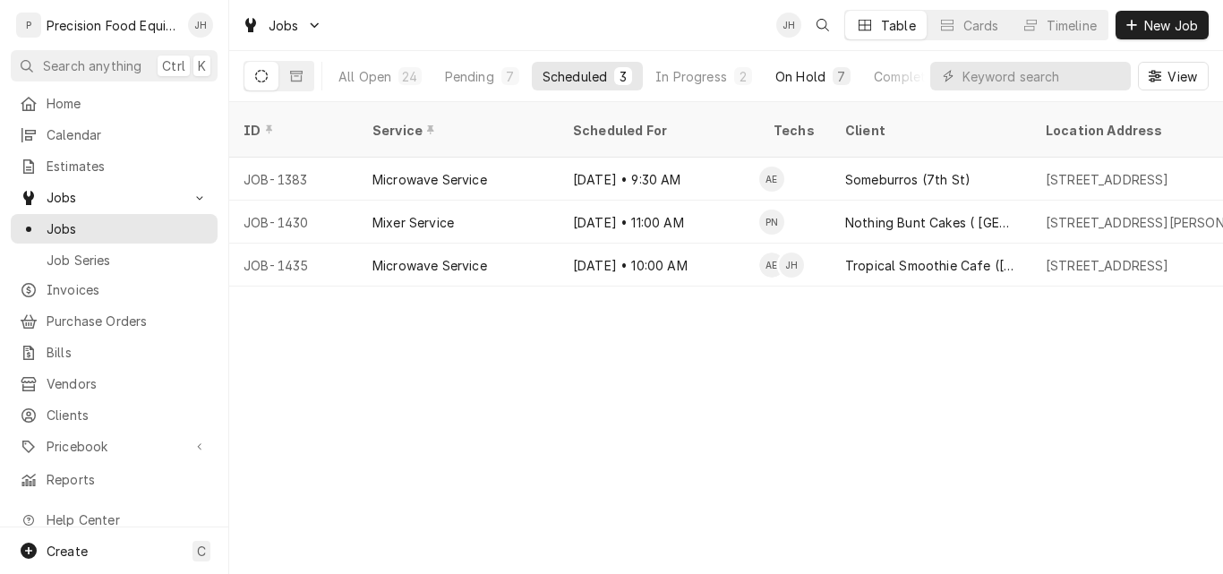
click at [800, 73] on div "On Hold" at bounding box center [800, 76] width 50 height 19
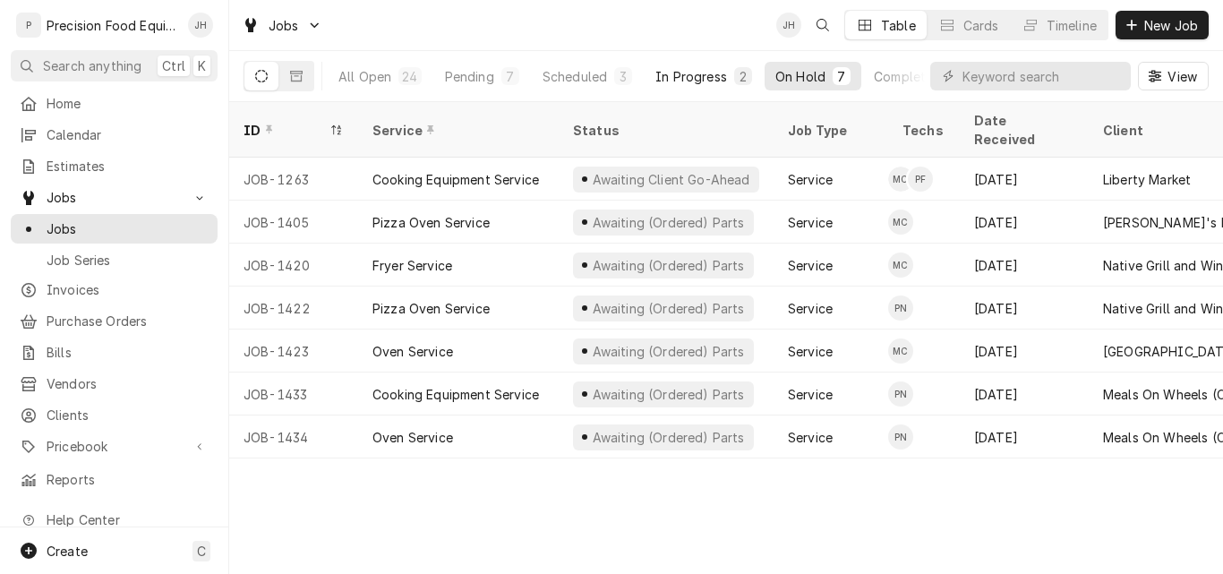
click at [699, 80] on div "In Progress" at bounding box center [691, 76] width 72 height 19
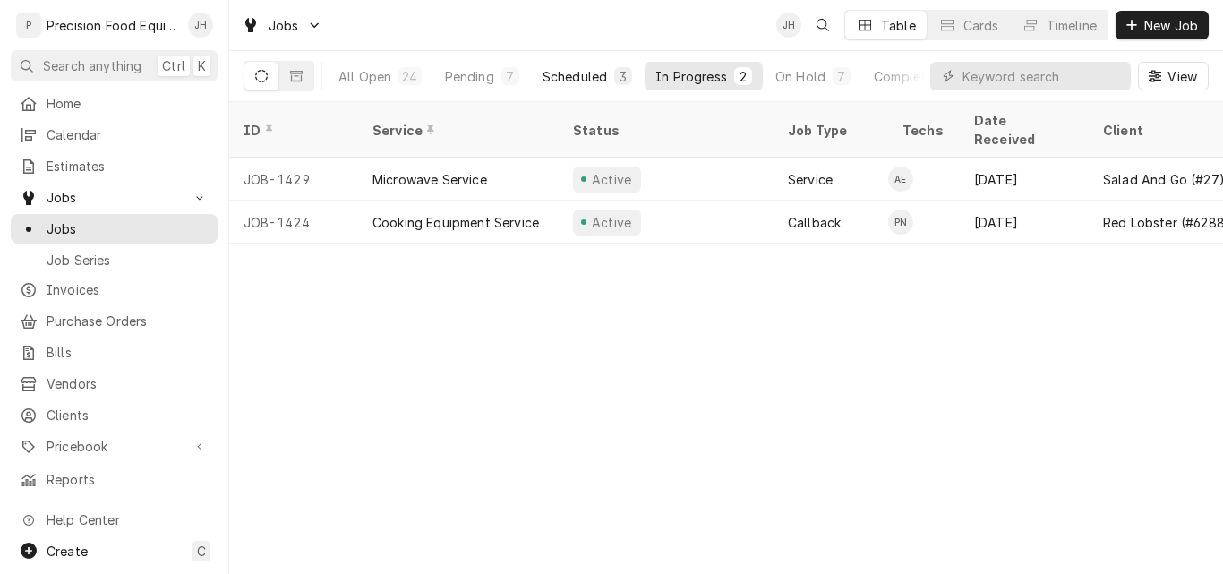
click at [559, 74] on div "Scheduled" at bounding box center [574, 76] width 64 height 19
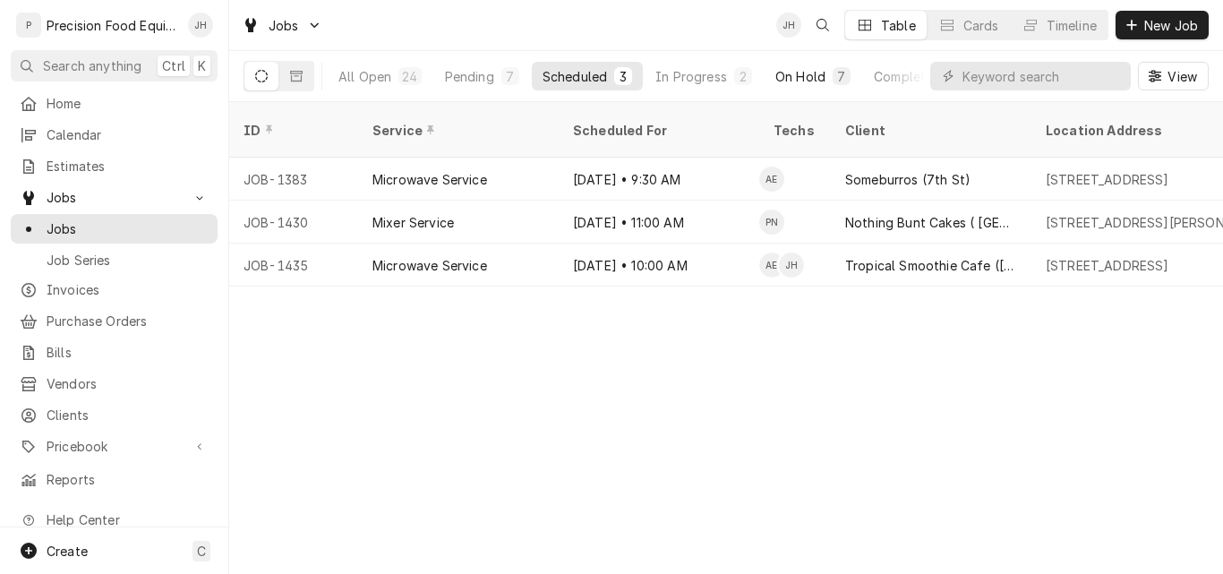
click at [784, 81] on div "On Hold" at bounding box center [800, 76] width 50 height 19
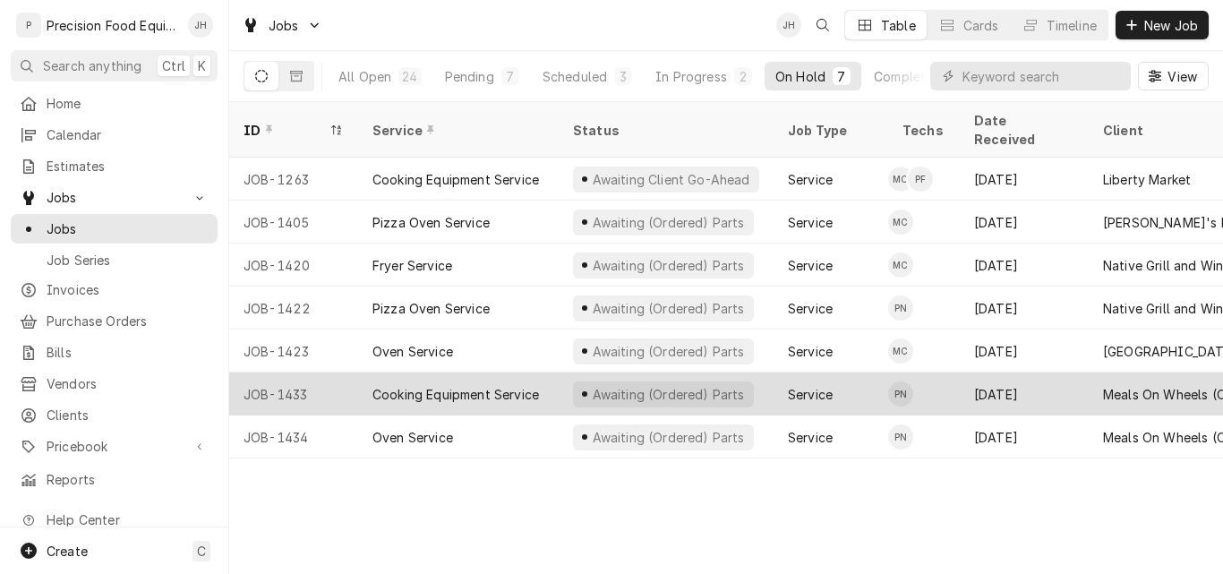
click at [530, 385] on div "Cooking Equipment Service" at bounding box center [455, 394] width 166 height 19
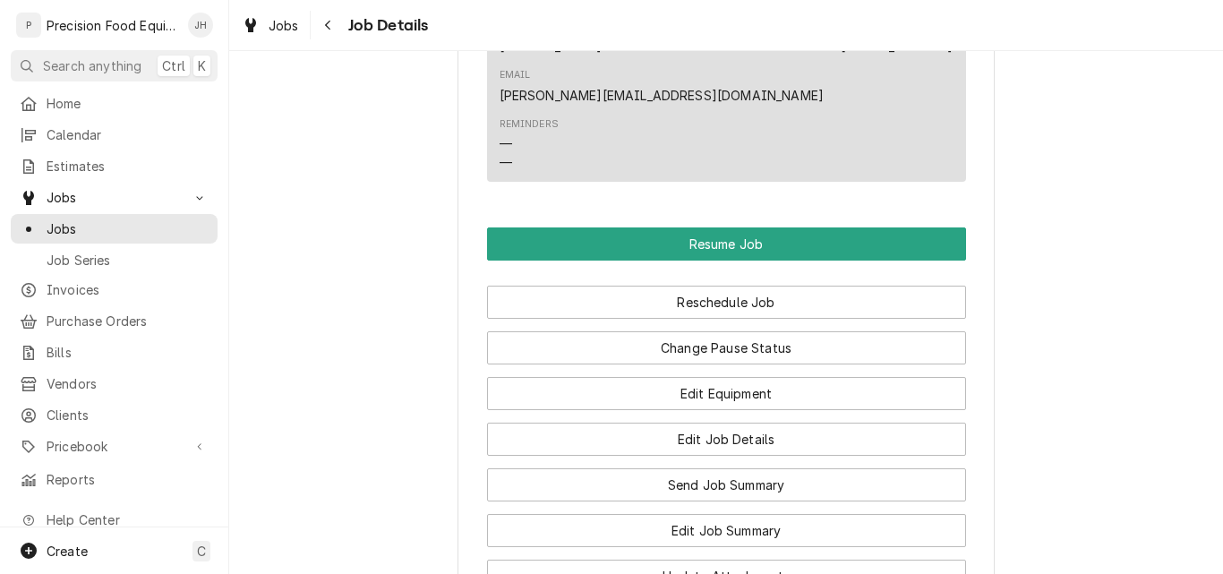
scroll to position [1432, 0]
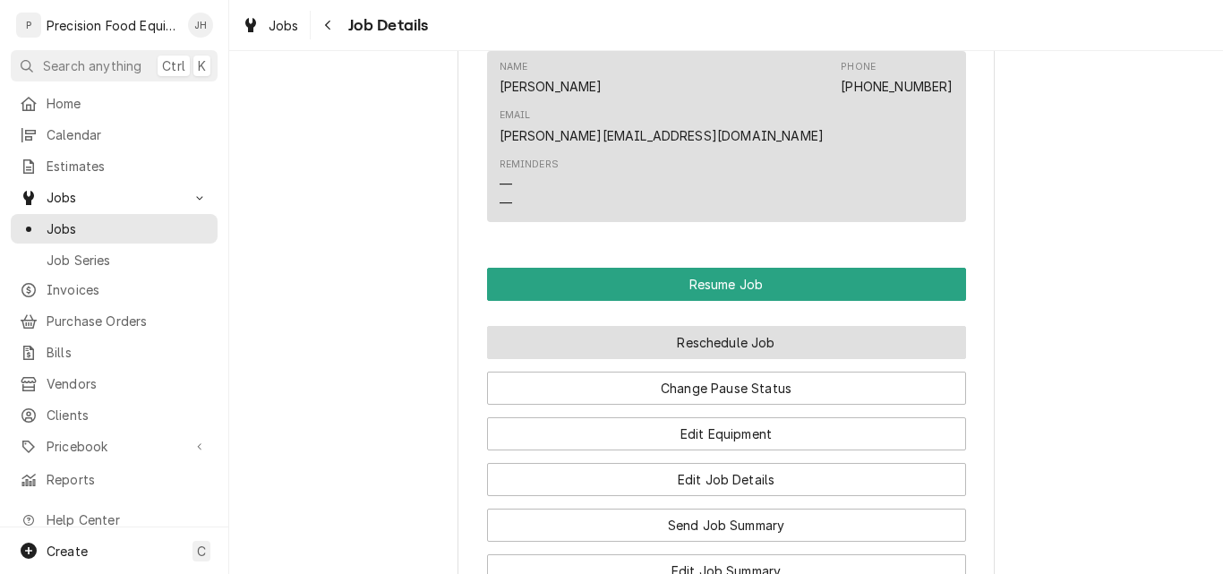
click at [735, 326] on button "Reschedule Job" at bounding box center [726, 342] width 479 height 33
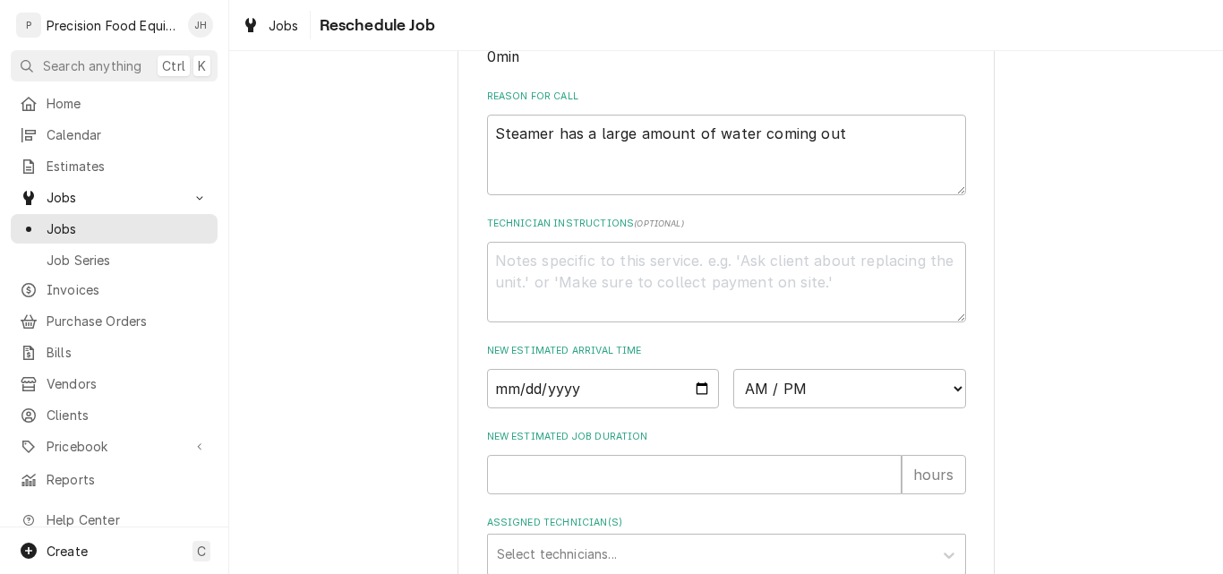
scroll to position [496, 0]
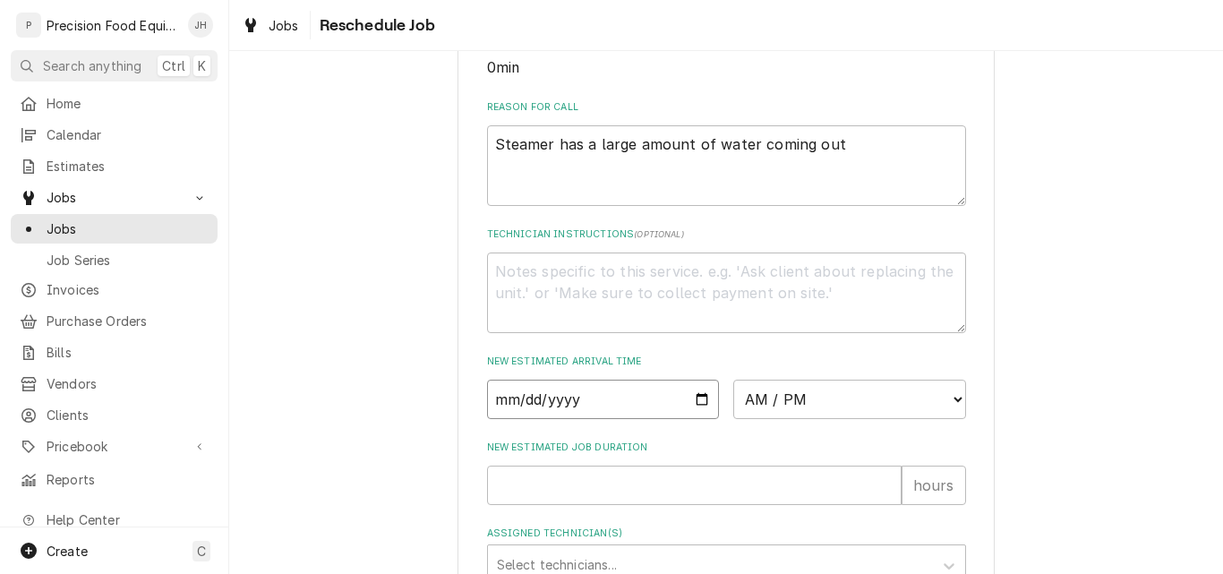
click at [699, 415] on input "Date" at bounding box center [603, 398] width 233 height 39
type input "2025-09-12"
type textarea "x"
click at [839, 419] on select "AM / PM 6:00 AM 6:15 AM 6:30 AM 6:45 AM 7:00 AM 7:15 AM 7:30 AM 7:45 AM 8:00 AM…" at bounding box center [849, 398] width 233 height 39
select select "08:00:00"
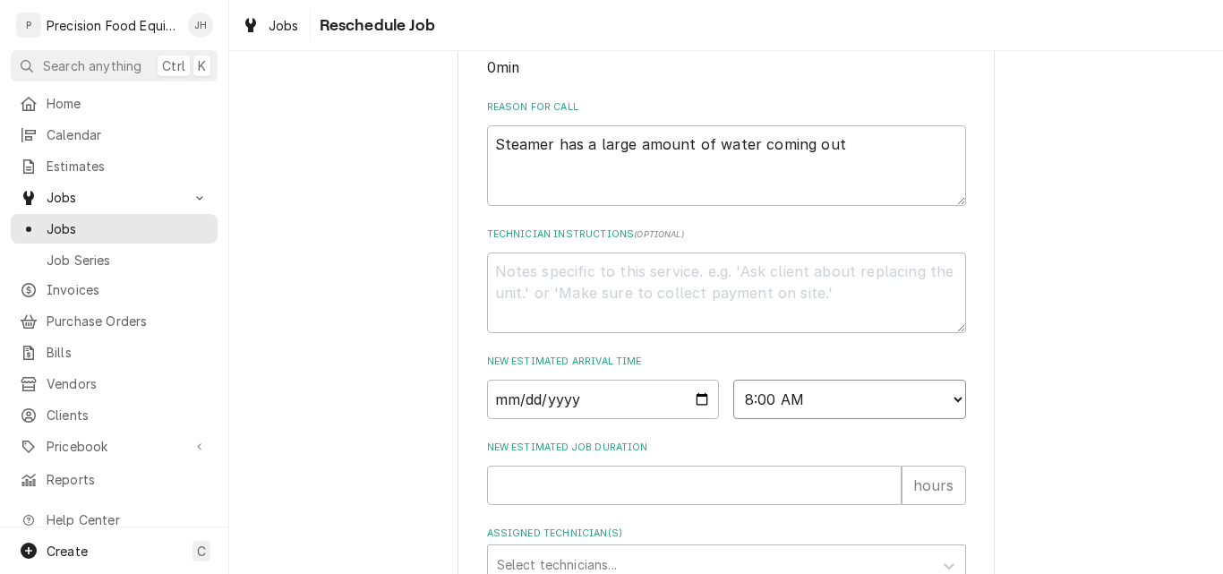
click at [733, 400] on select "AM / PM 6:00 AM 6:15 AM 6:30 AM 6:45 AM 7:00 AM 7:15 AM 7:30 AM 7:45 AM 8:00 AM…" at bounding box center [849, 398] width 233 height 39
click at [588, 495] on input "New Estimated Job Duration" at bounding box center [694, 484] width 414 height 39
type textarea "x"
type input "1"
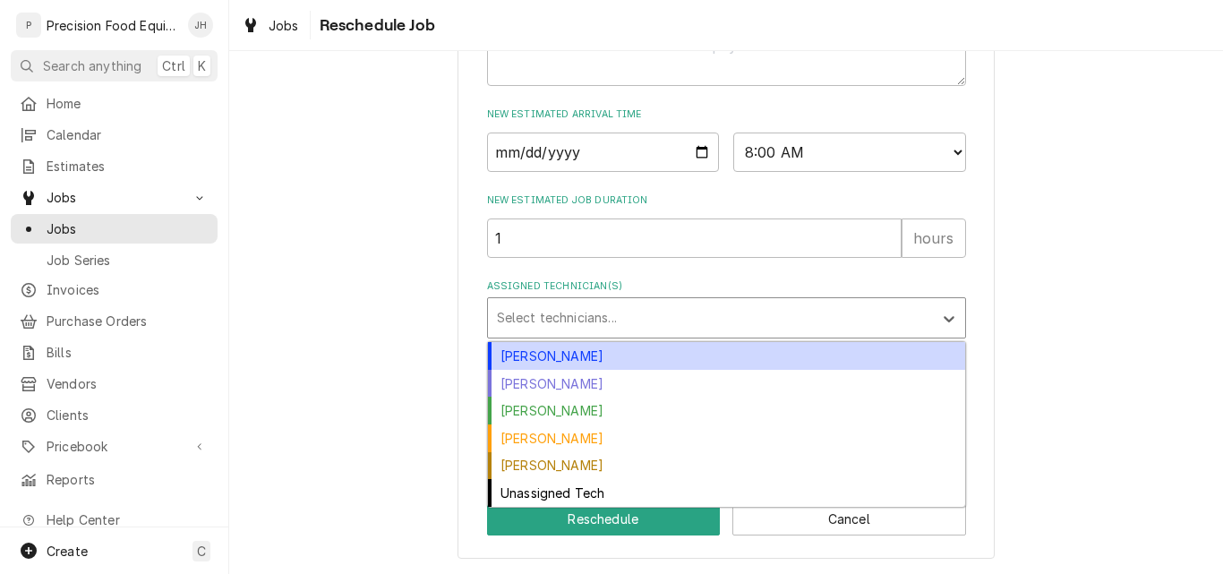
click at [588, 323] on div "Assigned Technician(s)" at bounding box center [710, 318] width 427 height 32
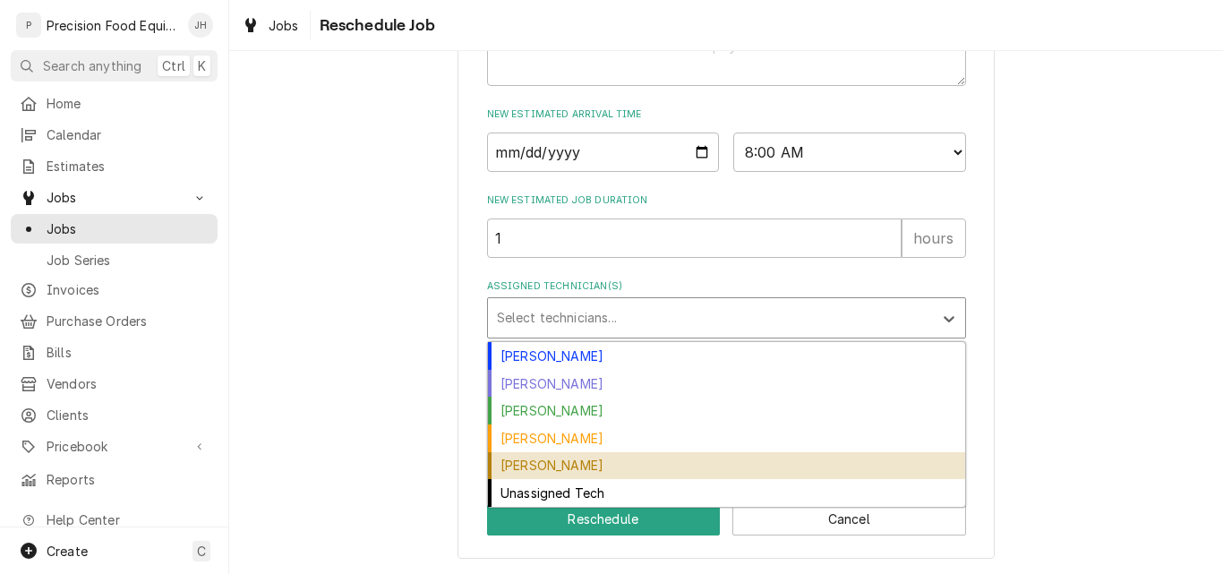
click at [550, 460] on div "Pete Nielson" at bounding box center [726, 466] width 477 height 28
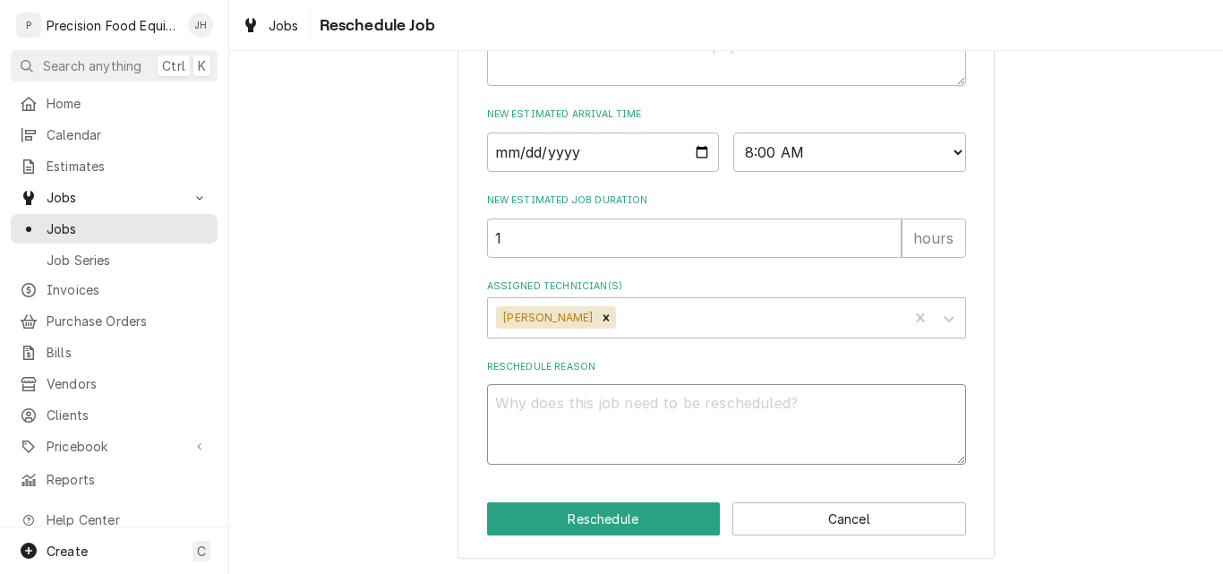
click at [558, 445] on textarea "Reschedule Reason" at bounding box center [726, 424] width 479 height 81
type textarea "x"
type textarea "f"
type textarea "x"
type textarea "fr"
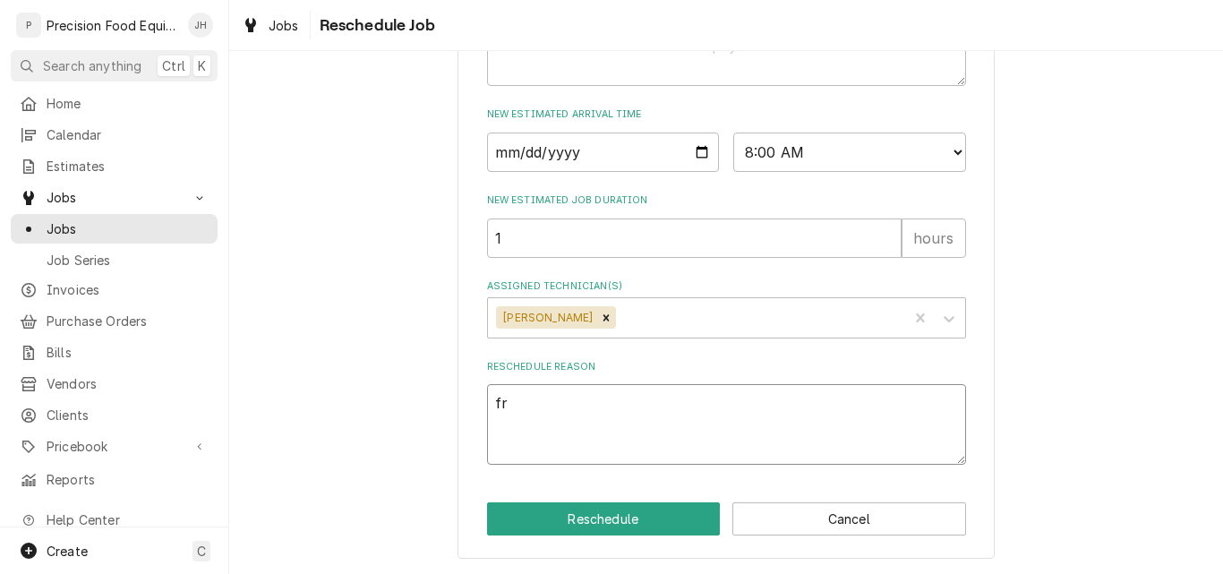
type textarea "x"
type textarea "fre"
type textarea "x"
type textarea "fres"
type textarea "x"
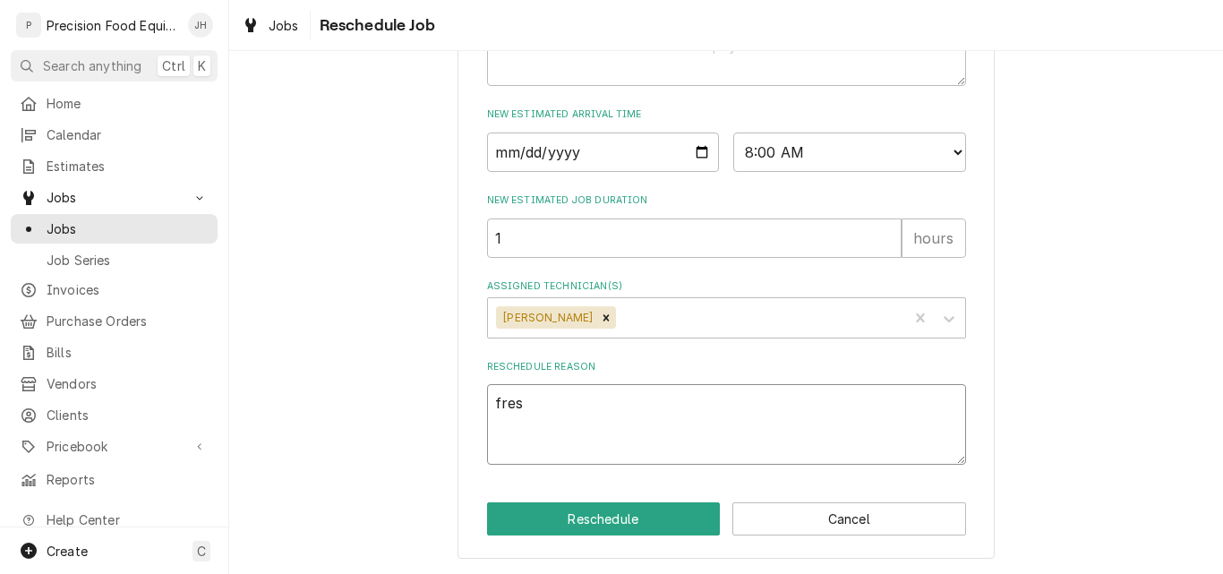
type textarea "fresh"
type textarea "x"
type textarea "fresh"
type textarea "x"
type textarea "fresh j"
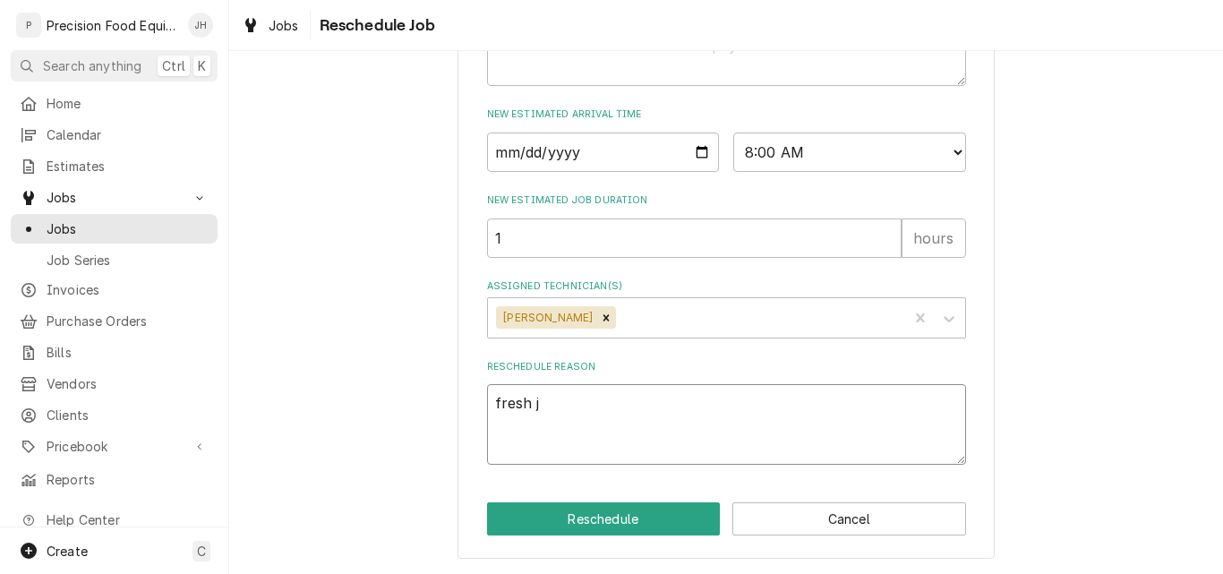
type textarea "x"
type textarea "fresh jo"
type textarea "x"
type textarea "fresh job"
click at [629, 520] on button "Reschedule" at bounding box center [604, 518] width 234 height 33
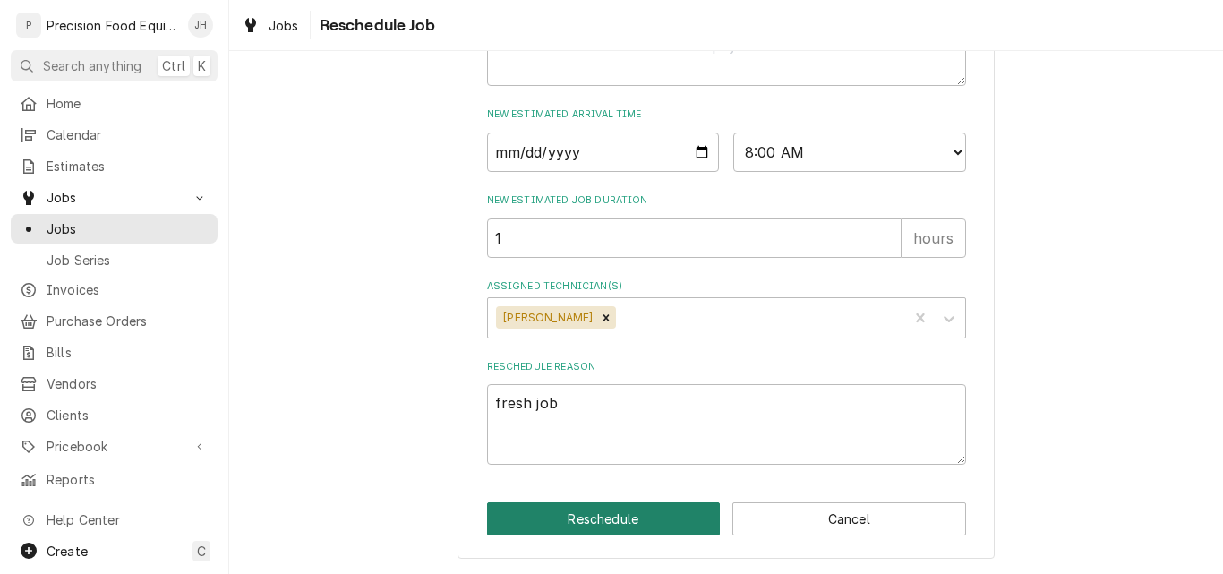
type textarea "x"
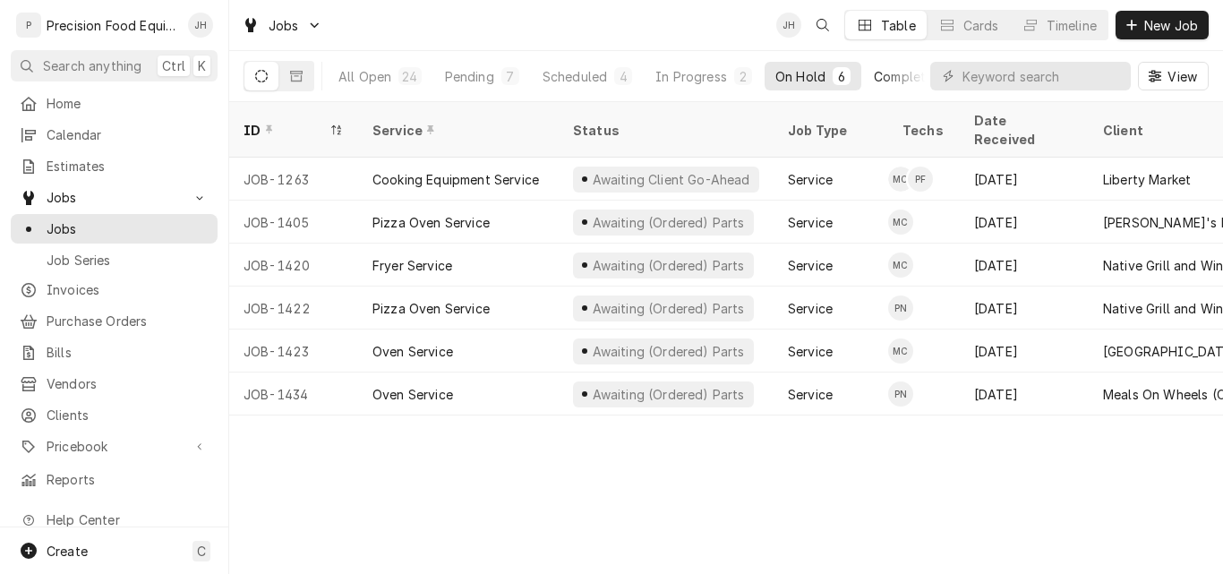
click at [884, 79] on div "Completed" at bounding box center [907, 76] width 67 height 19
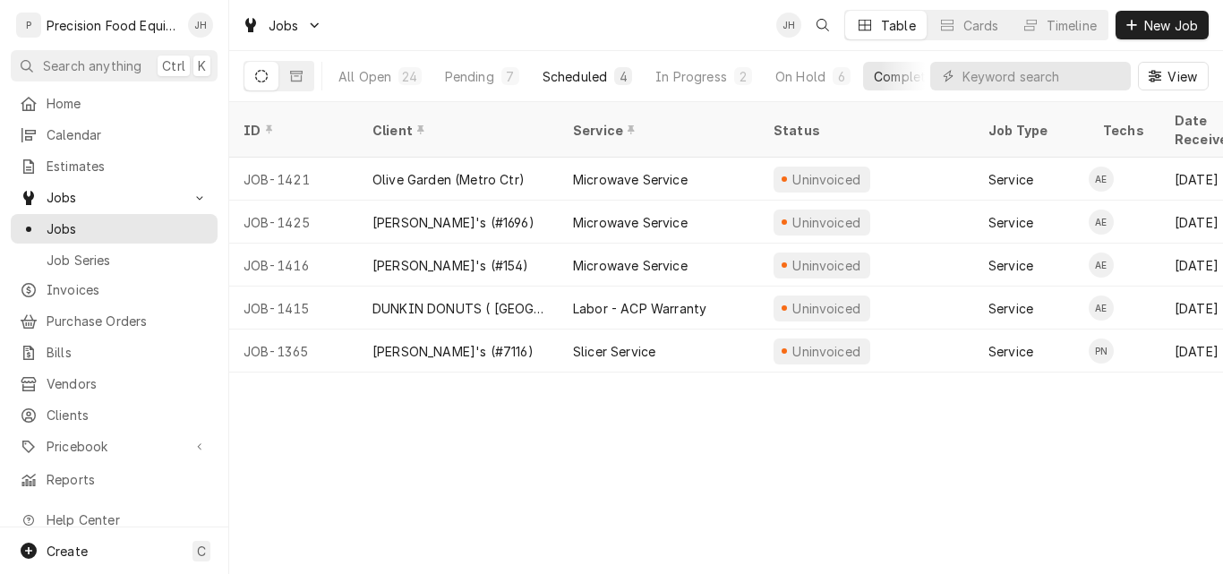
click at [578, 74] on div "Scheduled" at bounding box center [574, 76] width 64 height 19
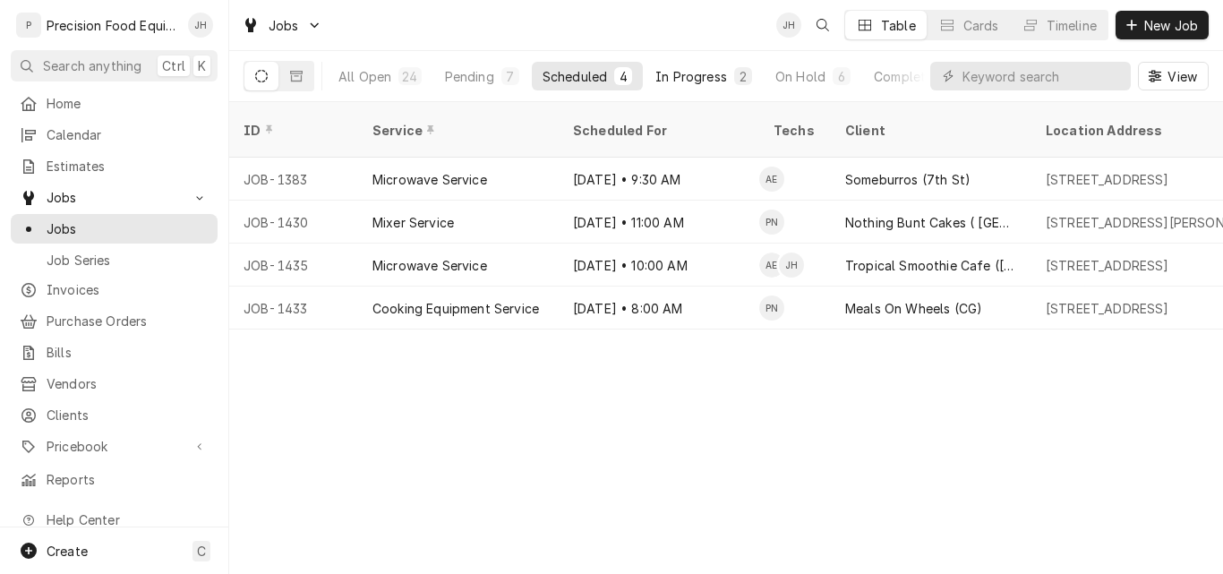
click at [692, 81] on div "In Progress" at bounding box center [691, 76] width 72 height 19
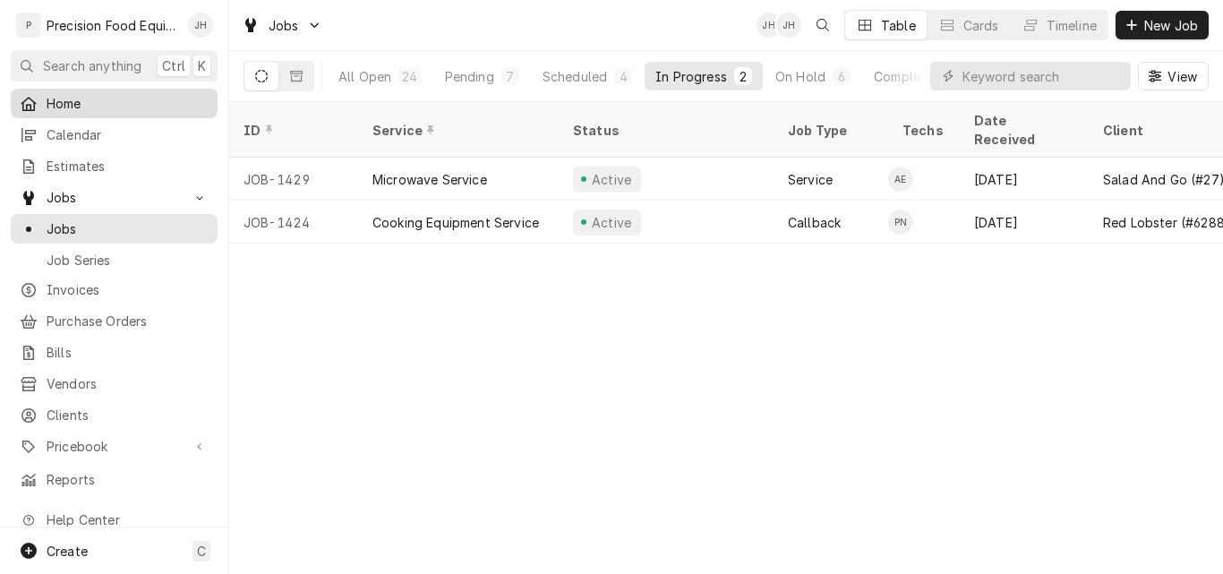
click at [128, 96] on span "Home" at bounding box center [128, 103] width 162 height 19
